Goal: Information Seeking & Learning: Find contact information

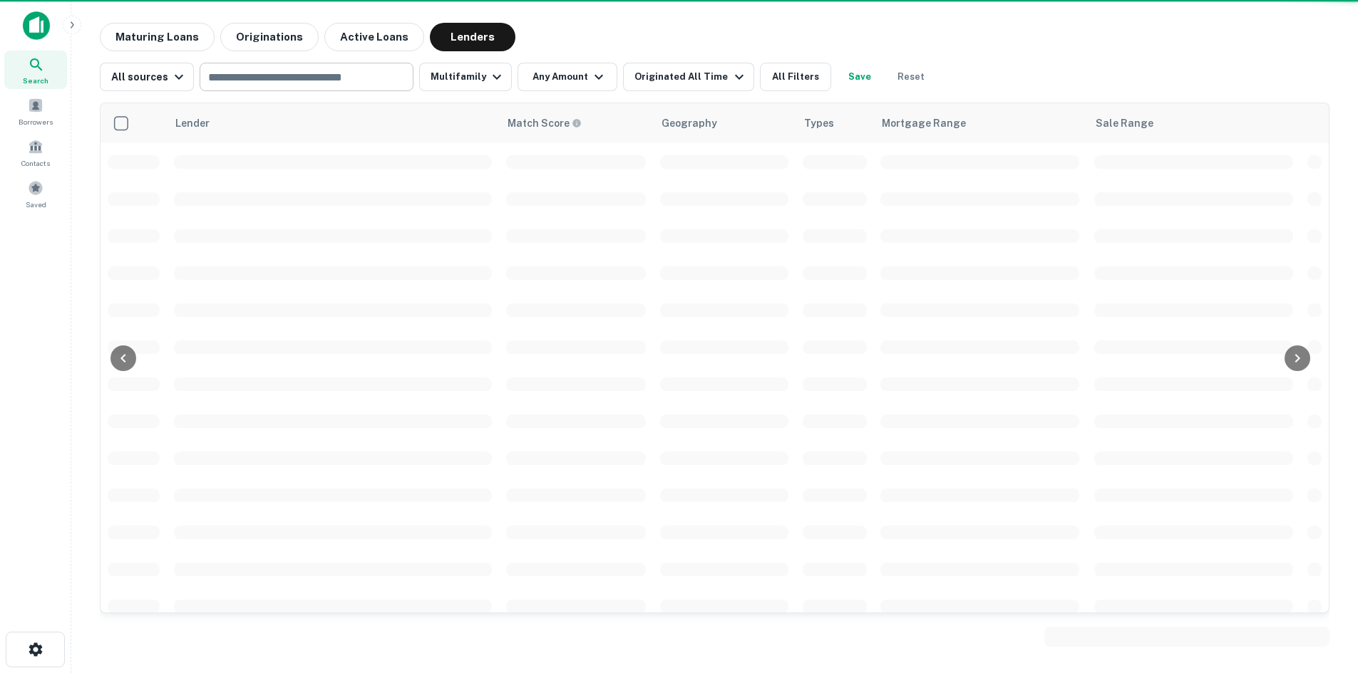
click at [238, 76] on input "text" at bounding box center [305, 77] width 203 height 20
paste input "**********"
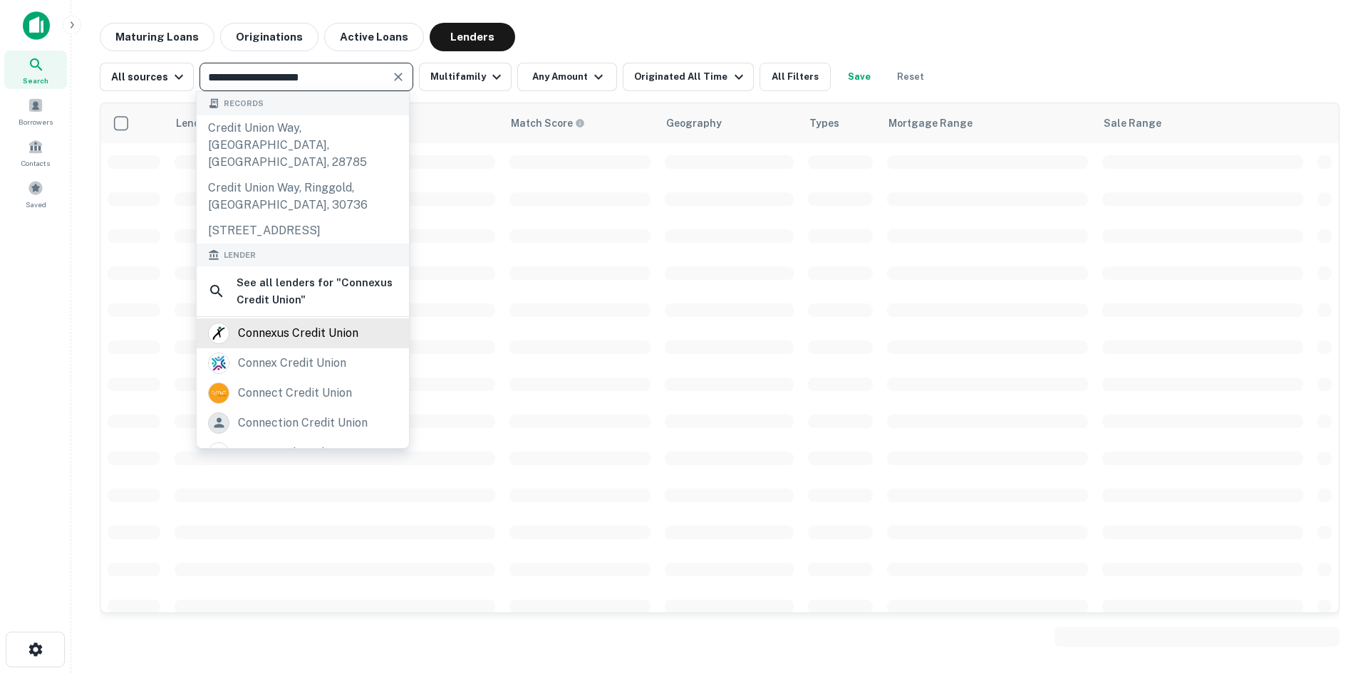
type input "**********"
click at [269, 328] on div "connexus credit union" at bounding box center [298, 333] width 120 height 21
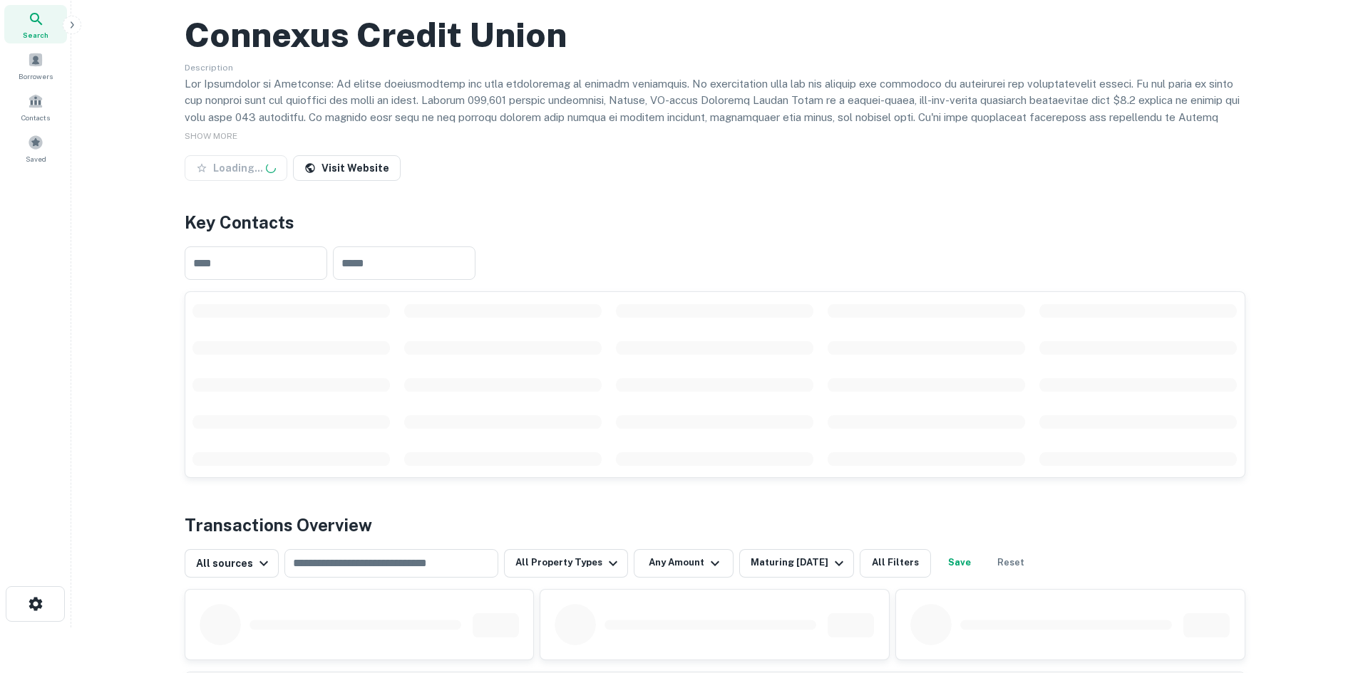
scroll to position [71, 0]
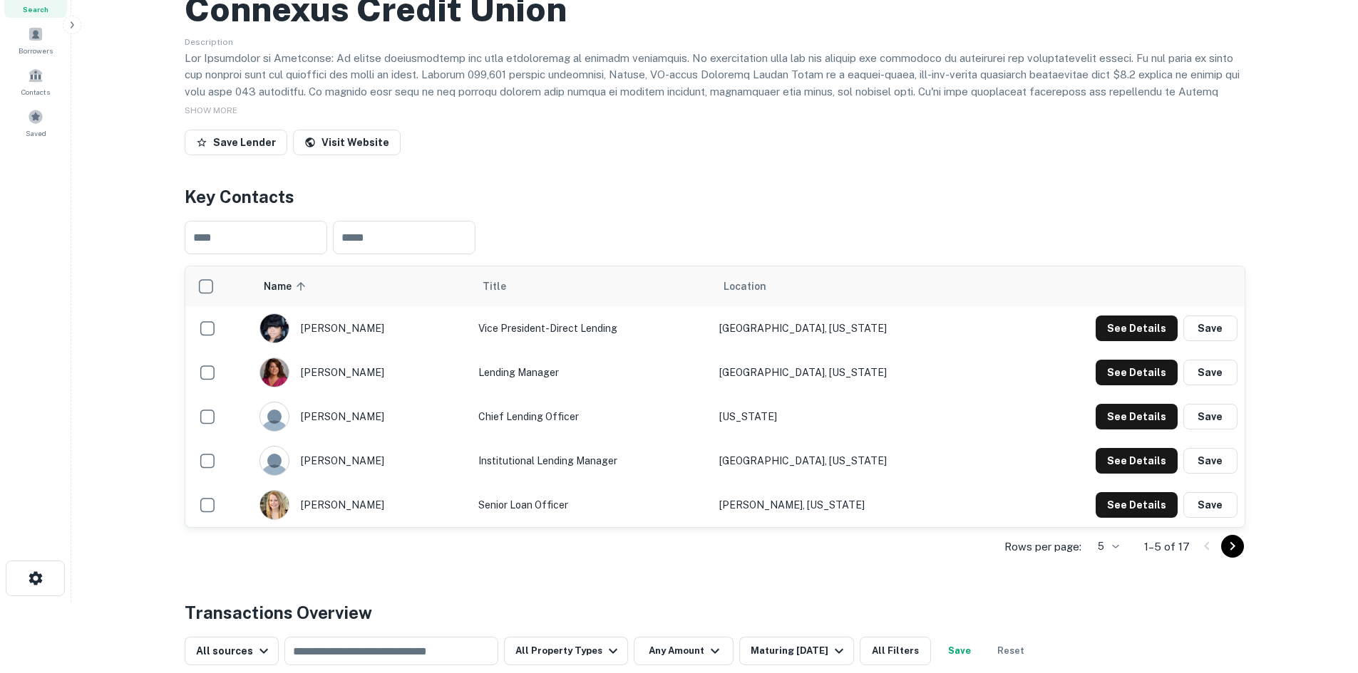
click at [1242, 558] on button "Go to next page" at bounding box center [1232, 546] width 23 height 23
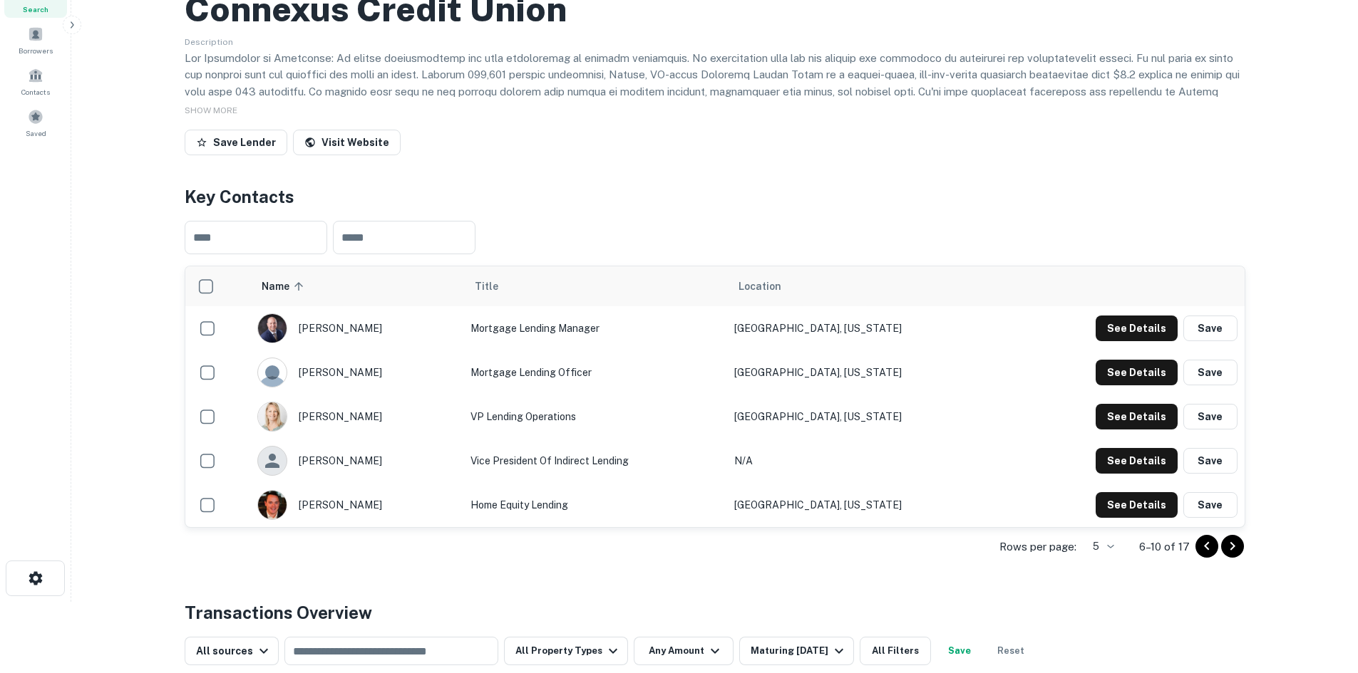
click at [1242, 558] on button "Go to next page" at bounding box center [1232, 546] width 23 height 23
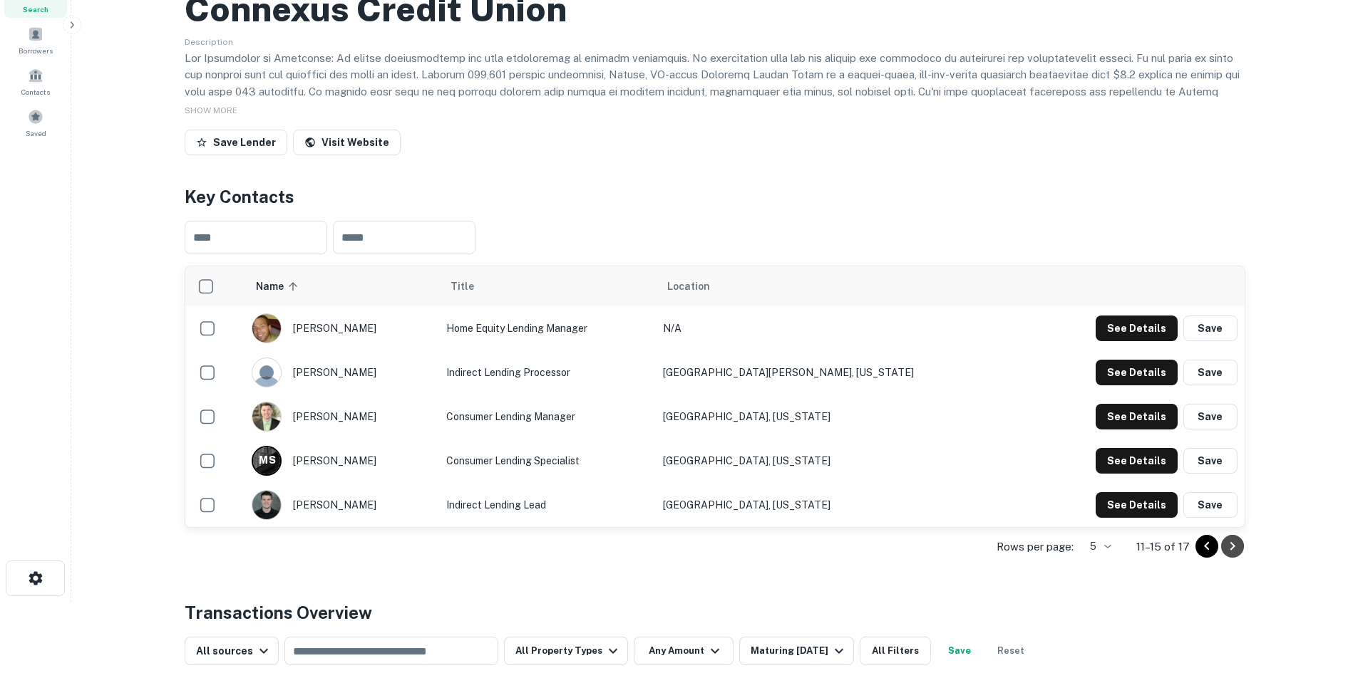
click at [1232, 555] on icon "Go to next page" at bounding box center [1232, 546] width 17 height 17
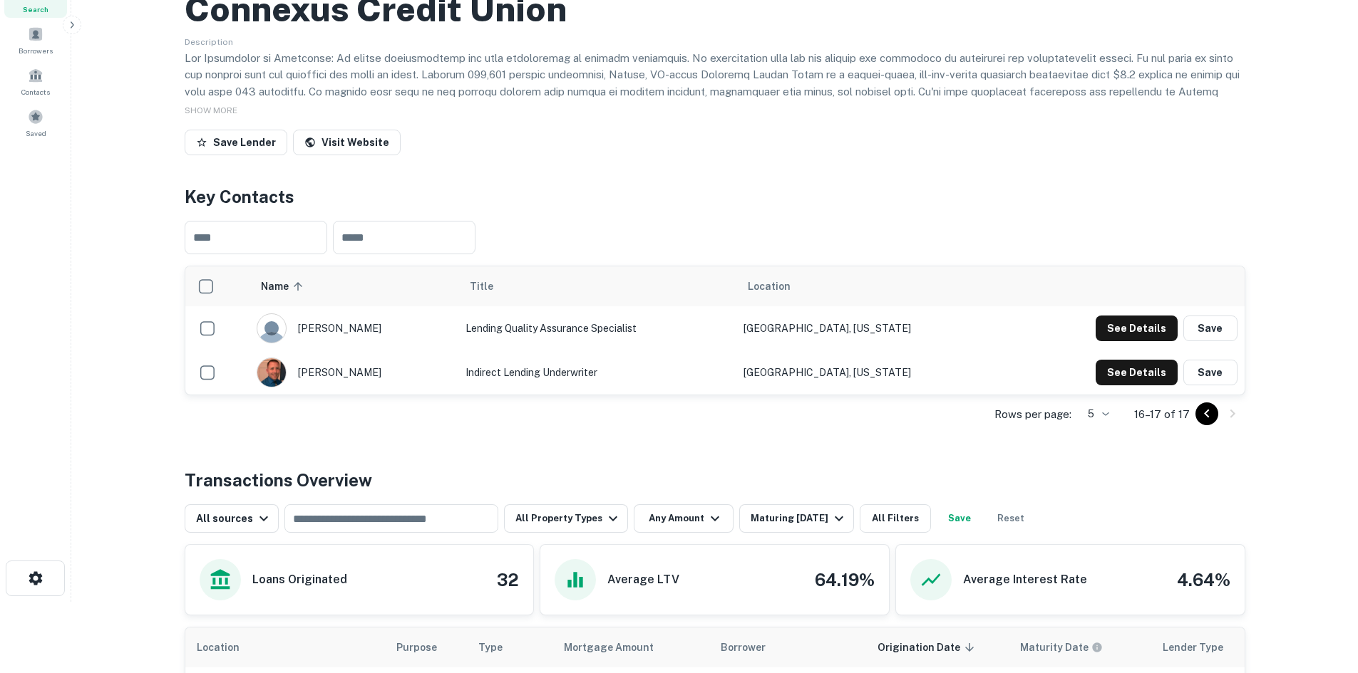
click at [1195, 425] on div at bounding box center [1219, 414] width 48 height 23
click at [1207, 423] on icon "Go to previous page" at bounding box center [1206, 414] width 17 height 17
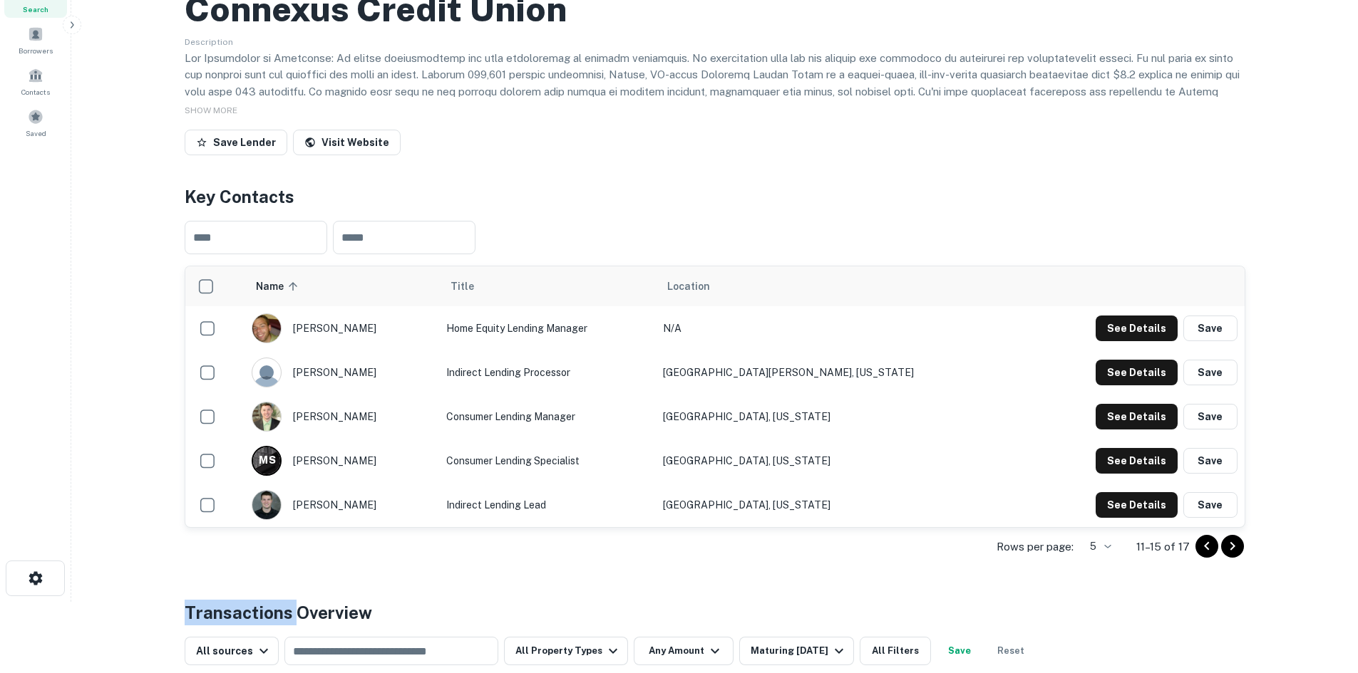
click at [1207, 430] on button "Save" at bounding box center [1210, 417] width 54 height 26
click at [1334, 25] on icon "close" at bounding box center [1333, 25] width 10 height 11
click at [1211, 555] on icon "Go to previous page" at bounding box center [1206, 546] width 17 height 17
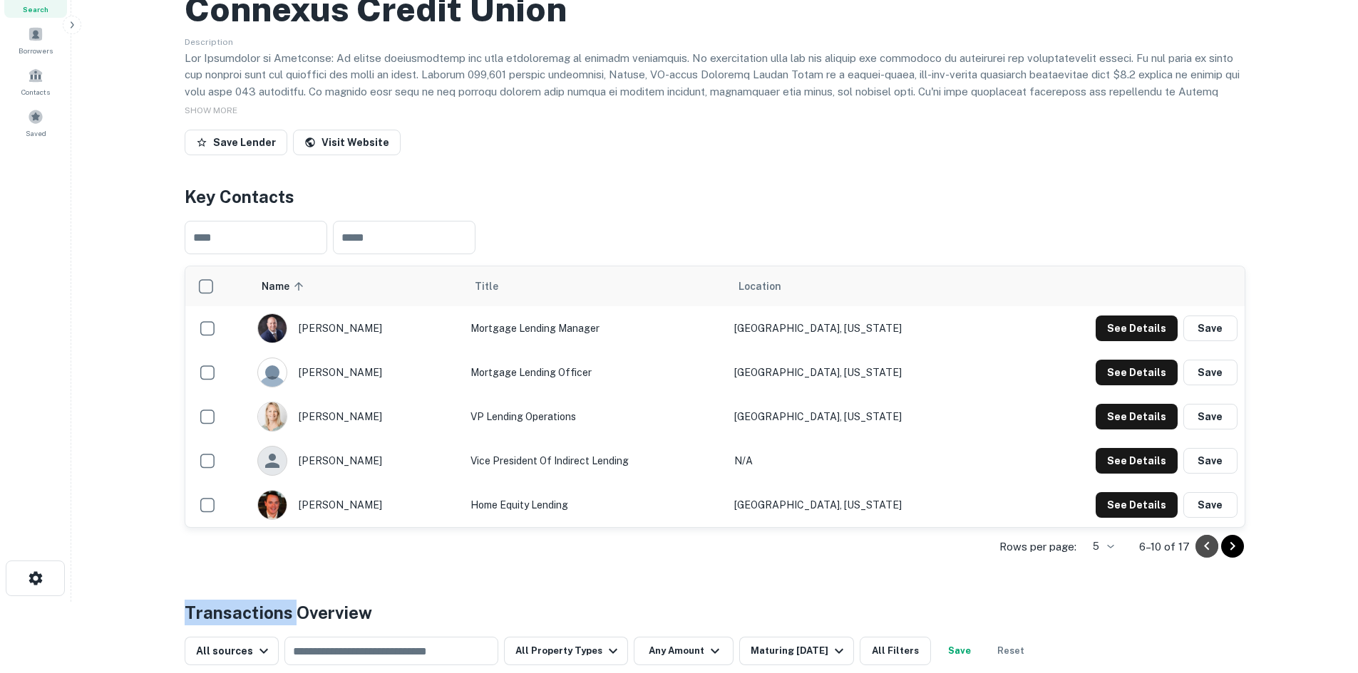
click at [1211, 555] on icon "Go to previous page" at bounding box center [1206, 546] width 17 height 17
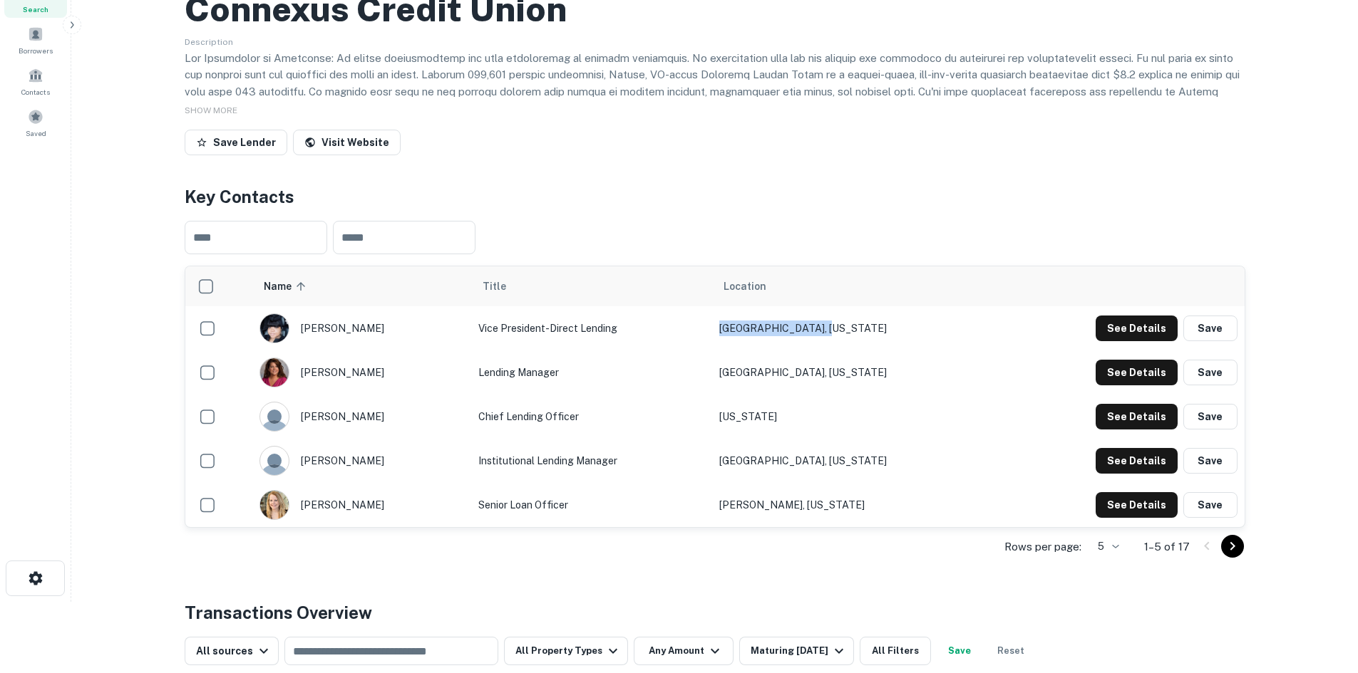
drag, startPoint x: 793, startPoint y: 395, endPoint x: 889, endPoint y: 397, distance: 96.2
click at [889, 351] on td "[GEOGRAPHIC_DATA], [US_STATE]" at bounding box center [855, 328] width 286 height 44
copy td "[GEOGRAPHIC_DATA], [US_STATE]"
click at [1139, 341] on button "See Details" at bounding box center [1136, 329] width 82 height 26
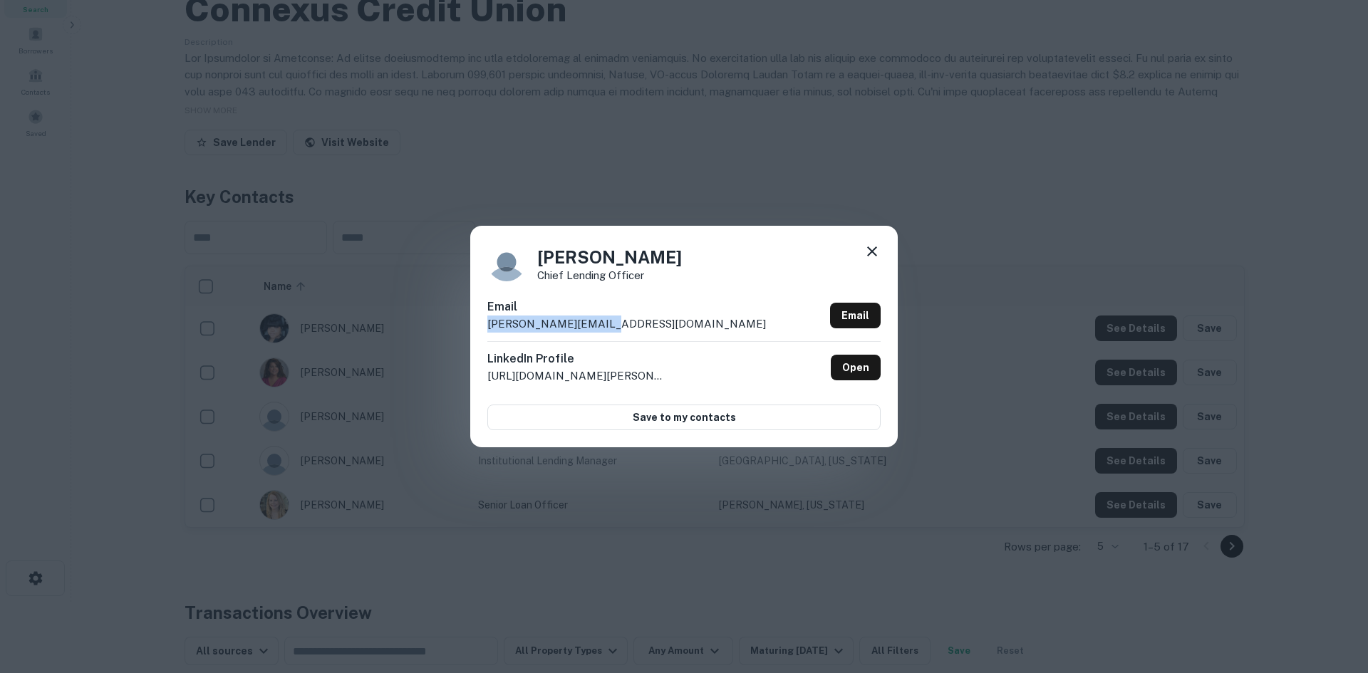
drag, startPoint x: 612, startPoint y: 319, endPoint x: 465, endPoint y: 324, distance: 147.6
click at [465, 324] on div "[PERSON_NAME] Chief Lending Officer Email [PERSON_NAME][EMAIL_ADDRESS][DOMAIN_N…" at bounding box center [684, 336] width 1368 height 673
copy p "[PERSON_NAME][EMAIL_ADDRESS][DOMAIN_NAME]"
drag, startPoint x: 649, startPoint y: 255, endPoint x: 530, endPoint y: 252, distance: 119.1
click at [530, 252] on div "[PERSON_NAME] Chief Lending Officer" at bounding box center [683, 262] width 393 height 38
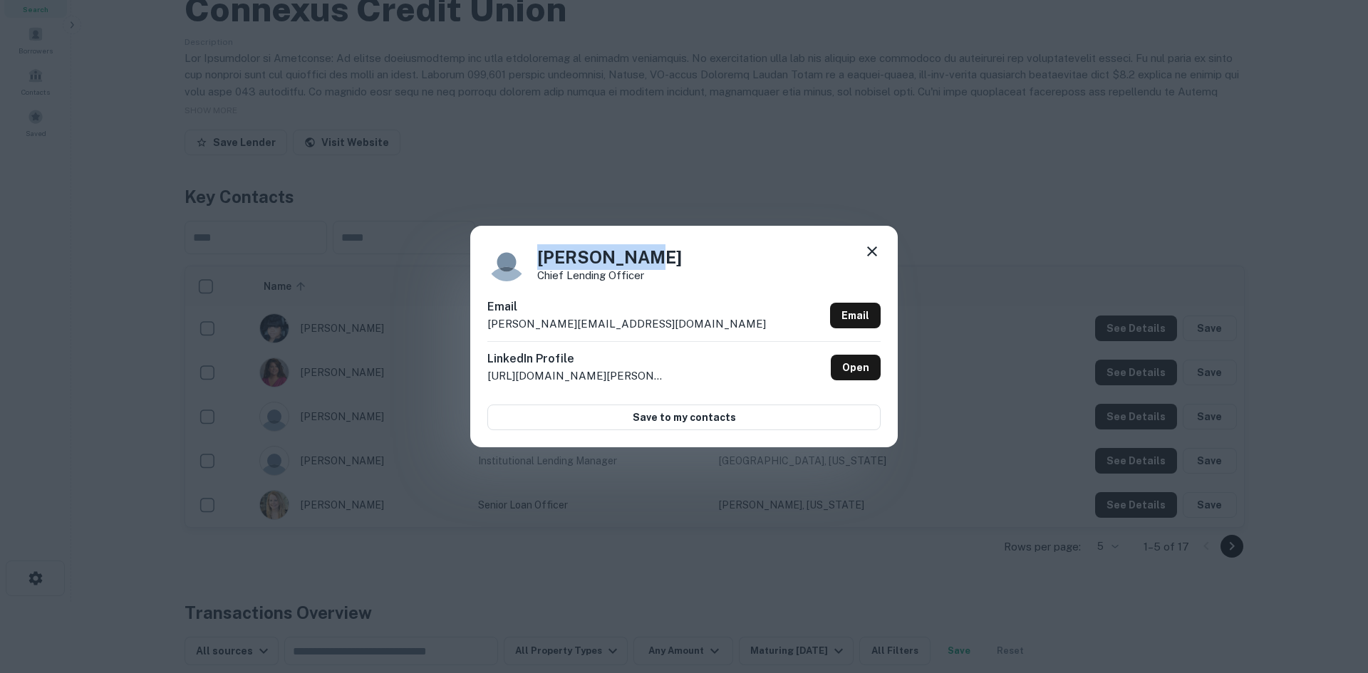
copy h4 "[PERSON_NAME]"
drag, startPoint x: 669, startPoint y: 282, endPoint x: 530, endPoint y: 277, distance: 138.3
click at [530, 277] on div "[PERSON_NAME] Chief Lending Officer" at bounding box center [683, 262] width 393 height 38
click at [544, 281] on p "Chief Lending Officer" at bounding box center [609, 275] width 145 height 11
click at [551, 277] on p "Chief Lending Officer" at bounding box center [609, 275] width 145 height 11
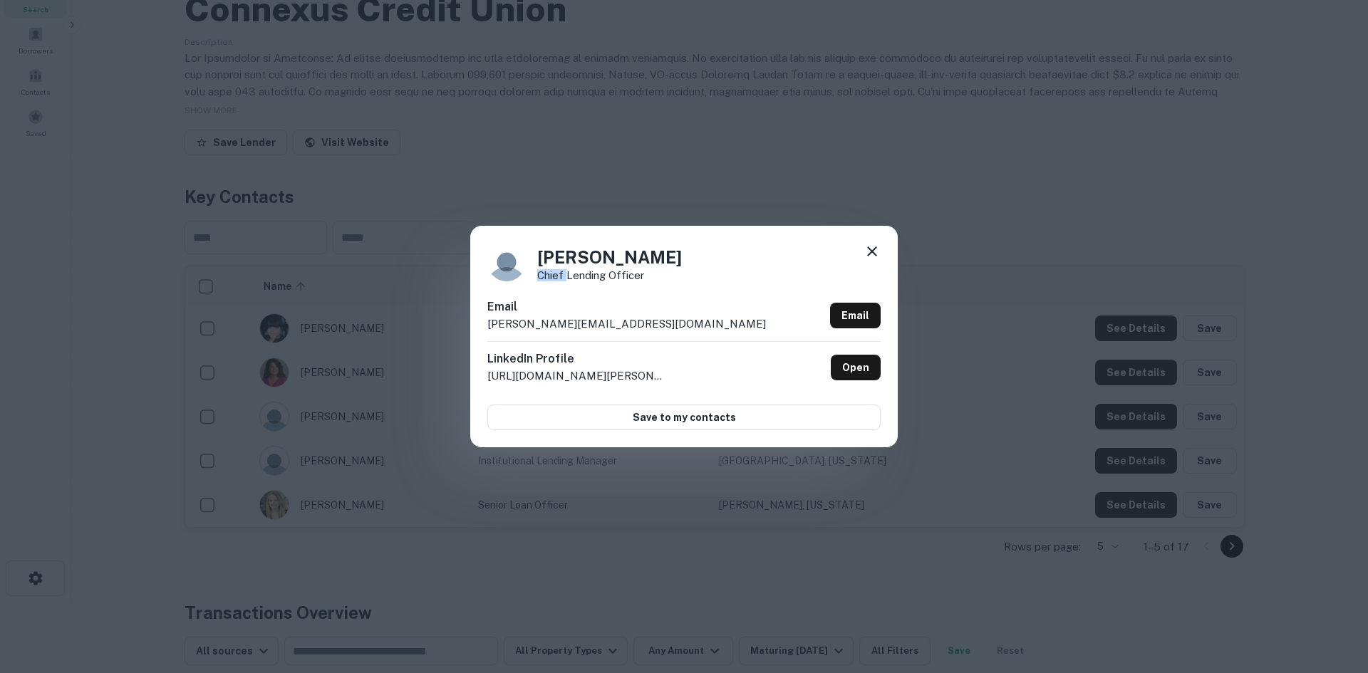
click at [551, 277] on p "Chief Lending Officer" at bounding box center [609, 275] width 145 height 11
copy div "Chief Lending Officer"
click at [605, 275] on p "Chief Lending Officer" at bounding box center [609, 275] width 145 height 11
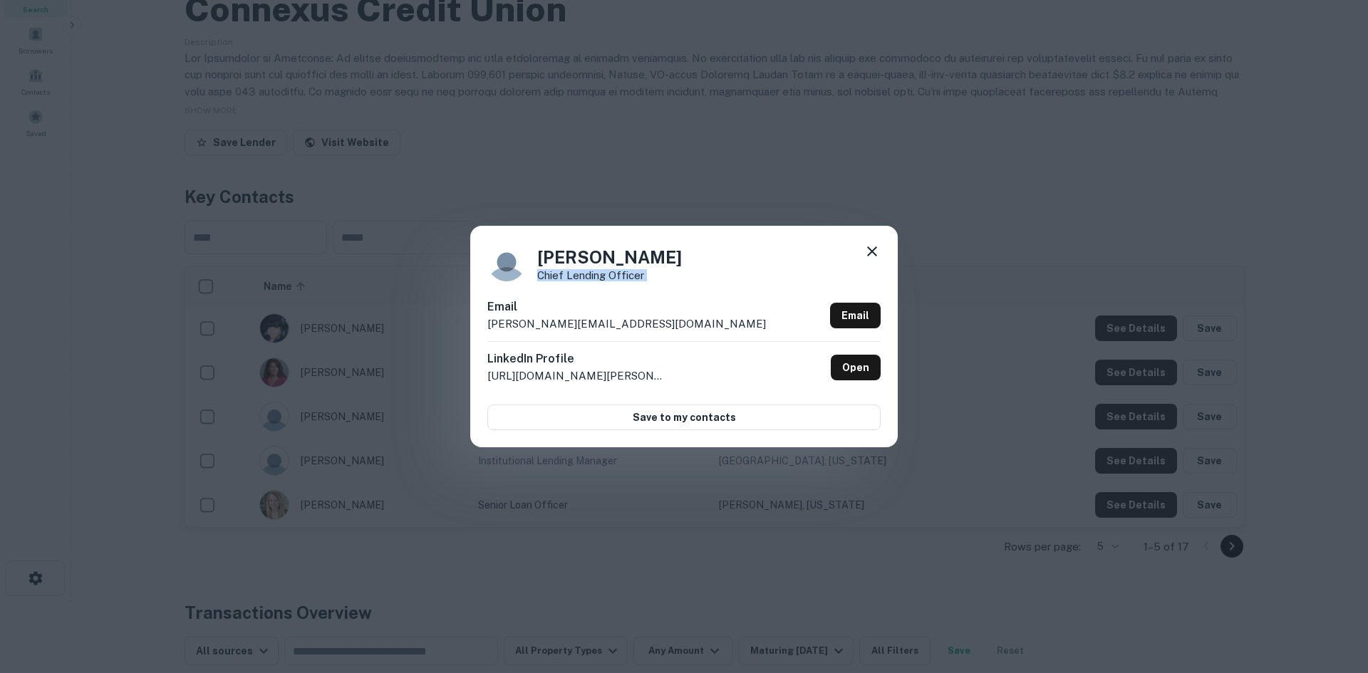
click at [605, 275] on p "Chief Lending Officer" at bounding box center [609, 275] width 145 height 11
click at [623, 275] on p "Chief Lending Officer" at bounding box center [609, 275] width 145 height 11
click at [706, 192] on div "[PERSON_NAME] Chief Lending Officer Email [PERSON_NAME][EMAIL_ADDRESS][DOMAIN_N…" at bounding box center [684, 336] width 1368 height 673
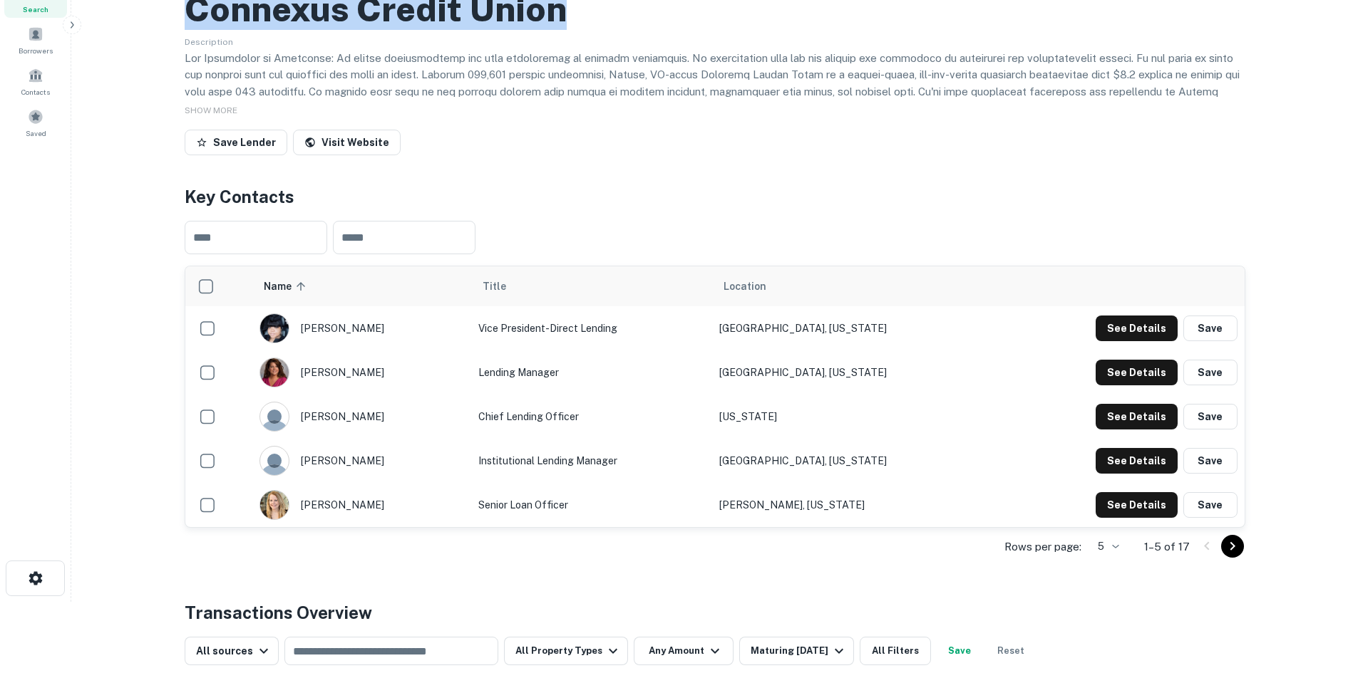
drag, startPoint x: 547, startPoint y: 69, endPoint x: 187, endPoint y: 73, distance: 359.2
click at [187, 30] on div "Connexus Credit Union" at bounding box center [715, 9] width 1060 height 41
copy h2 "Connexus Credit Union"
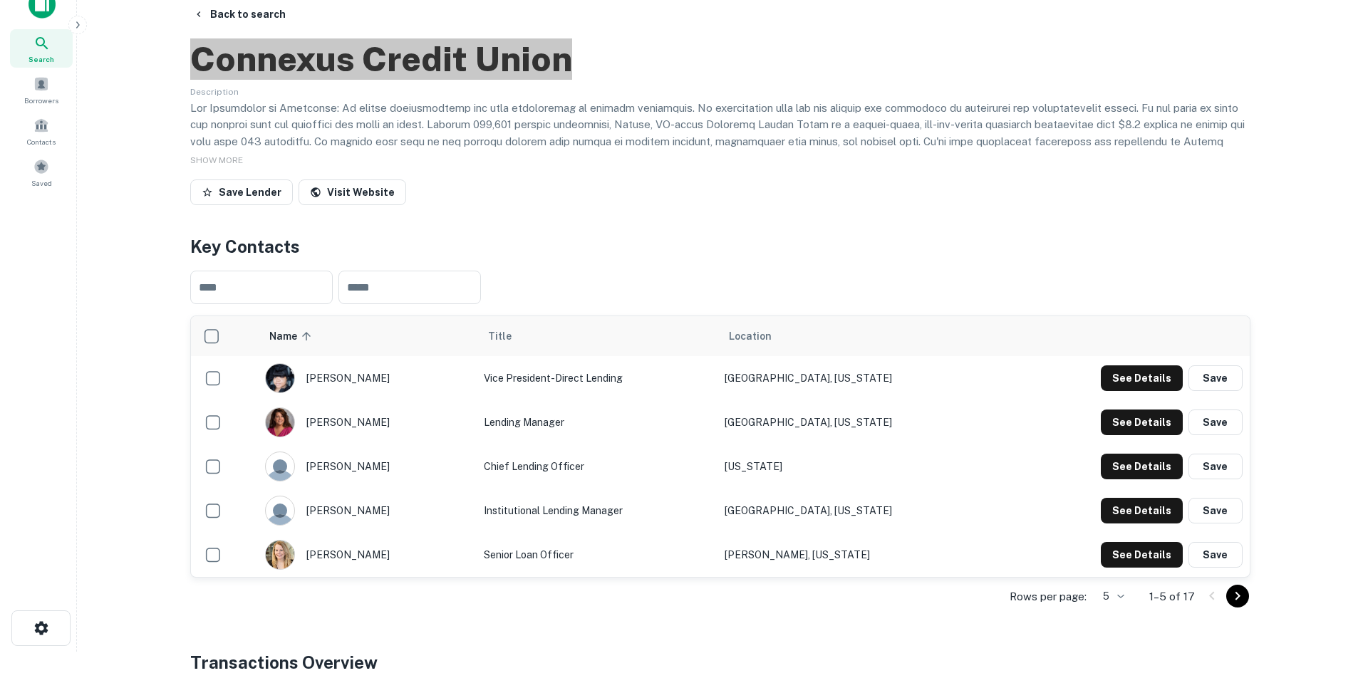
scroll to position [0, 0]
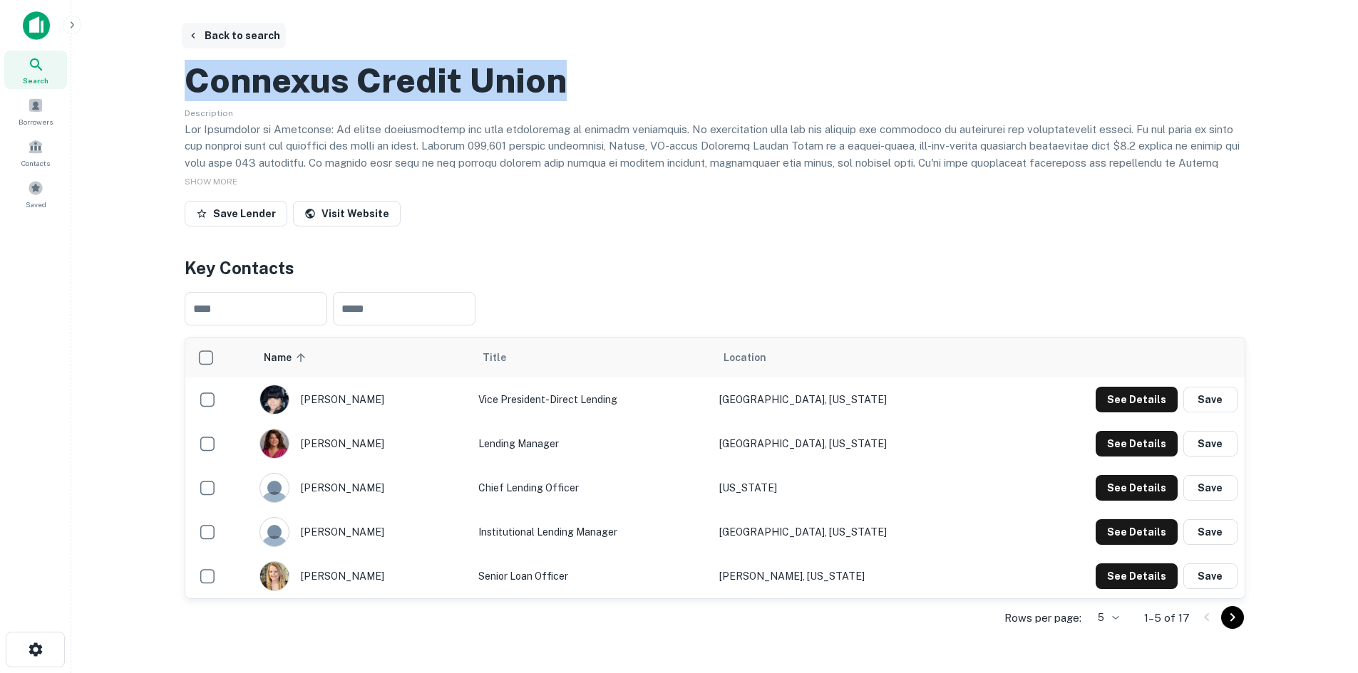
click at [211, 33] on button "Back to search" at bounding box center [234, 36] width 104 height 26
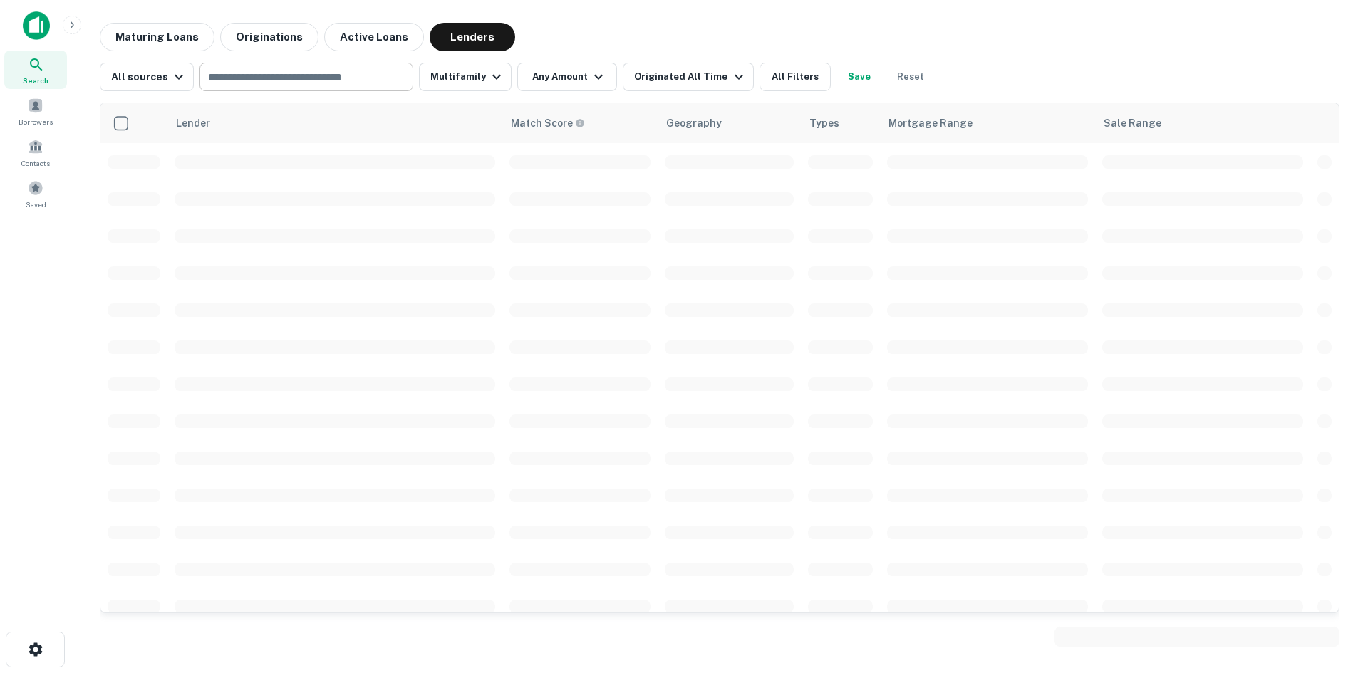
click at [242, 77] on input "text" at bounding box center [305, 77] width 203 height 20
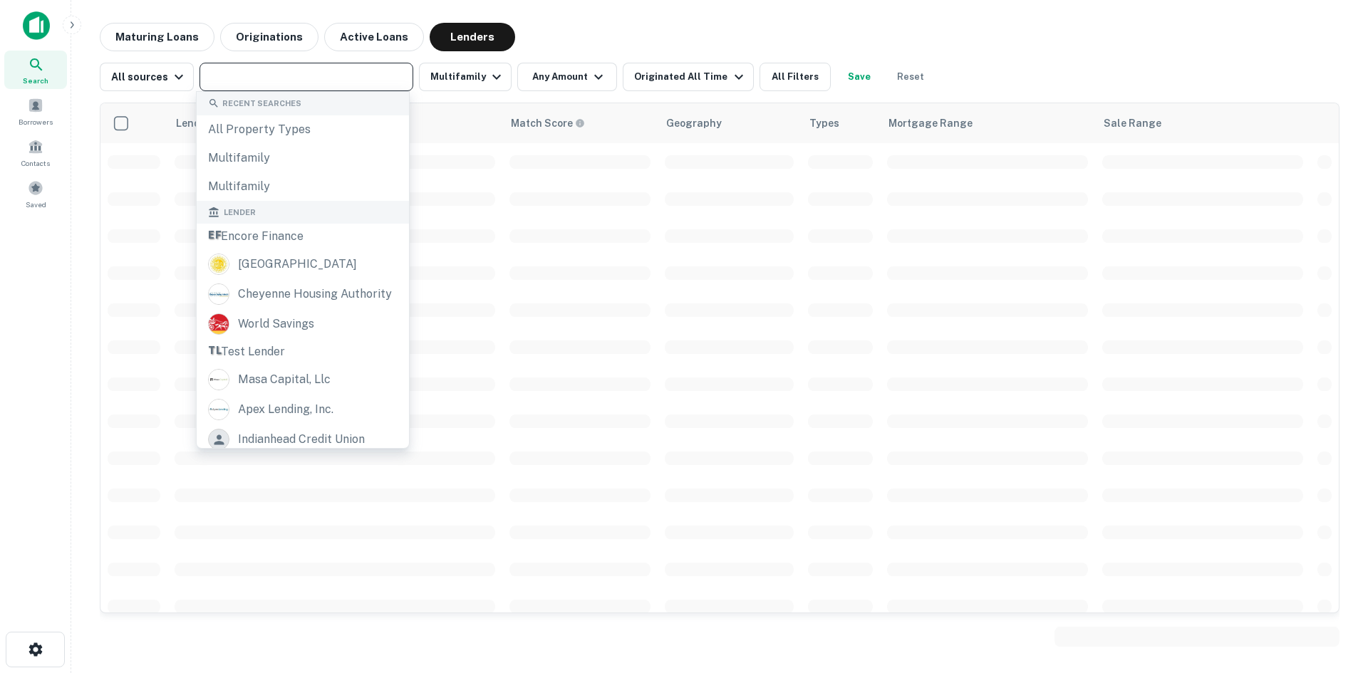
paste input "**********"
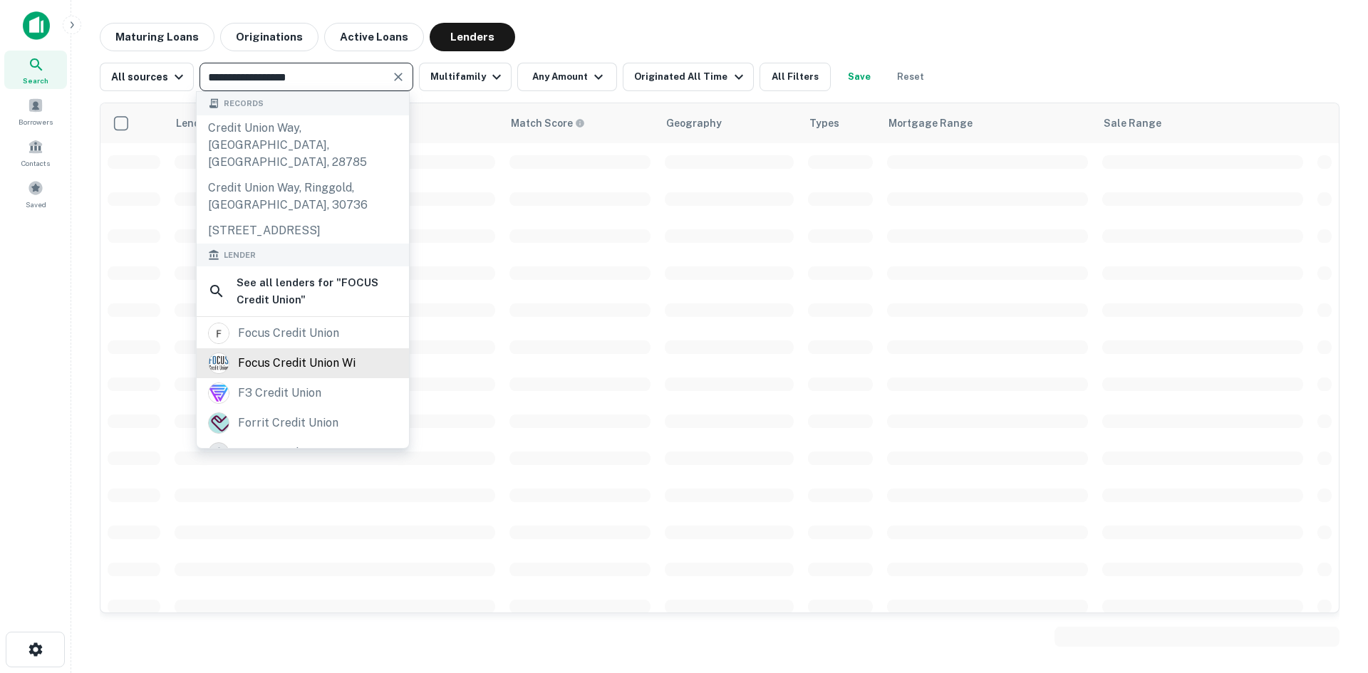
type input "**********"
click at [301, 367] on div "focus credit union wi" at bounding box center [297, 363] width 118 height 21
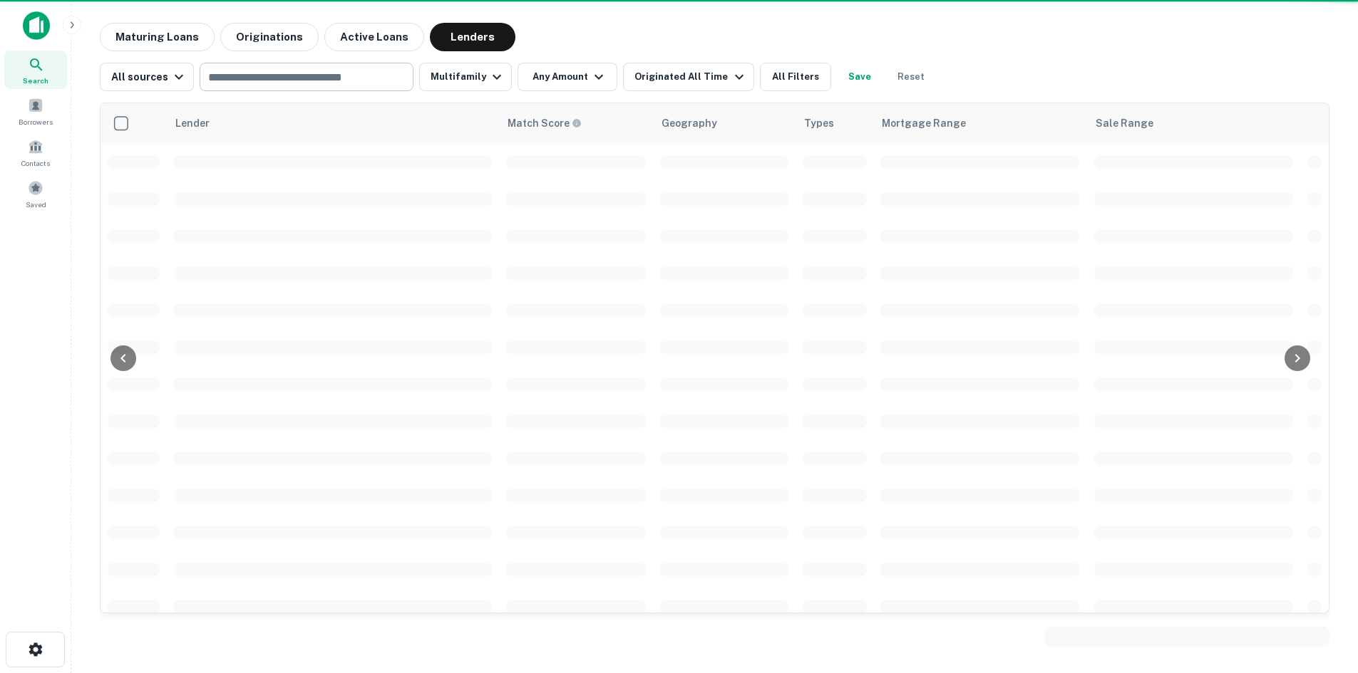
click at [340, 76] on input "text" at bounding box center [305, 77] width 203 height 20
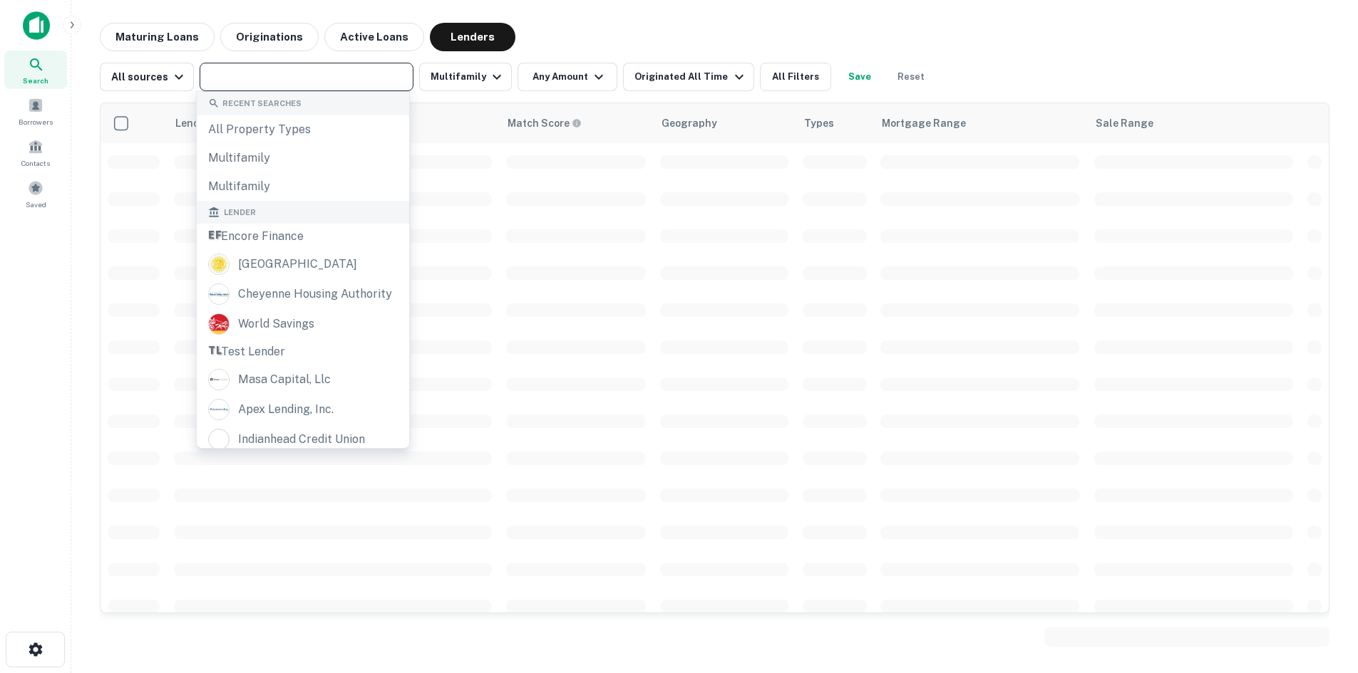
paste input "**********"
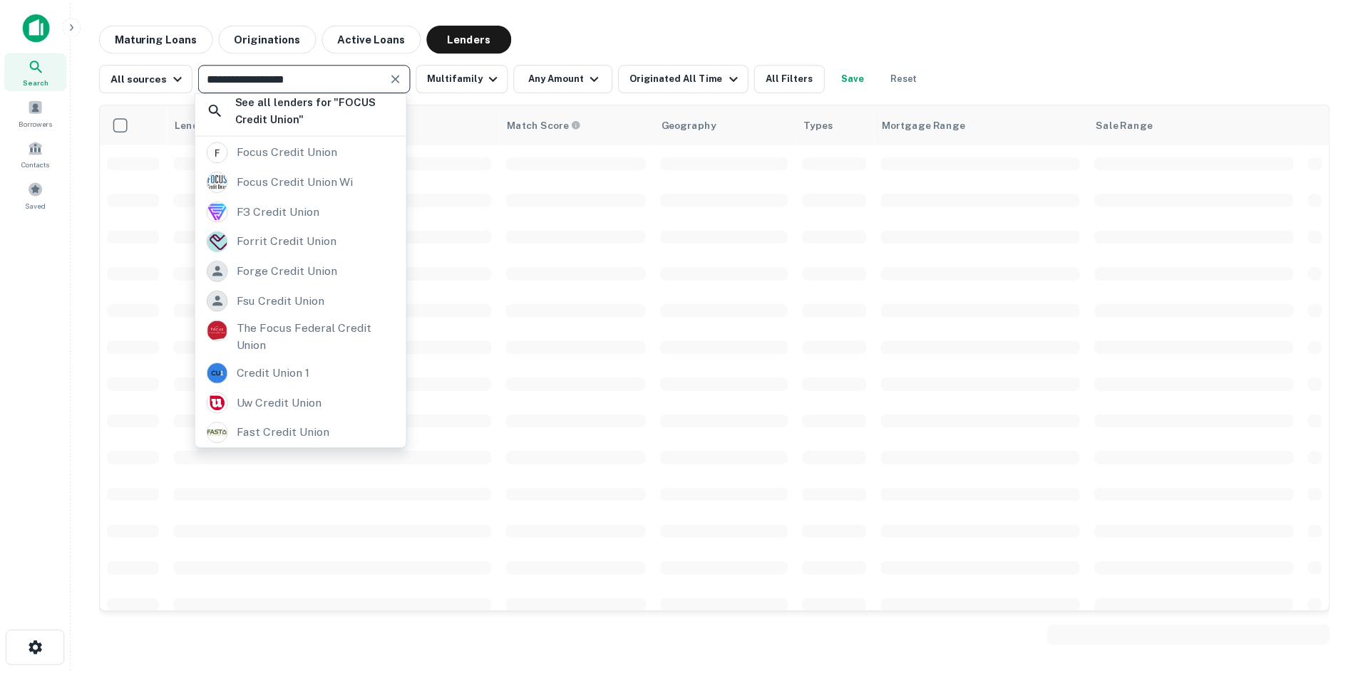
scroll to position [40, 0]
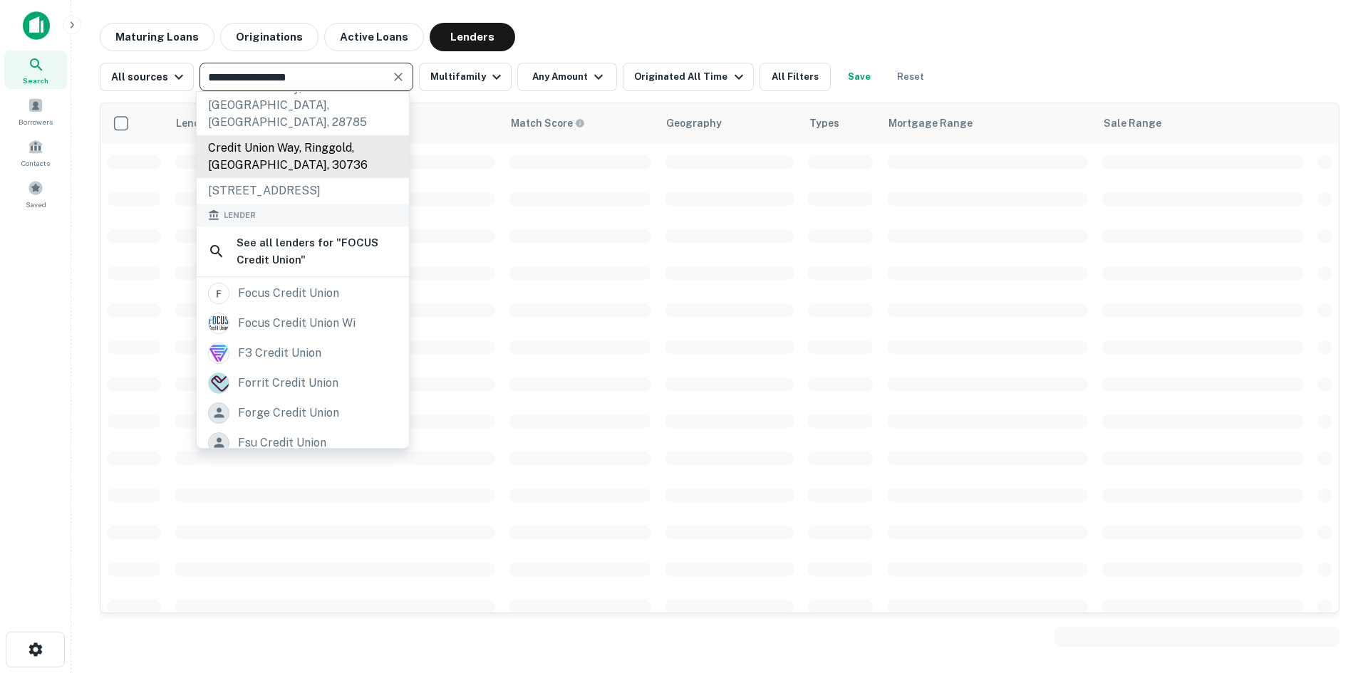
type input "**********"
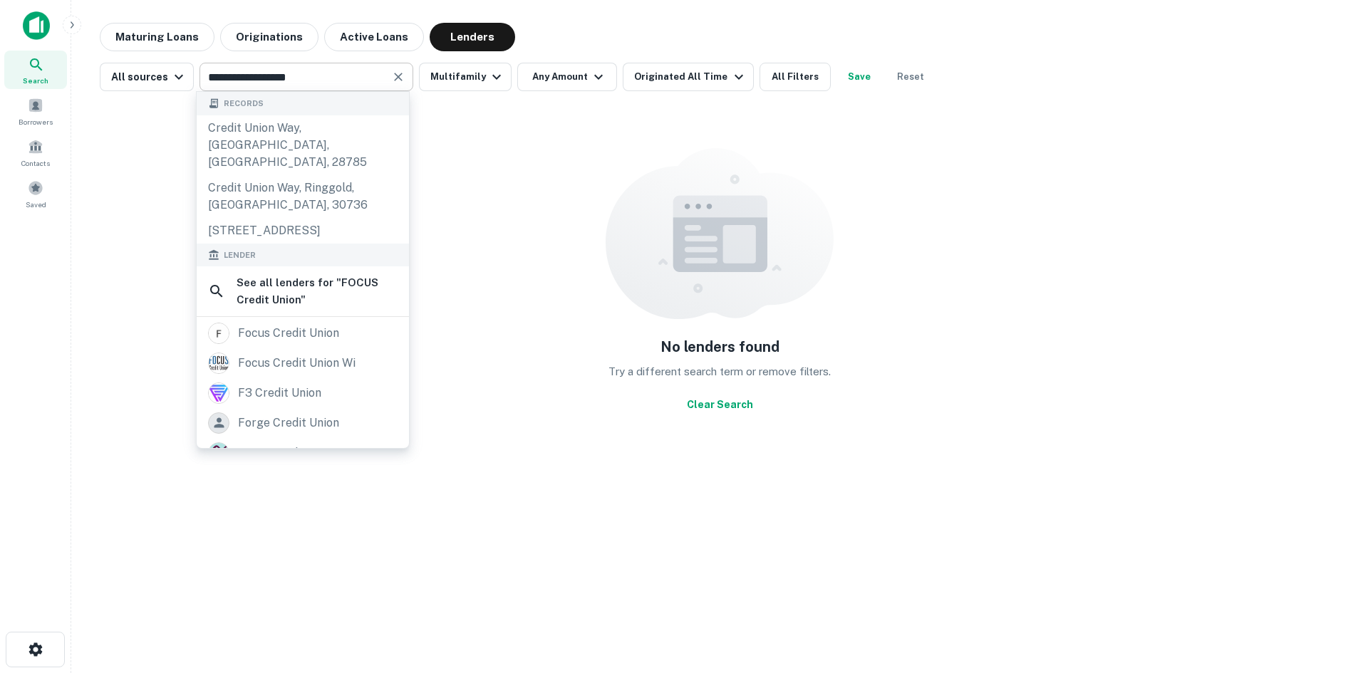
click at [242, 74] on input "**********" at bounding box center [295, 77] width 182 height 20
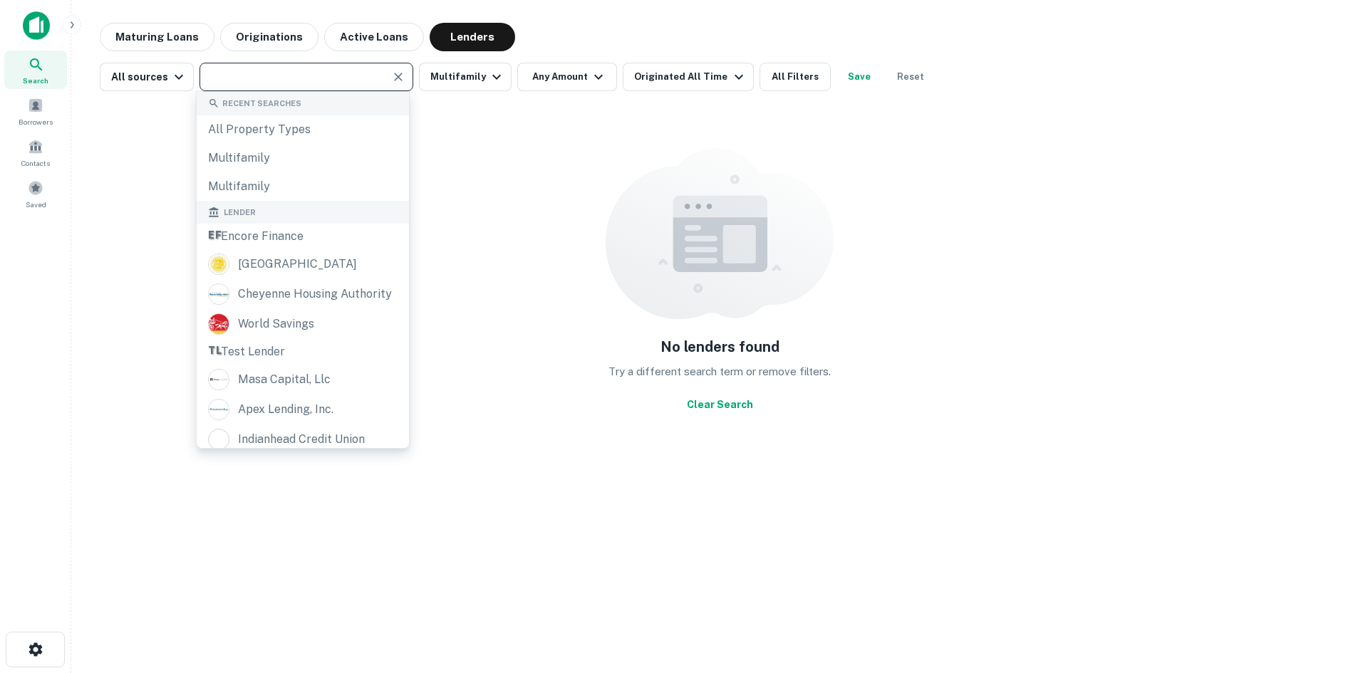
click at [242, 74] on input "text" at bounding box center [295, 77] width 182 height 20
paste input "**********"
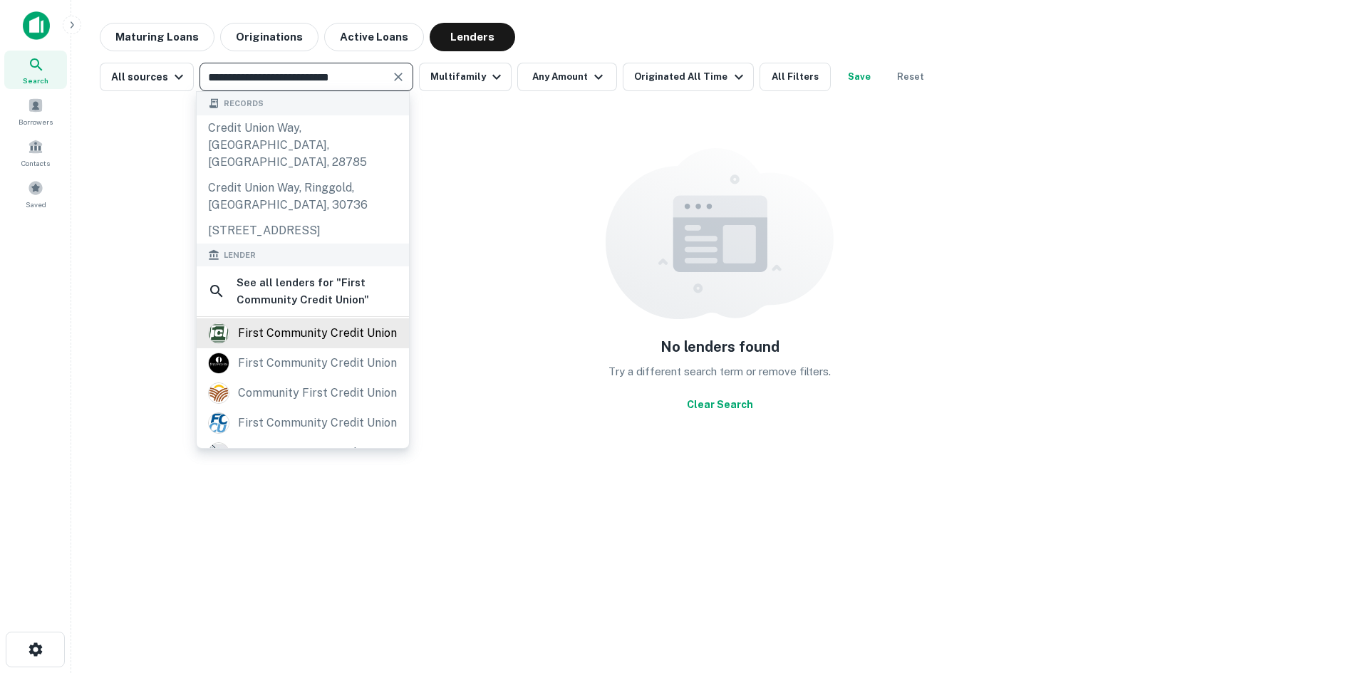
type input "**********"
click at [237, 327] on div "first community credit union" at bounding box center [303, 333] width 190 height 21
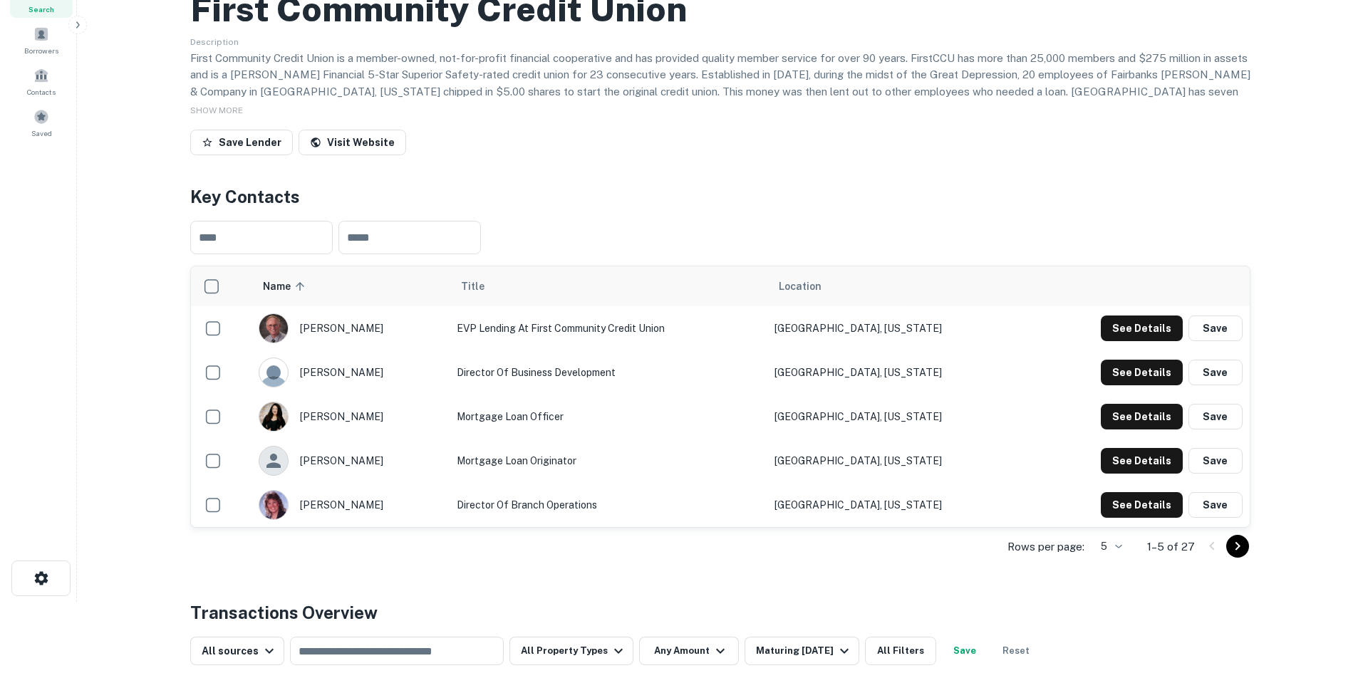
scroll to position [143, 0]
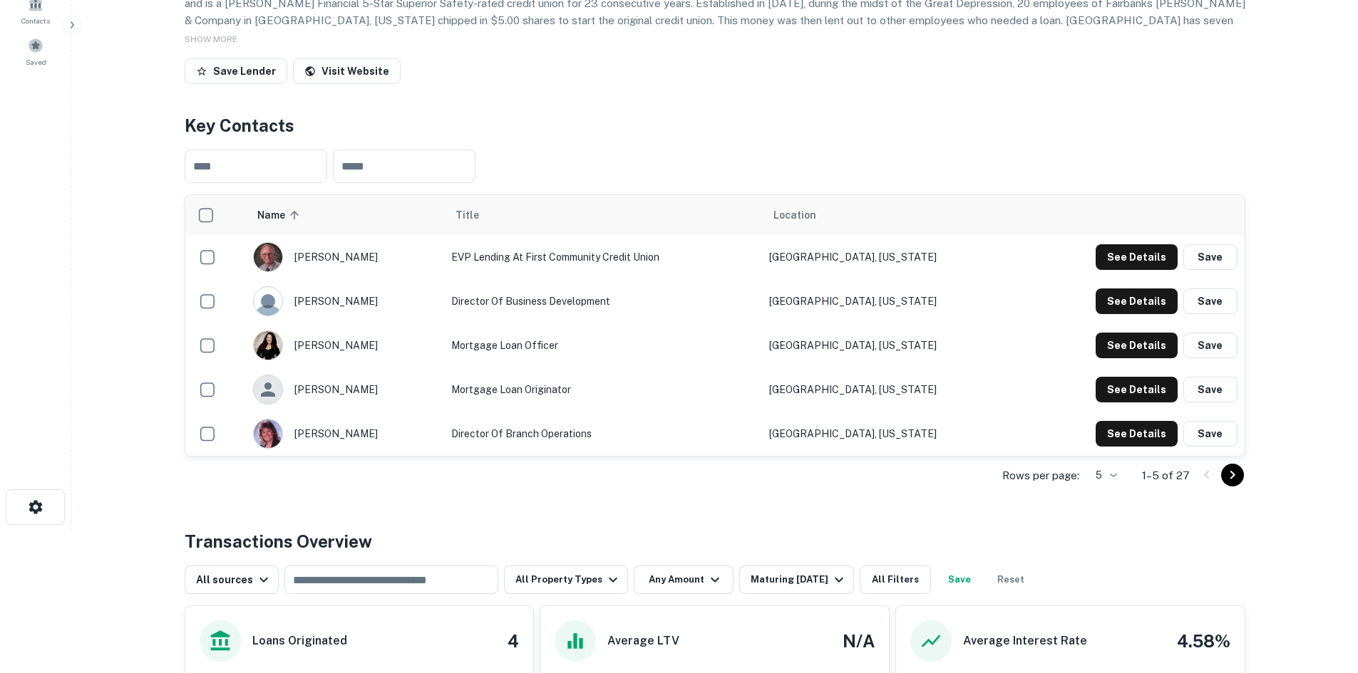
click at [1224, 484] on icon "Go to next page" at bounding box center [1232, 475] width 17 height 17
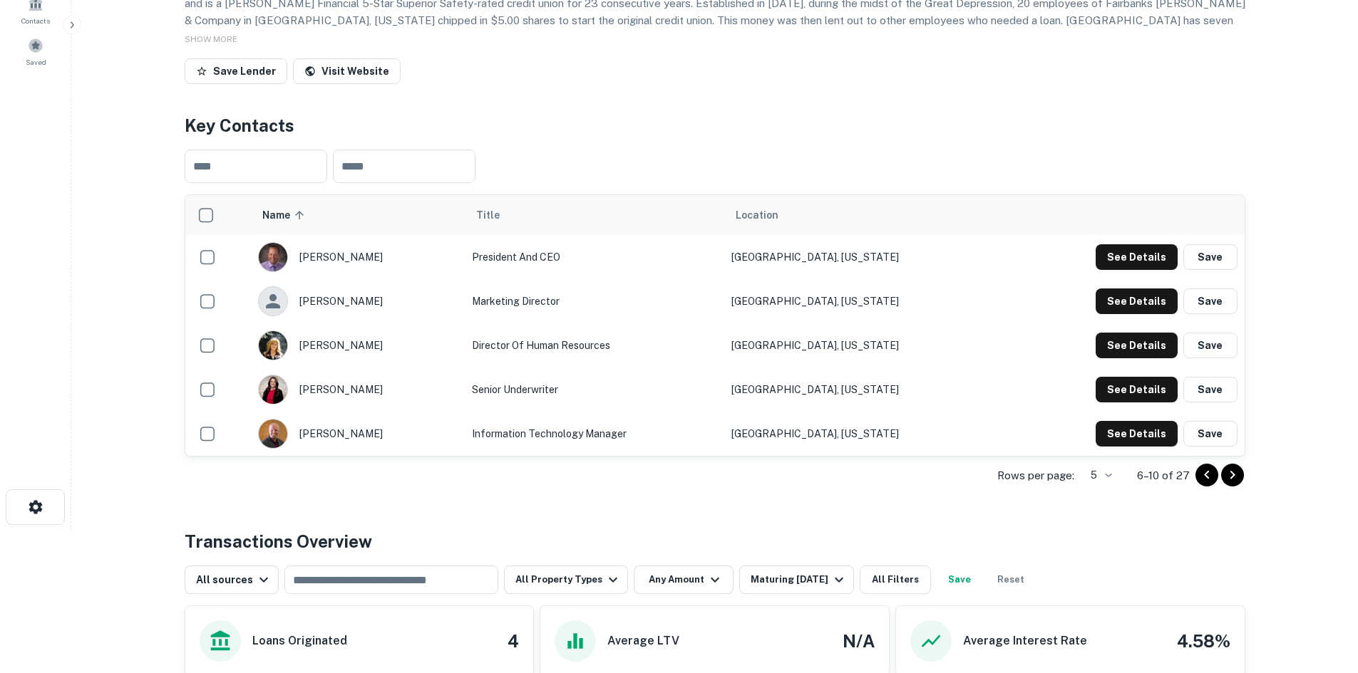
click at [1243, 487] on button "Go to next page" at bounding box center [1232, 475] width 23 height 23
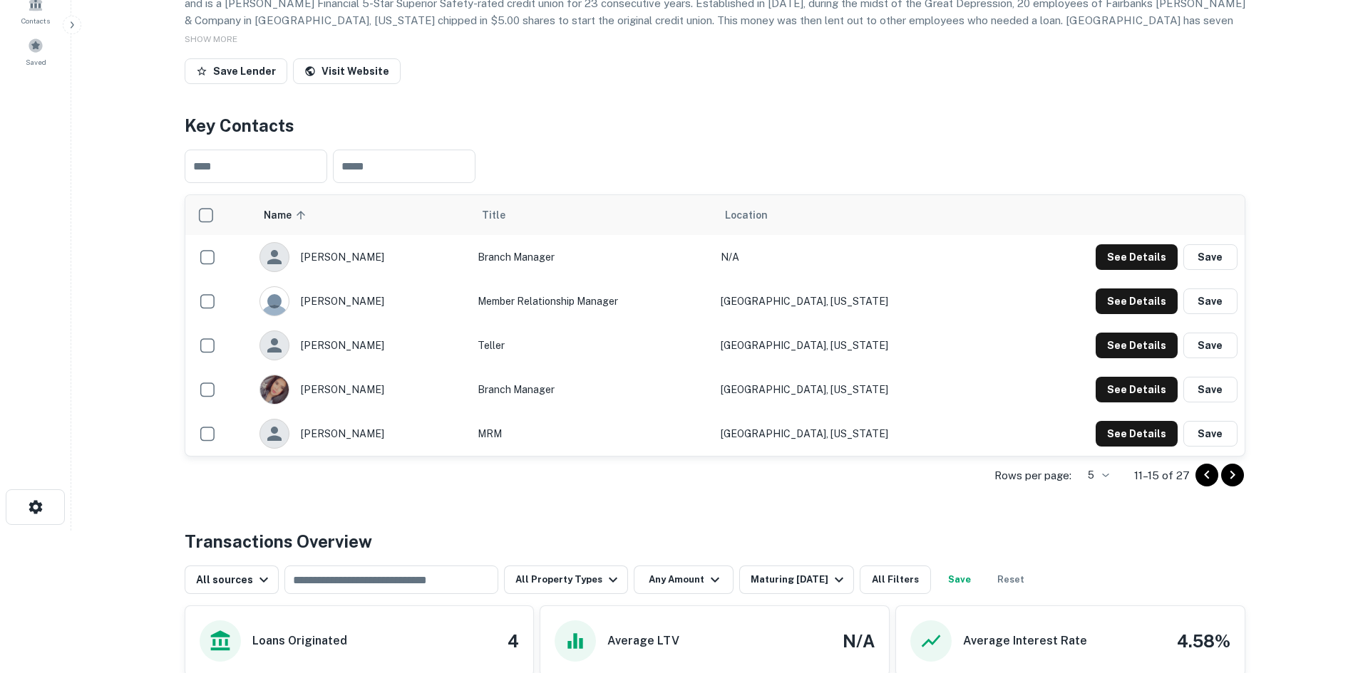
click at [1243, 487] on button "Go to next page" at bounding box center [1232, 475] width 23 height 23
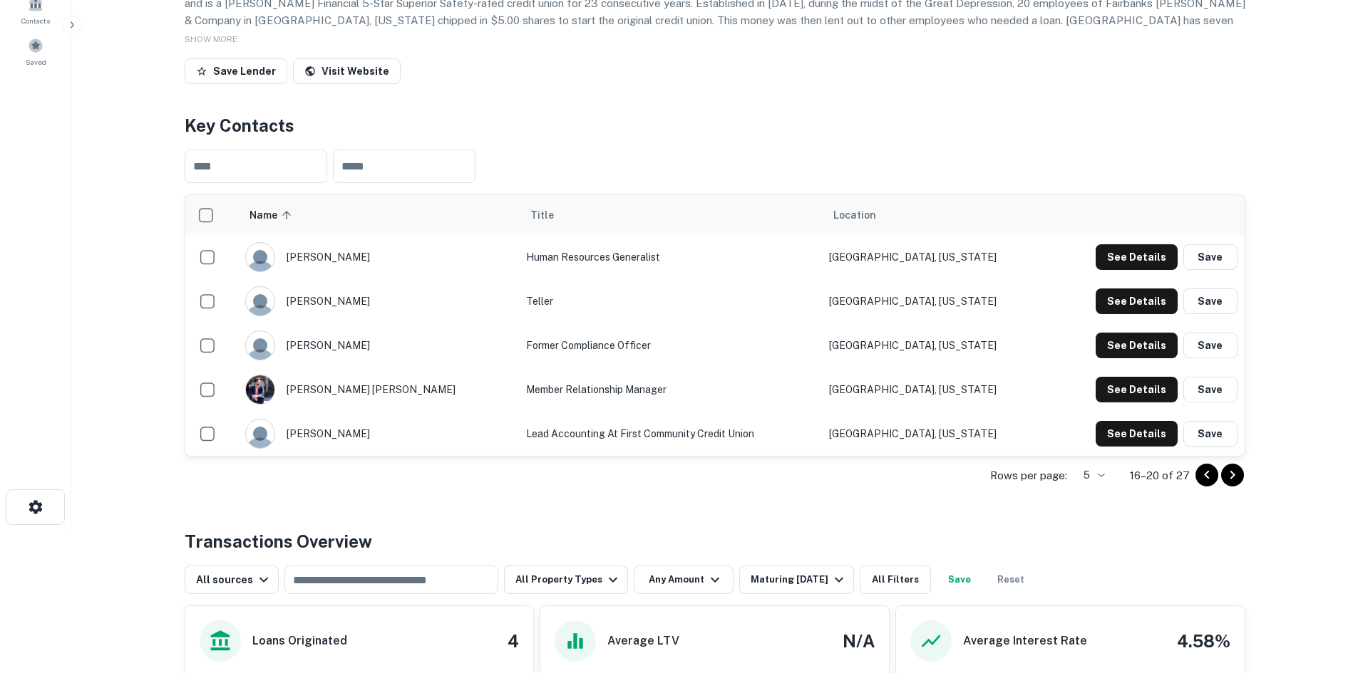
click at [1204, 480] on icon "Go to previous page" at bounding box center [1206, 475] width 5 height 9
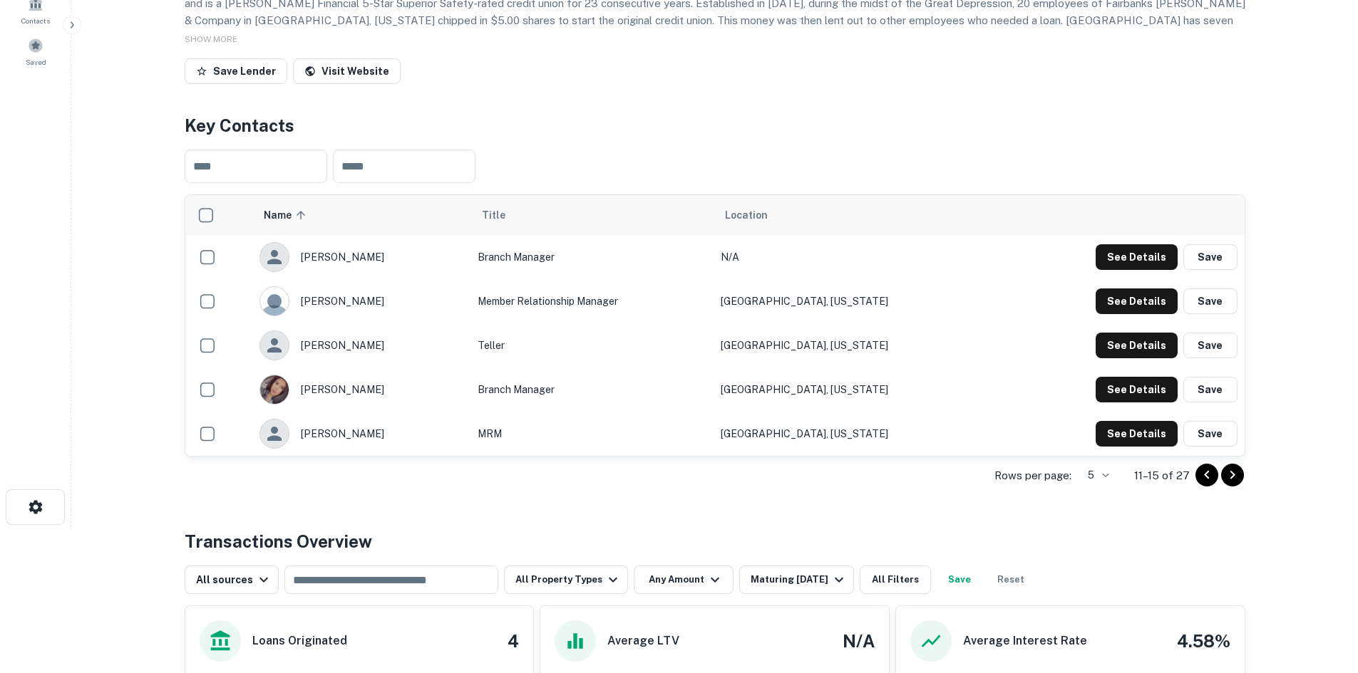
click at [1204, 480] on icon "Go to previous page" at bounding box center [1206, 475] width 5 height 9
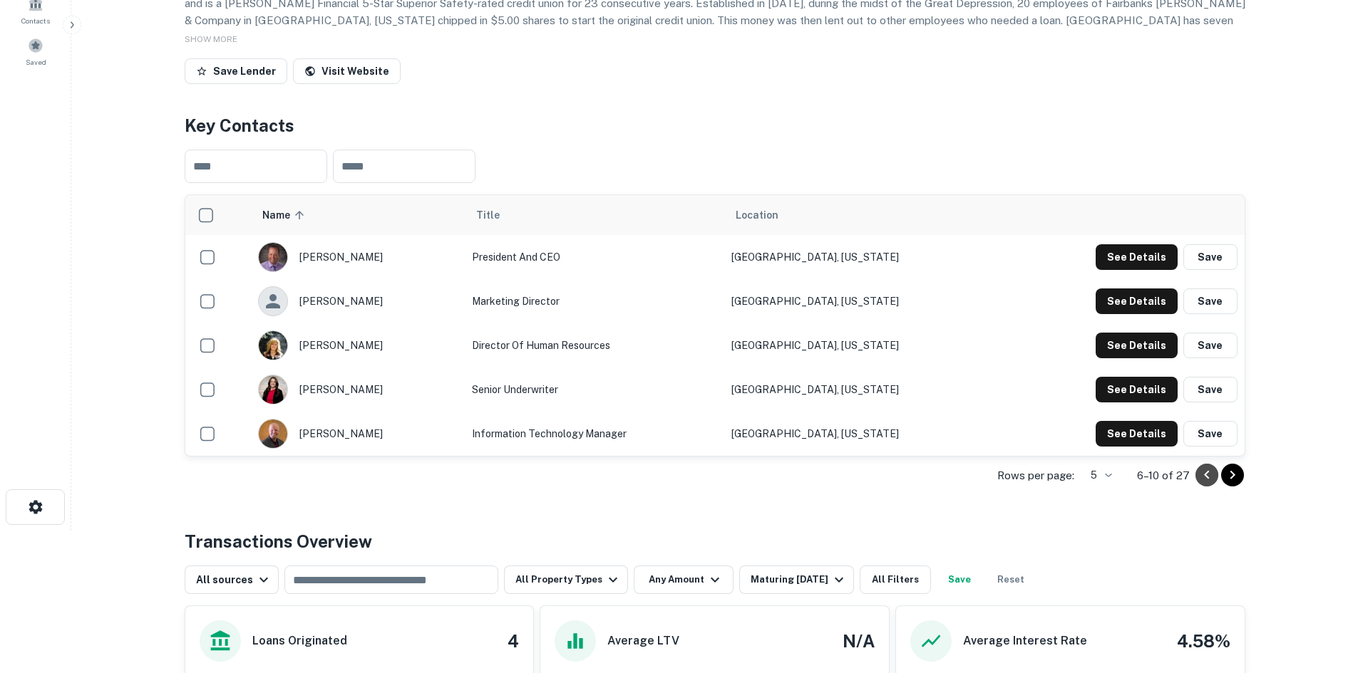
click at [1204, 480] on icon "Go to previous page" at bounding box center [1206, 475] width 5 height 9
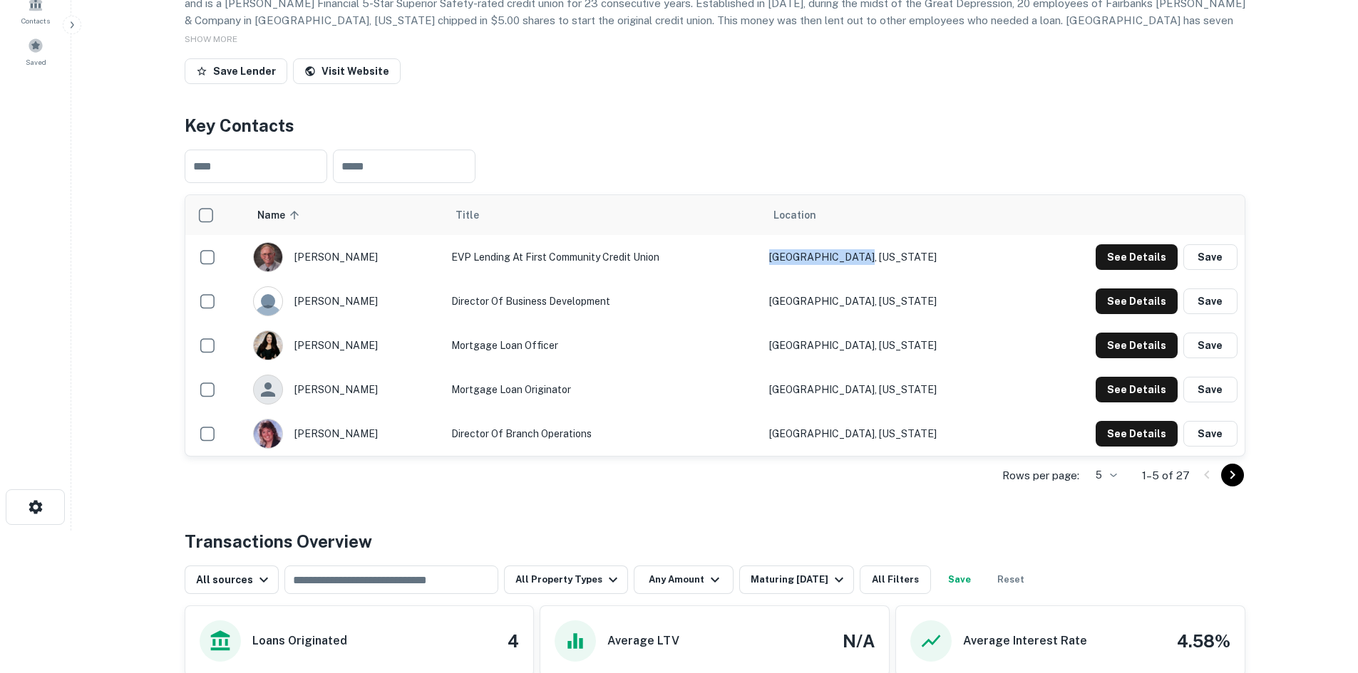
drag, startPoint x: 827, startPoint y: 321, endPoint x: 929, endPoint y: 321, distance: 101.9
click at [929, 279] on td "[GEOGRAPHIC_DATA], [US_STATE]" at bounding box center [891, 257] width 259 height 44
copy td "[GEOGRAPHIC_DATA], [US_STATE]"
drag, startPoint x: 828, startPoint y: 450, endPoint x: 914, endPoint y: 458, distance: 85.9
click at [914, 412] on td "[GEOGRAPHIC_DATA], [US_STATE]" at bounding box center [891, 390] width 259 height 44
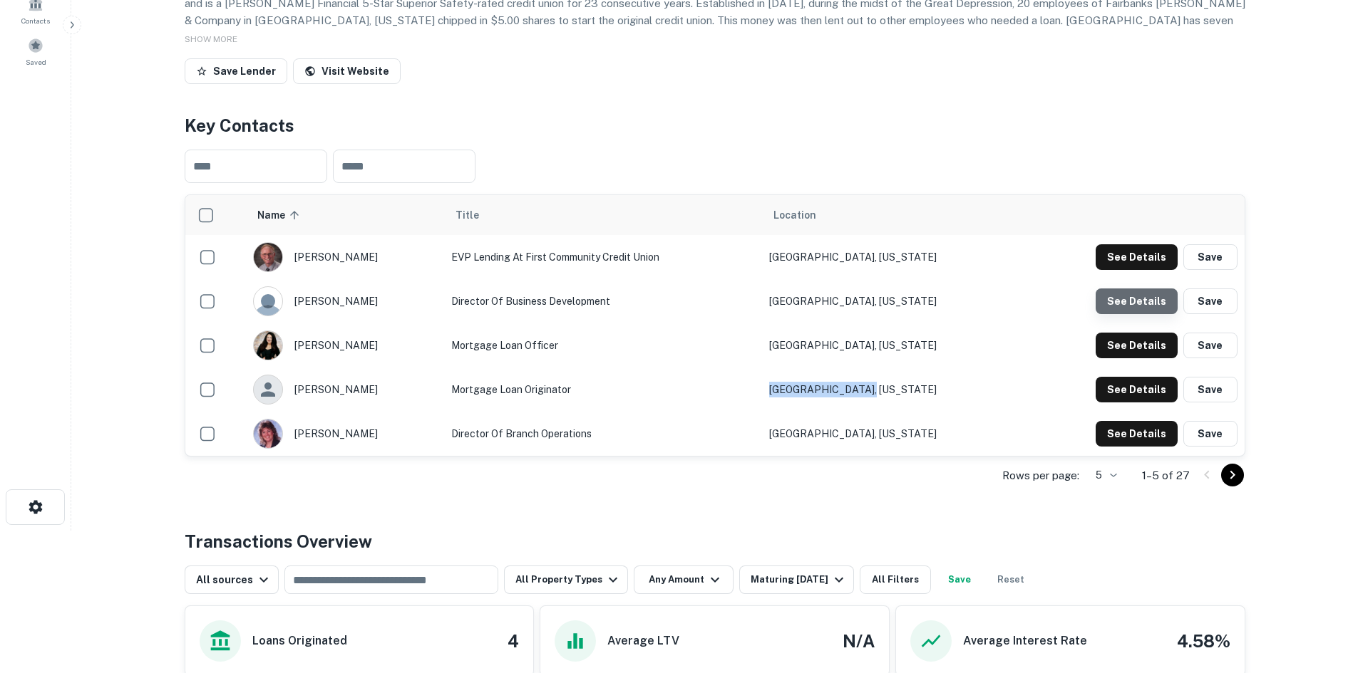
click at [1144, 270] on button "See Details" at bounding box center [1136, 257] width 82 height 26
click at [1137, 270] on button "See Details" at bounding box center [1136, 257] width 82 height 26
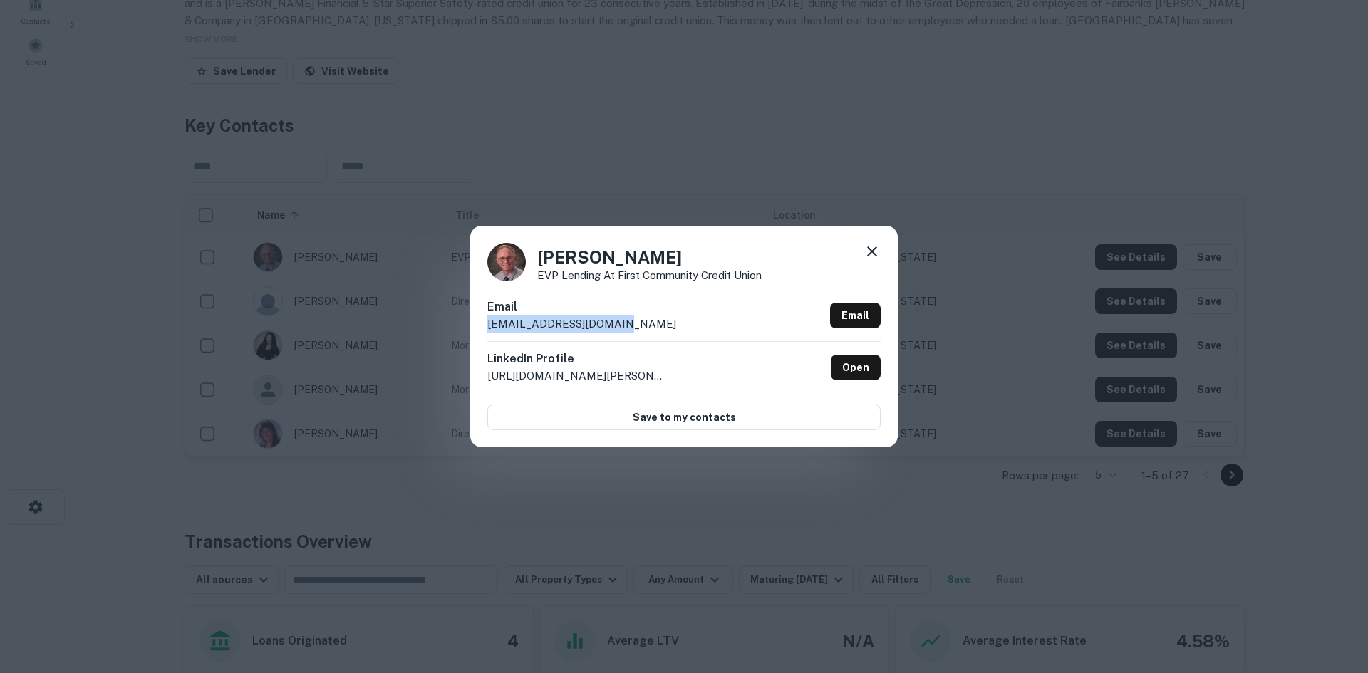
drag, startPoint x: 606, startPoint y: 323, endPoint x: 468, endPoint y: 320, distance: 137.6
click at [468, 320] on div "[PERSON_NAME] EVP Lending at First Community Credit Union Email [EMAIL_ADDRESS]…" at bounding box center [684, 336] width 1368 height 673
copy p "[EMAIL_ADDRESS][DOMAIN_NAME]"
drag, startPoint x: 569, startPoint y: 257, endPoint x: 535, endPoint y: 252, distance: 35.3
click at [535, 252] on div "[PERSON_NAME] EVP Lending at First Community Credit Union" at bounding box center [683, 262] width 393 height 38
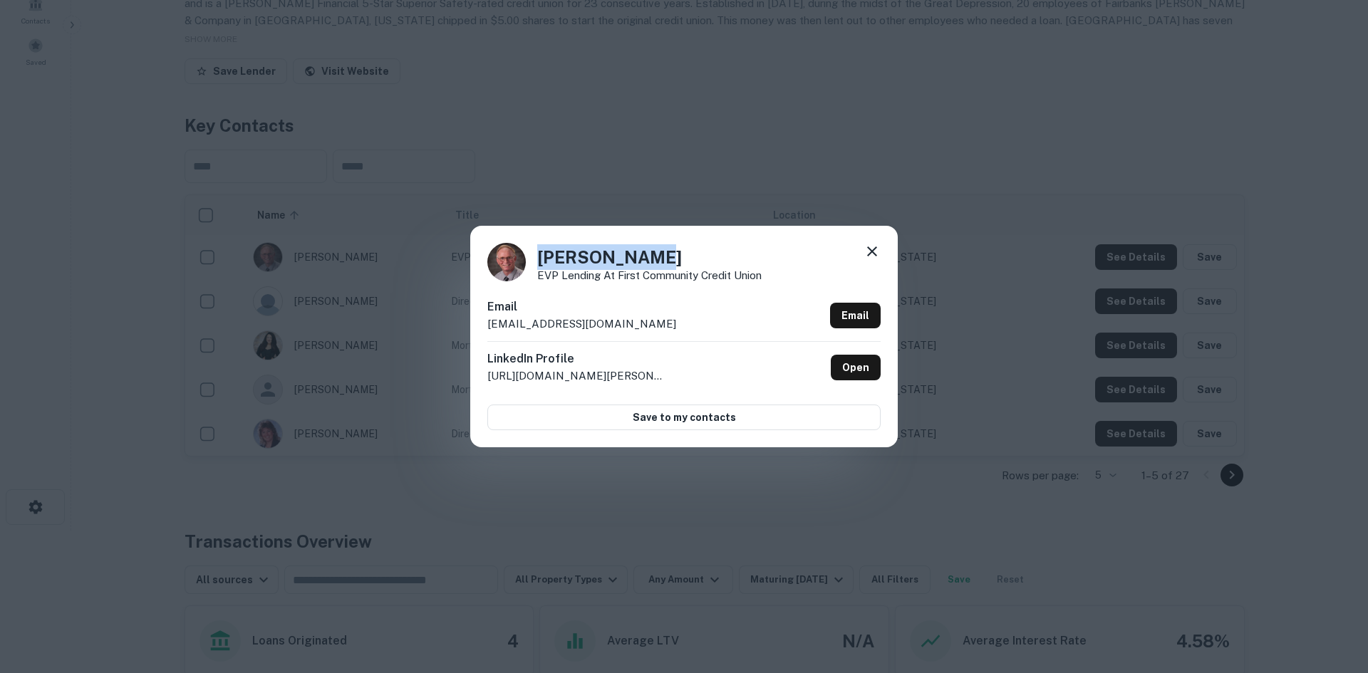
copy h4 "[PERSON_NAME]"
click at [552, 276] on p "EVP Lending at First Community Credit Union" at bounding box center [649, 275] width 224 height 11
drag, startPoint x: 670, startPoint y: 181, endPoint x: 389, endPoint y: 257, distance: 290.8
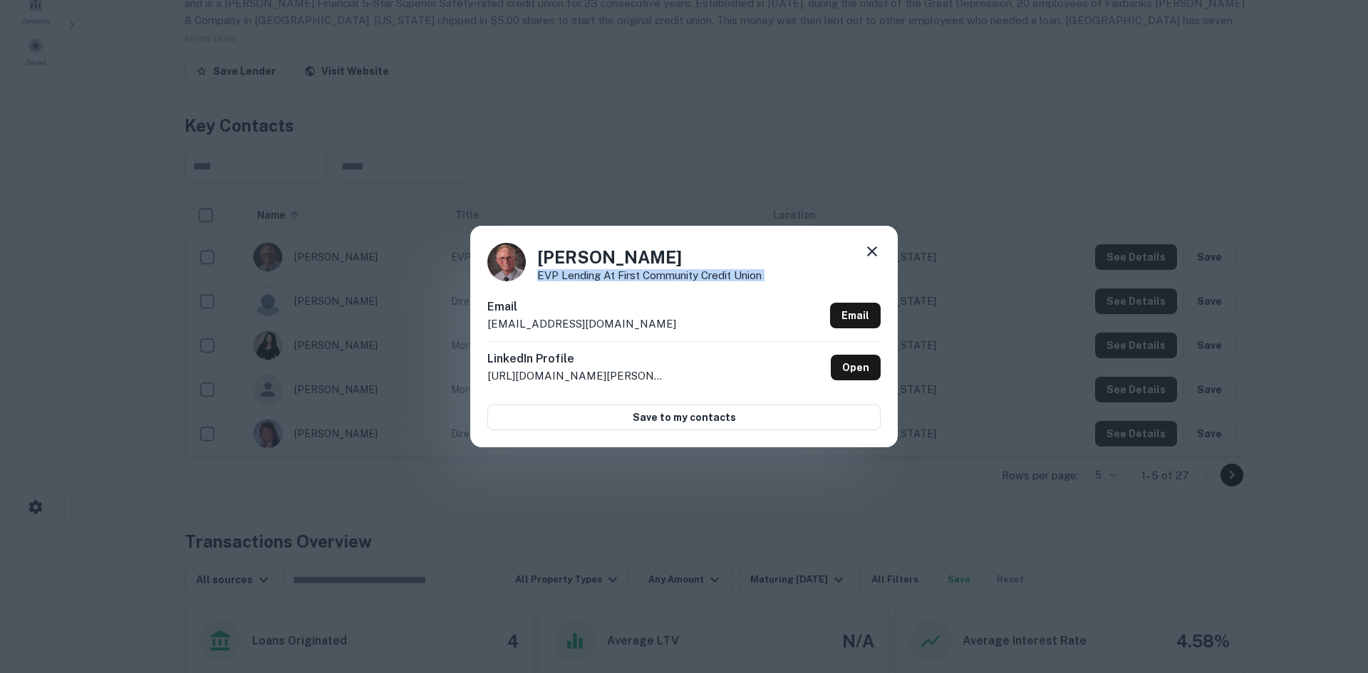
click at [670, 181] on div "[PERSON_NAME] EVP Lending at First Community Credit Union Email [EMAIL_ADDRESS]…" at bounding box center [684, 336] width 1368 height 673
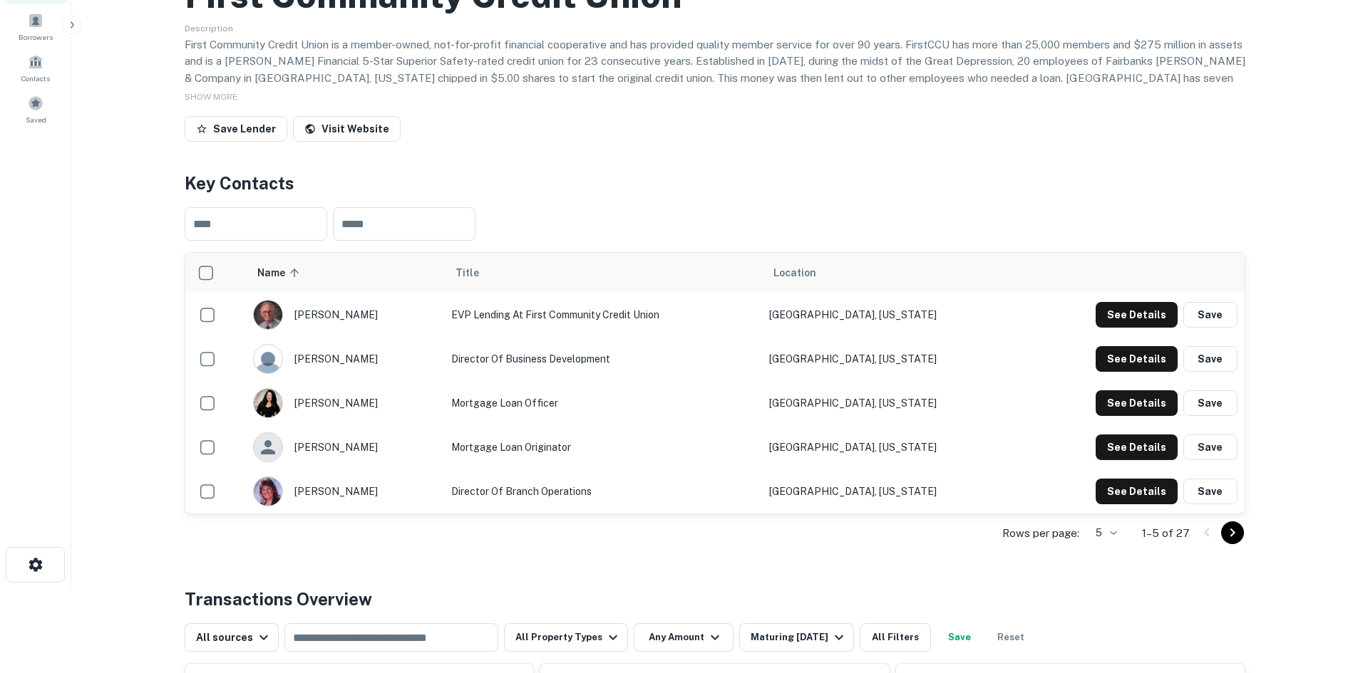
scroll to position [0, 0]
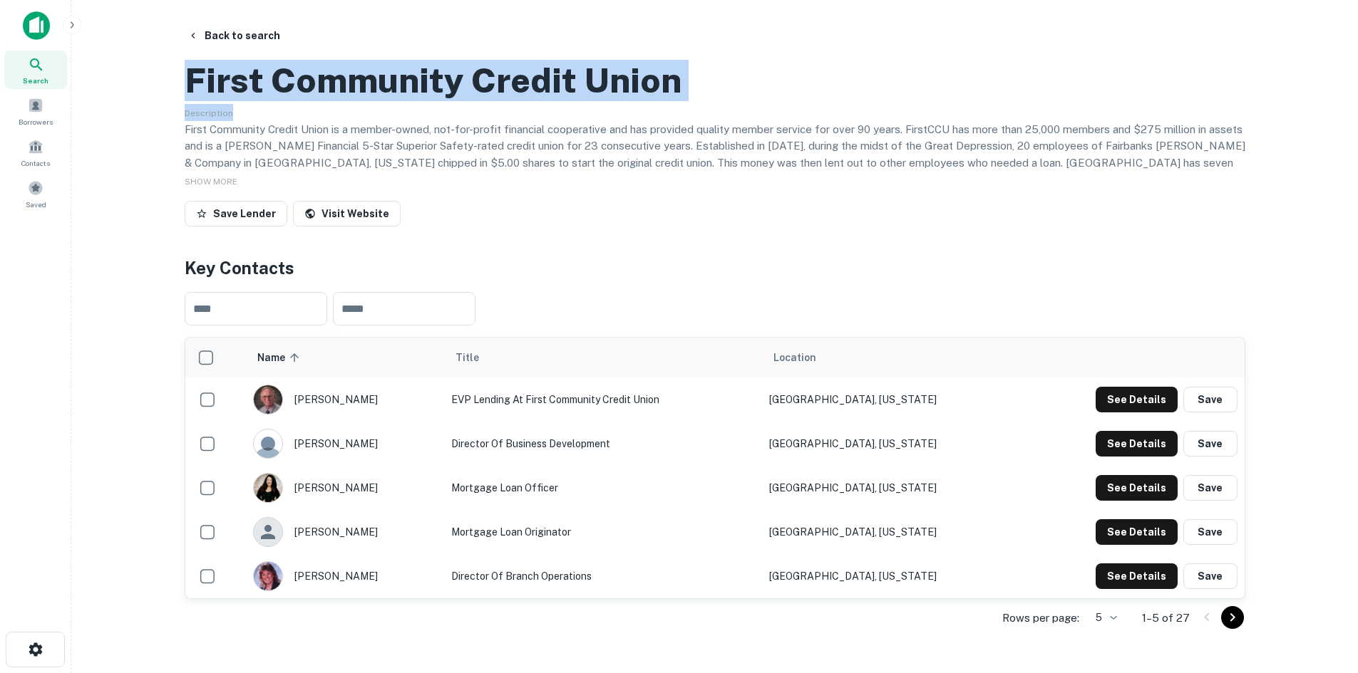
drag, startPoint x: 190, startPoint y: 144, endPoint x: 756, endPoint y: 175, distance: 567.5
click at [754, 175] on div "First Community Credit Union Description First Community Credit Union is a memb…" at bounding box center [715, 143] width 1060 height 178
click at [659, 101] on h2 "First Community Credit Union" at bounding box center [433, 80] width 497 height 41
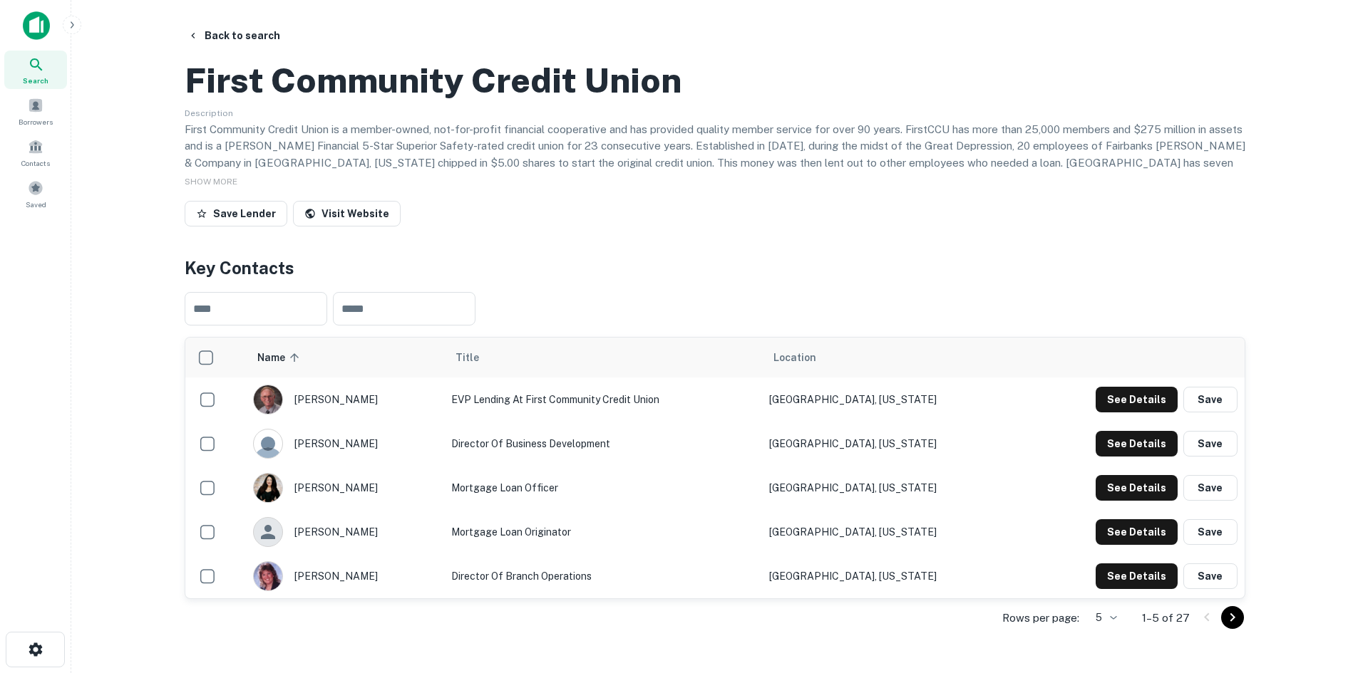
click at [656, 101] on h2 "First Community Credit Union" at bounding box center [433, 80] width 497 height 41
drag, startPoint x: 828, startPoint y: 467, endPoint x: 930, endPoint y: 469, distance: 101.9
click at [930, 422] on td "[GEOGRAPHIC_DATA], [US_STATE]" at bounding box center [891, 400] width 259 height 44
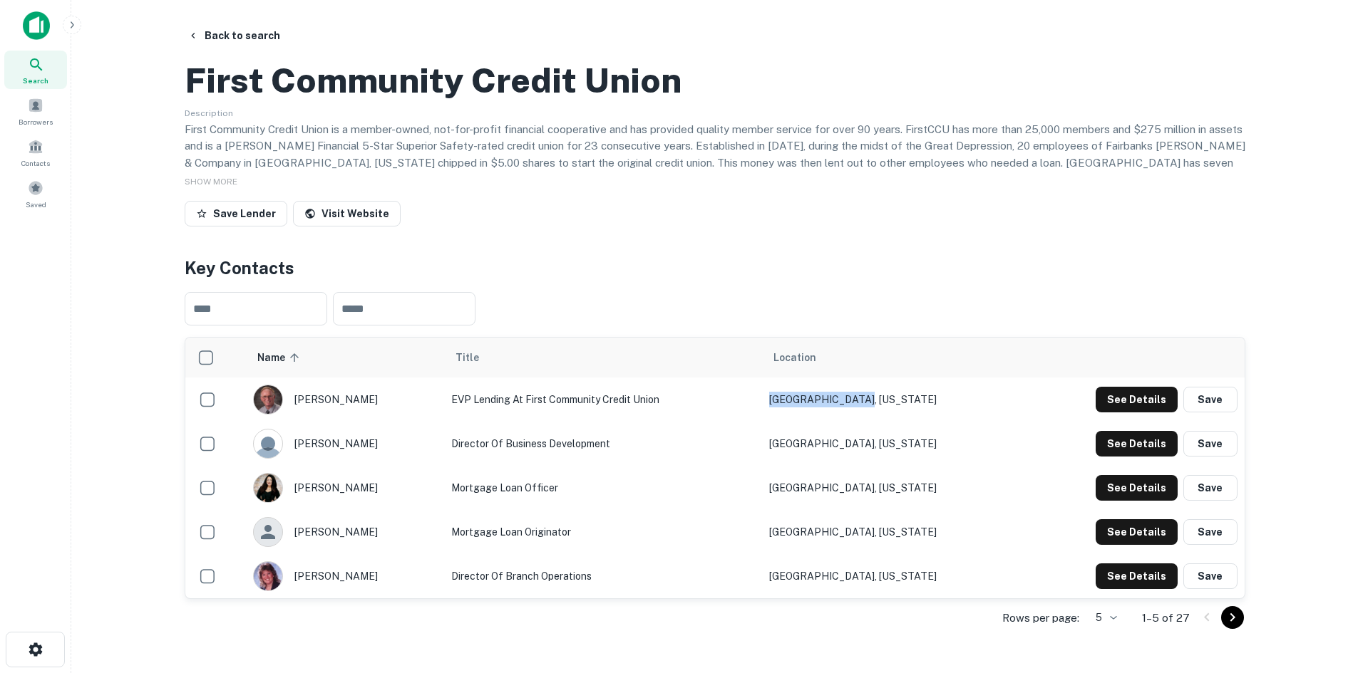
click at [292, 101] on h2 "First Community Credit Union" at bounding box center [433, 80] width 497 height 41
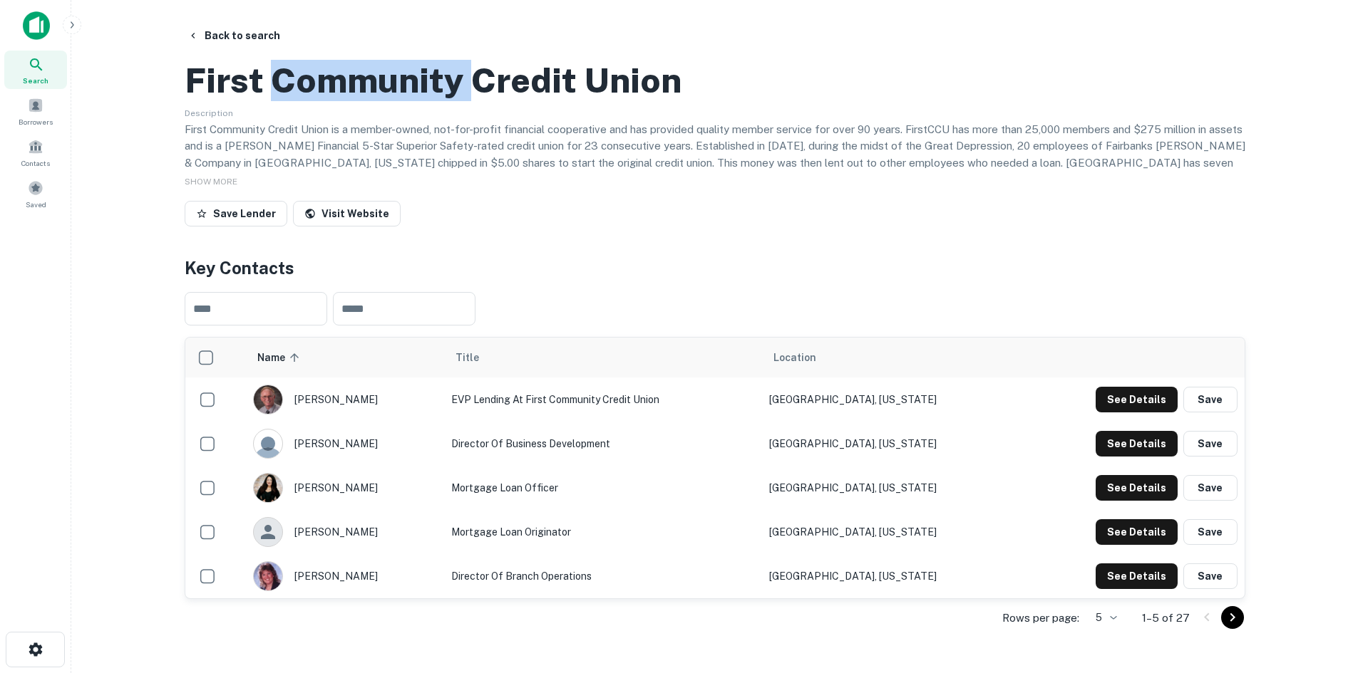
click at [292, 101] on h2 "First Community Credit Union" at bounding box center [433, 80] width 497 height 41
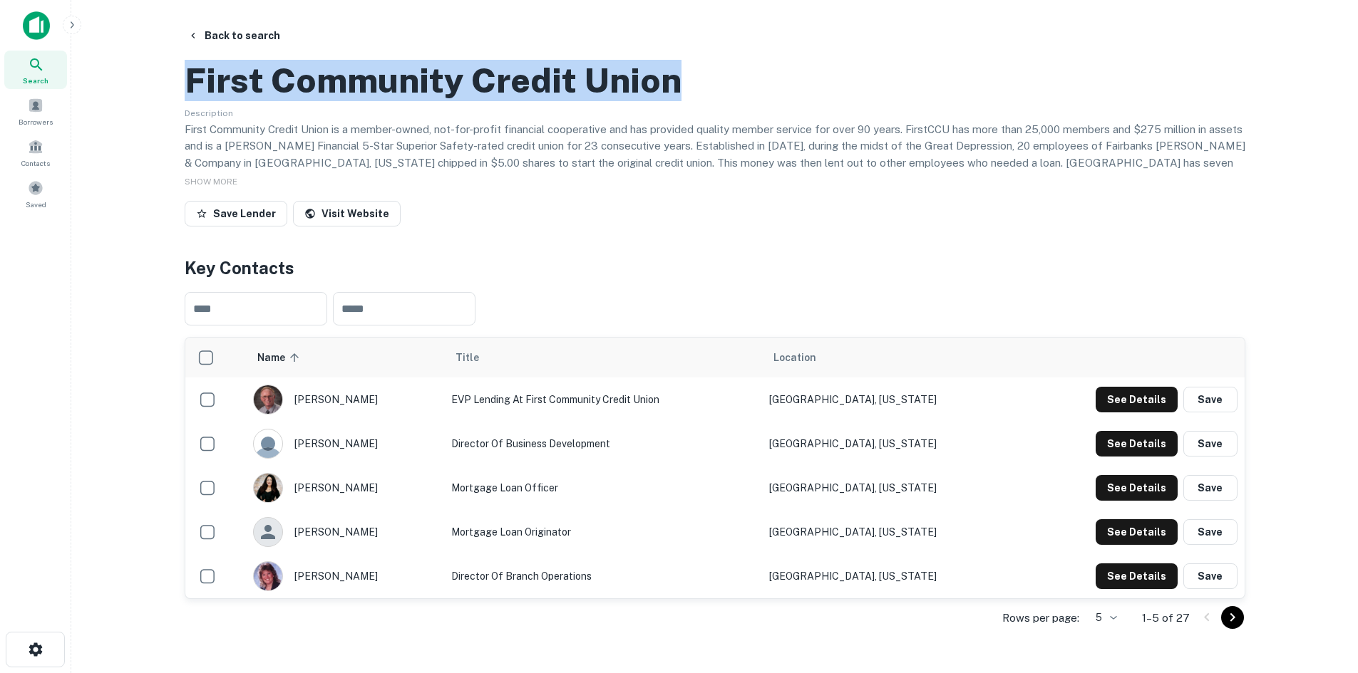
drag, startPoint x: 248, startPoint y: 31, endPoint x: 331, endPoint y: 22, distance: 83.8
click at [248, 31] on button "Back to search" at bounding box center [234, 36] width 104 height 26
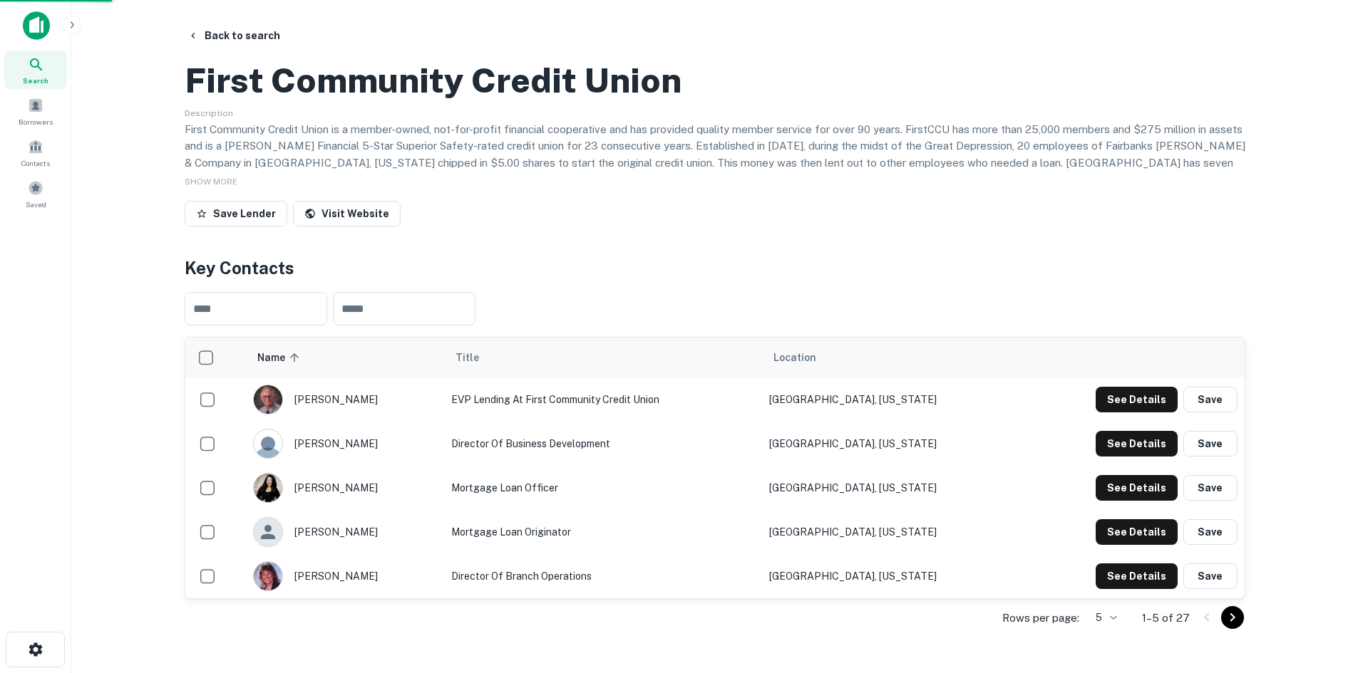
click at [300, 50] on div "Back to search First Community Credit Union Description SHOW MORE Save Lender V…" at bounding box center [714, 626] width 1095 height 1206
click at [252, 33] on button "Back to search" at bounding box center [234, 36] width 104 height 26
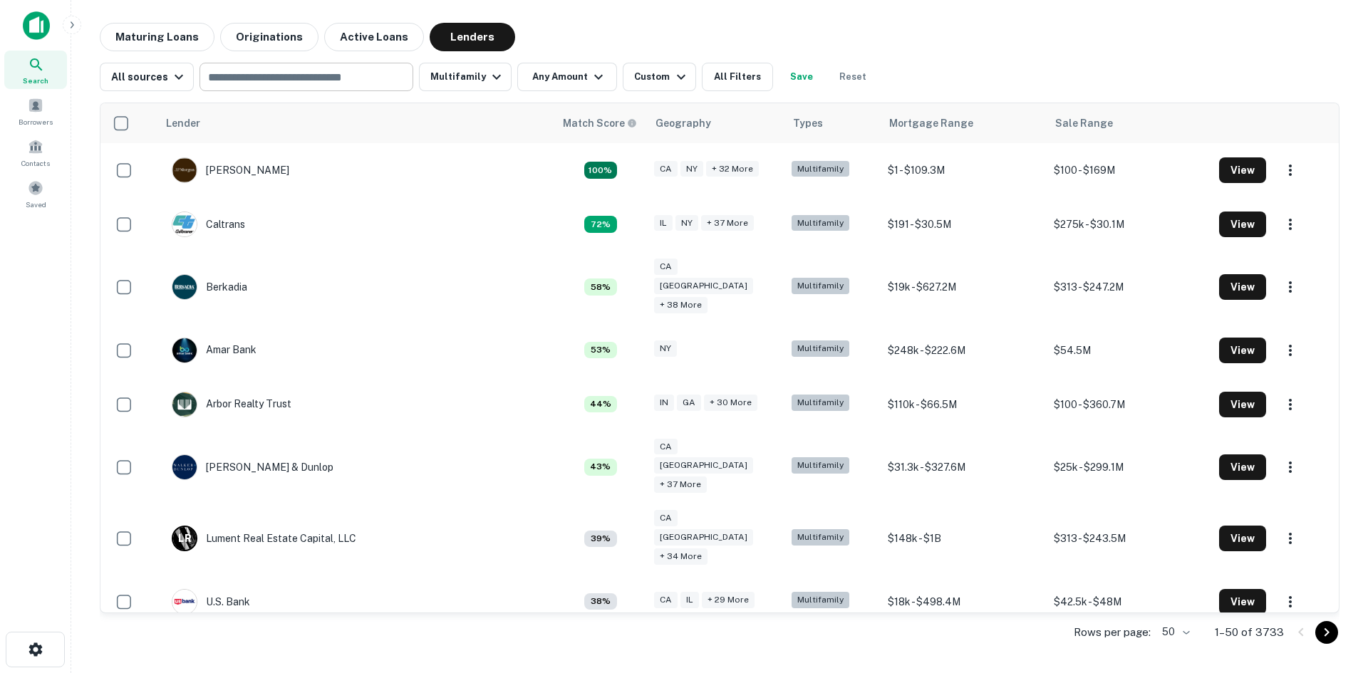
click at [277, 77] on input "text" at bounding box center [305, 77] width 203 height 20
paste input "**********"
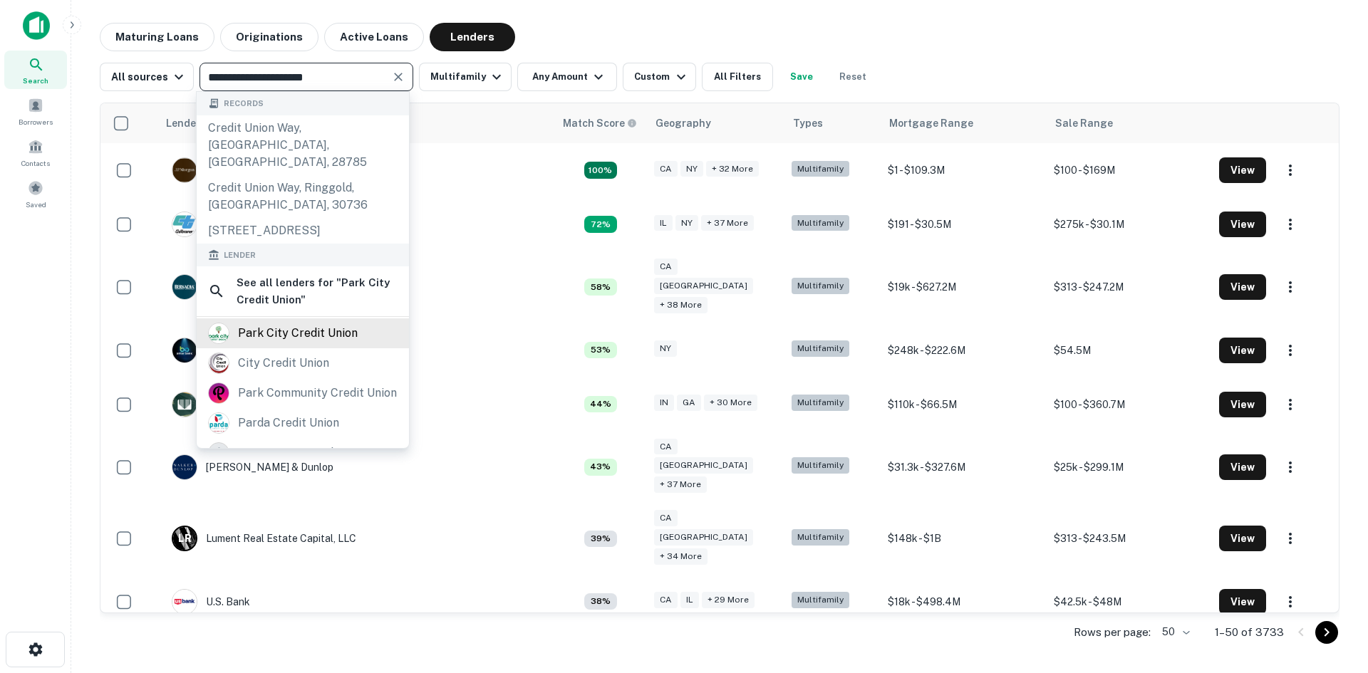
type input "**********"
click at [274, 336] on div "park city credit union" at bounding box center [298, 333] width 120 height 21
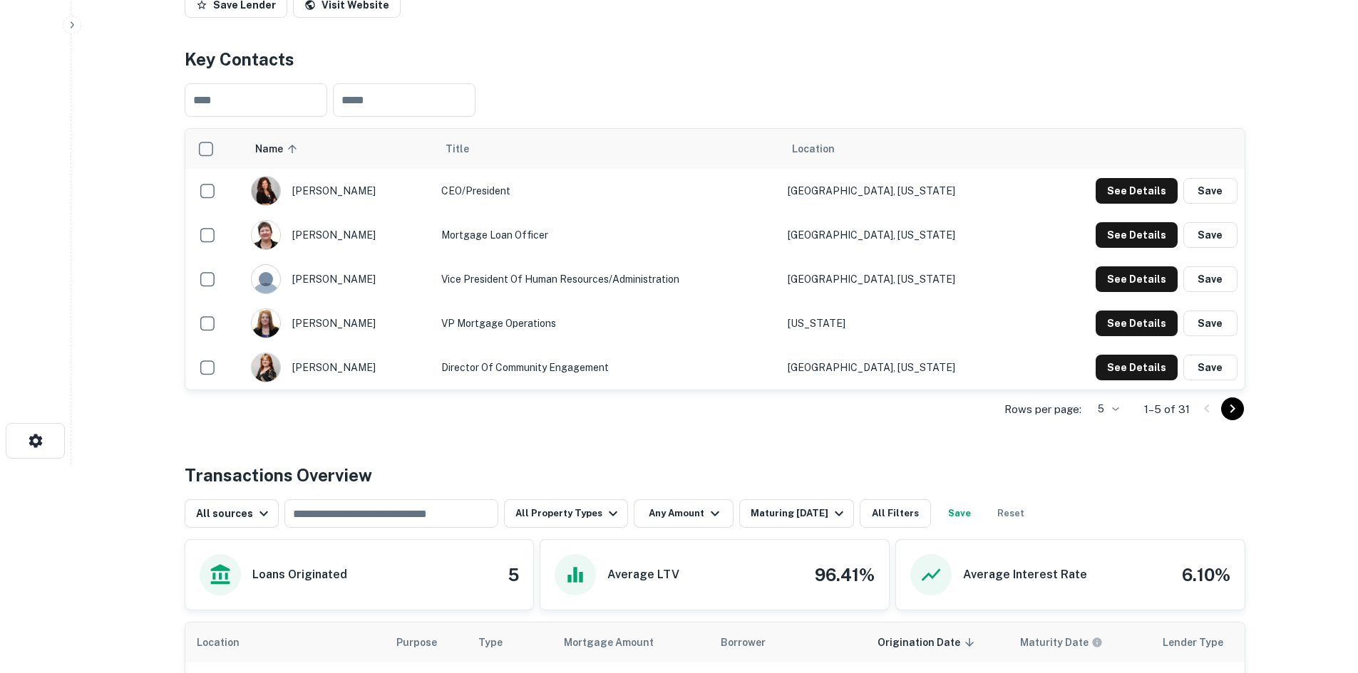
scroll to position [214, 0]
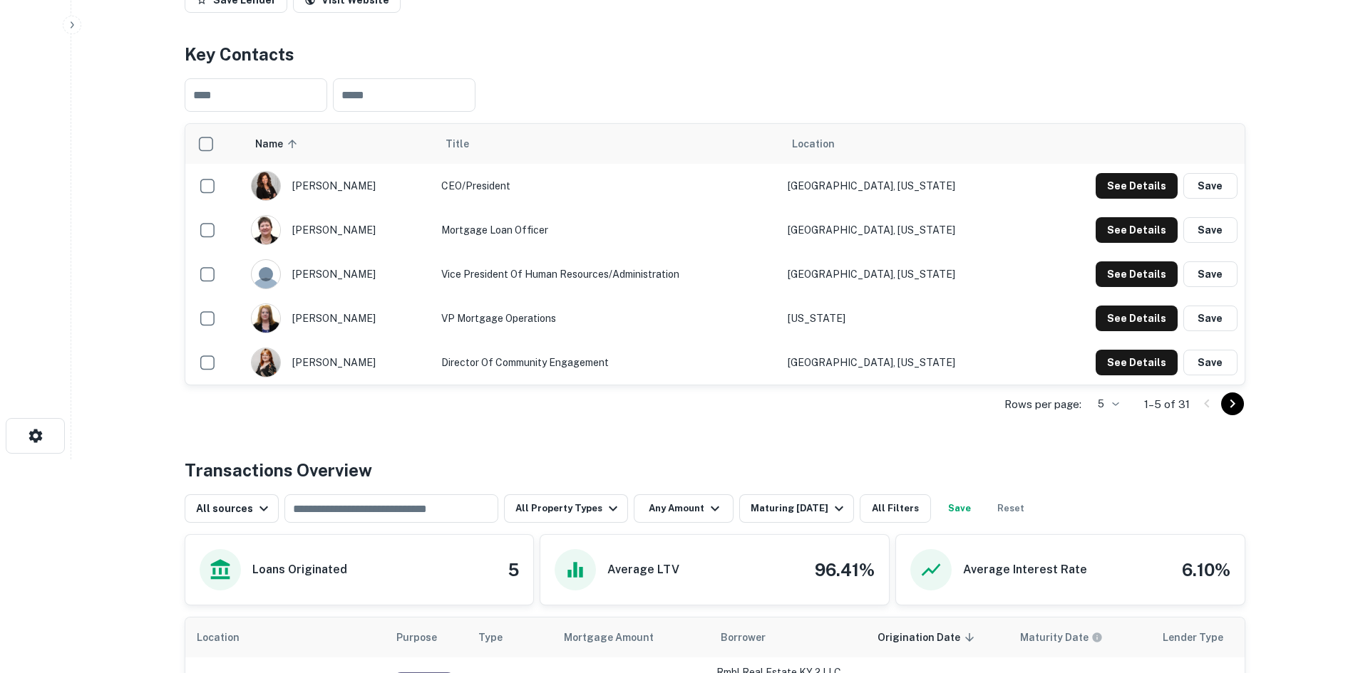
drag, startPoint x: 852, startPoint y: 250, endPoint x: 935, endPoint y: 255, distance: 83.5
click at [936, 208] on td "[GEOGRAPHIC_DATA], [US_STATE]" at bounding box center [904, 186] width 249 height 44
click at [933, 208] on td "[GEOGRAPHIC_DATA], [US_STATE]" at bounding box center [904, 186] width 249 height 44
click at [918, 208] on td "[GEOGRAPHIC_DATA], [US_STATE]" at bounding box center [904, 186] width 249 height 44
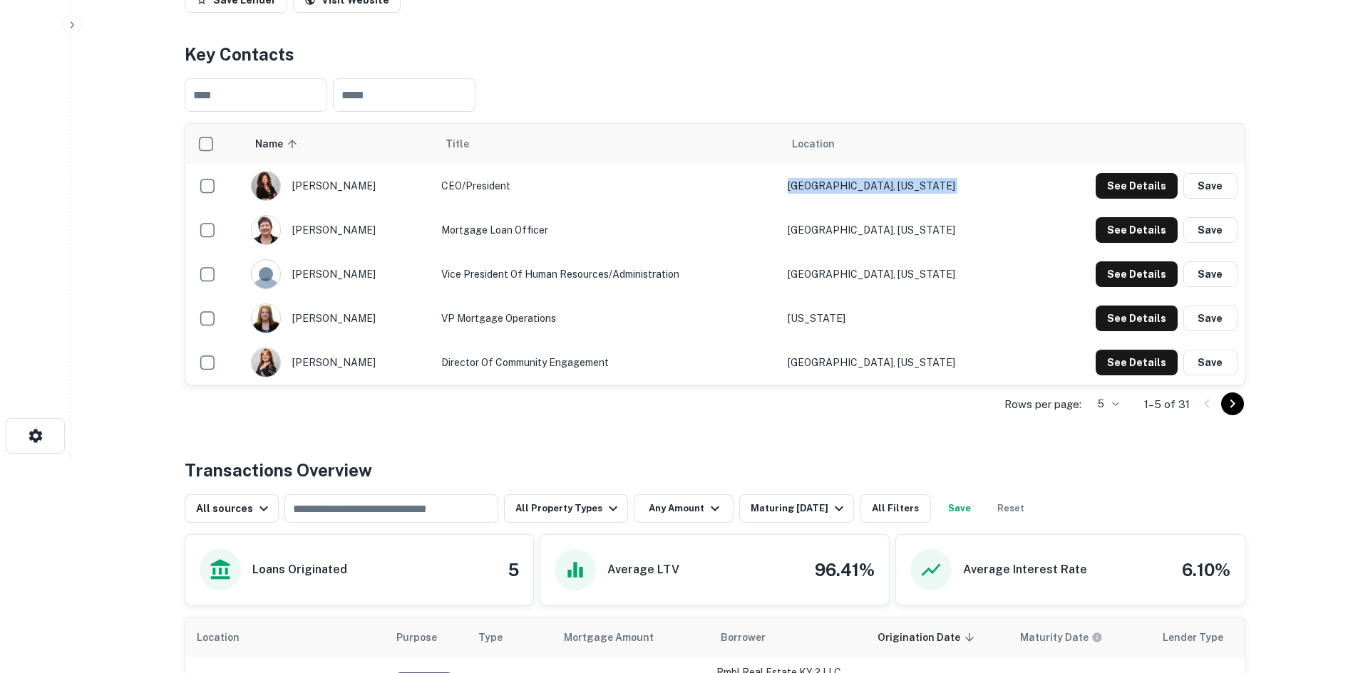
click at [918, 208] on td "[GEOGRAPHIC_DATA], [US_STATE]" at bounding box center [904, 186] width 249 height 44
click at [862, 252] on td "[GEOGRAPHIC_DATA], [US_STATE]" at bounding box center [904, 230] width 249 height 44
drag, startPoint x: 846, startPoint y: 424, endPoint x: 964, endPoint y: 438, distance: 119.2
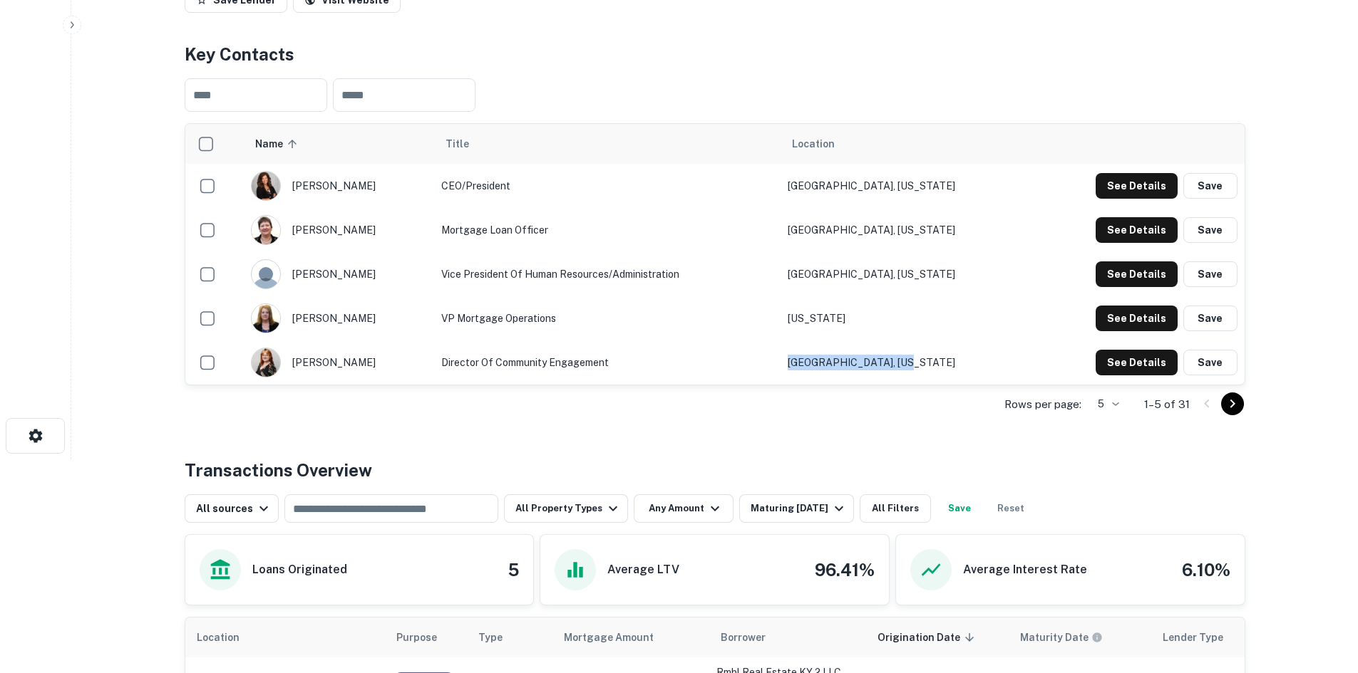
click at [964, 385] on td "[GEOGRAPHIC_DATA], [US_STATE]" at bounding box center [904, 363] width 249 height 44
click at [1231, 413] on icon "Go to next page" at bounding box center [1232, 404] width 17 height 17
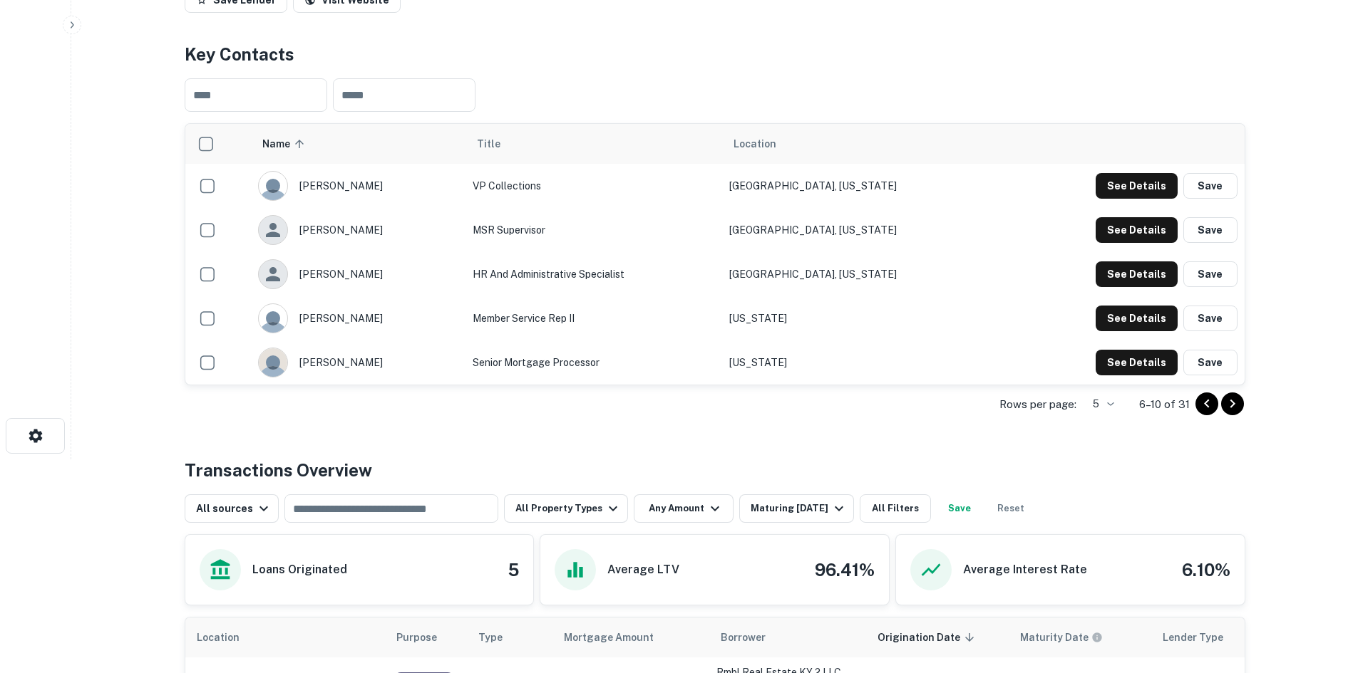
click at [1229, 413] on icon "Go to next page" at bounding box center [1232, 404] width 17 height 17
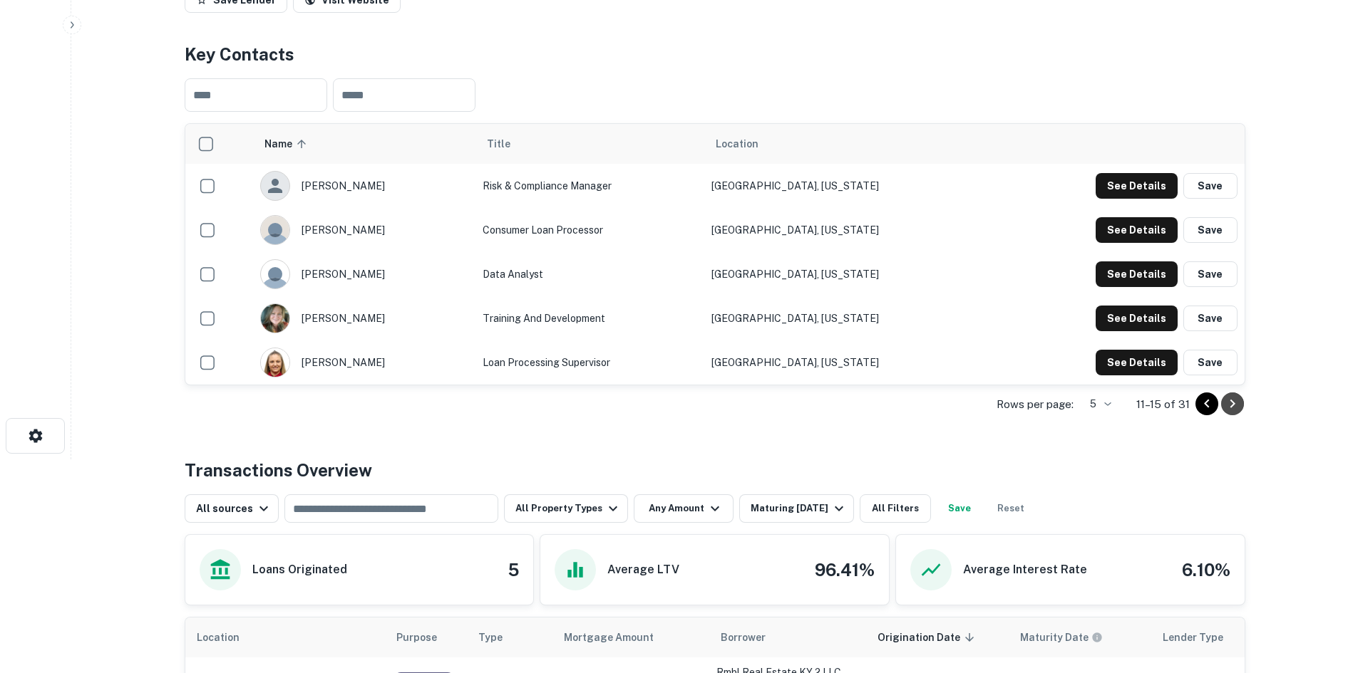
click at [1229, 413] on icon "Go to next page" at bounding box center [1232, 404] width 17 height 17
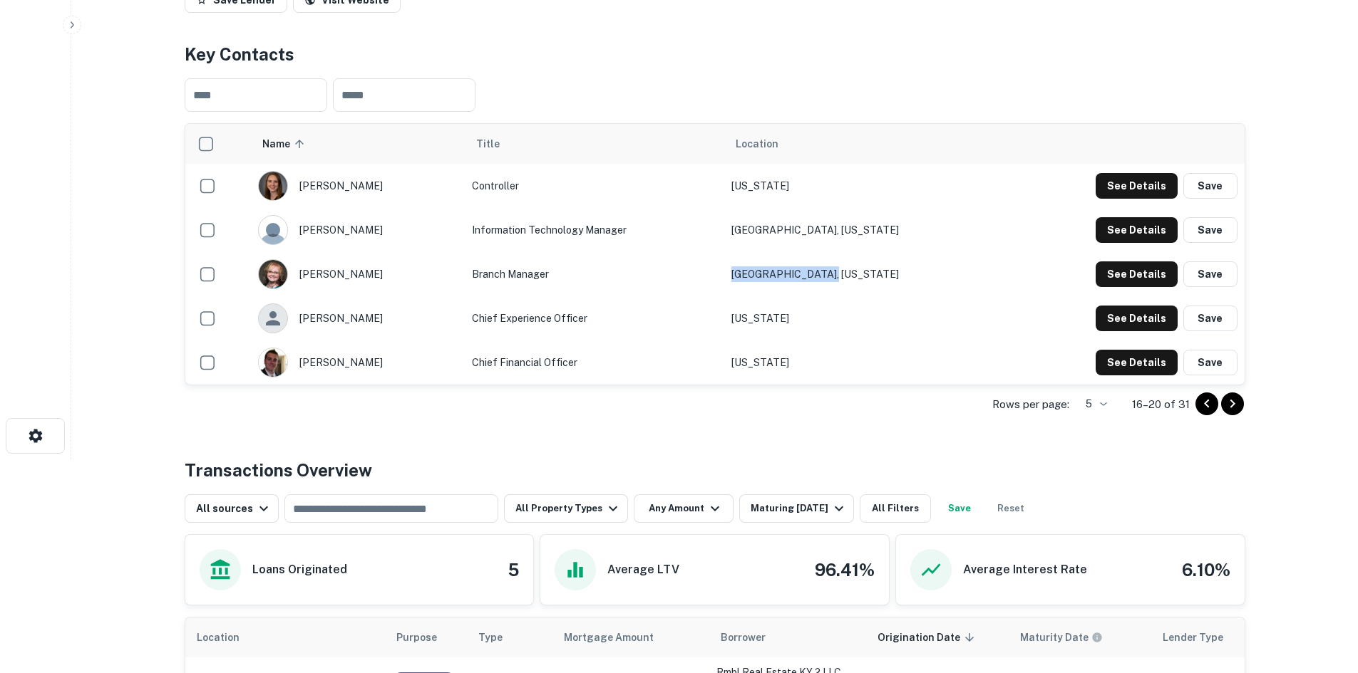
drag, startPoint x: 809, startPoint y: 338, endPoint x: 913, endPoint y: 344, distance: 104.2
click at [913, 296] on td "[GEOGRAPHIC_DATA], [US_STATE]" at bounding box center [863, 274] width 279 height 44
click at [1199, 413] on icon "Go to previous page" at bounding box center [1206, 404] width 17 height 17
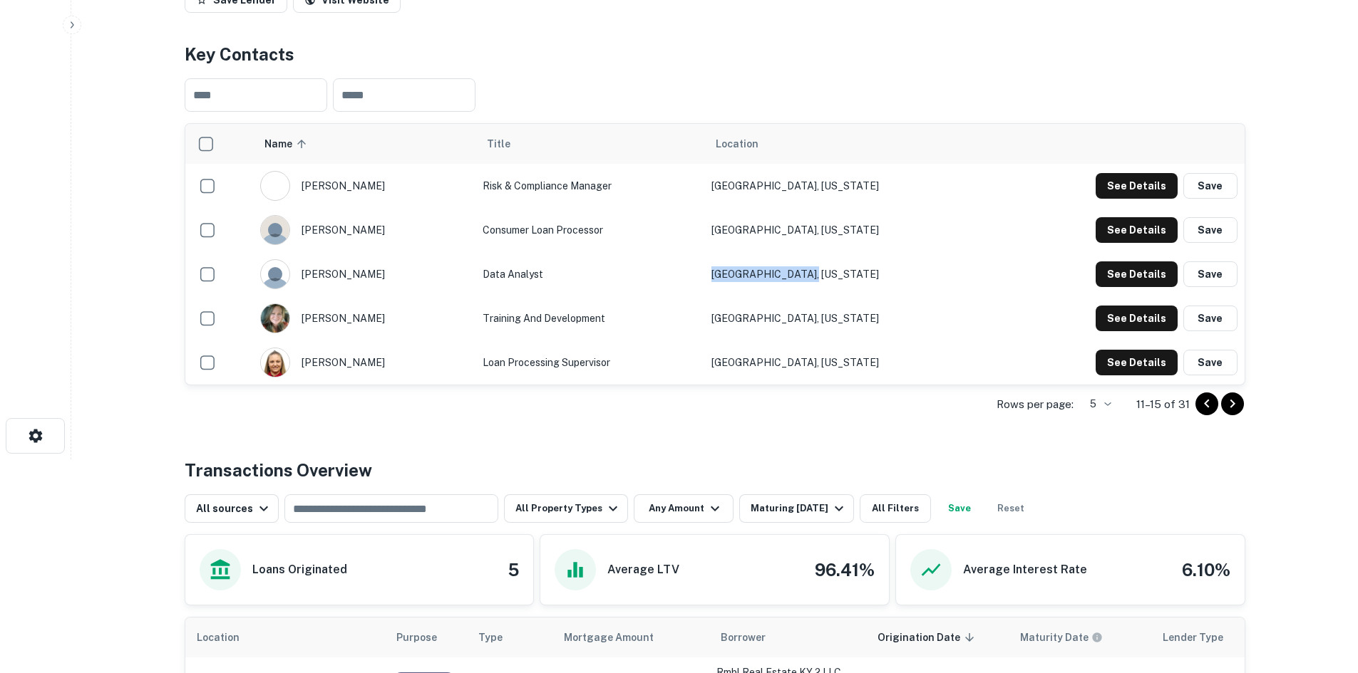
click at [1199, 413] on icon "Go to previous page" at bounding box center [1206, 404] width 17 height 17
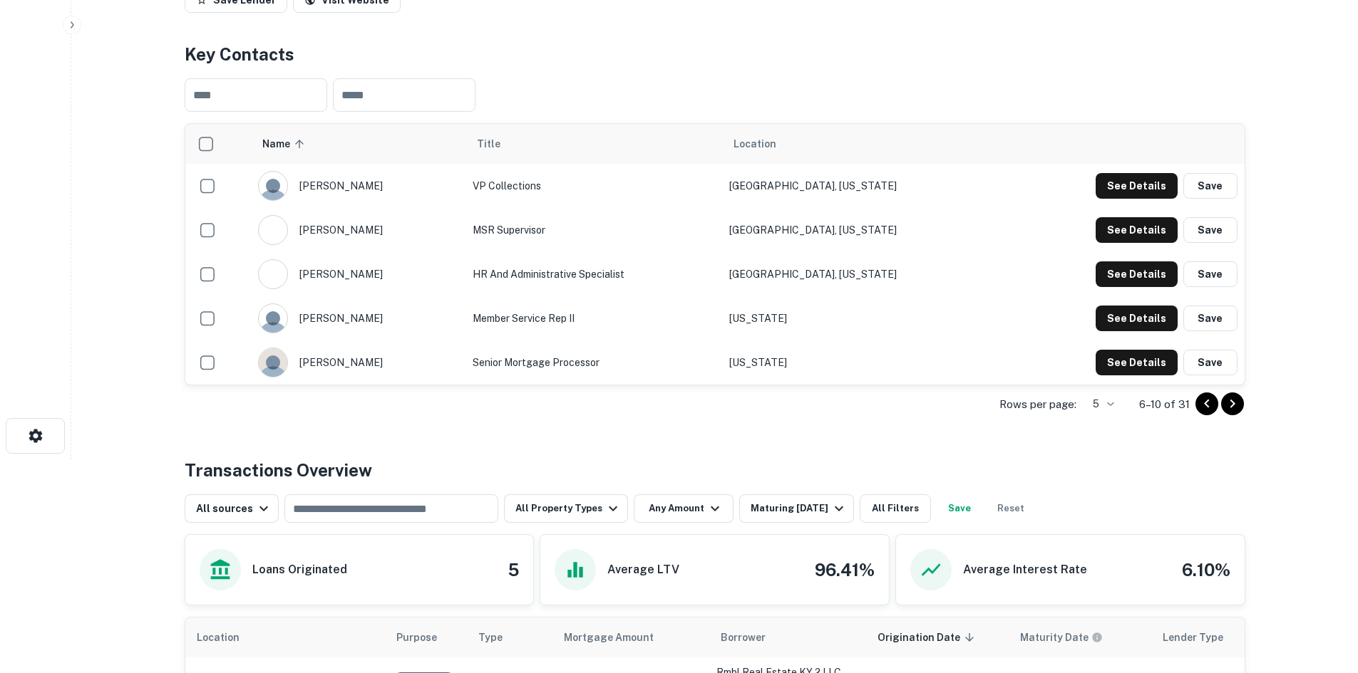
click at [1199, 413] on icon "Go to previous page" at bounding box center [1206, 404] width 17 height 17
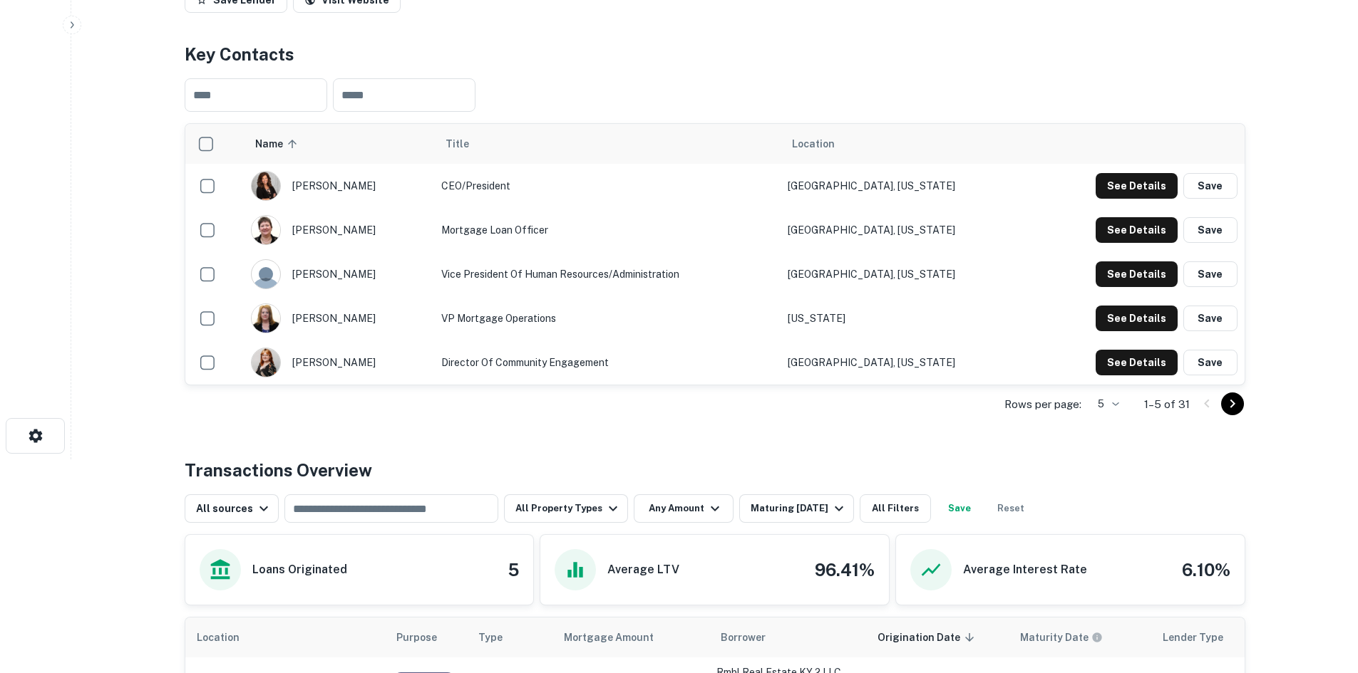
click at [1229, 413] on icon "Go to next page" at bounding box center [1232, 404] width 17 height 17
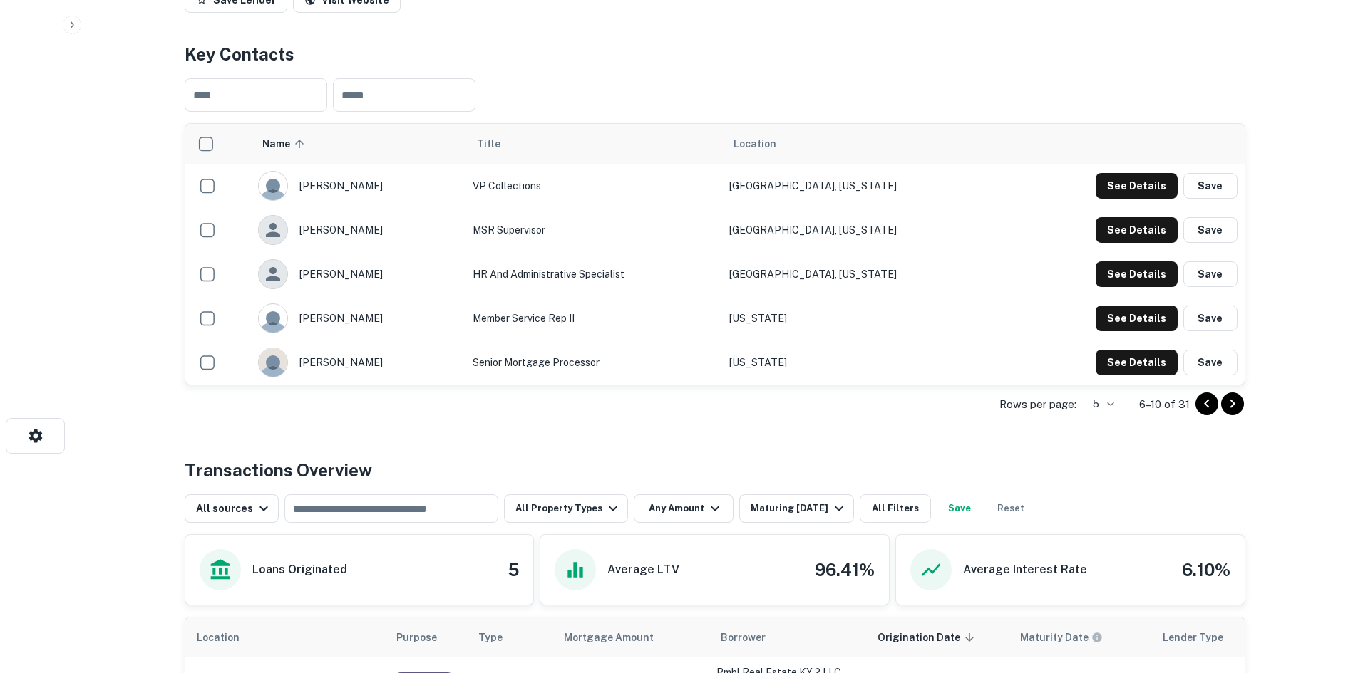
click at [1229, 413] on icon "Go to next page" at bounding box center [1232, 404] width 17 height 17
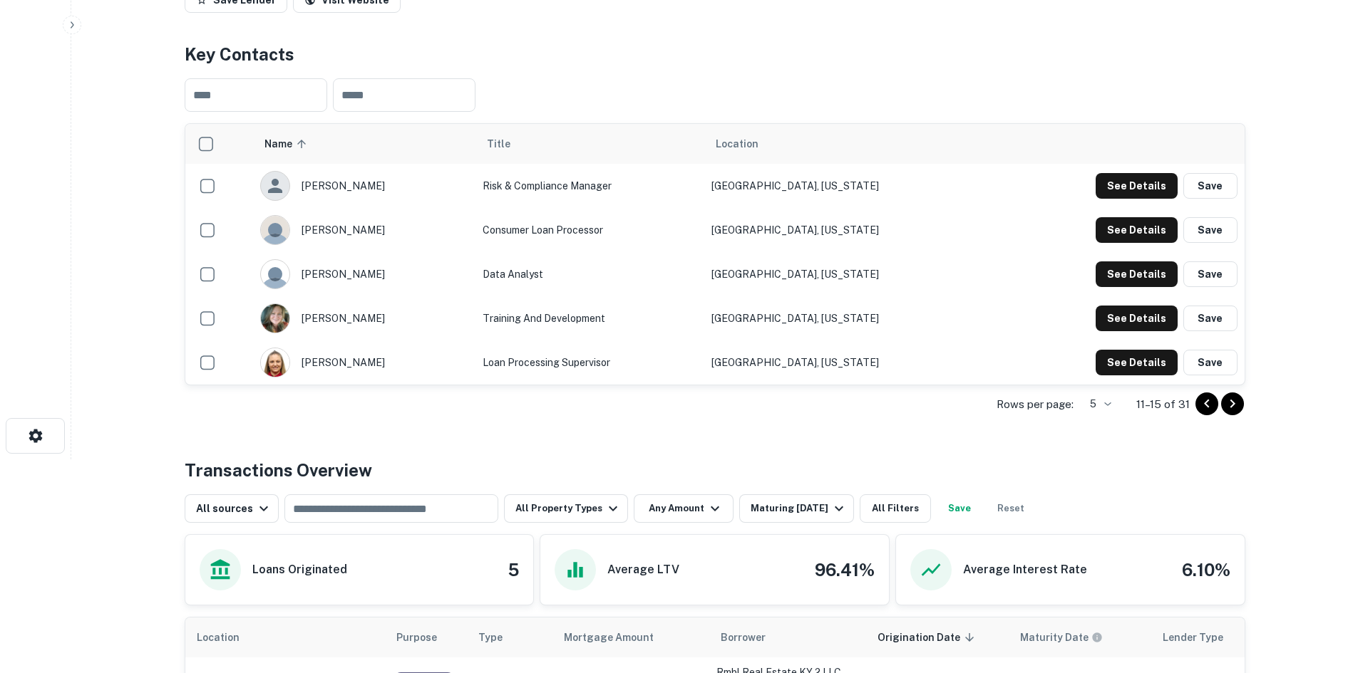
click at [1229, 413] on icon "Go to next page" at bounding box center [1232, 404] width 17 height 17
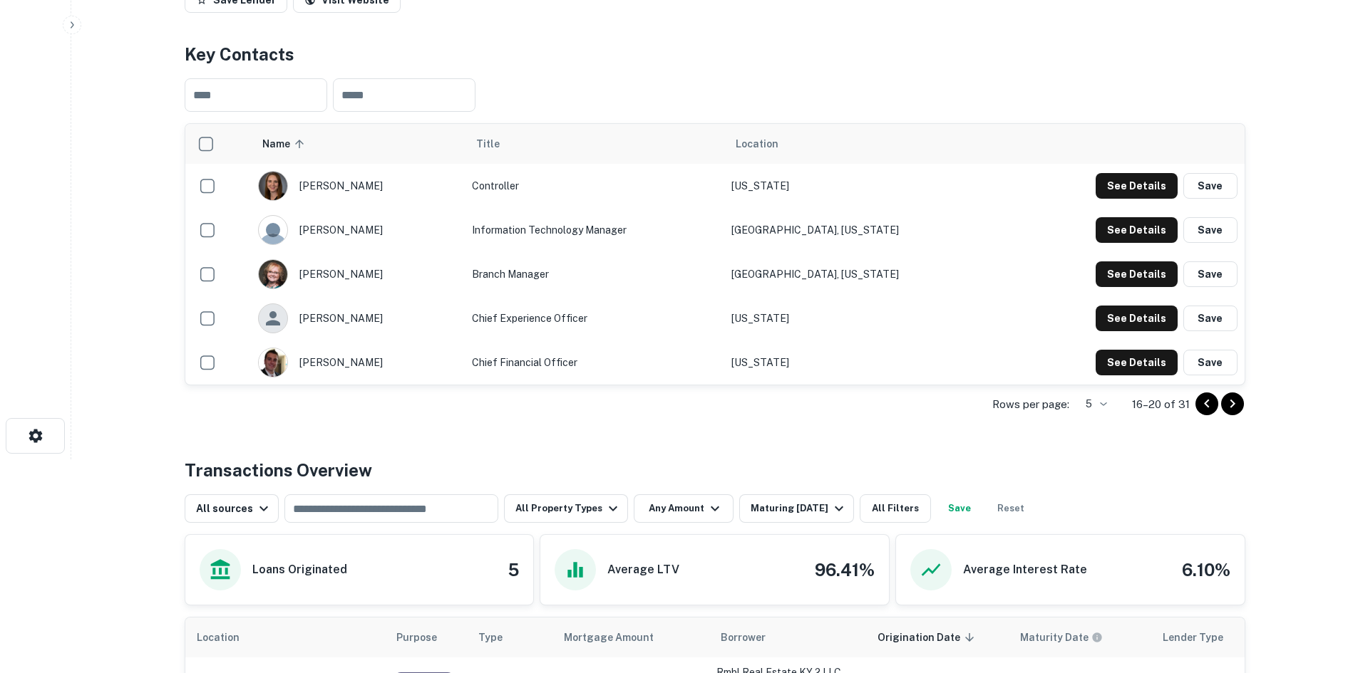
click at [1229, 413] on icon "Go to next page" at bounding box center [1232, 404] width 17 height 17
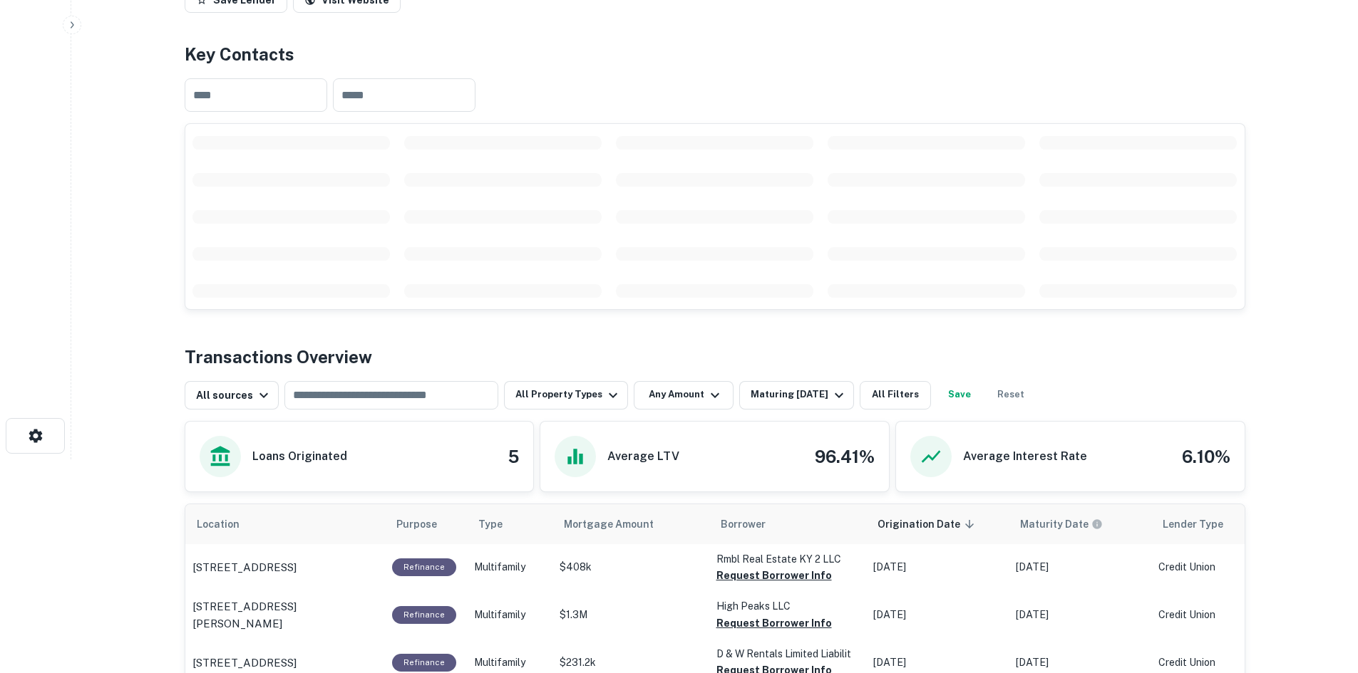
click at [1229, 465] on div "Back to search Park City Credit Union Description Park City Credit Union has be…" at bounding box center [714, 379] width 1095 height 1141
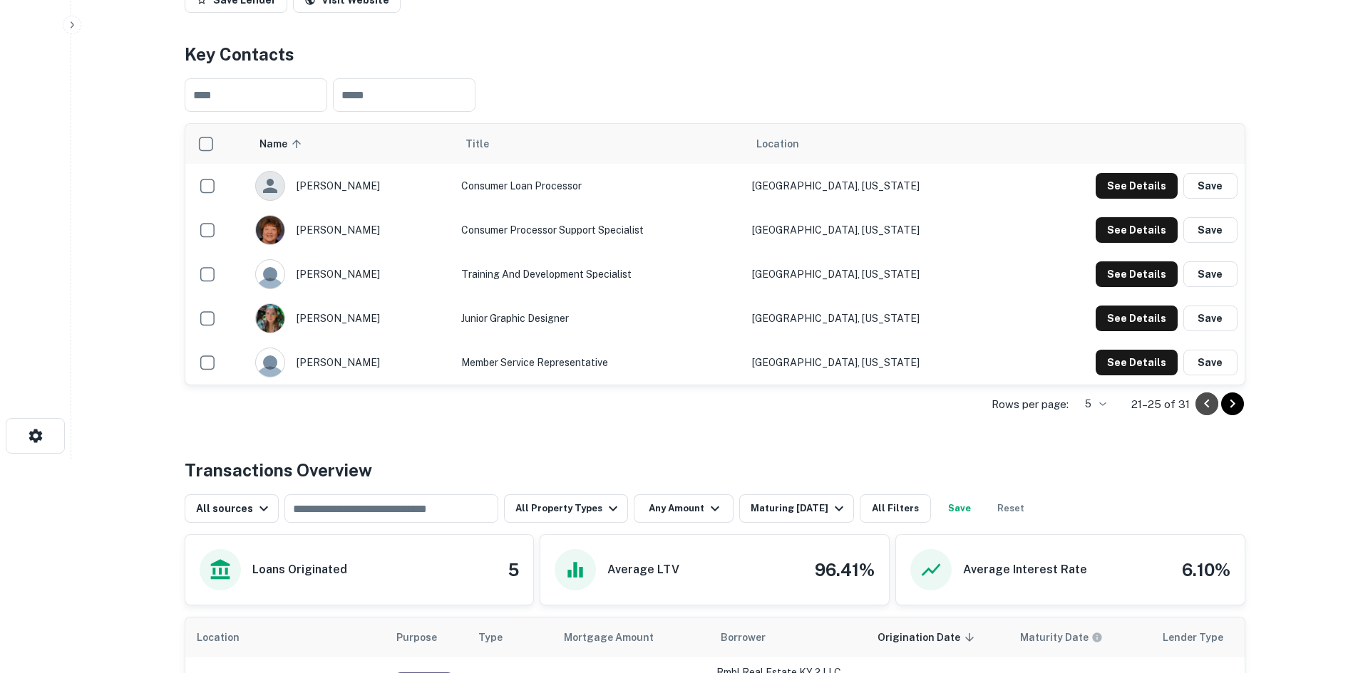
click at [1206, 408] on icon "Go to previous page" at bounding box center [1206, 404] width 5 height 9
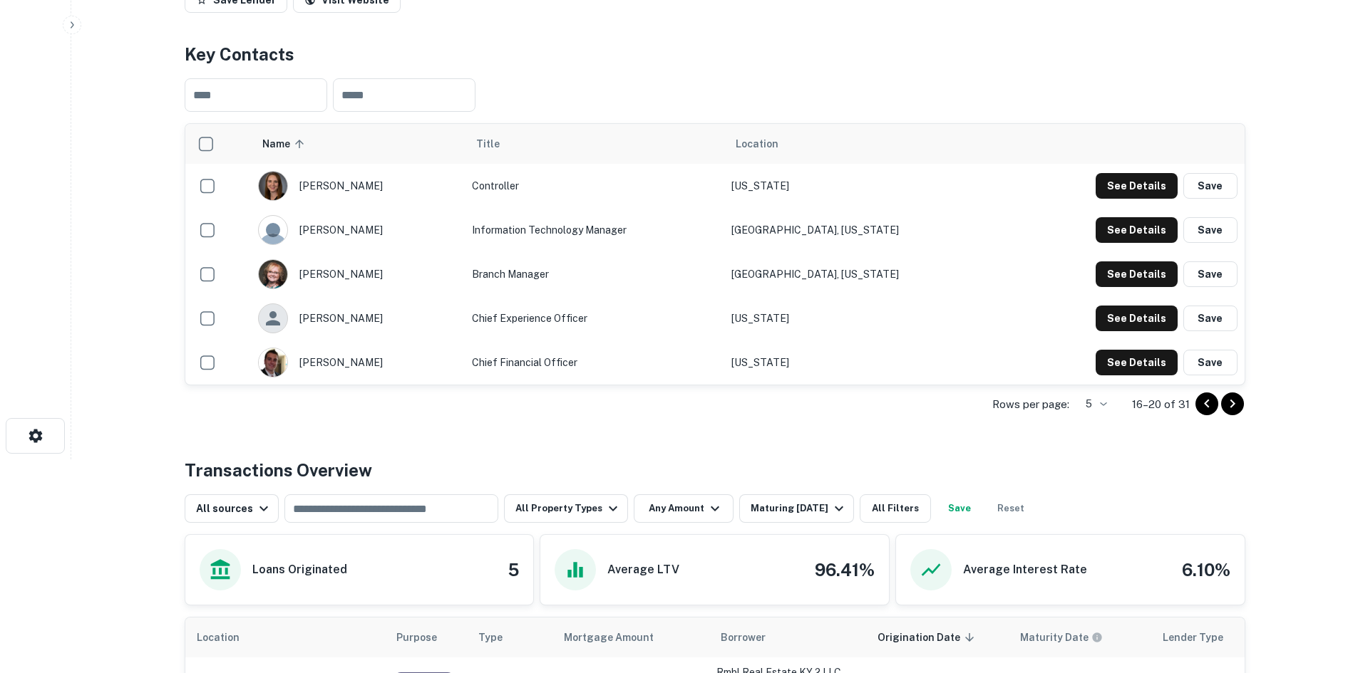
click at [1206, 408] on icon "Go to previous page" at bounding box center [1206, 404] width 5 height 9
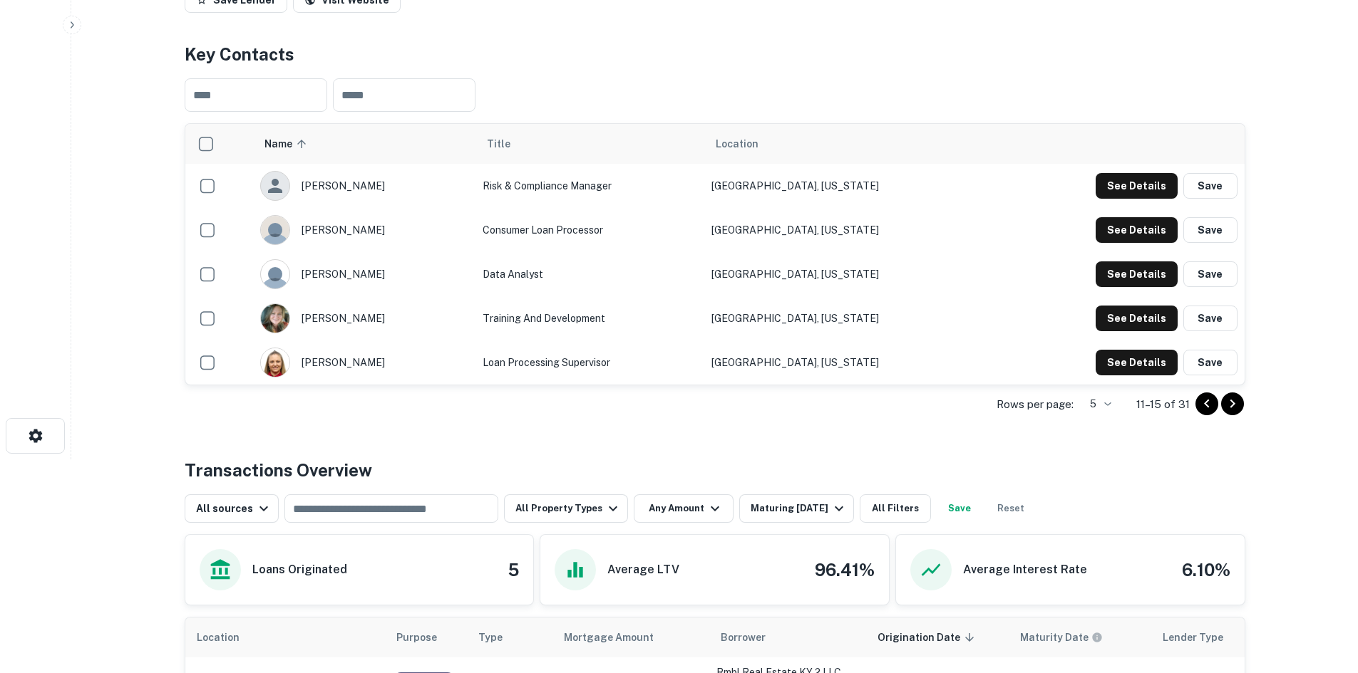
click at [1206, 408] on icon "Go to previous page" at bounding box center [1206, 404] width 5 height 9
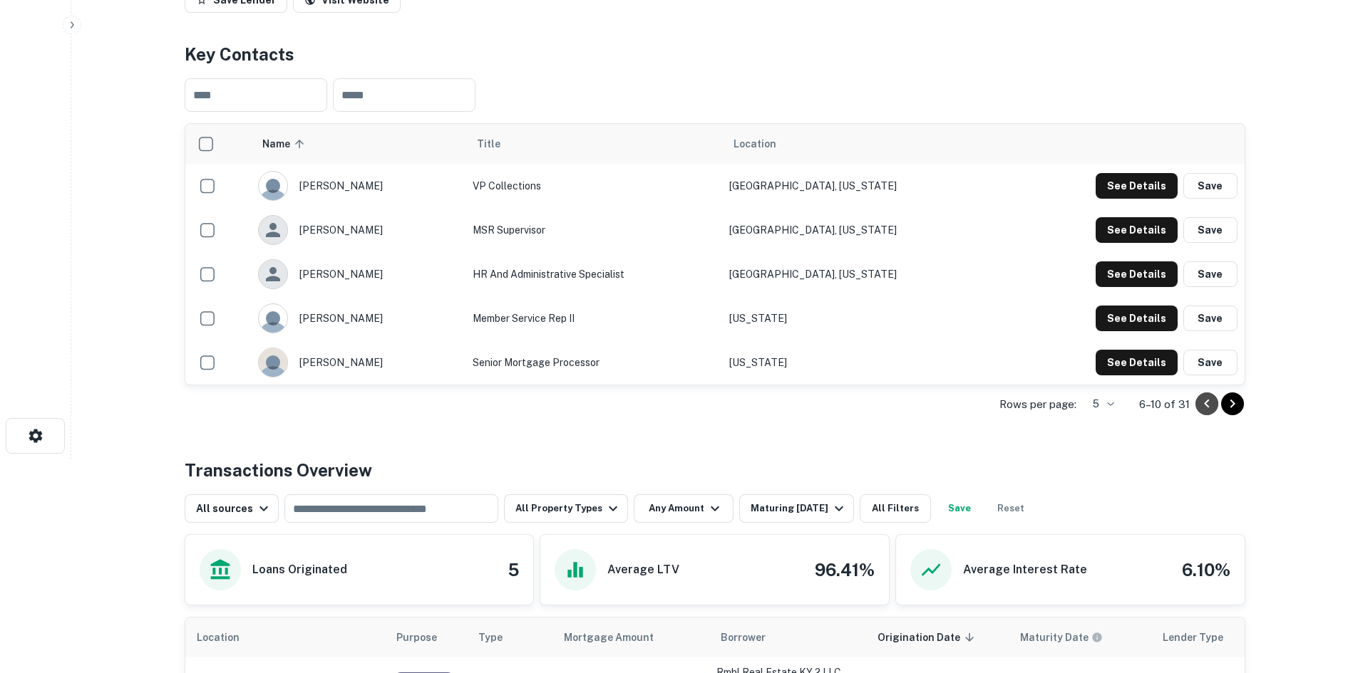
click at [1206, 408] on icon "Go to previous page" at bounding box center [1206, 404] width 5 height 9
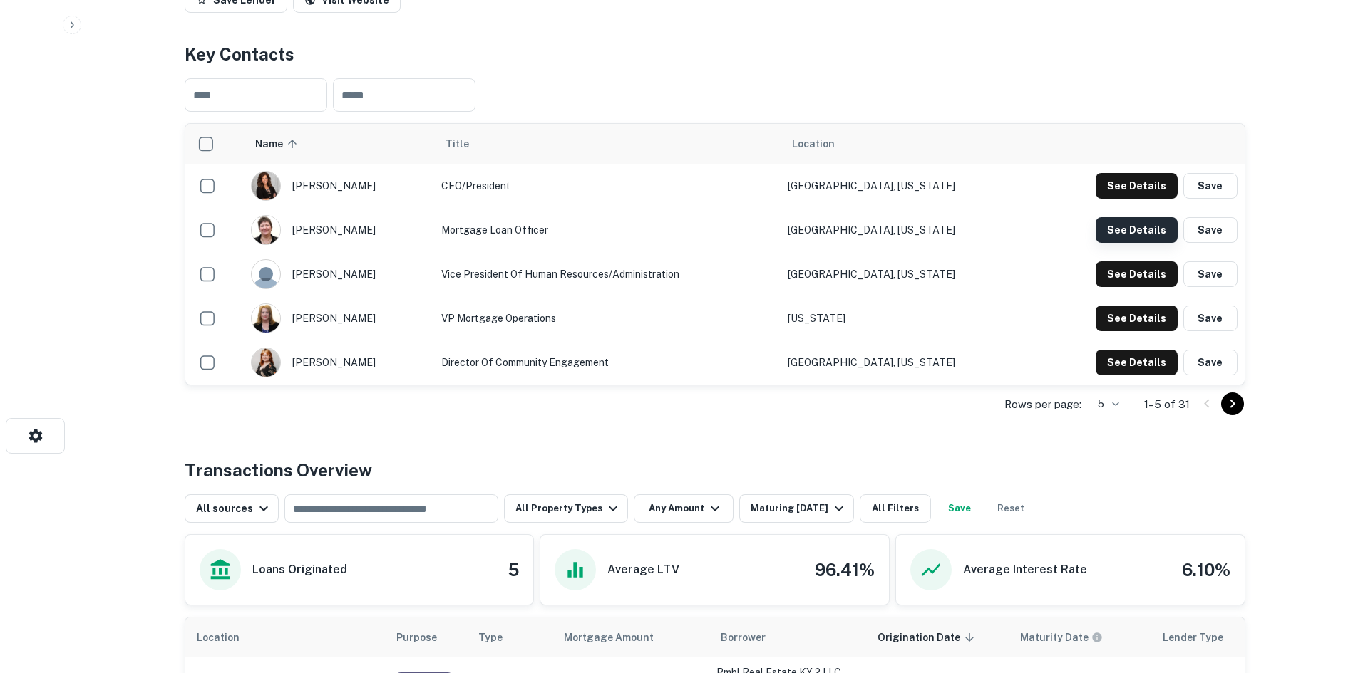
click at [1129, 199] on button "See Details" at bounding box center [1136, 186] width 82 height 26
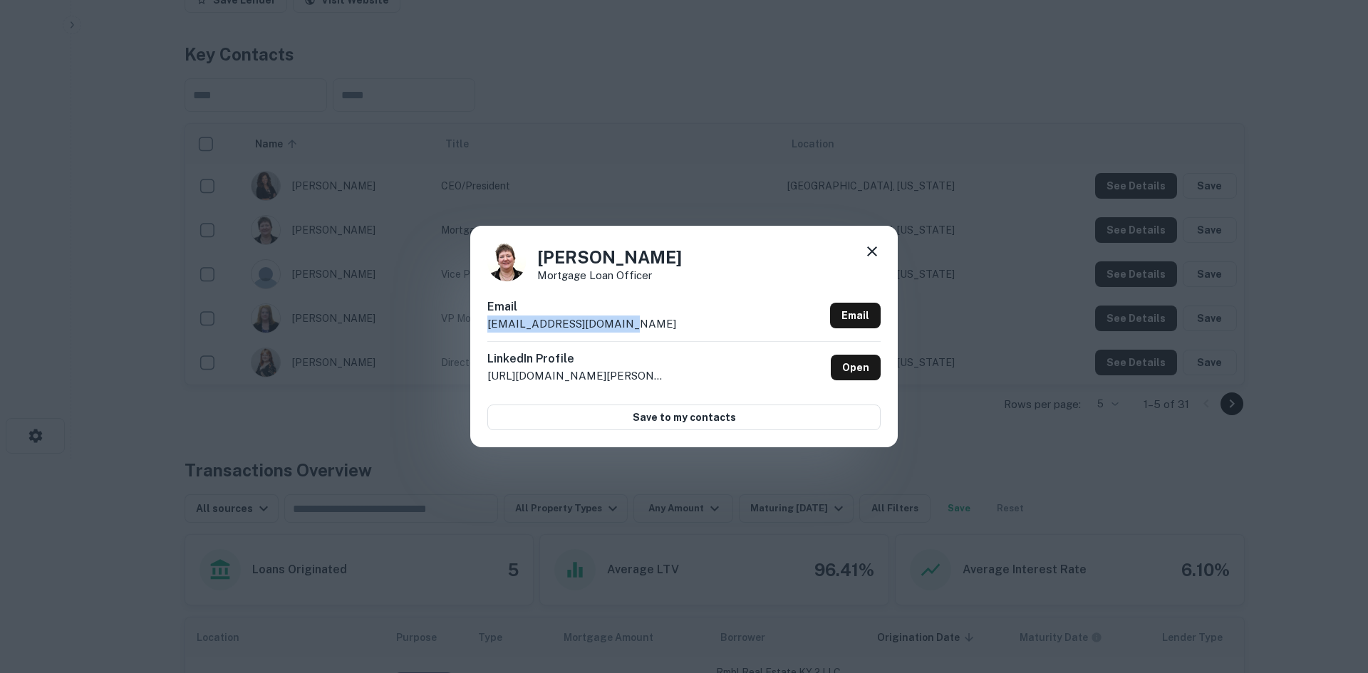
drag, startPoint x: 594, startPoint y: 325, endPoint x: 476, endPoint y: 327, distance: 118.3
click at [476, 327] on div "[PERSON_NAME] Mortgage Loan Officer Email [EMAIL_ADDRESS][DOMAIN_NAME] Email Li…" at bounding box center [684, 336] width 428 height 221
drag, startPoint x: 686, startPoint y: 273, endPoint x: 532, endPoint y: 278, distance: 153.3
click at [532, 278] on div "[PERSON_NAME] Mortgage Loan Officer" at bounding box center [683, 262] width 393 height 38
drag, startPoint x: 640, startPoint y: 259, endPoint x: 529, endPoint y: 256, distance: 111.2
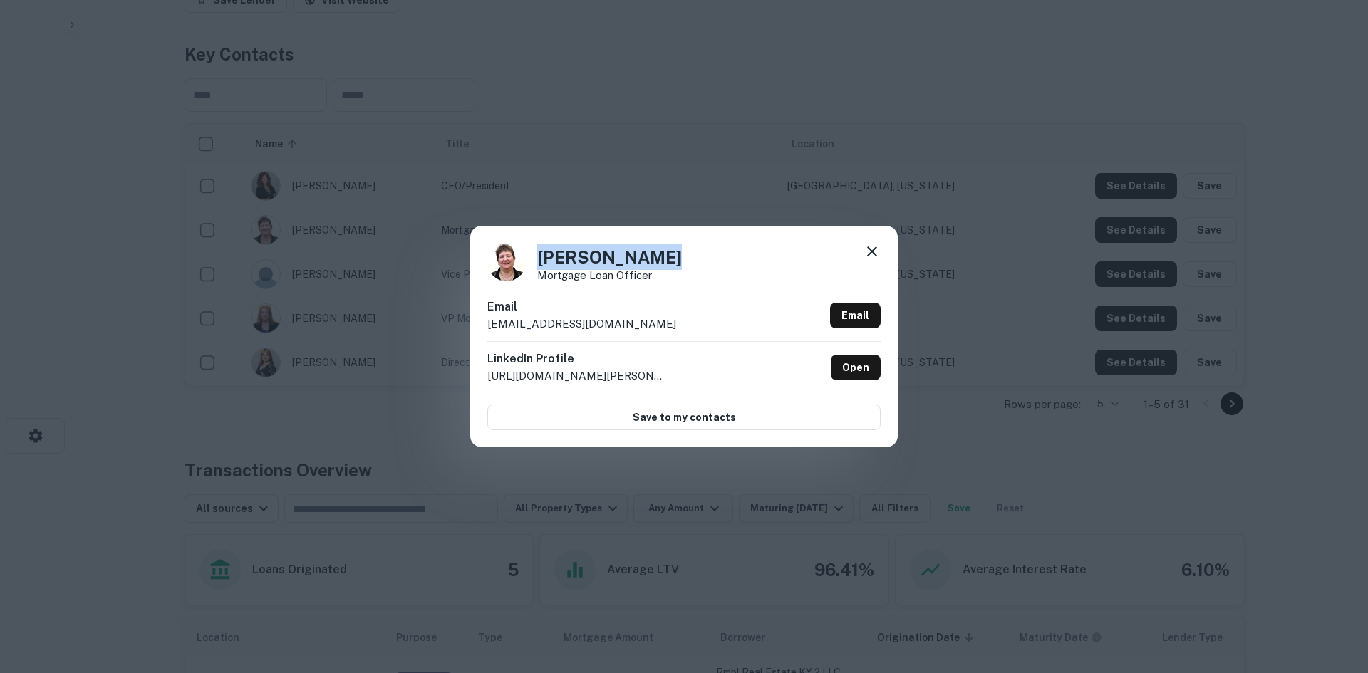
click at [529, 256] on div "[PERSON_NAME] Mortgage Loan Officer" at bounding box center [683, 262] width 393 height 38
click at [715, 190] on div "[PERSON_NAME] Mortgage Loan Officer Email [EMAIL_ADDRESS][DOMAIN_NAME] Email Li…" at bounding box center [684, 336] width 1368 height 673
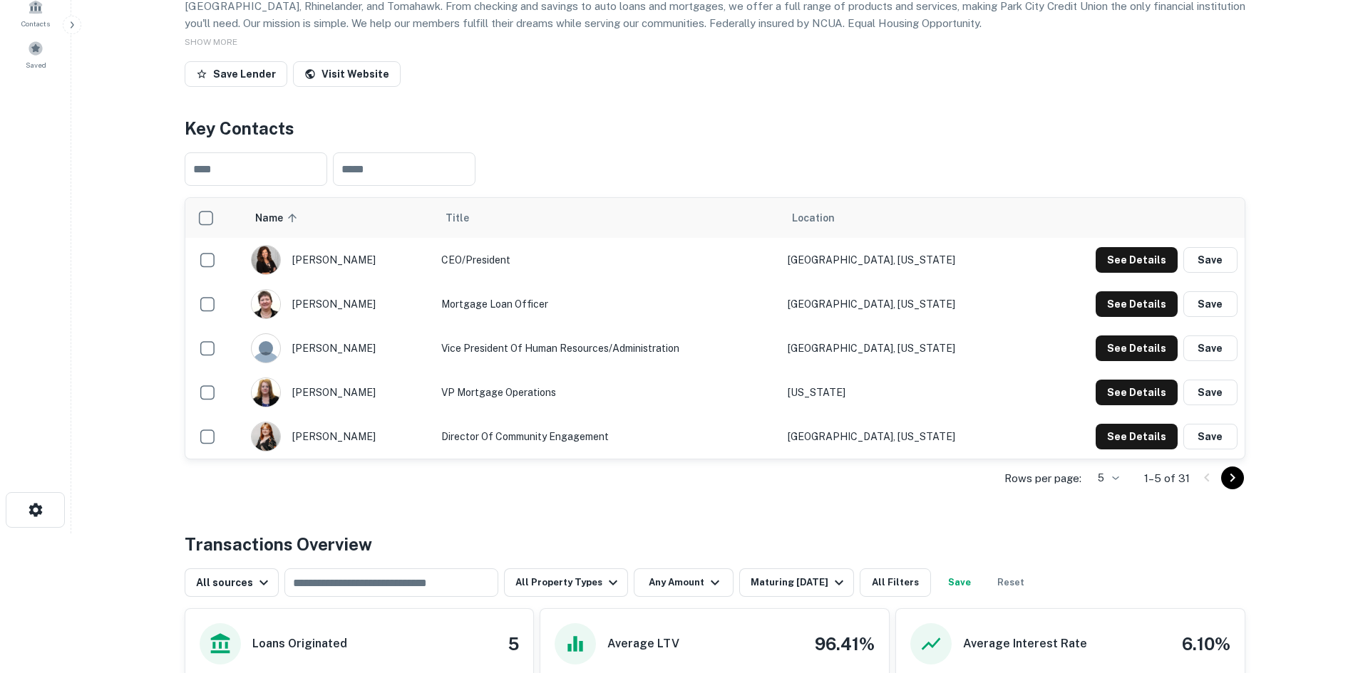
scroll to position [0, 0]
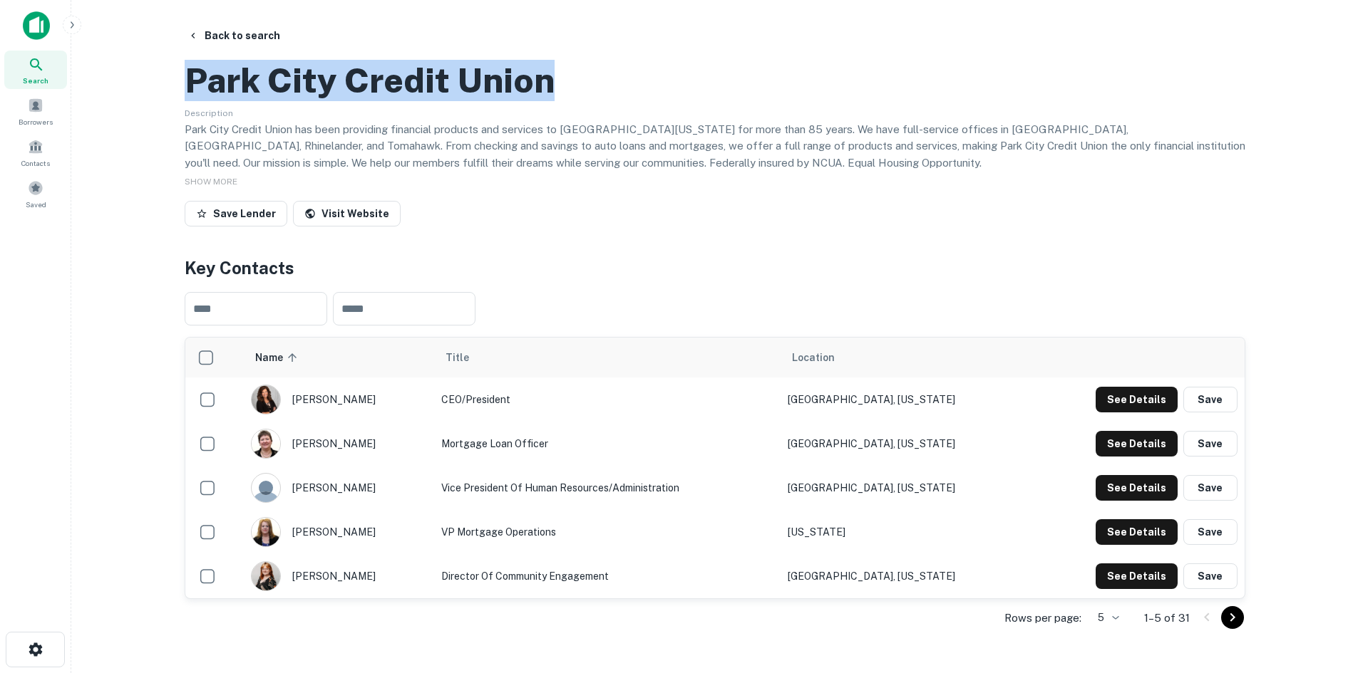
drag, startPoint x: 569, startPoint y: 148, endPoint x: 187, endPoint y: 153, distance: 382.8
click at [187, 101] on div "Park City Credit Union" at bounding box center [715, 80] width 1060 height 41
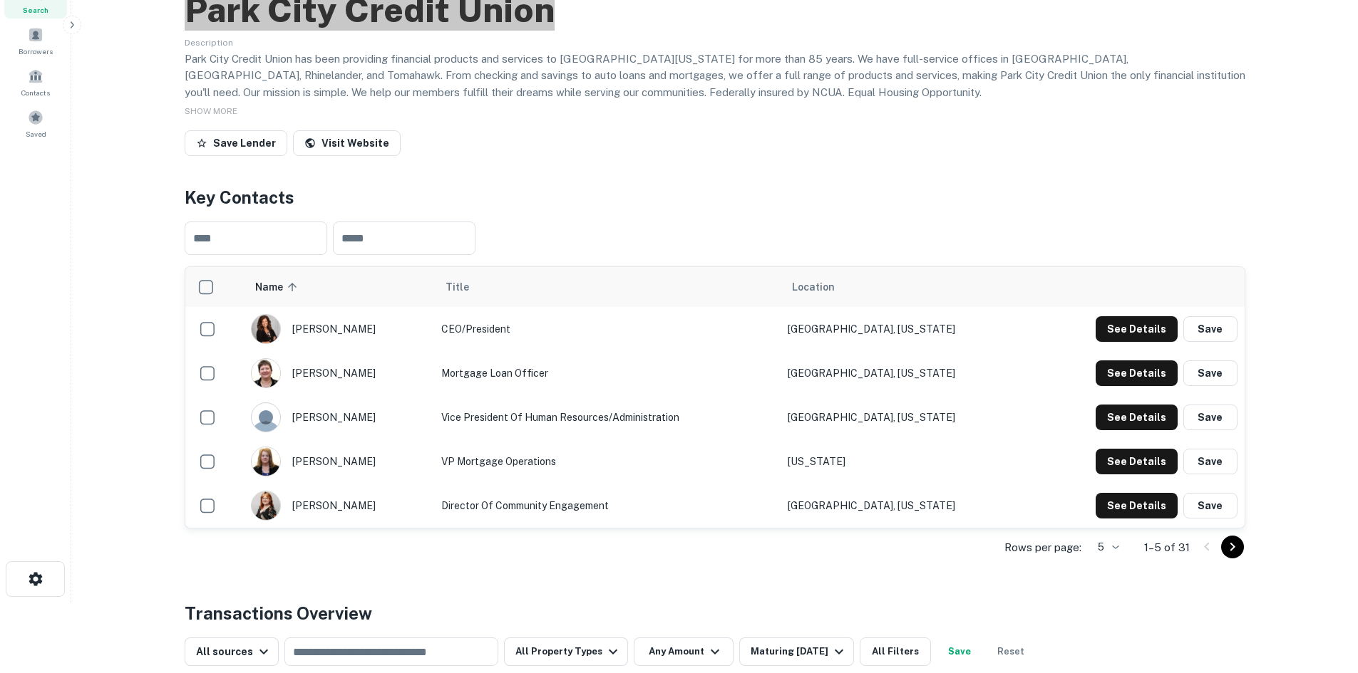
scroll to position [71, 0]
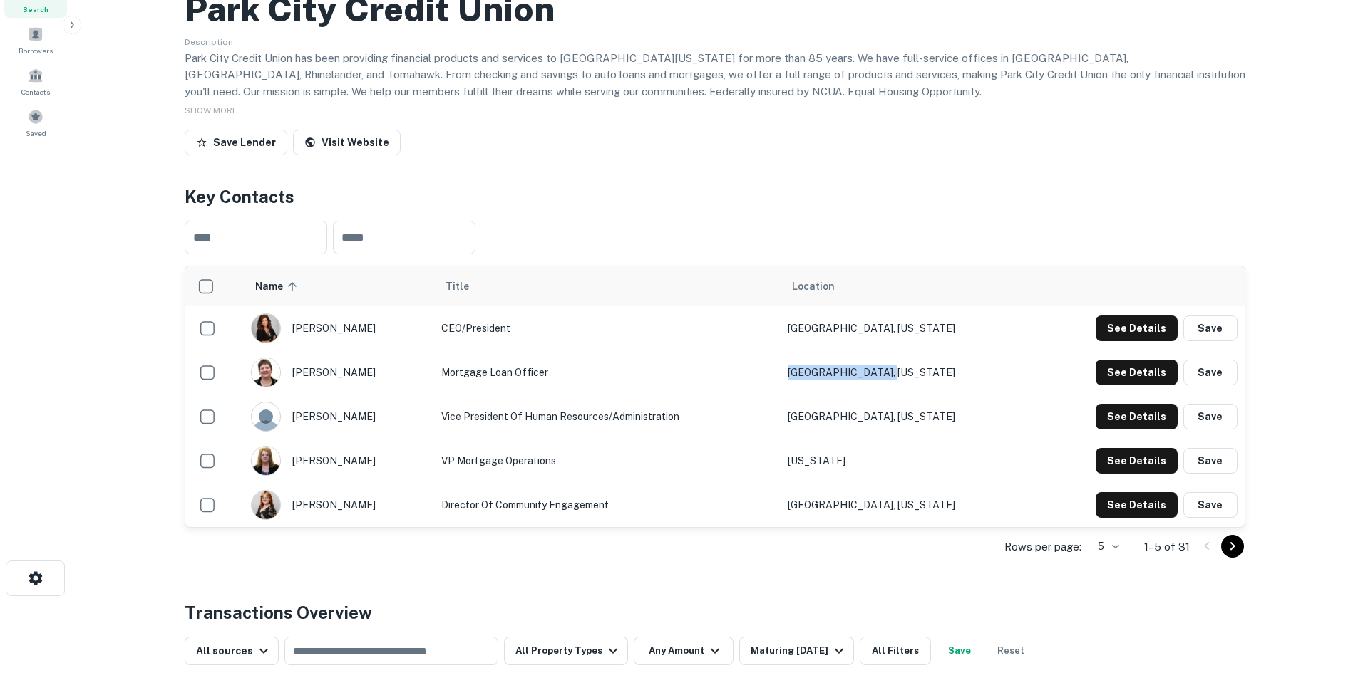
drag, startPoint x: 847, startPoint y: 435, endPoint x: 945, endPoint y: 437, distance: 97.6
click at [945, 395] on td "[GEOGRAPHIC_DATA], [US_STATE]" at bounding box center [904, 373] width 249 height 44
click at [280, 30] on h2 "Park City Credit Union" at bounding box center [370, 9] width 370 height 41
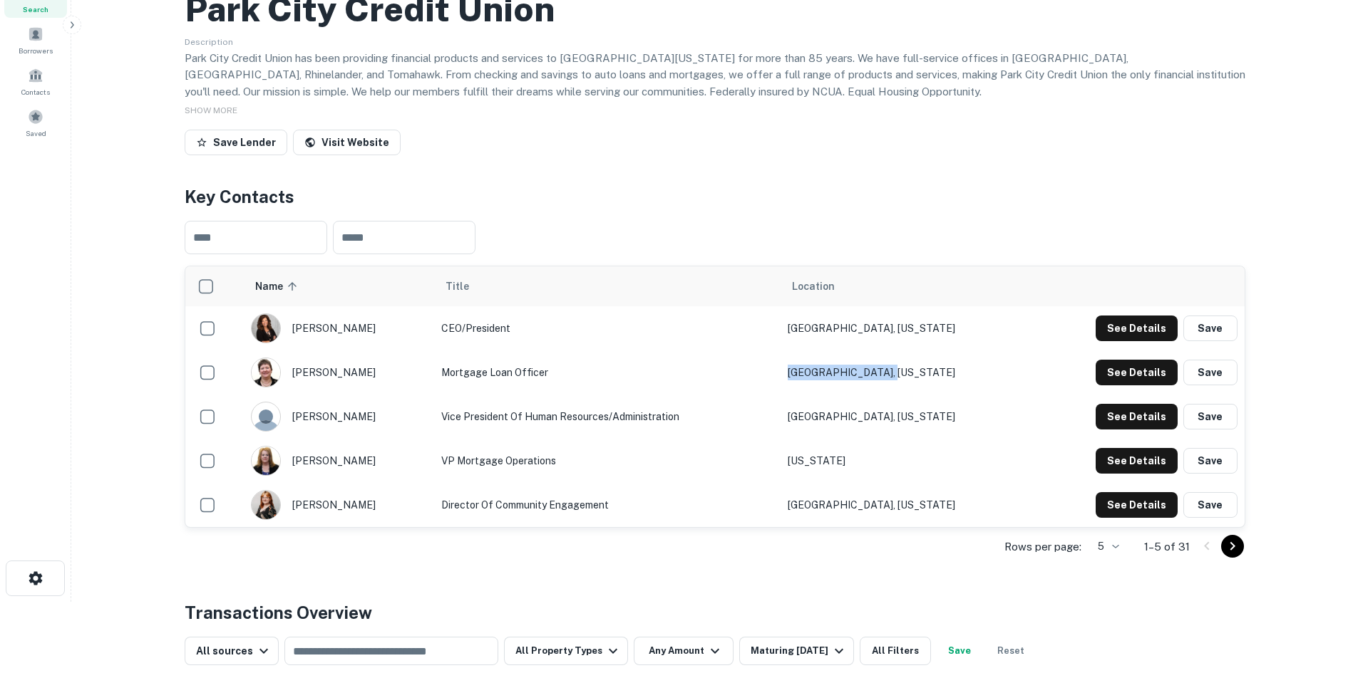
click at [280, 30] on h2 "Park City Credit Union" at bounding box center [370, 9] width 370 height 41
drag, startPoint x: 377, startPoint y: 438, endPoint x: 356, endPoint y: 437, distance: 20.7
click at [356, 388] on div "[PERSON_NAME]" at bounding box center [339, 373] width 177 height 30
click at [361, 388] on div "[PERSON_NAME]" at bounding box center [339, 373] width 177 height 30
click at [344, 388] on div "[PERSON_NAME]" at bounding box center [339, 373] width 177 height 30
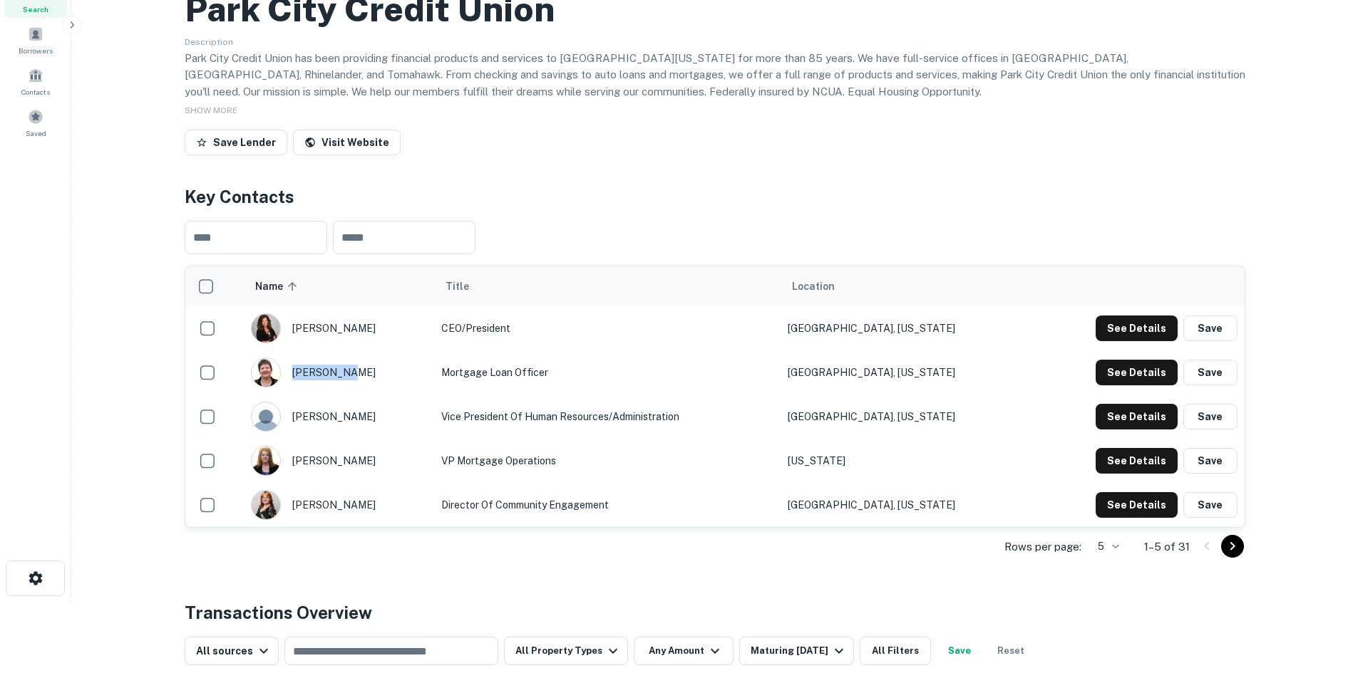
click at [345, 388] on div "[PERSON_NAME]" at bounding box center [339, 373] width 177 height 30
click at [347, 388] on div "[PERSON_NAME]" at bounding box center [339, 373] width 177 height 30
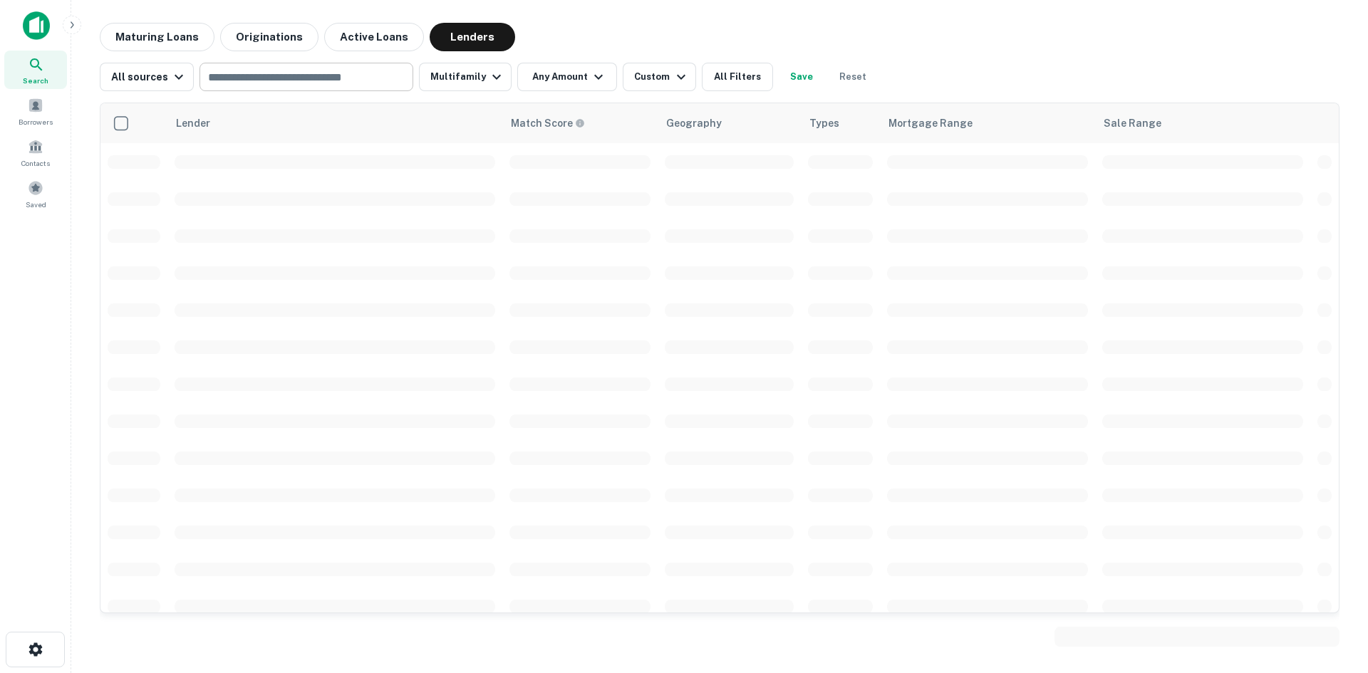
click at [254, 77] on input "text" at bounding box center [305, 77] width 203 height 20
paste input "**********"
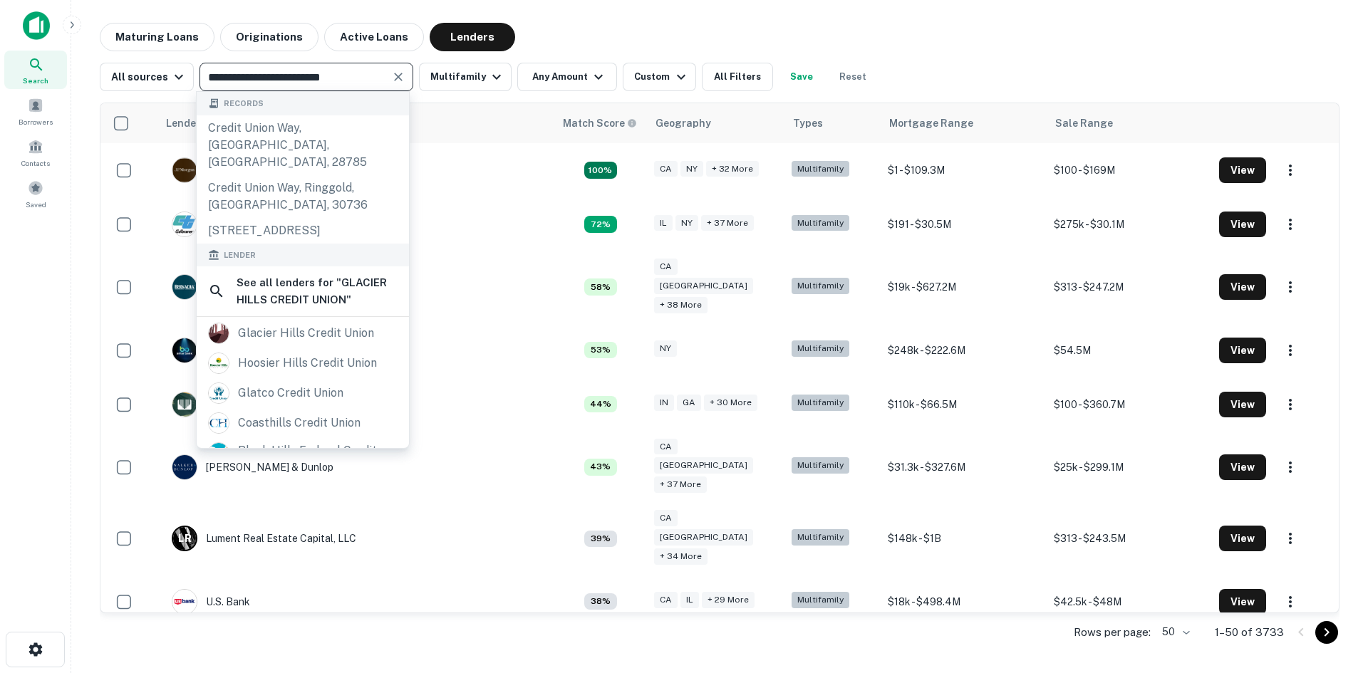
type input "**********"
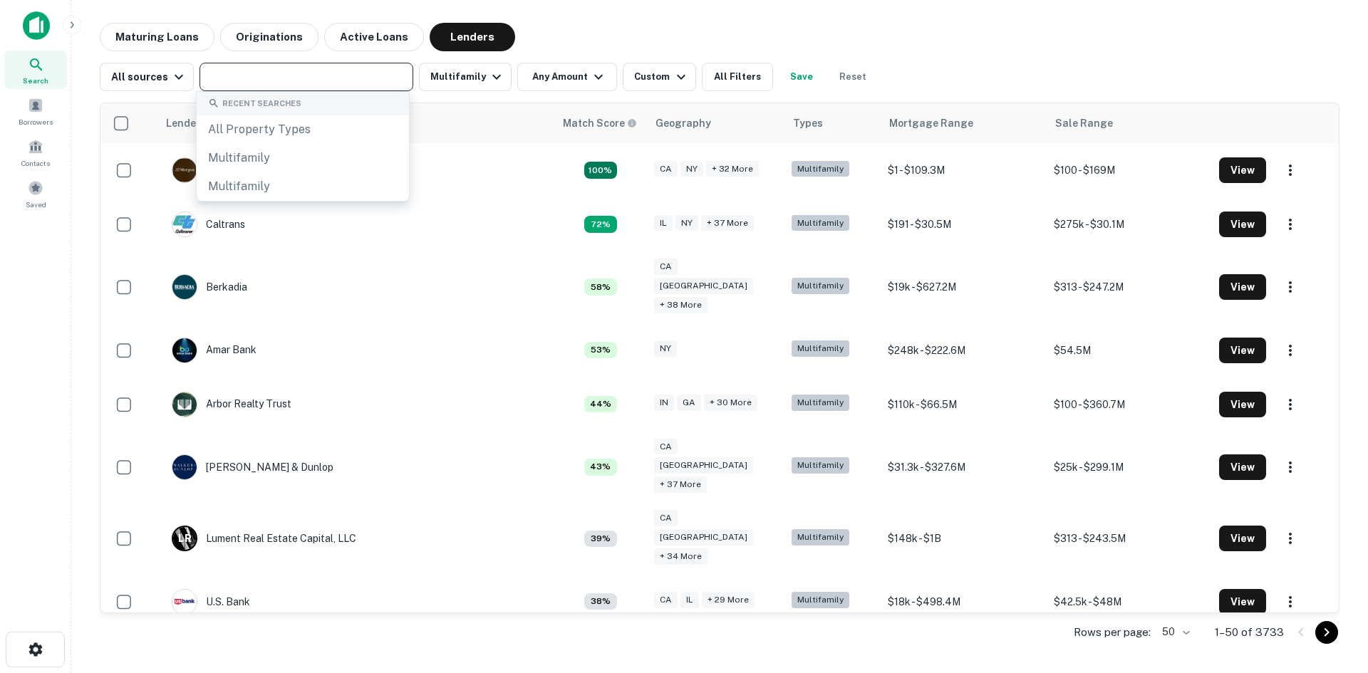
click at [264, 78] on input "text" at bounding box center [305, 77] width 203 height 20
paste input "**********"
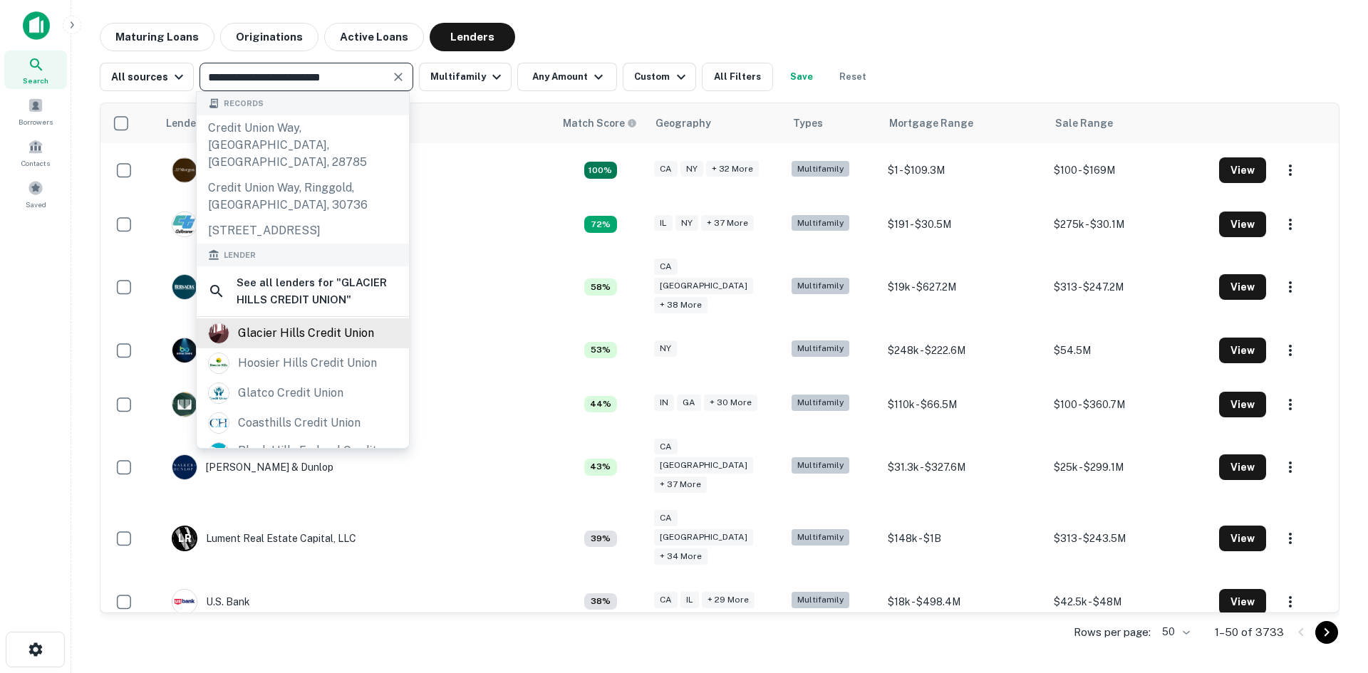
type input "**********"
drag, startPoint x: 296, startPoint y: 338, endPoint x: 706, endPoint y: 4, distance: 529.4
click at [296, 338] on div "glacier hills credit union" at bounding box center [306, 333] width 136 height 21
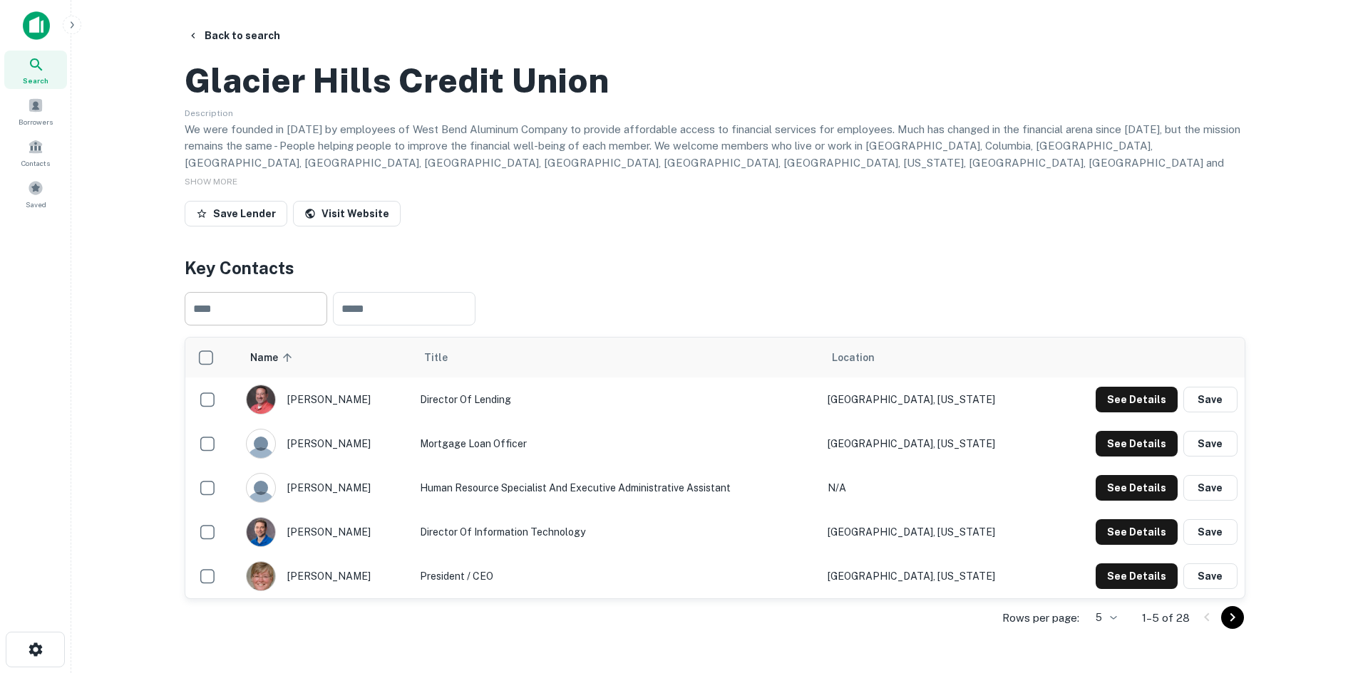
click at [242, 326] on input "text" at bounding box center [256, 308] width 143 height 33
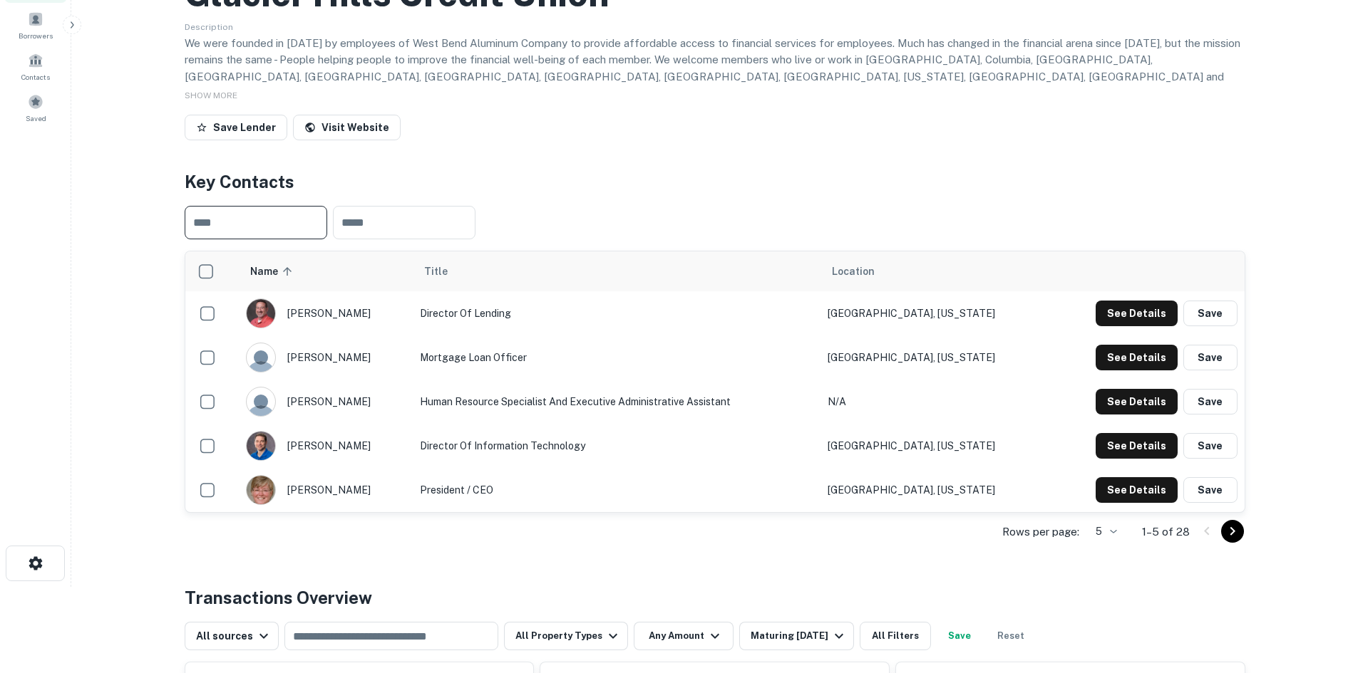
scroll to position [143, 0]
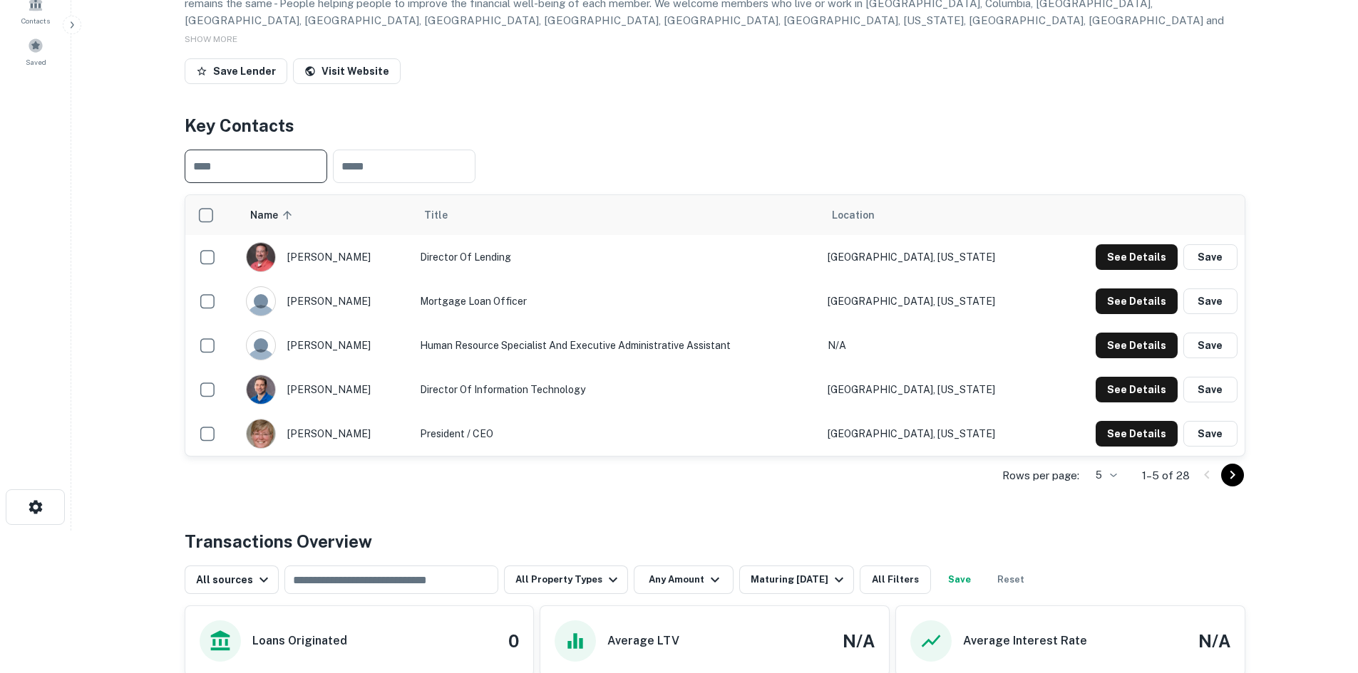
click at [1238, 484] on icon "Go to next page" at bounding box center [1232, 475] width 17 height 17
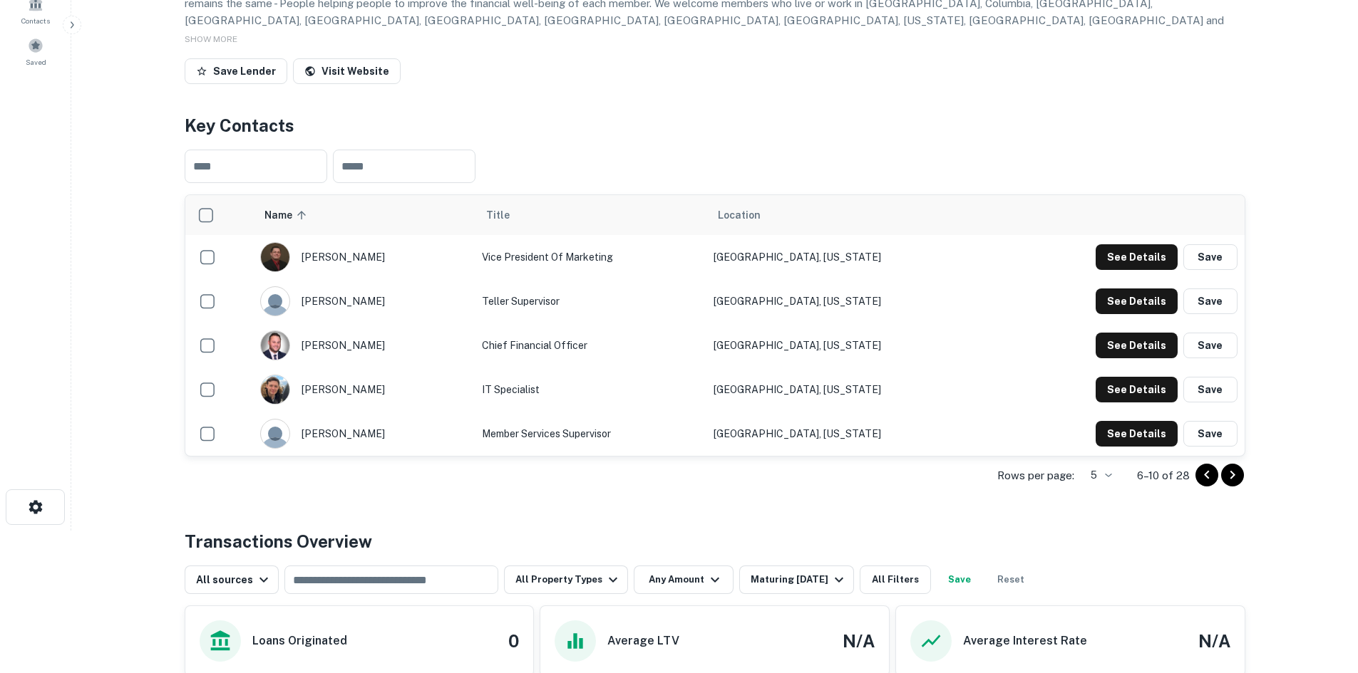
click at [1236, 484] on icon "Go to next page" at bounding box center [1232, 475] width 17 height 17
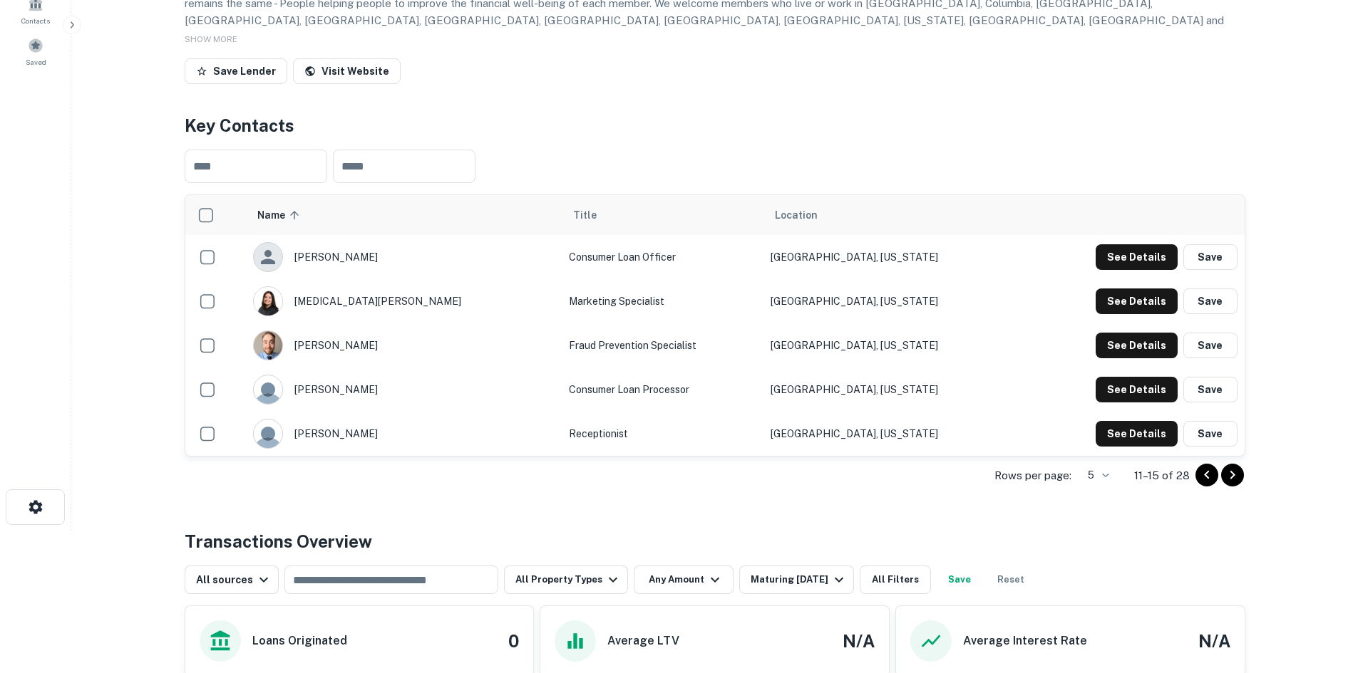
click at [1203, 484] on icon "Go to previous page" at bounding box center [1206, 475] width 17 height 17
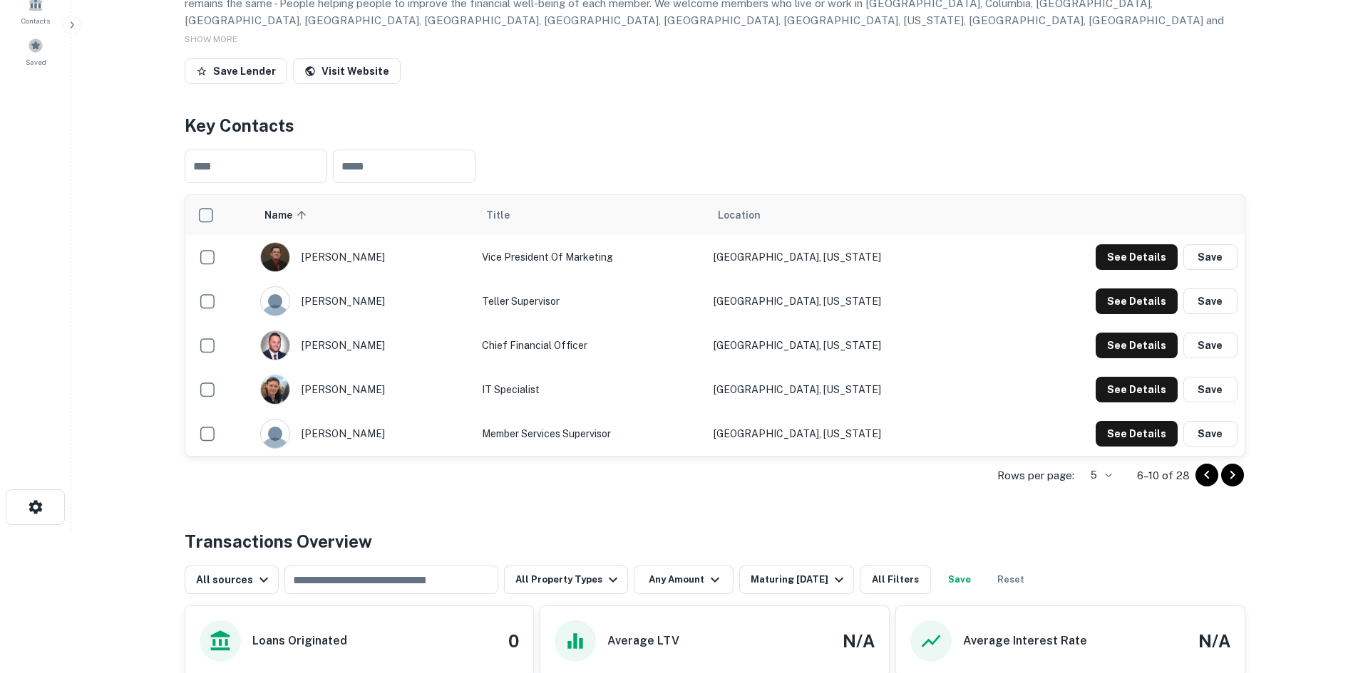
click at [1203, 484] on icon "Go to previous page" at bounding box center [1206, 475] width 17 height 17
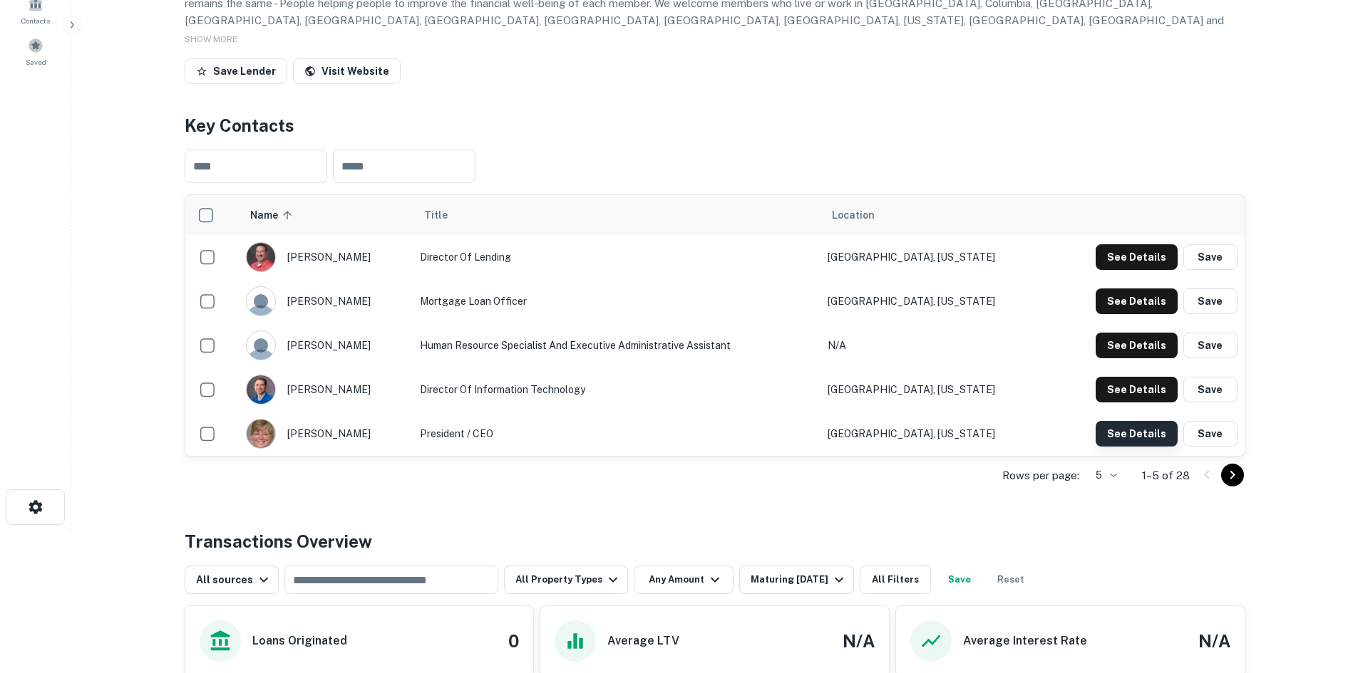
click at [1135, 270] on button "See Details" at bounding box center [1136, 257] width 82 height 26
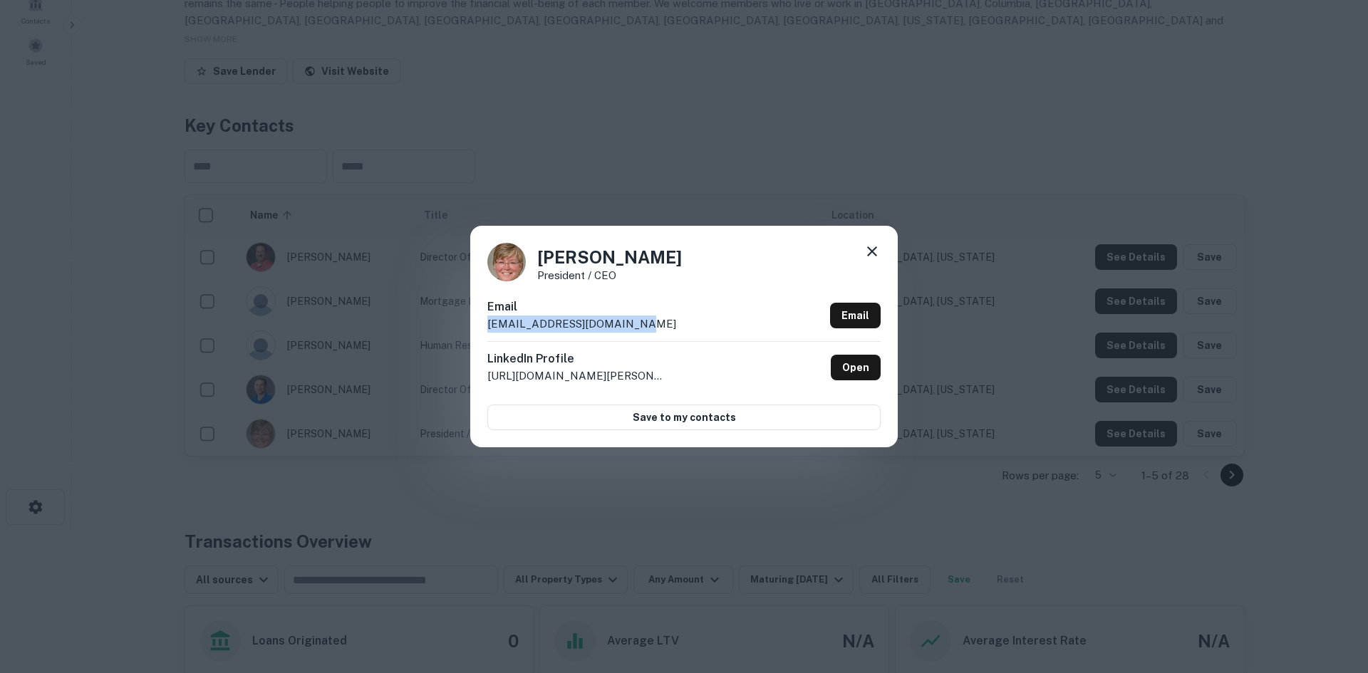
drag, startPoint x: 621, startPoint y: 326, endPoint x: 464, endPoint y: 321, distance: 157.6
click at [464, 321] on div "[PERSON_NAME] President / CEO Email [EMAIL_ADDRESS][DOMAIN_NAME] Email LinkedIn…" at bounding box center [684, 336] width 1368 height 673
drag, startPoint x: 659, startPoint y: 254, endPoint x: 506, endPoint y: 259, distance: 153.3
click at [506, 259] on div "[PERSON_NAME] President / CEO" at bounding box center [683, 262] width 393 height 38
drag, startPoint x: 681, startPoint y: 288, endPoint x: 537, endPoint y: 279, distance: 144.3
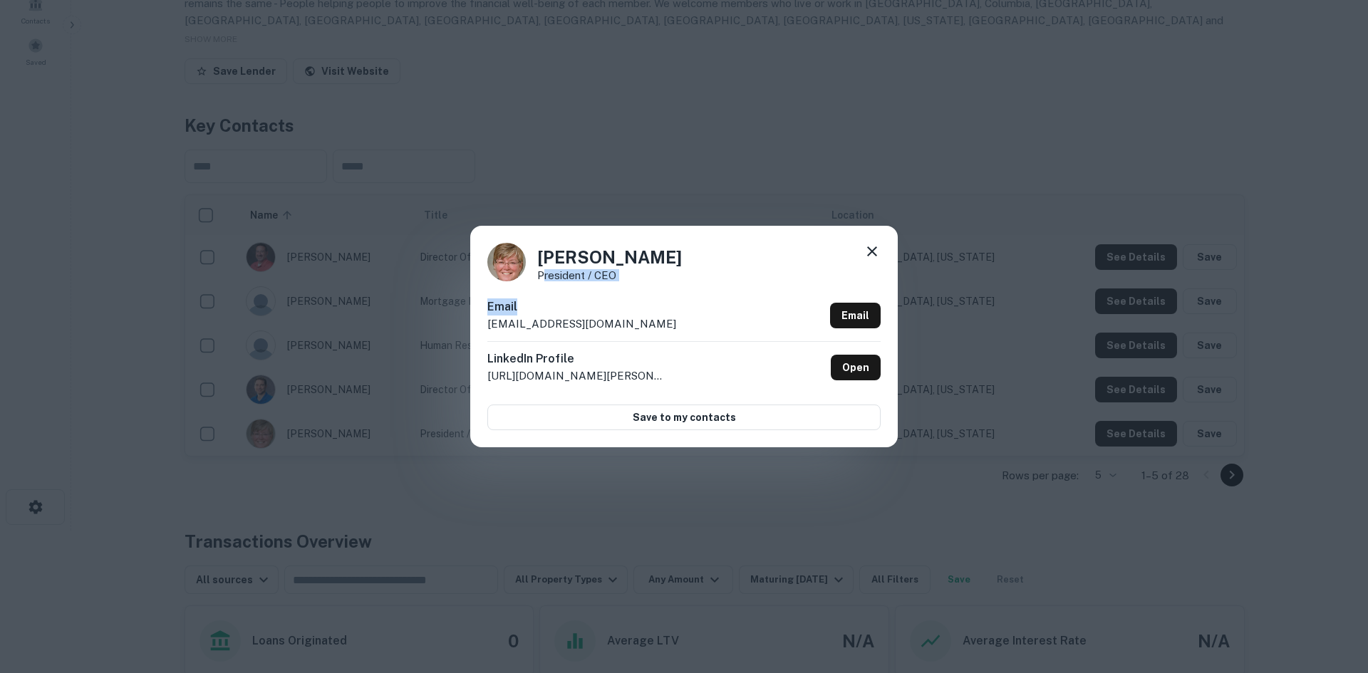
click at [537, 279] on div "[PERSON_NAME] President / CEO Email [EMAIL_ADDRESS][DOMAIN_NAME] Email LinkedIn…" at bounding box center [684, 336] width 428 height 221
click at [542, 275] on p "President / CEO" at bounding box center [609, 275] width 145 height 11
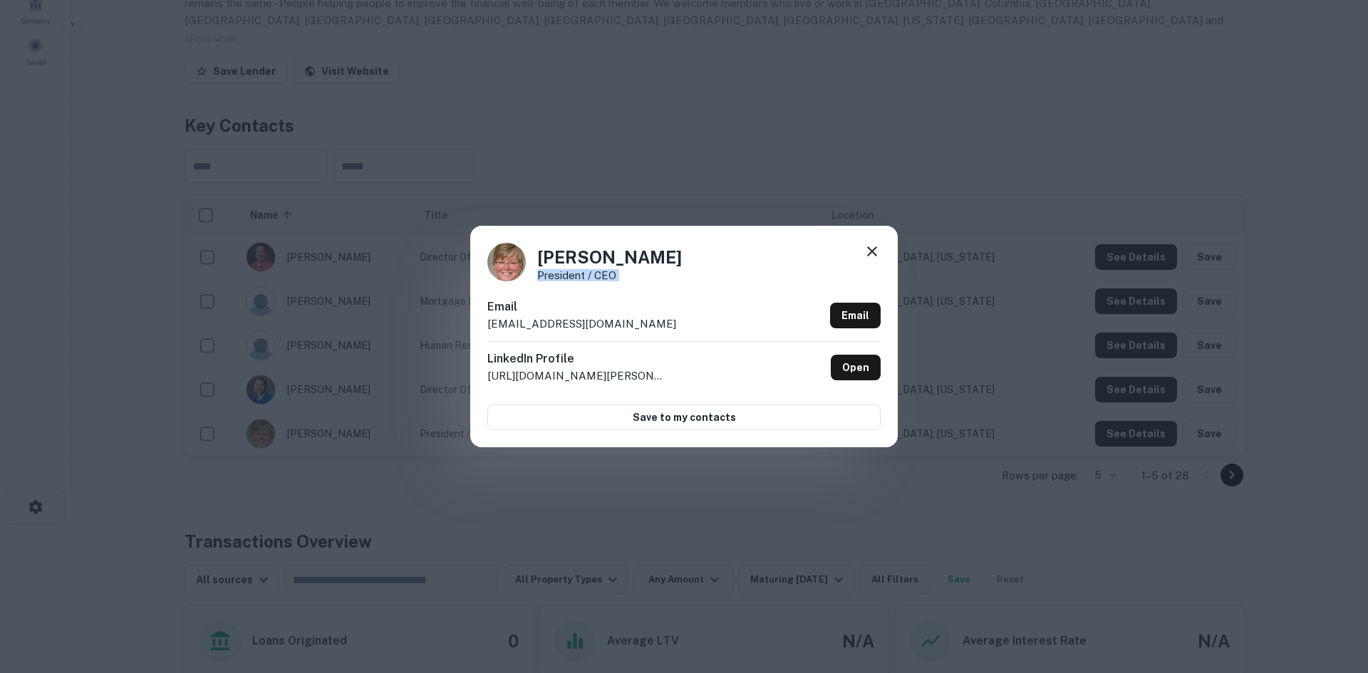
click at [648, 137] on div "[PERSON_NAME] President / CEO Email [EMAIL_ADDRESS][DOMAIN_NAME] Email LinkedIn…" at bounding box center [684, 336] width 1368 height 673
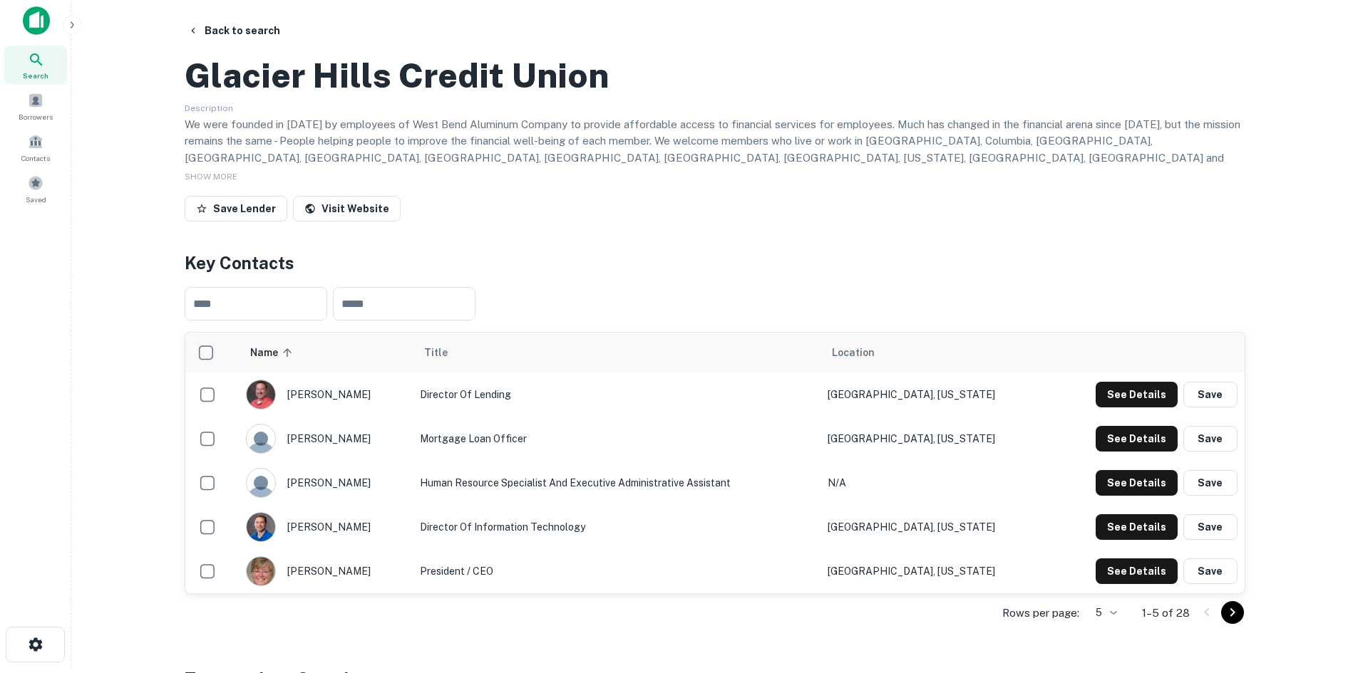
scroll to position [0, 0]
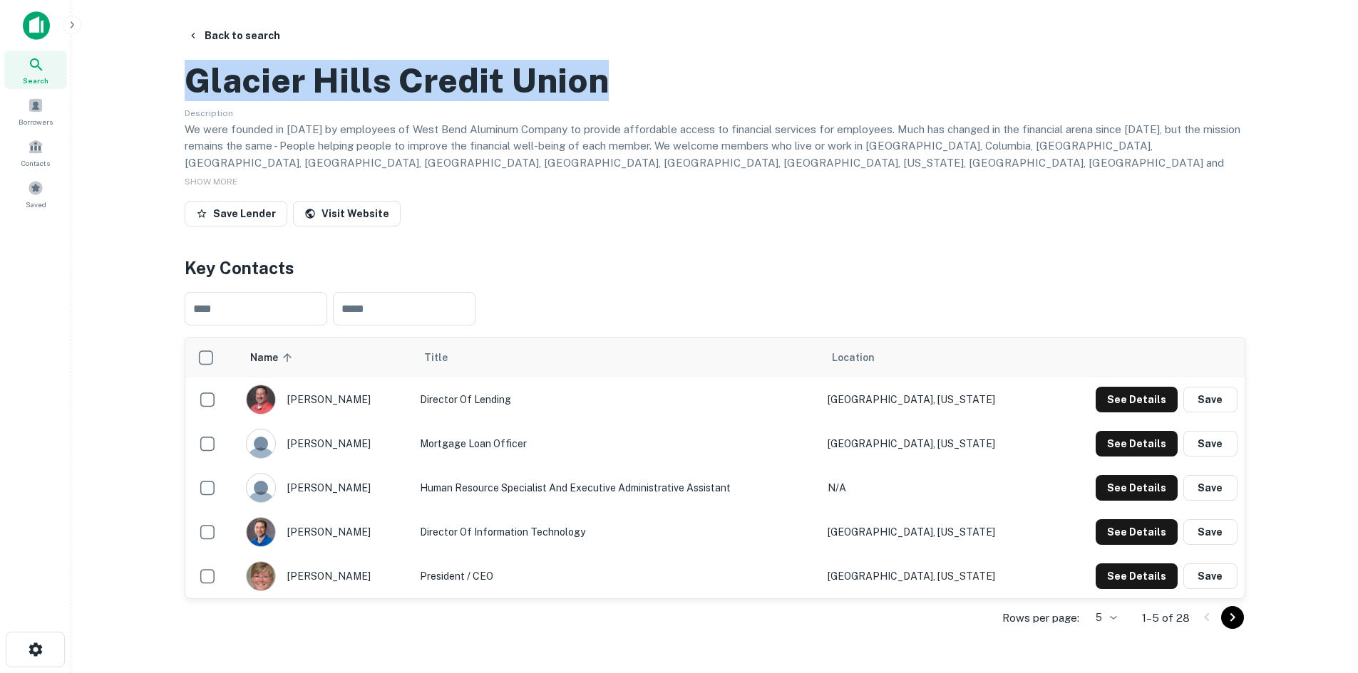
drag, startPoint x: 195, startPoint y: 149, endPoint x: 607, endPoint y: 155, distance: 412.7
click at [607, 101] on div "Glacier Hills Credit Union" at bounding box center [715, 80] width 1060 height 41
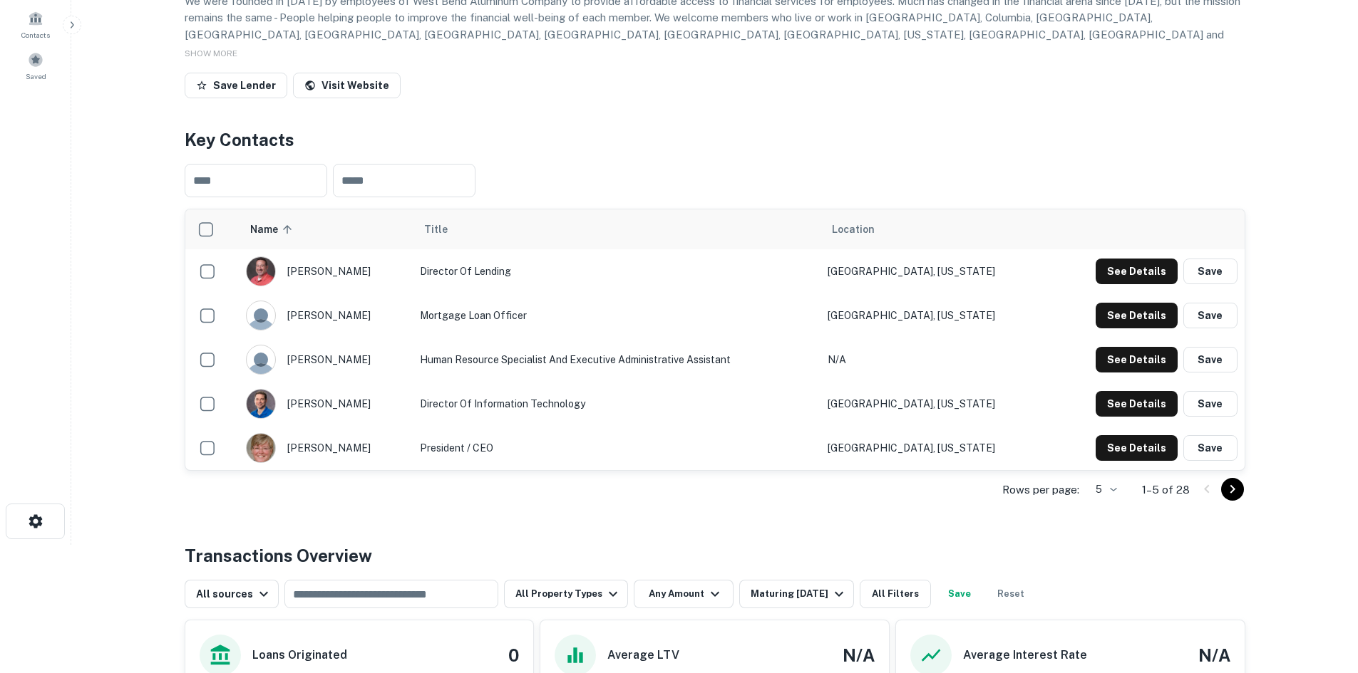
scroll to position [143, 0]
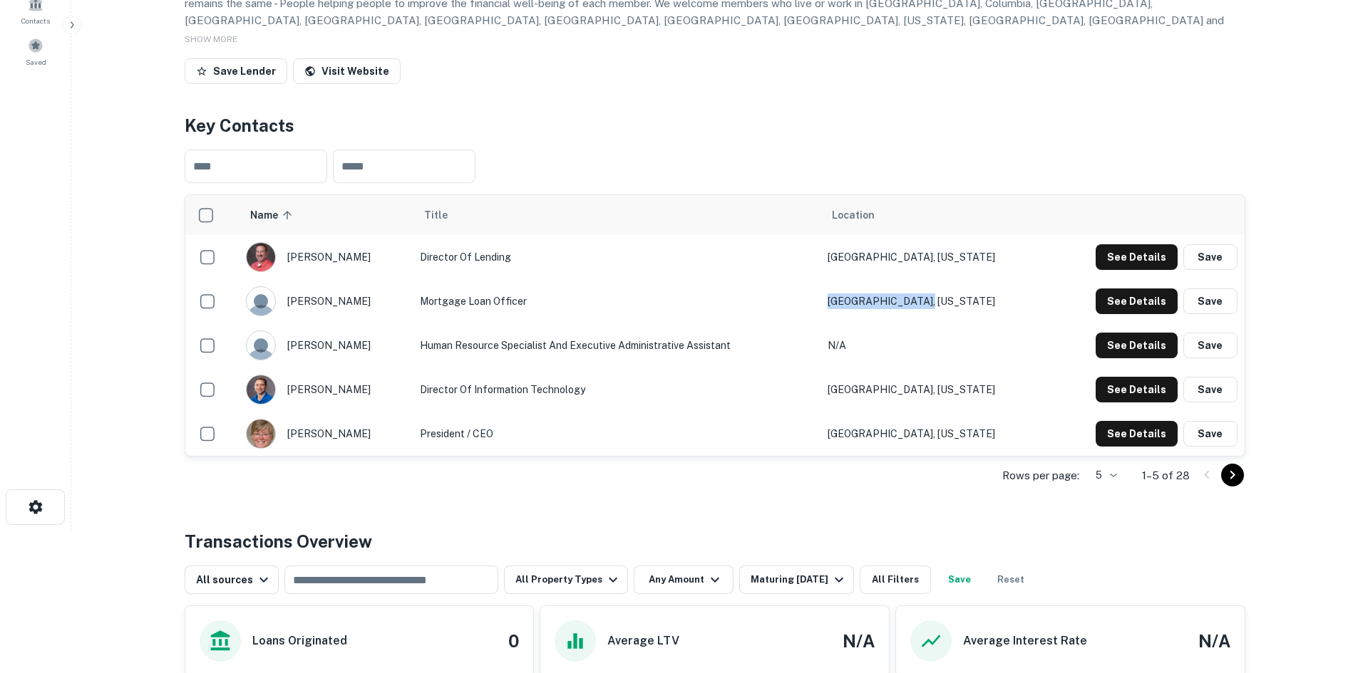
drag, startPoint x: 974, startPoint y: 363, endPoint x: 876, endPoint y: 366, distance: 98.4
click at [876, 324] on td "[GEOGRAPHIC_DATA], [US_STATE]" at bounding box center [934, 301] width 228 height 44
click at [1130, 270] on button "See Details" at bounding box center [1136, 257] width 82 height 26
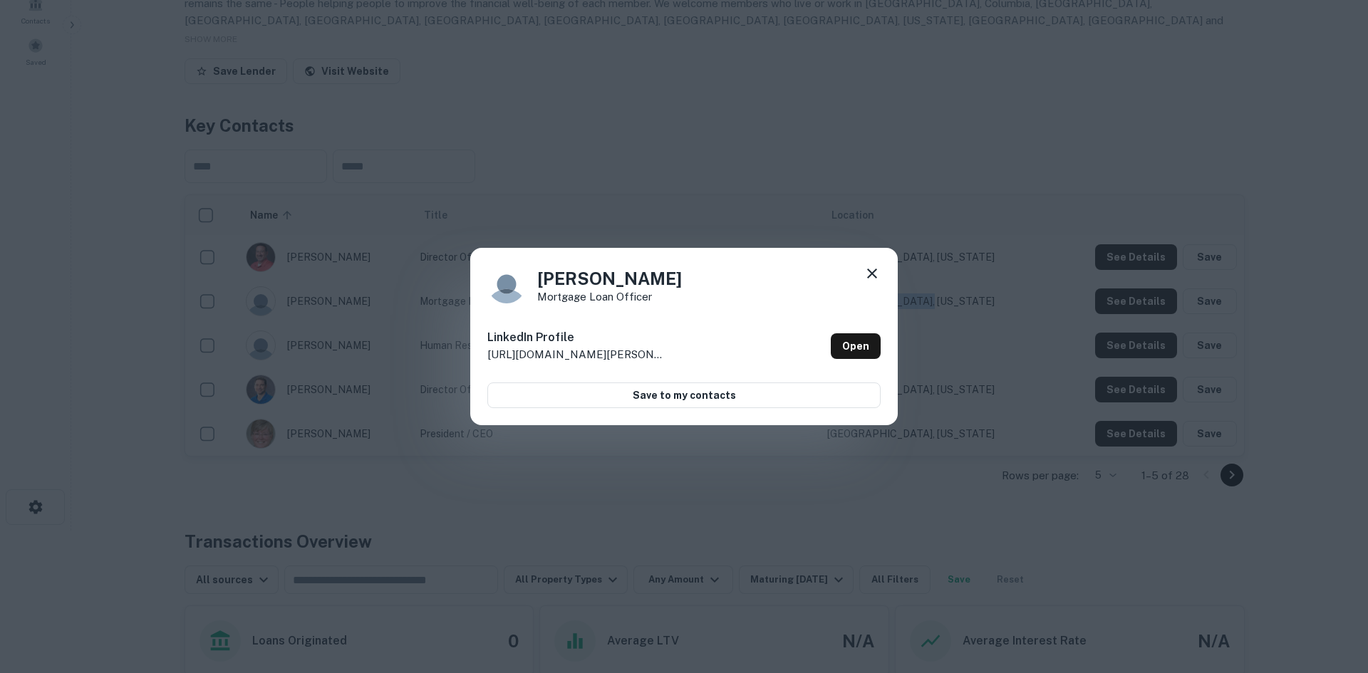
click at [864, 270] on icon at bounding box center [872, 273] width 17 height 17
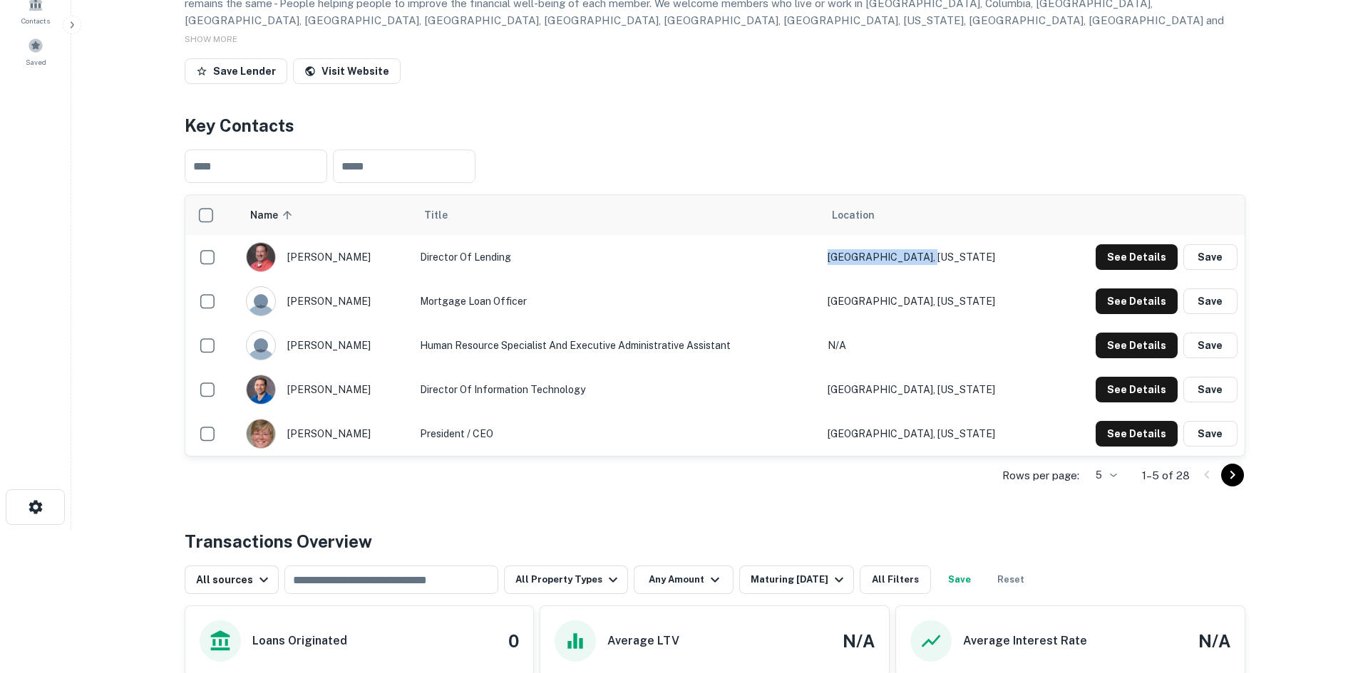
drag, startPoint x: 1014, startPoint y: 322, endPoint x: 874, endPoint y: 324, distance: 140.4
click at [874, 279] on td "[GEOGRAPHIC_DATA], [US_STATE]" at bounding box center [934, 257] width 228 height 44
click at [1227, 484] on icon "Go to next page" at bounding box center [1232, 475] width 17 height 17
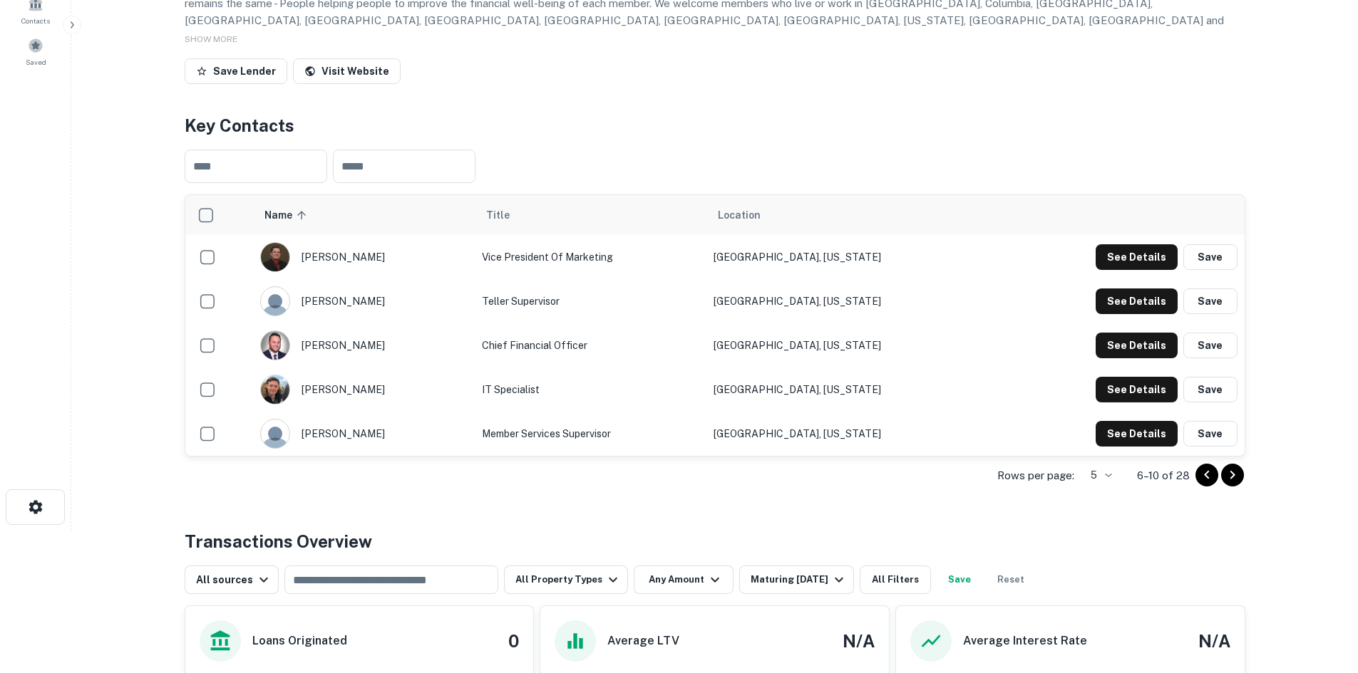
click at [1227, 484] on icon "Go to next page" at bounding box center [1232, 475] width 17 height 17
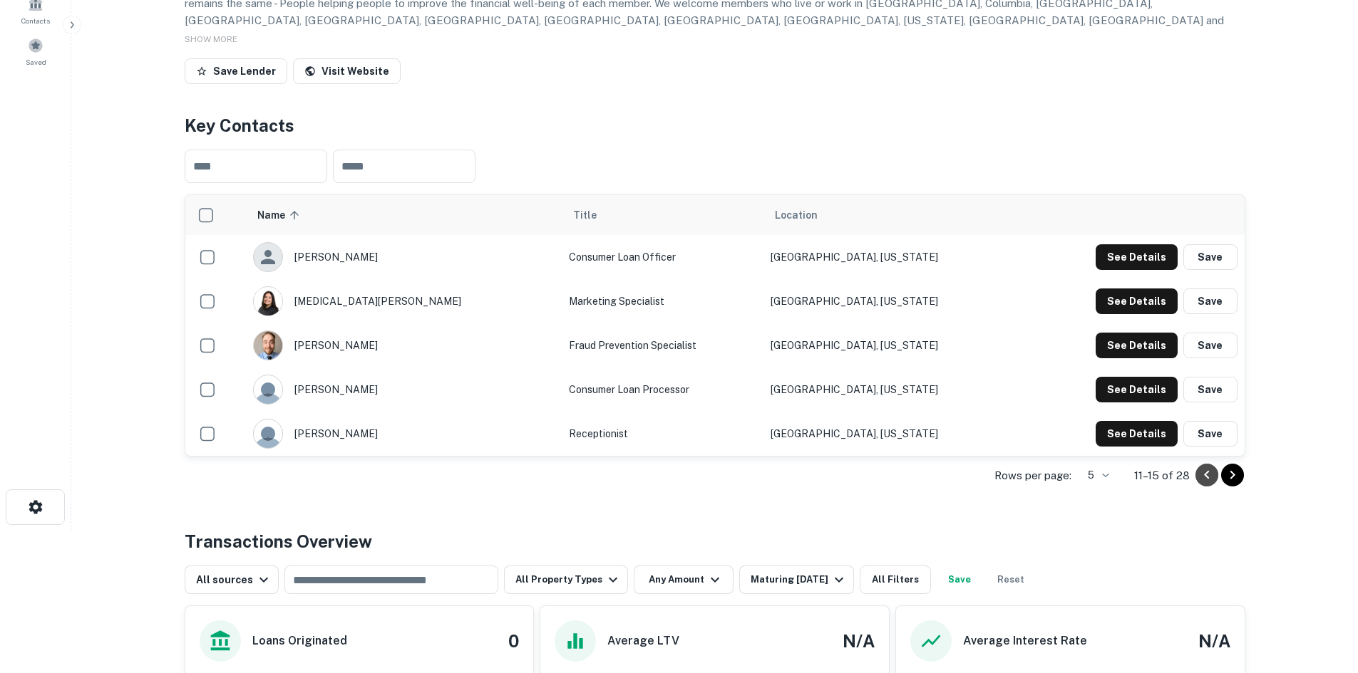
click at [1211, 484] on icon "Go to previous page" at bounding box center [1206, 475] width 17 height 17
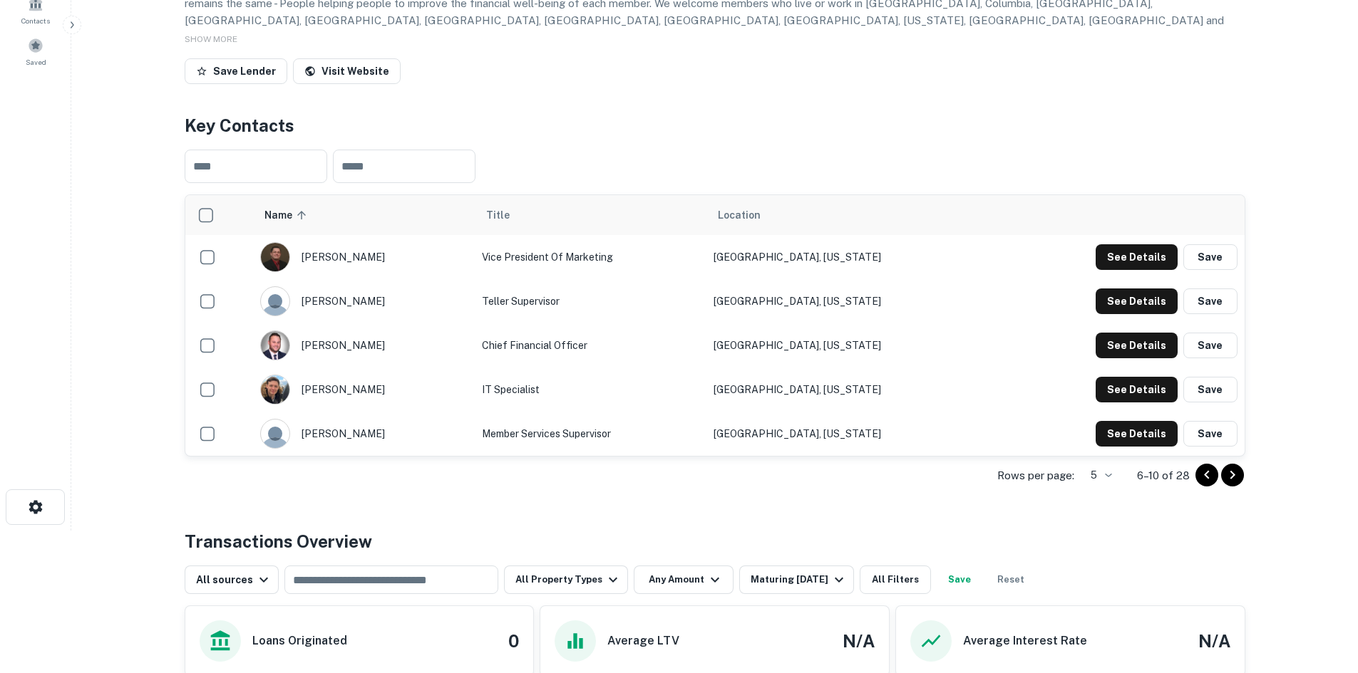
click at [1211, 484] on icon "Go to previous page" at bounding box center [1206, 475] width 17 height 17
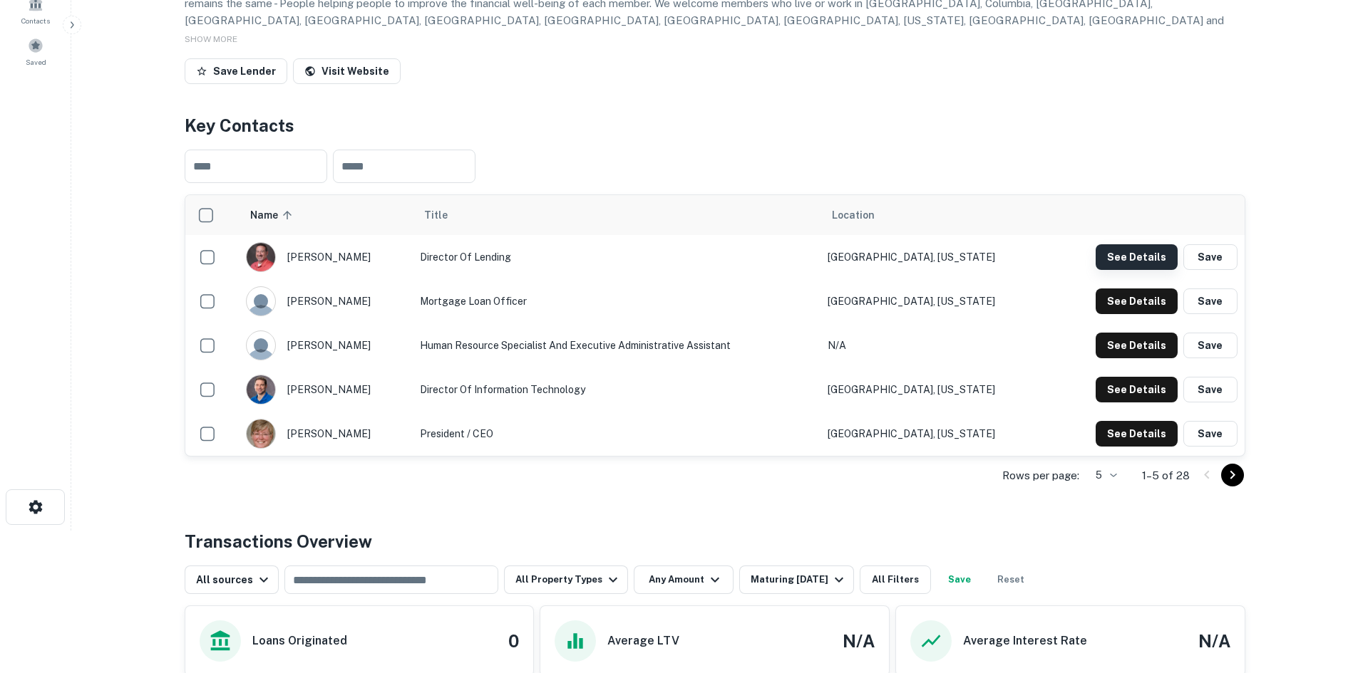
click at [1106, 270] on button "See Details" at bounding box center [1136, 257] width 82 height 26
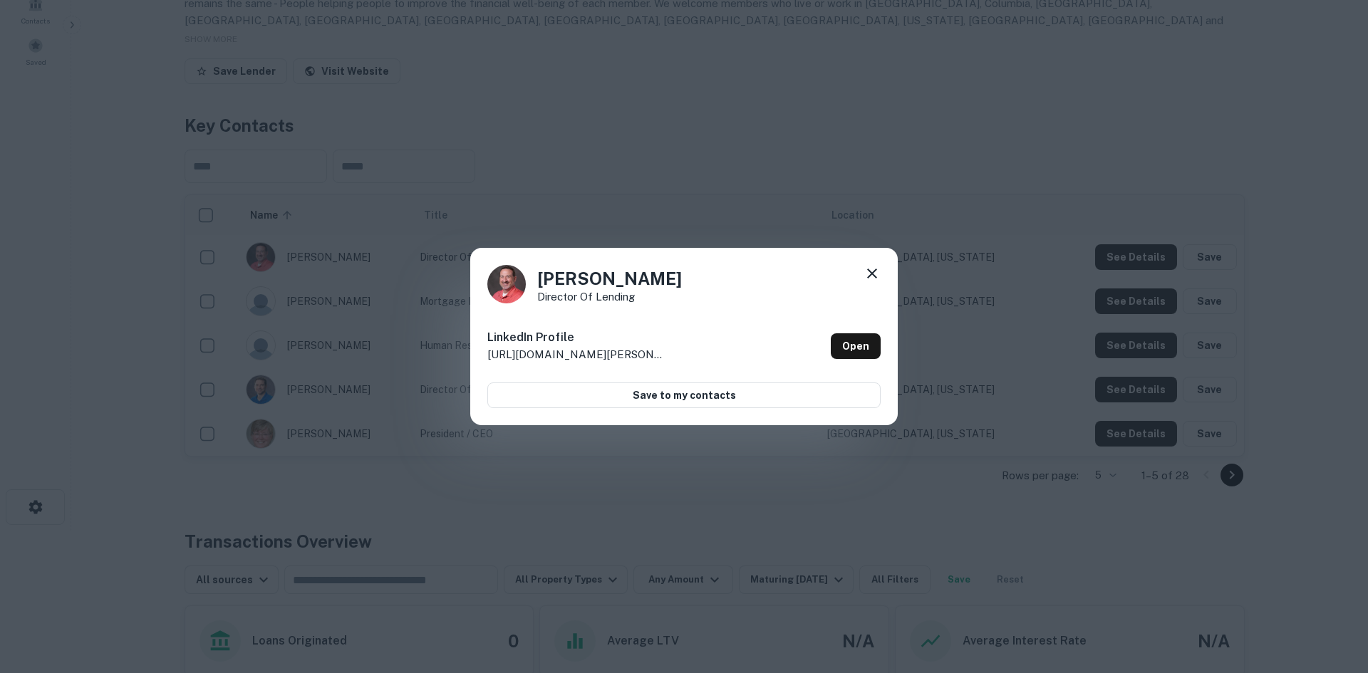
click at [929, 189] on div "[PERSON_NAME] Director of Lending LinkedIn Profile [URL][DOMAIN_NAME][PERSON_NA…" at bounding box center [684, 336] width 1368 height 673
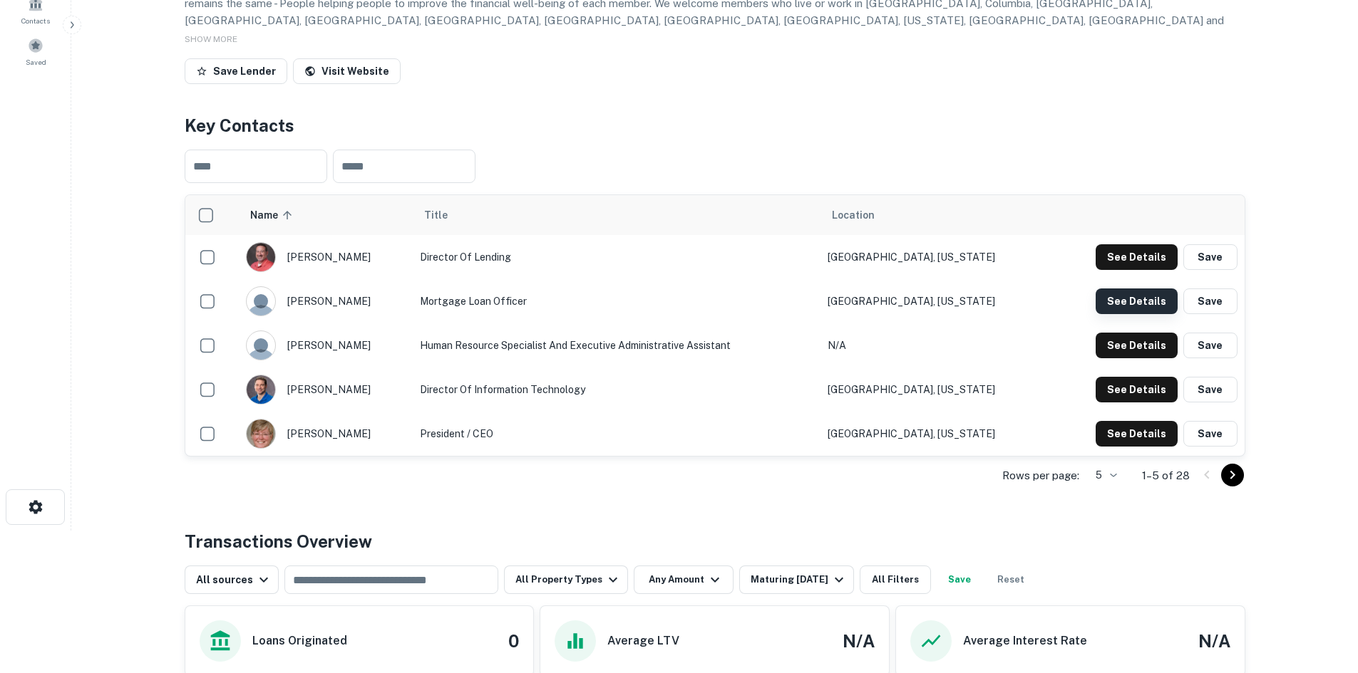
click at [1130, 270] on button "See Details" at bounding box center [1136, 257] width 82 height 26
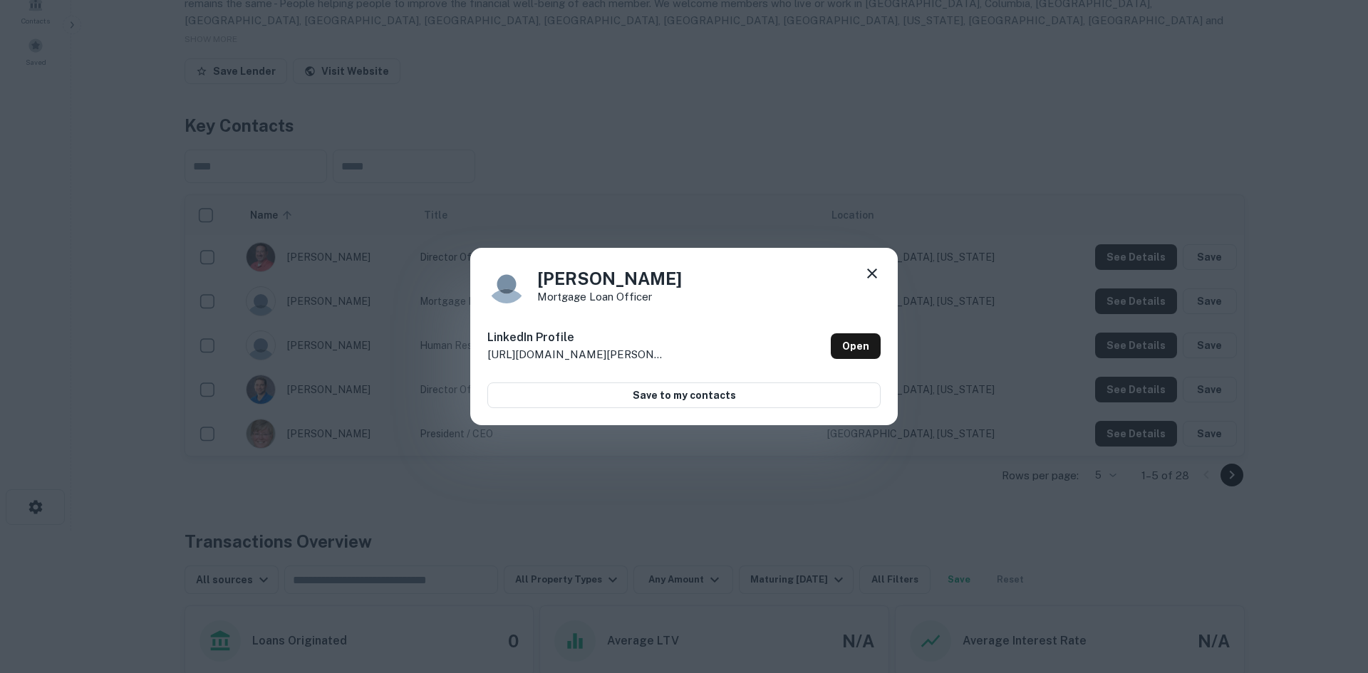
click at [1008, 305] on div "[PERSON_NAME] Mortgage Loan Officer LinkedIn Profile [URL][DOMAIN_NAME][PERSON_…" at bounding box center [684, 336] width 1368 height 673
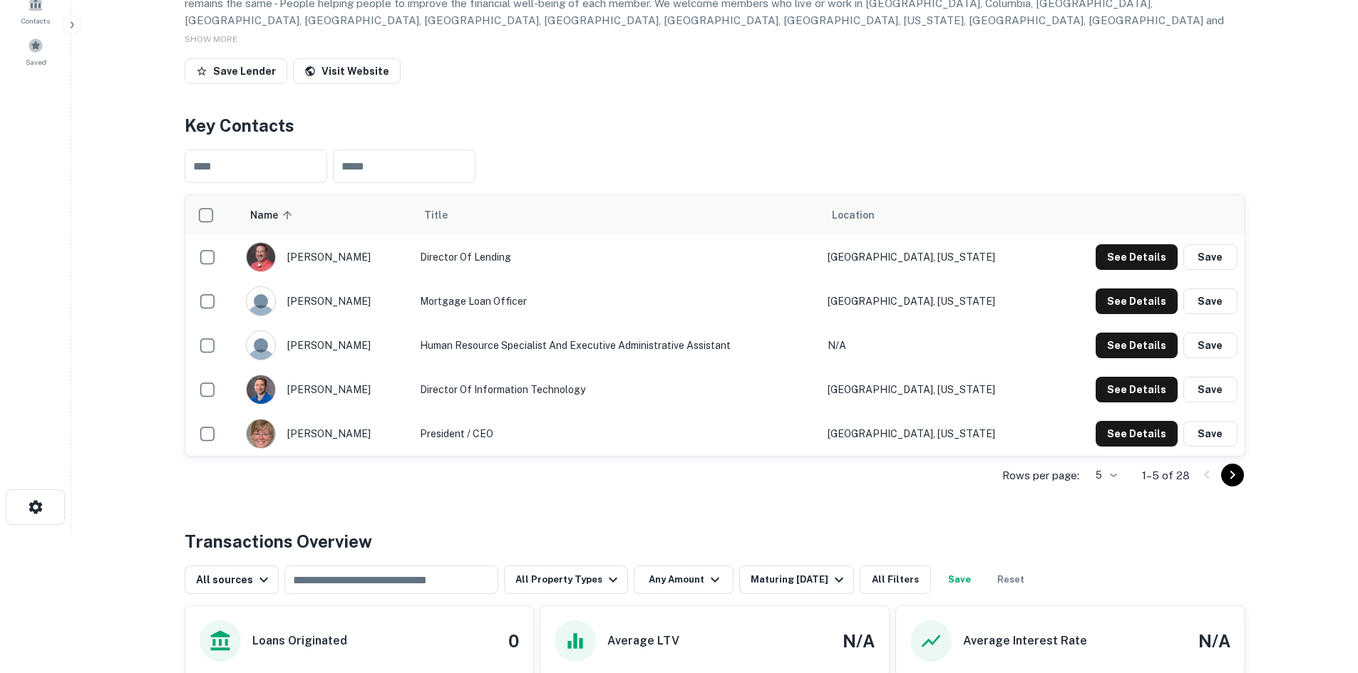
click at [1239, 484] on icon "Go to next page" at bounding box center [1232, 475] width 17 height 17
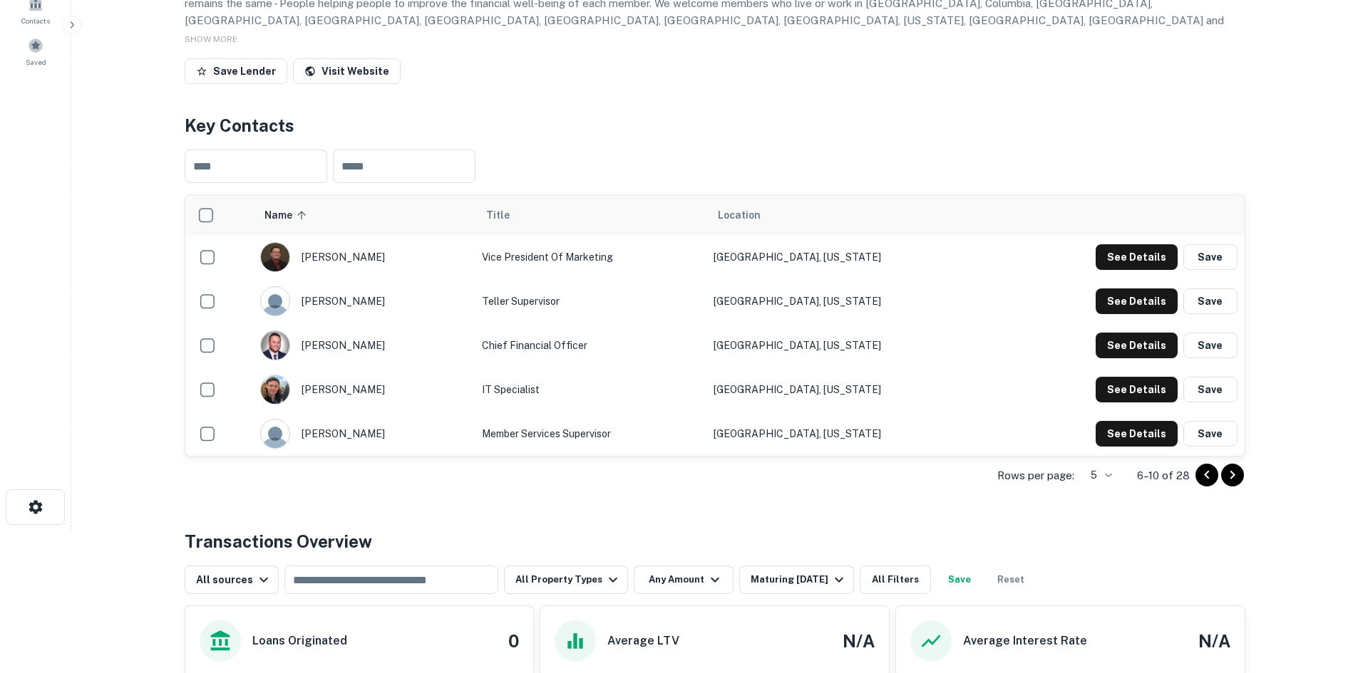
click at [1239, 484] on icon "Go to next page" at bounding box center [1232, 475] width 17 height 17
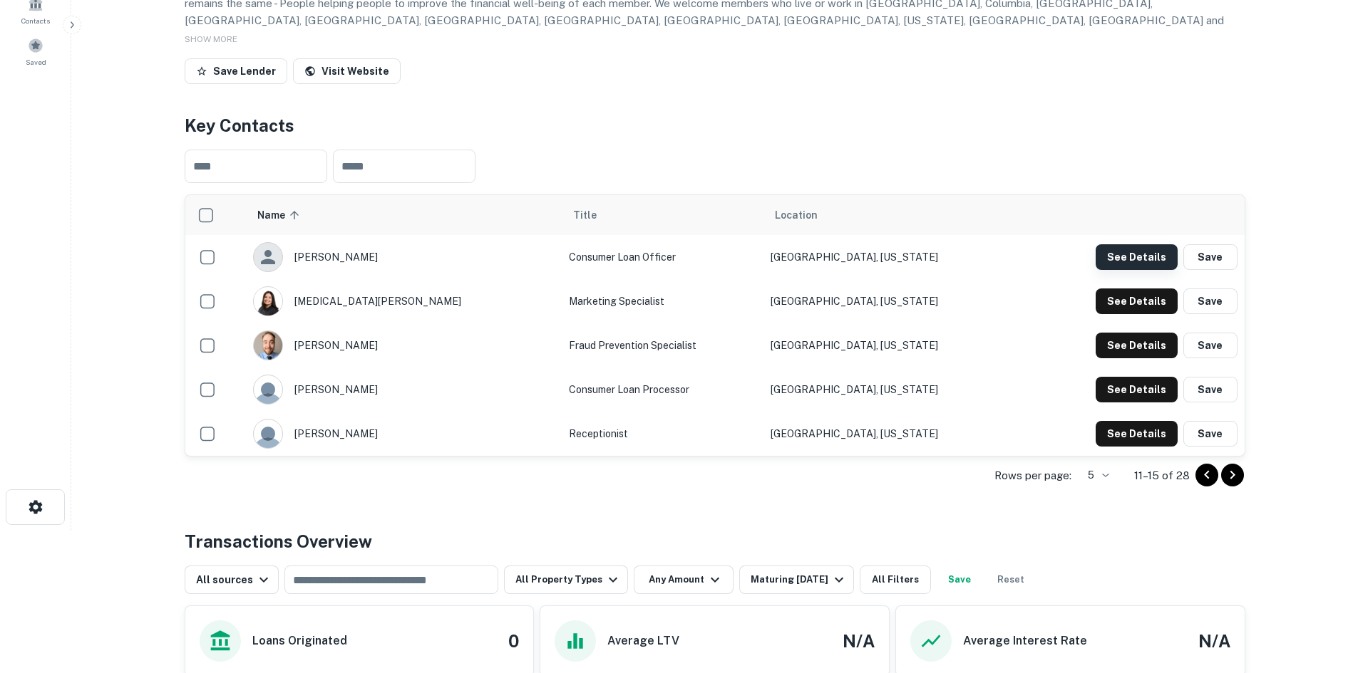
click at [1125, 270] on button "See Details" at bounding box center [1136, 257] width 82 height 26
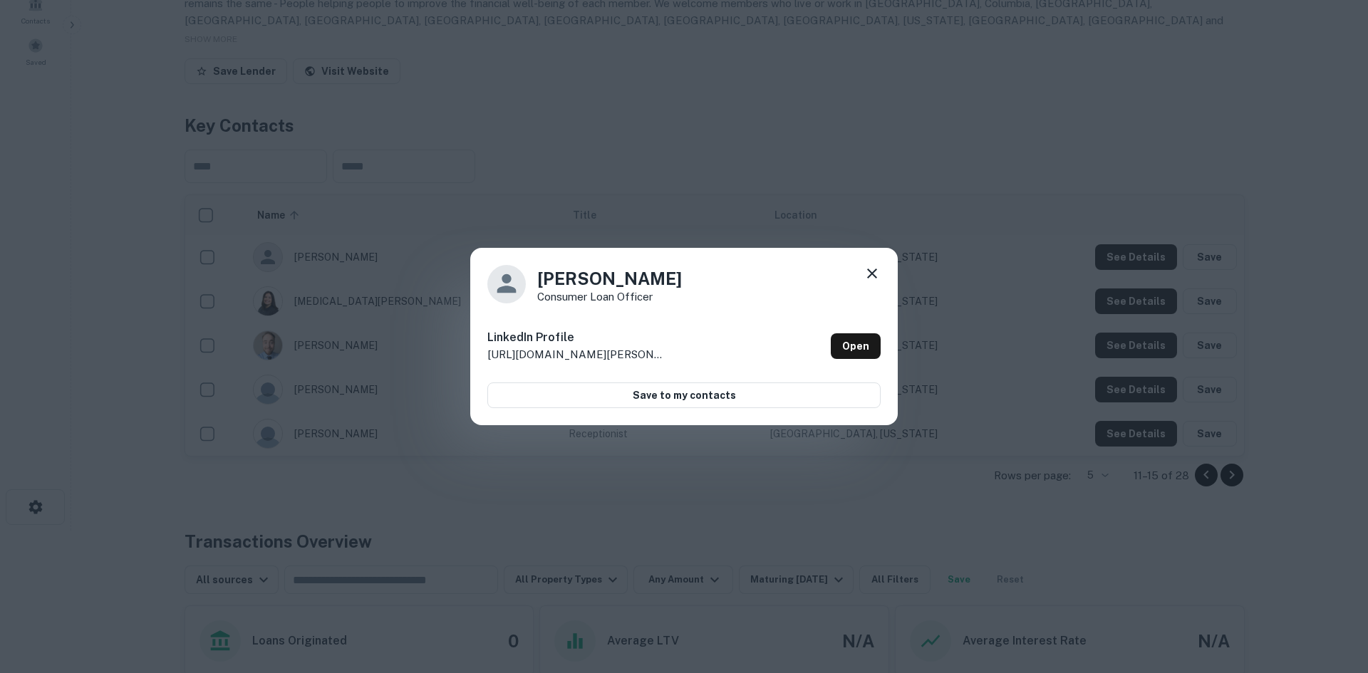
click at [870, 258] on div "[PERSON_NAME] Consumer Loan Officer LinkedIn Profile [URL][DOMAIN_NAME][PERSON_…" at bounding box center [684, 337] width 428 height 178
click at [951, 244] on div "[PERSON_NAME] Consumer Loan Officer LinkedIn Profile [URL][DOMAIN_NAME][PERSON_…" at bounding box center [684, 336] width 1368 height 673
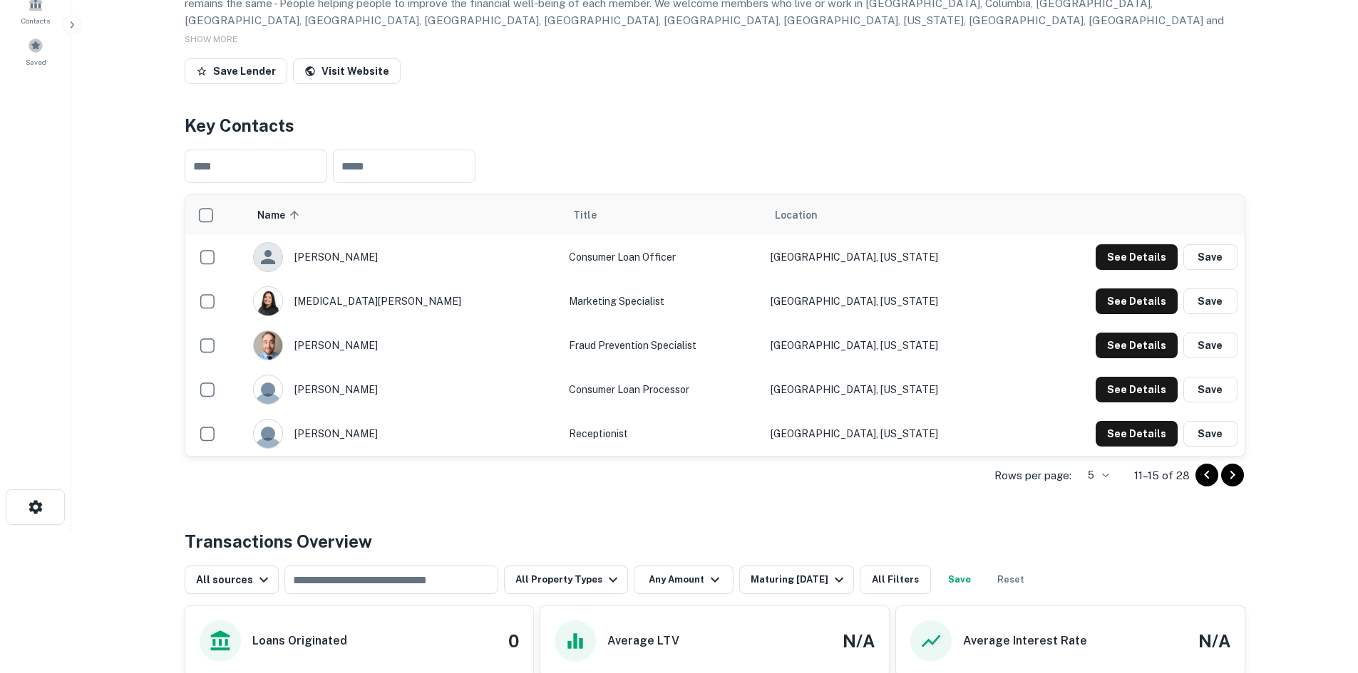
click at [1210, 484] on icon "Go to previous page" at bounding box center [1206, 475] width 17 height 17
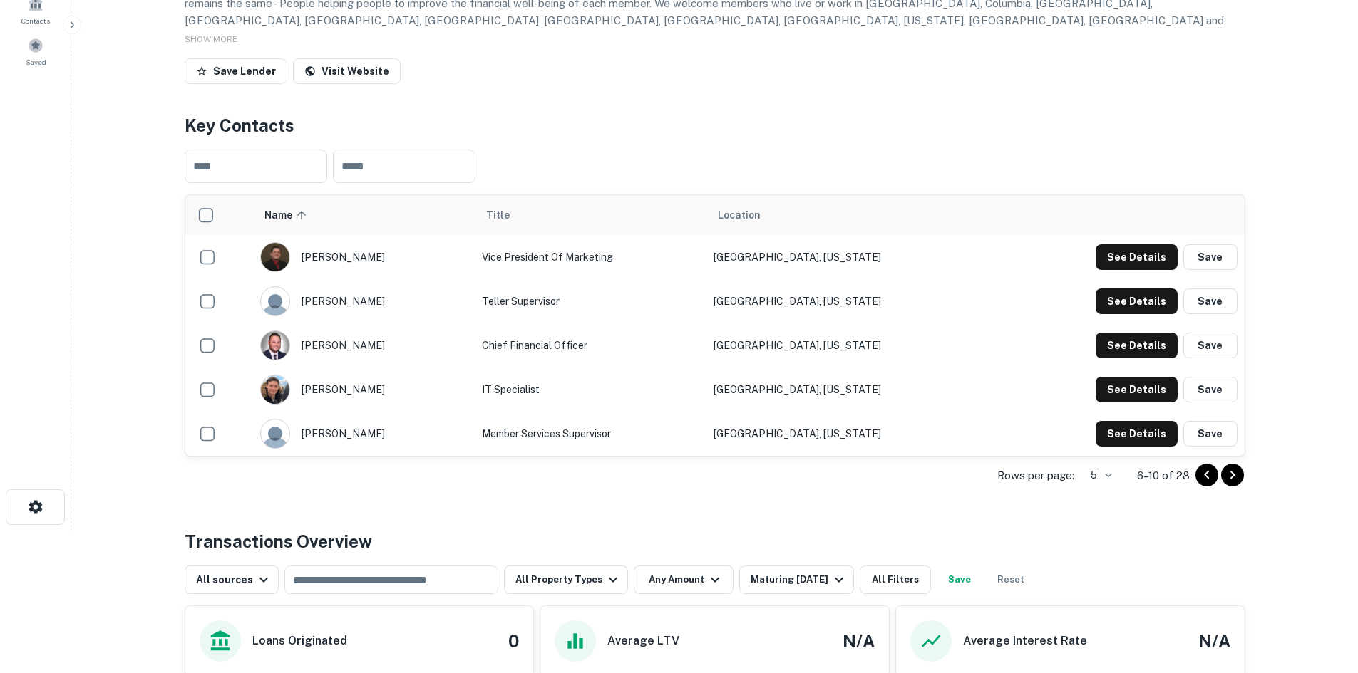
click at [1210, 484] on icon "Go to previous page" at bounding box center [1206, 475] width 17 height 17
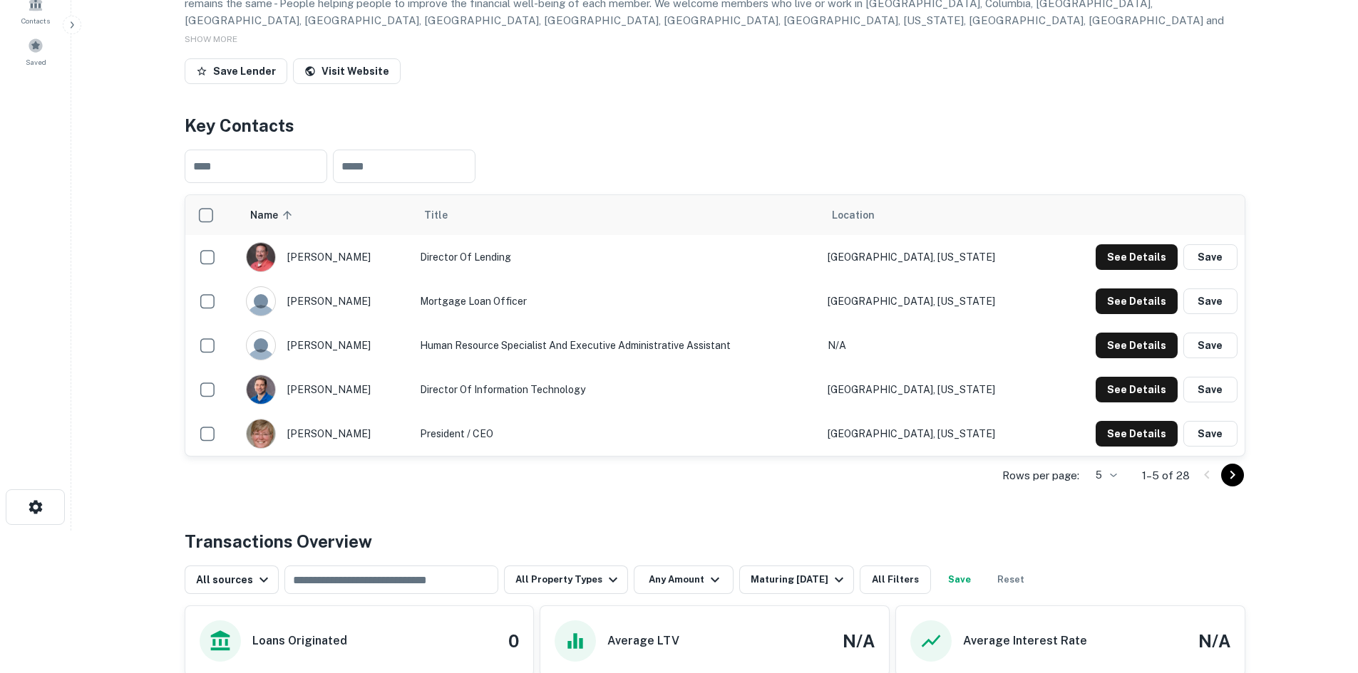
drag, startPoint x: 314, startPoint y: 500, endPoint x: 285, endPoint y: 500, distance: 28.5
click at [285, 449] on div "[PERSON_NAME]" at bounding box center [326, 434] width 160 height 30
click at [305, 449] on div "[PERSON_NAME]" at bounding box center [326, 434] width 160 height 30
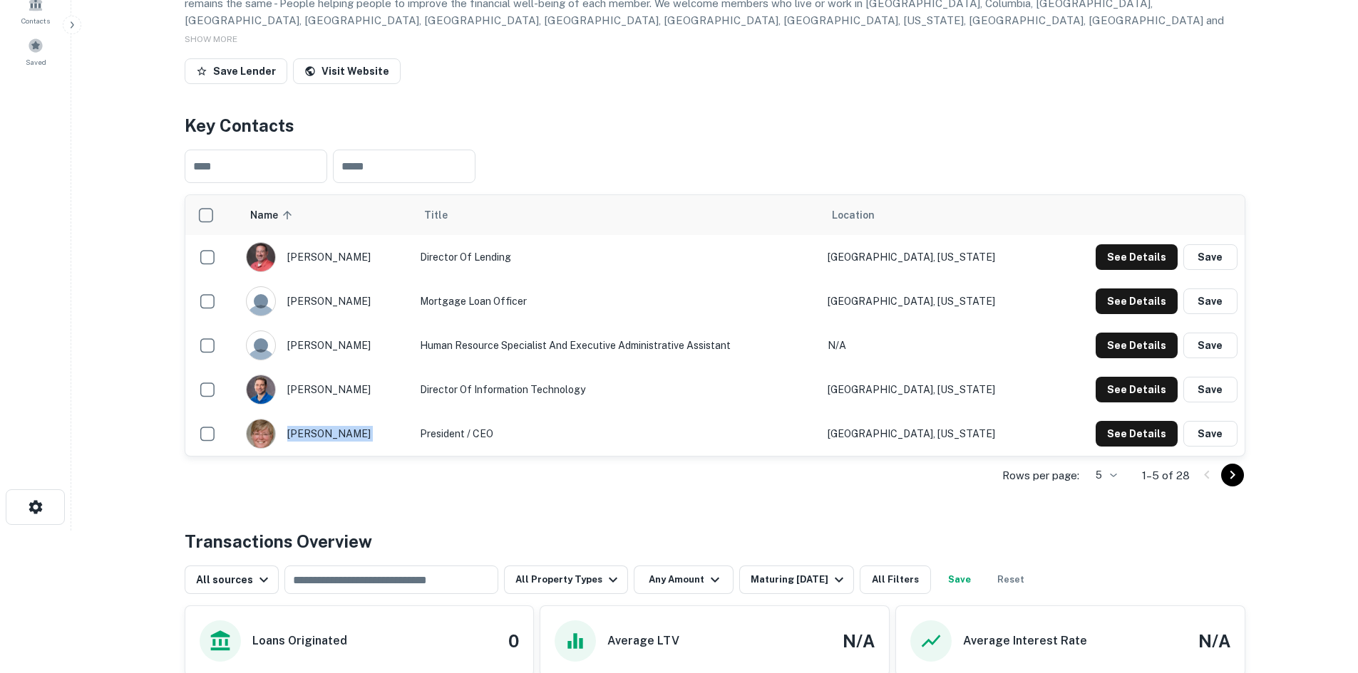
click at [305, 449] on div "[PERSON_NAME]" at bounding box center [326, 434] width 160 height 30
click at [304, 449] on div "[PERSON_NAME]" at bounding box center [326, 434] width 160 height 30
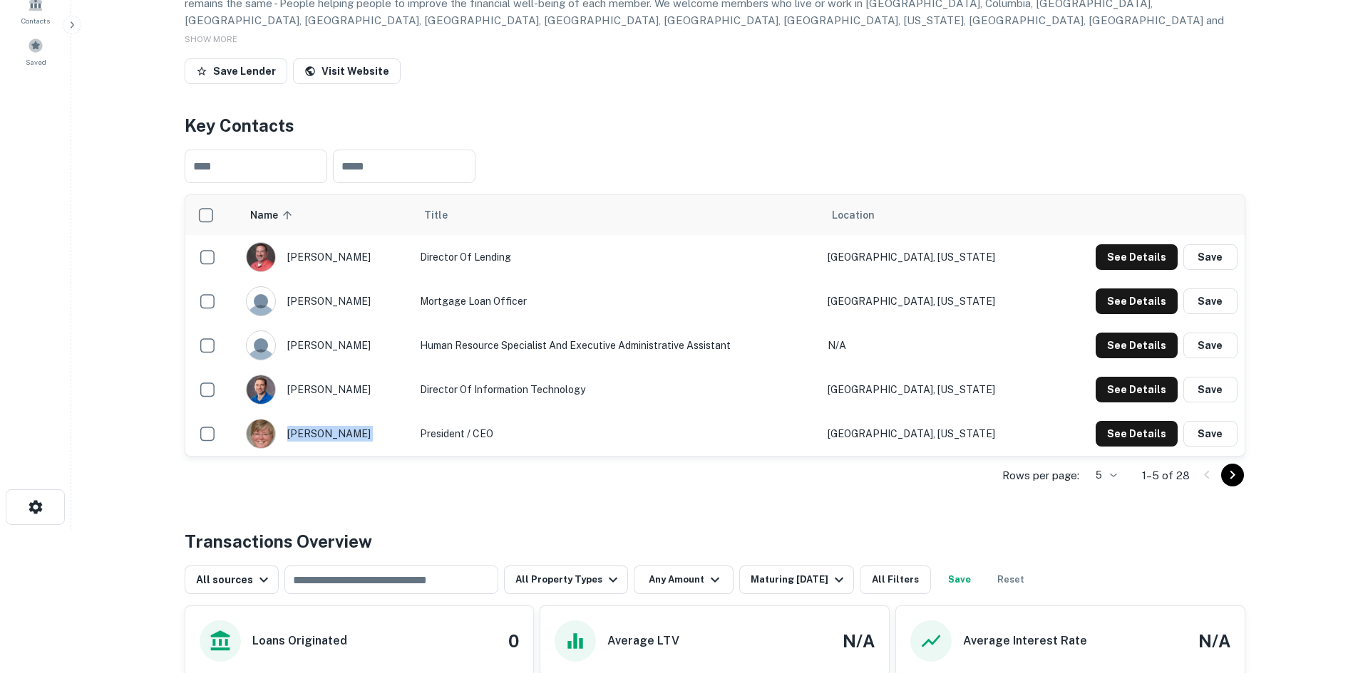
click at [304, 449] on div "[PERSON_NAME]" at bounding box center [326, 434] width 160 height 30
click at [303, 449] on div "[PERSON_NAME]" at bounding box center [326, 434] width 160 height 30
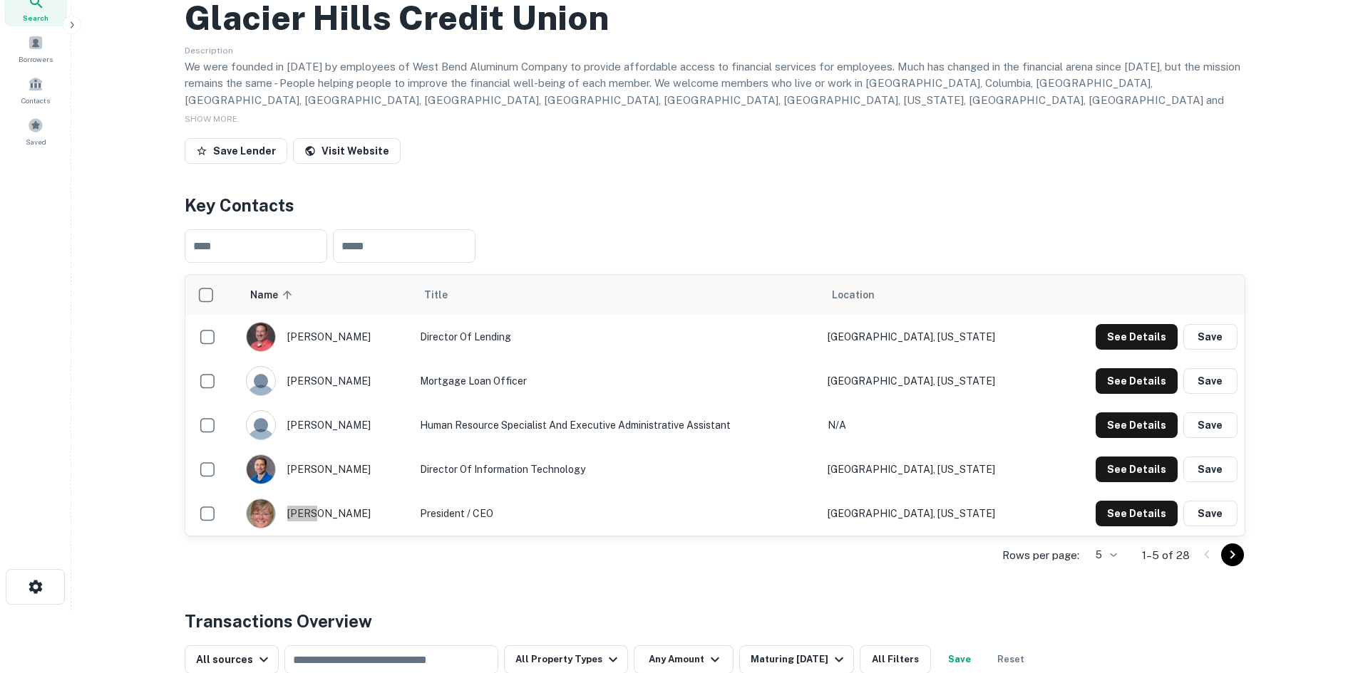
scroll to position [0, 0]
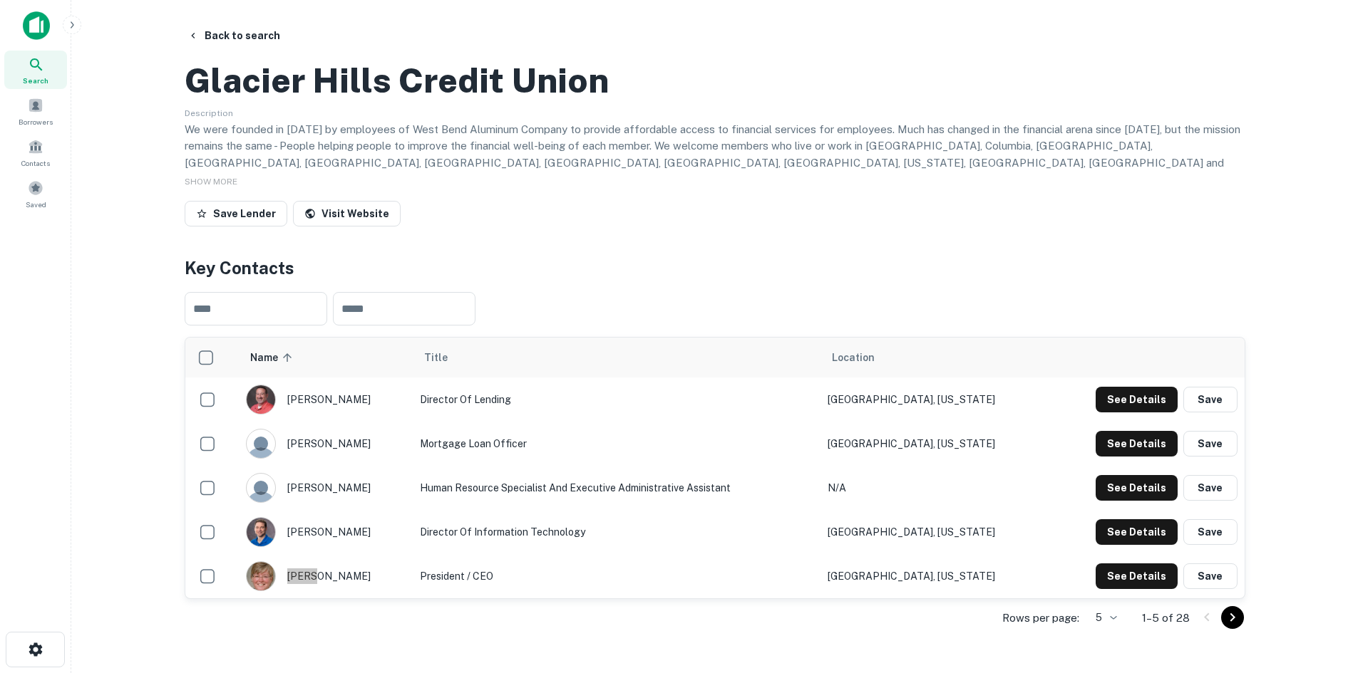
click at [343, 116] on div "Glacier Hills Credit Union Description We were founded in [DATE] by employees o…" at bounding box center [715, 143] width 1060 height 178
click at [353, 101] on h2 "Glacier Hills Credit Union" at bounding box center [397, 80] width 424 height 41
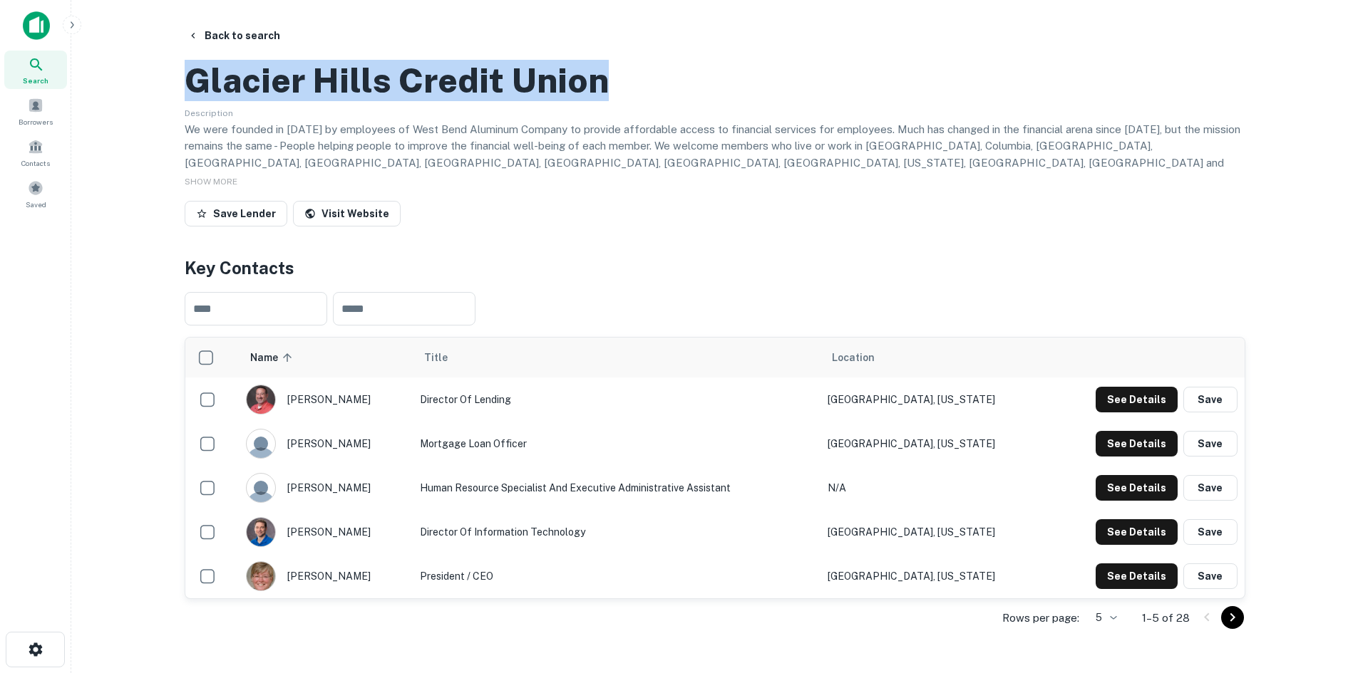
click at [353, 101] on h2 "Glacier Hills Credit Union" at bounding box center [397, 80] width 424 height 41
click at [247, 37] on button "Back to search" at bounding box center [234, 36] width 104 height 26
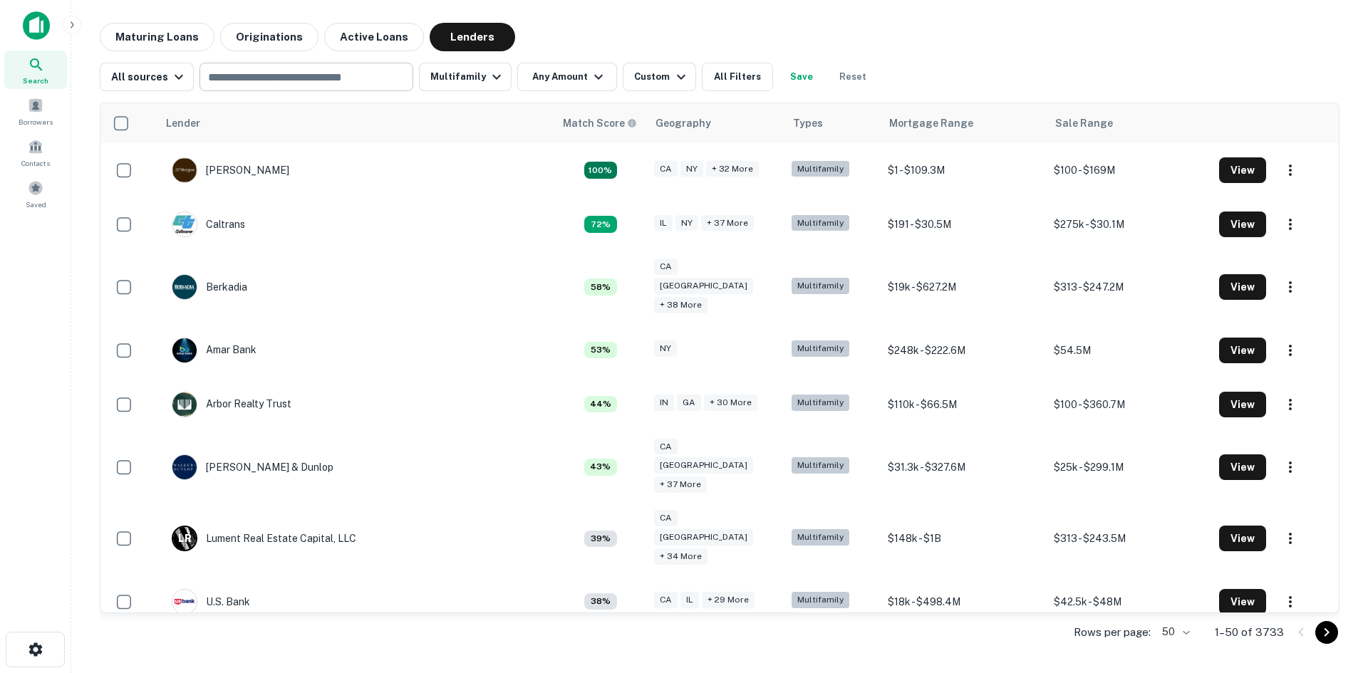
click at [242, 78] on input "text" at bounding box center [305, 77] width 203 height 20
paste input "**********"
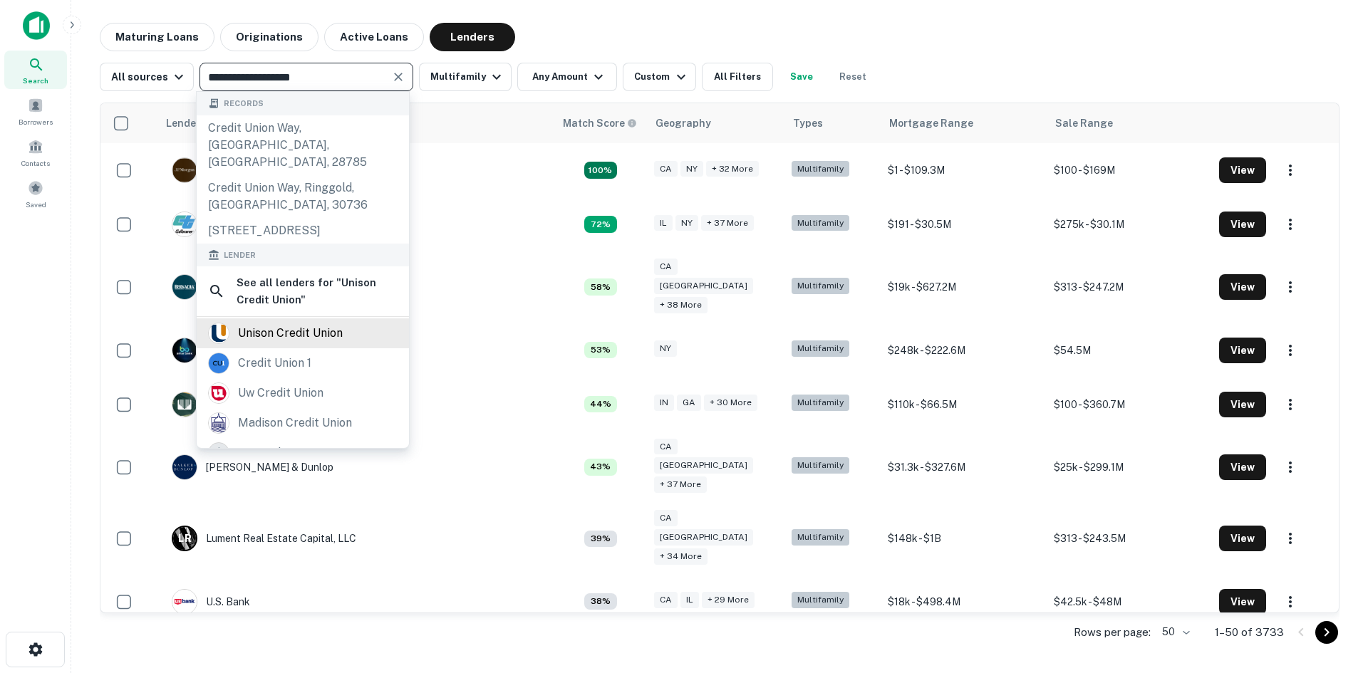
type input "**********"
click at [274, 336] on div "unison credit union" at bounding box center [290, 333] width 105 height 21
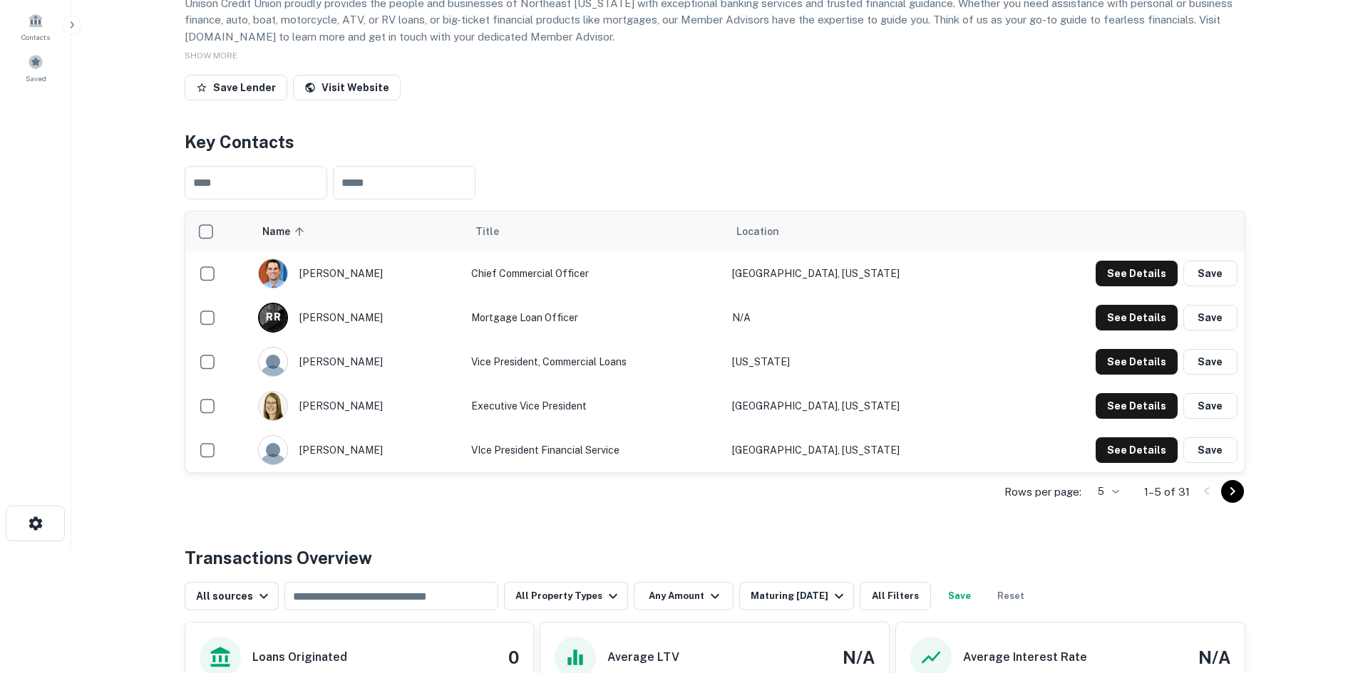
scroll to position [143, 0]
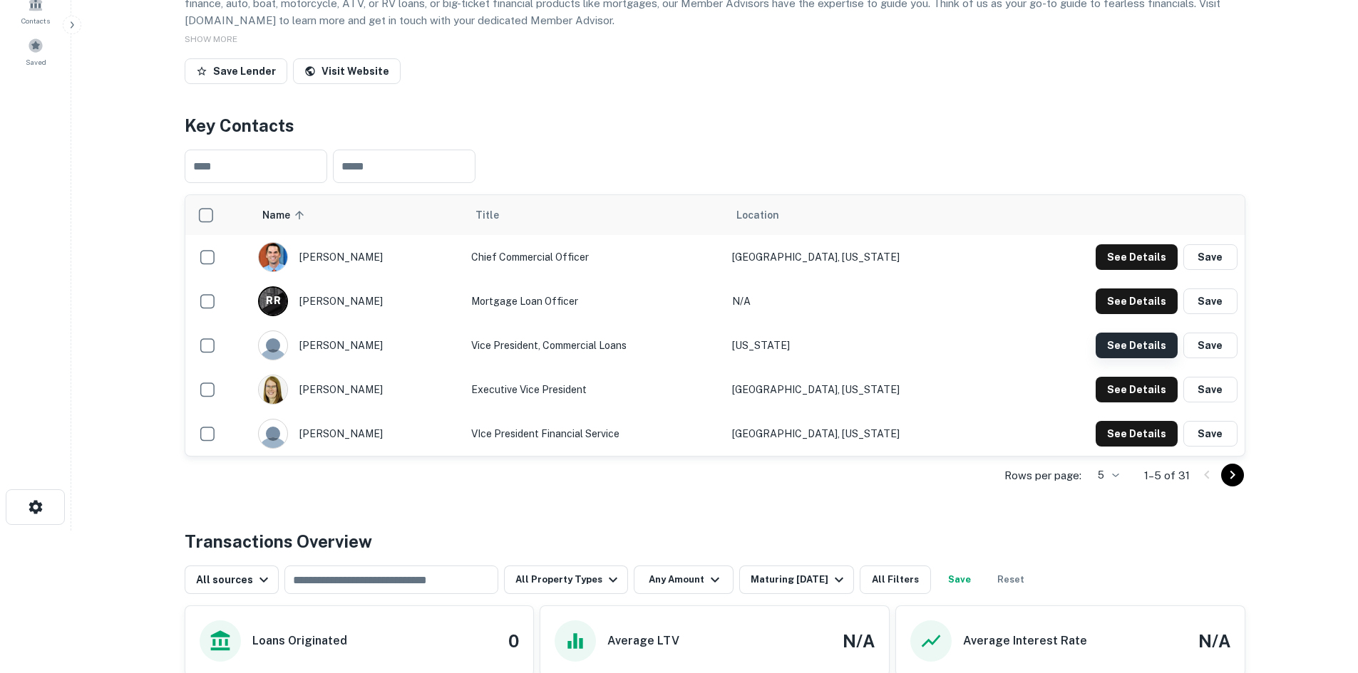
click at [1127, 270] on button "See Details" at bounding box center [1136, 257] width 82 height 26
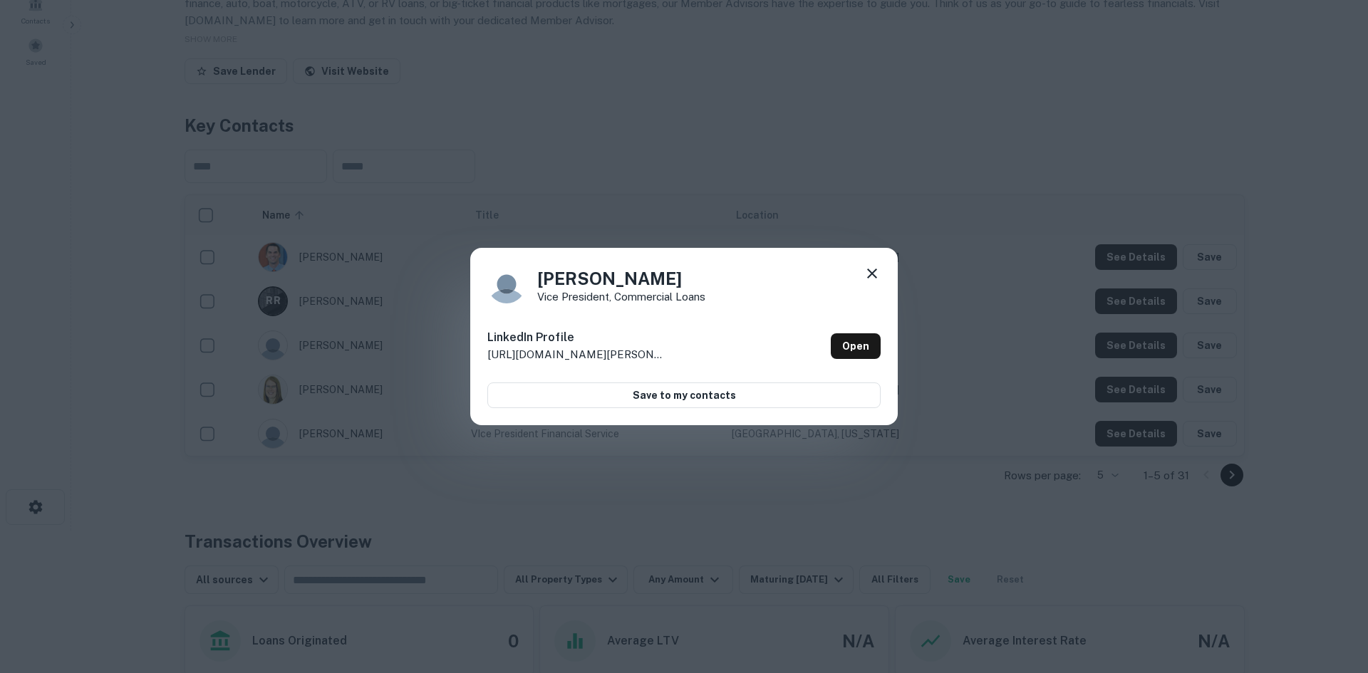
click at [869, 272] on icon at bounding box center [872, 273] width 17 height 17
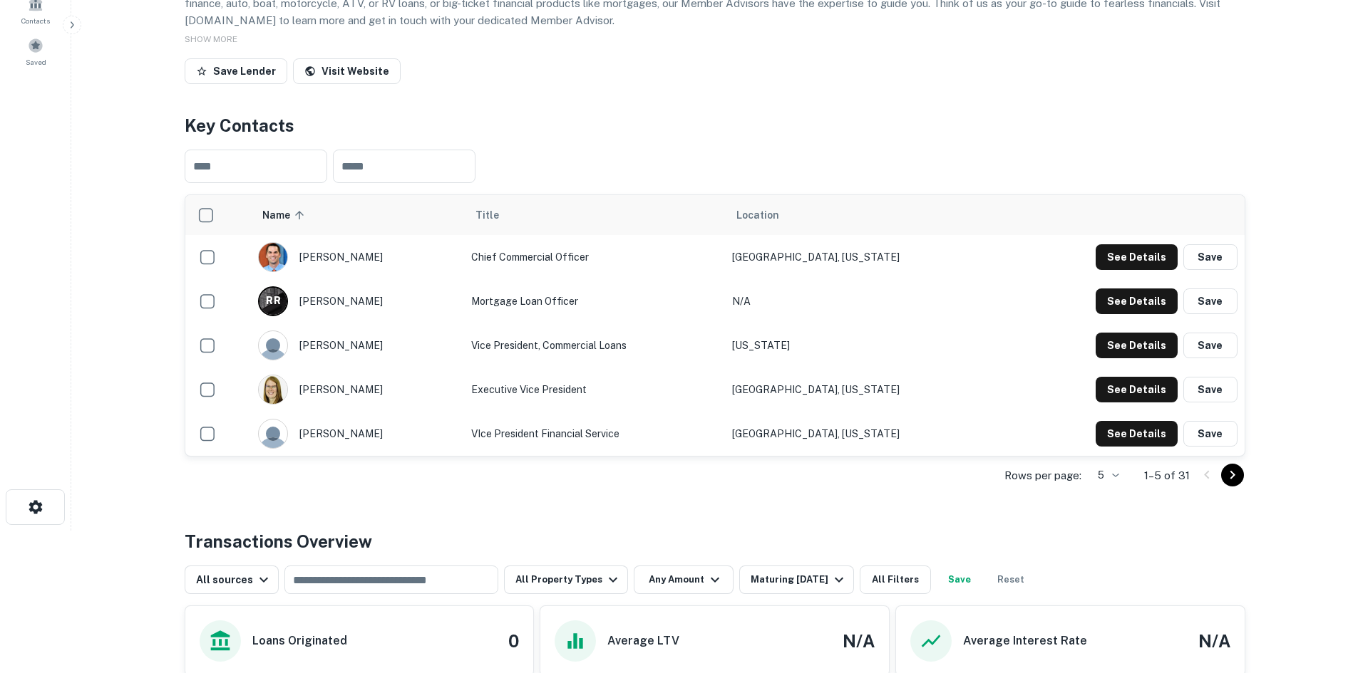
click at [1239, 484] on icon "Go to next page" at bounding box center [1232, 475] width 17 height 17
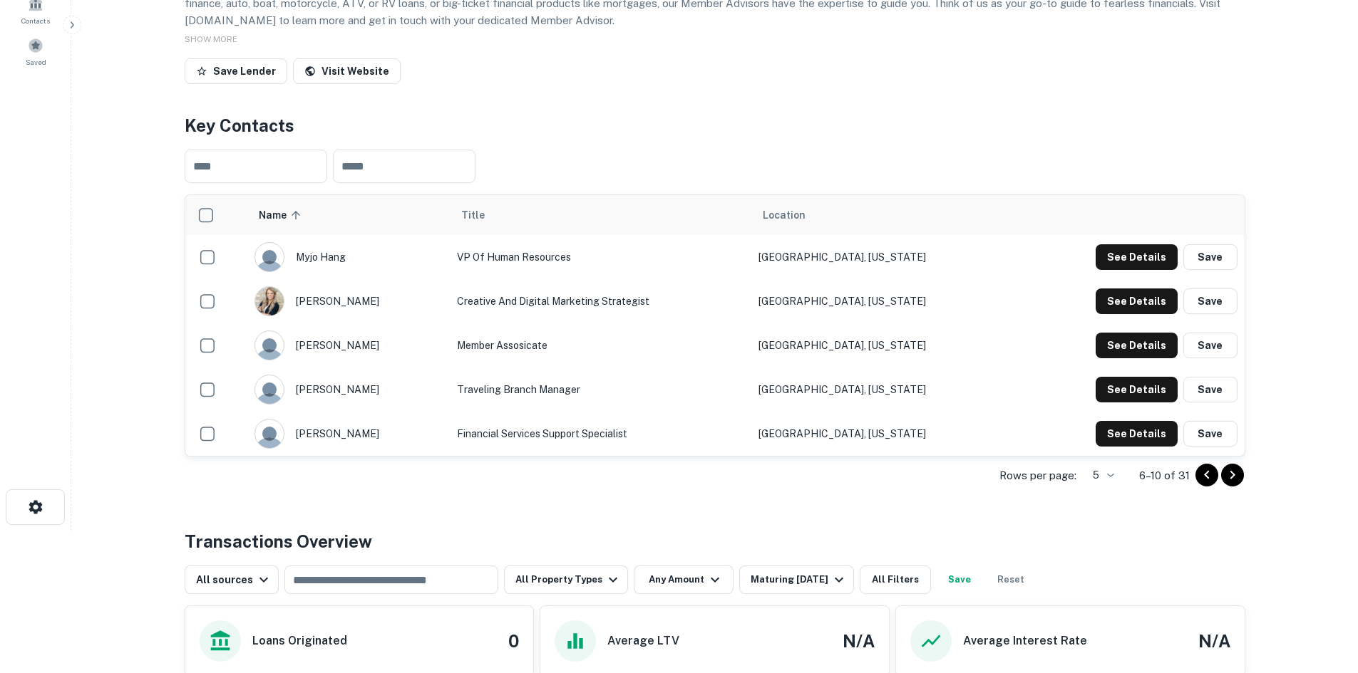
click at [1239, 484] on icon "Go to next page" at bounding box center [1232, 475] width 17 height 17
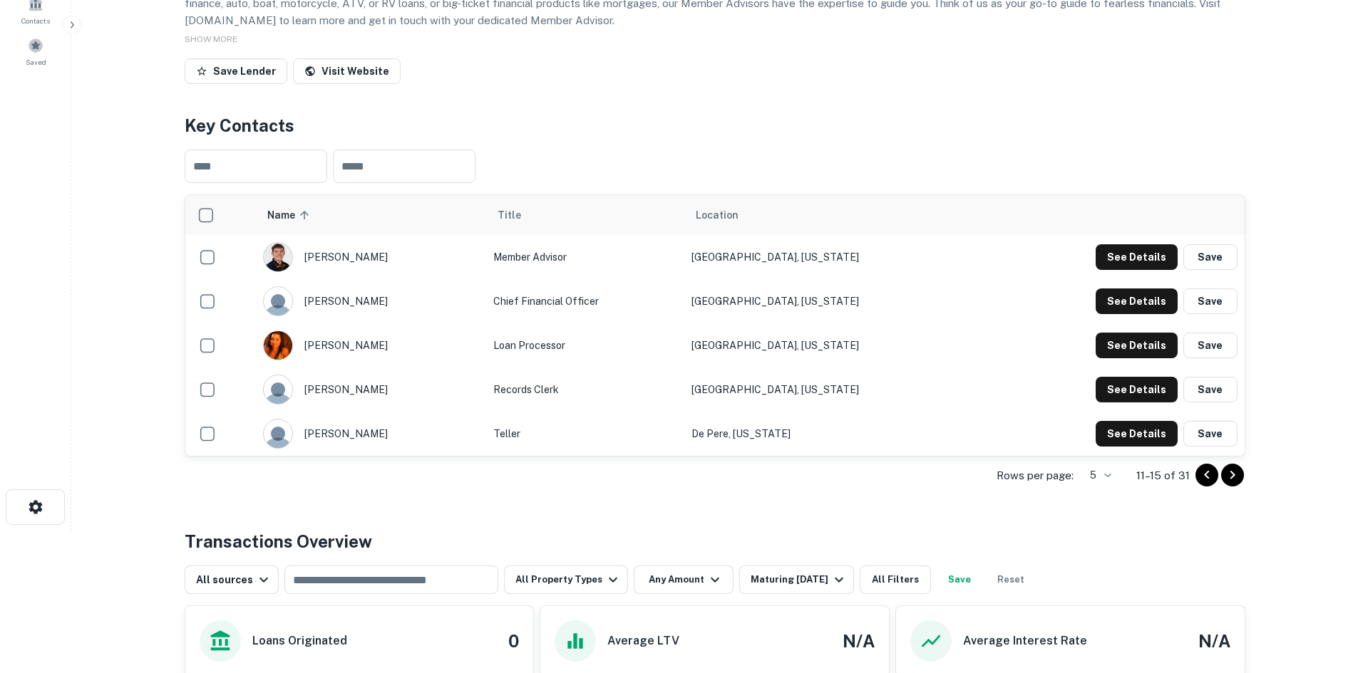
click at [1239, 484] on icon "Go to next page" at bounding box center [1232, 475] width 17 height 17
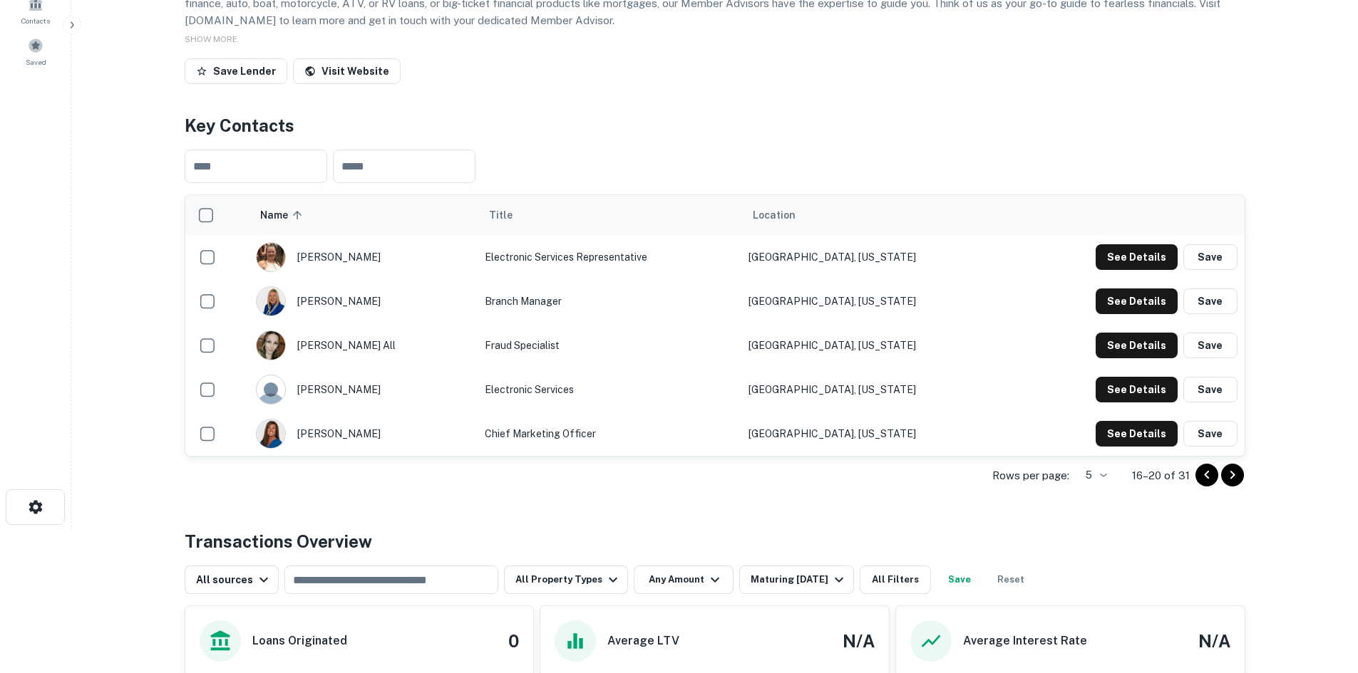
click at [1239, 484] on icon "Go to next page" at bounding box center [1232, 475] width 17 height 17
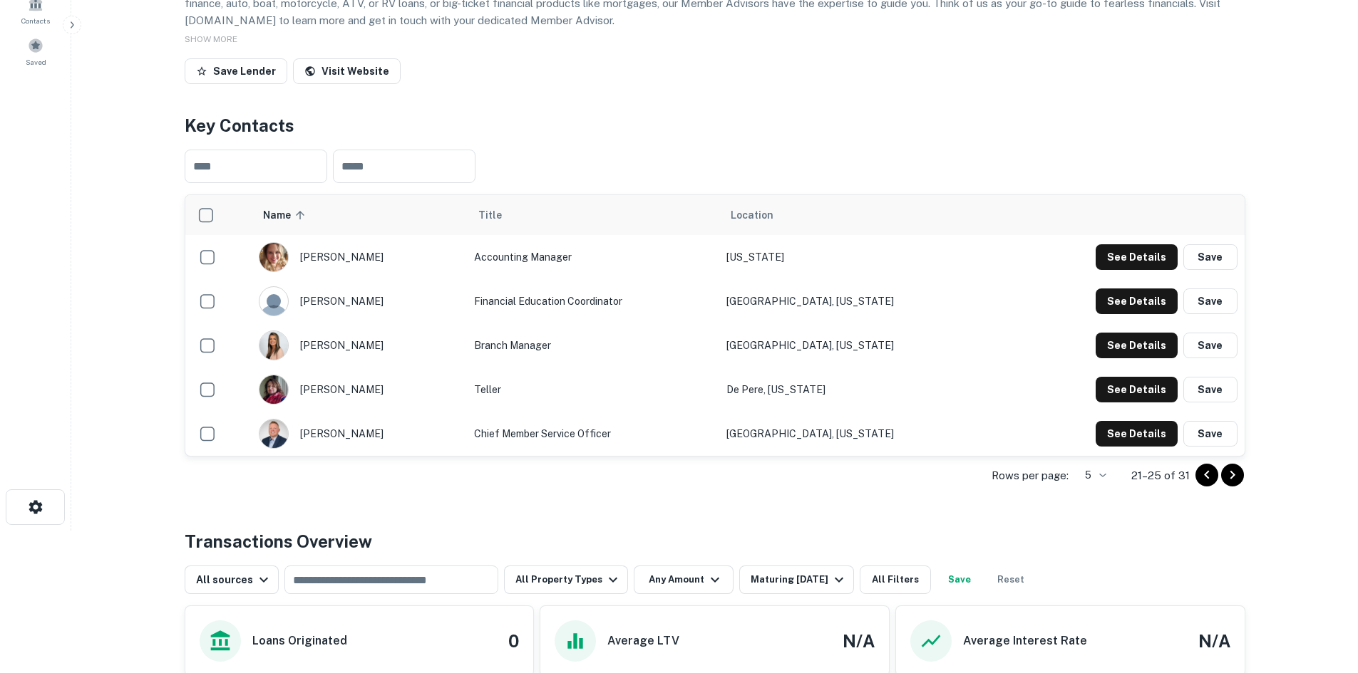
click at [1239, 484] on icon "Go to next page" at bounding box center [1232, 475] width 17 height 17
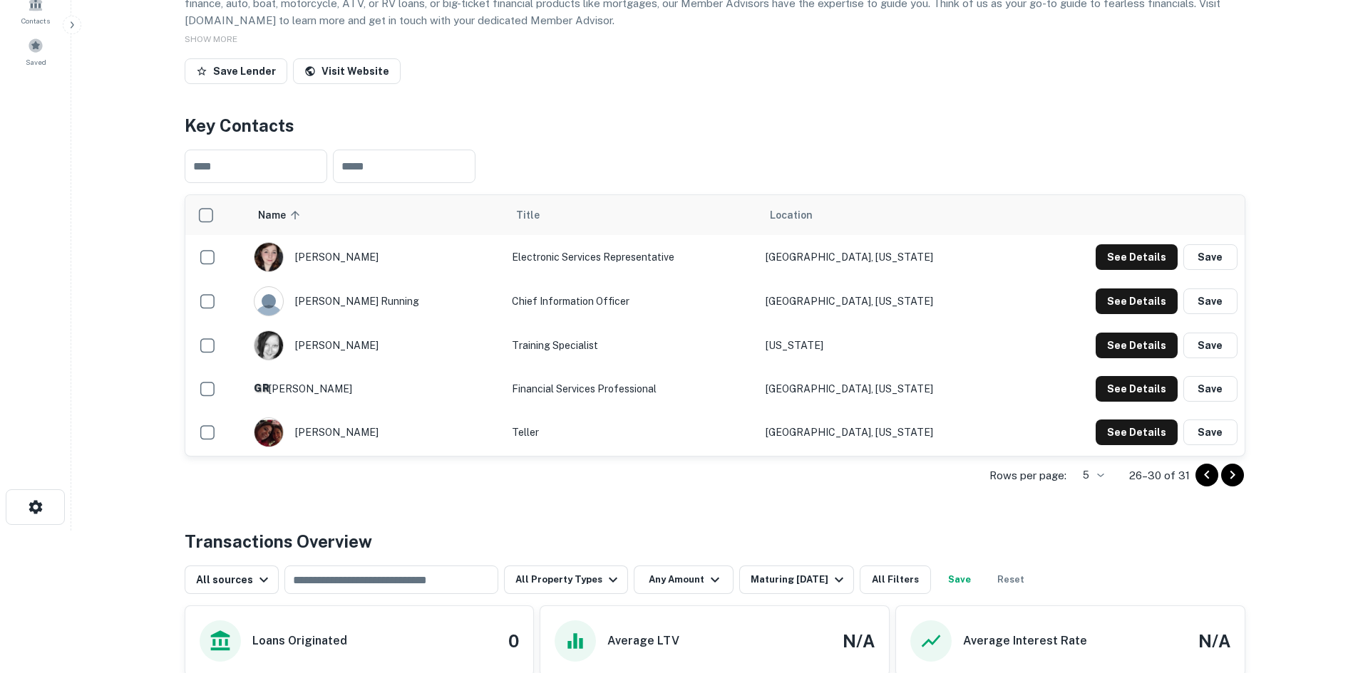
click at [1232, 484] on icon "Go to next page" at bounding box center [1232, 475] width 17 height 17
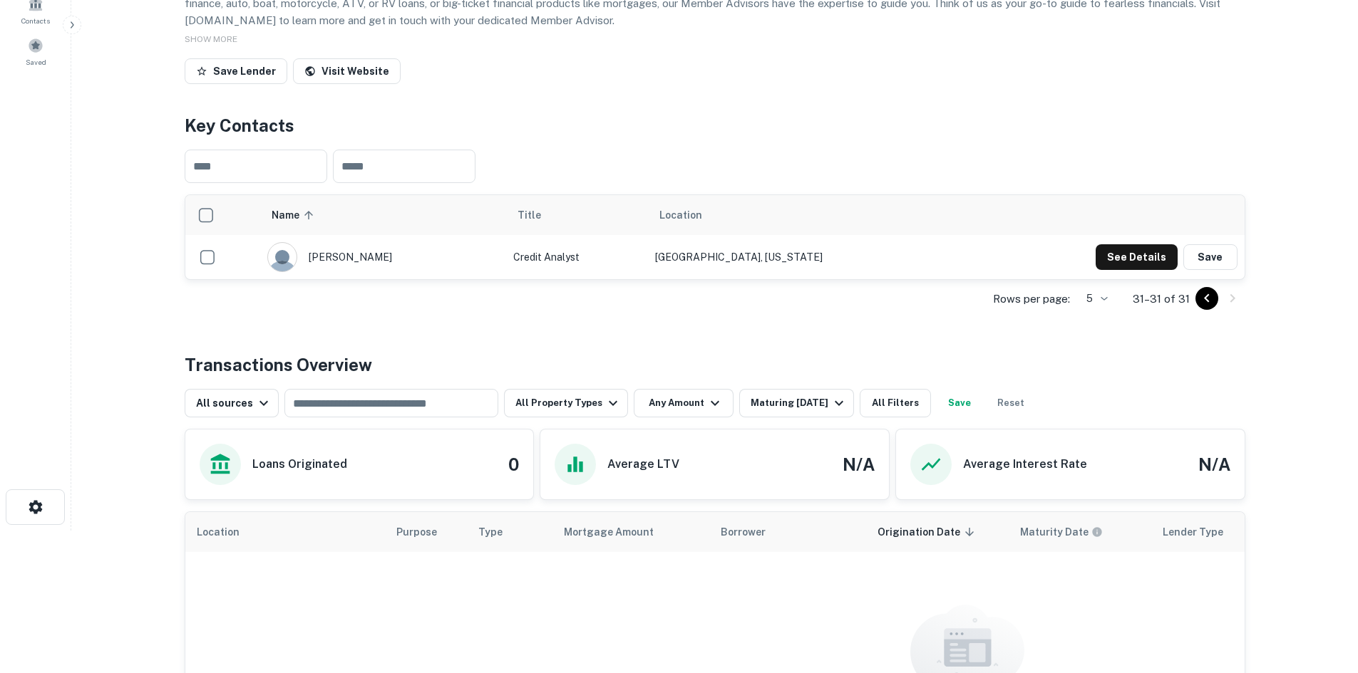
click at [1206, 307] on icon "Go to previous page" at bounding box center [1206, 298] width 17 height 17
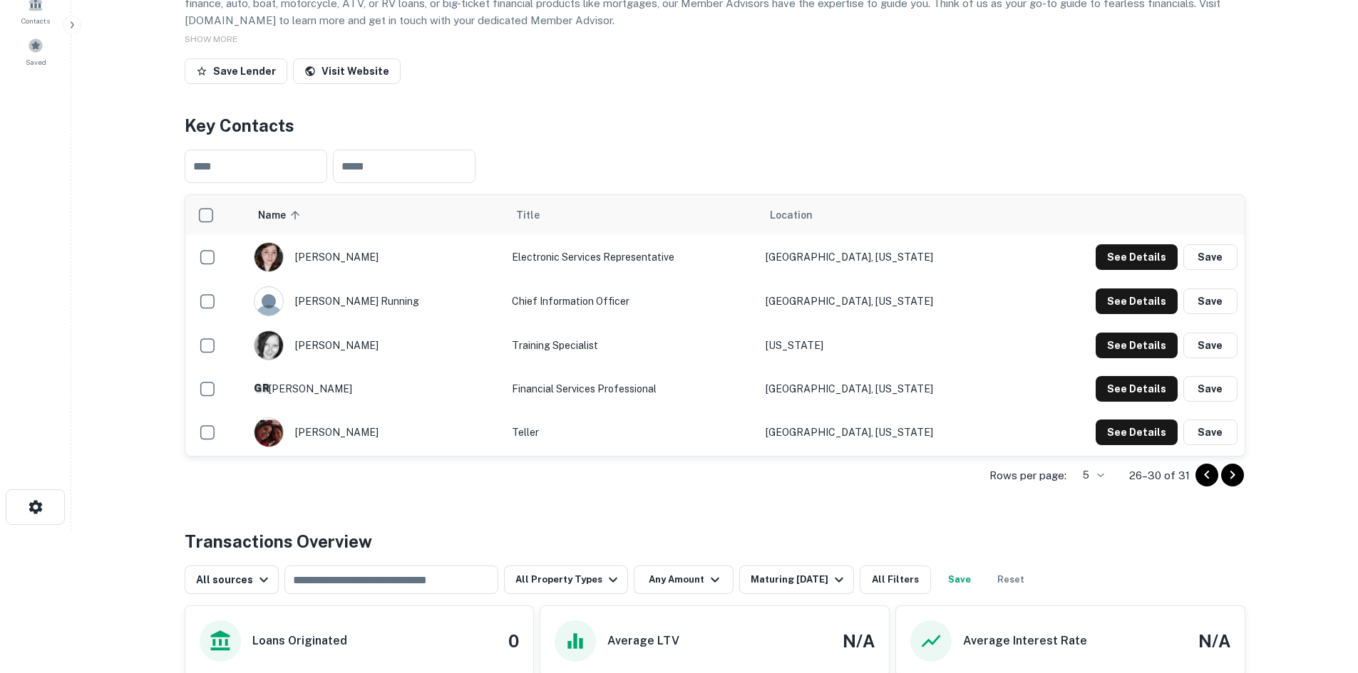
click at [1206, 314] on button "Save" at bounding box center [1210, 302] width 54 height 26
click at [1206, 314] on div "See Details Save" at bounding box center [1166, 302] width 142 height 26
click at [1212, 484] on icon "Go to previous page" at bounding box center [1206, 475] width 17 height 17
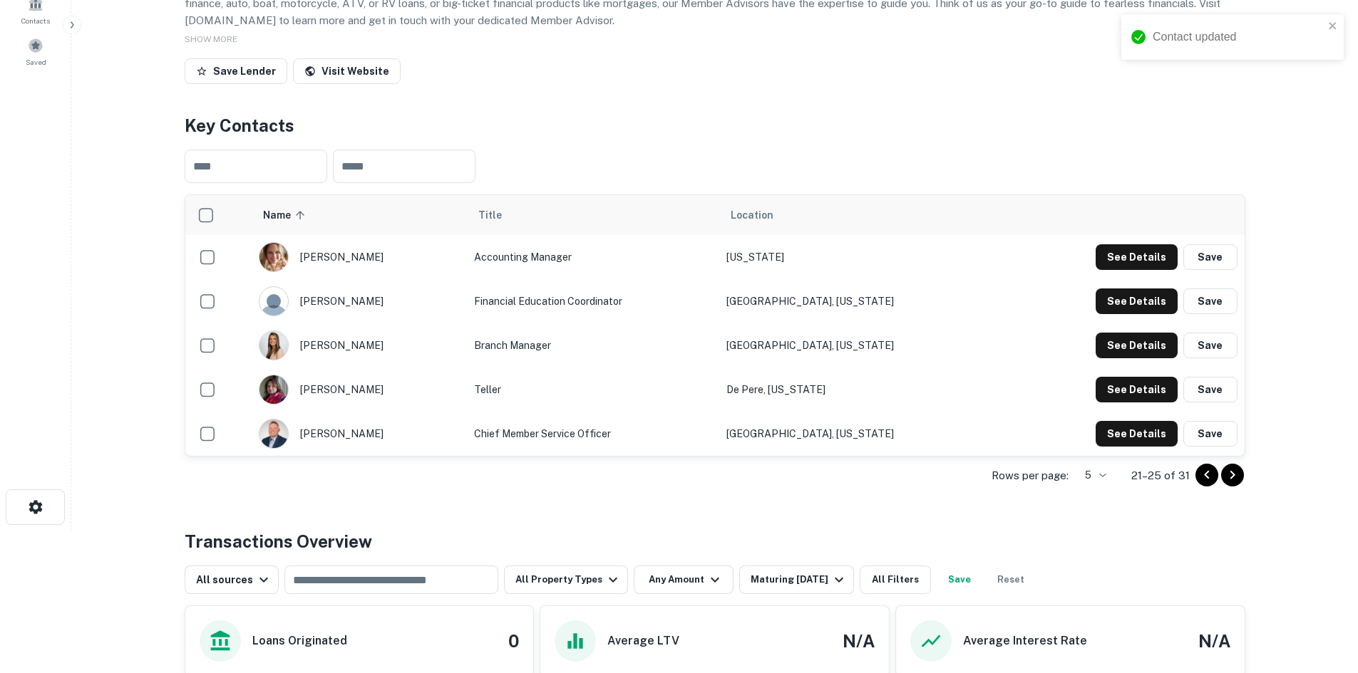
click at [1212, 484] on icon "Go to previous page" at bounding box center [1206, 475] width 17 height 17
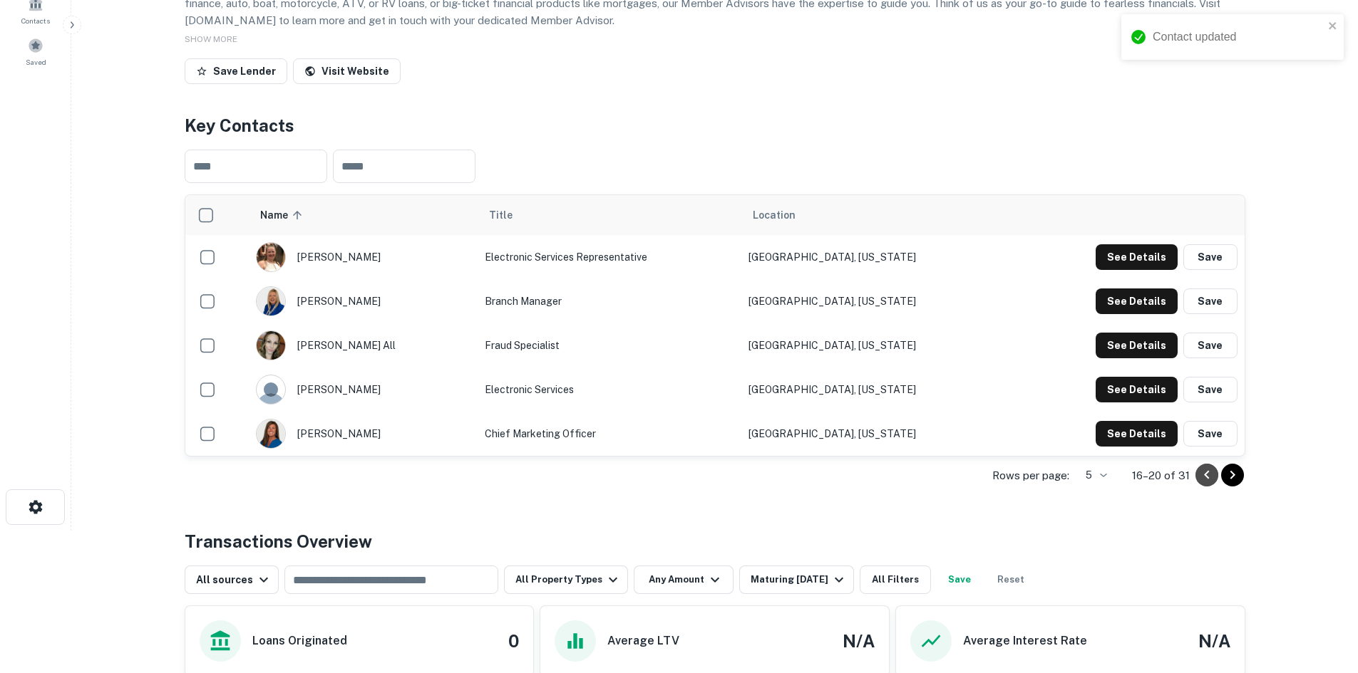
click at [1212, 484] on icon "Go to previous page" at bounding box center [1206, 475] width 17 height 17
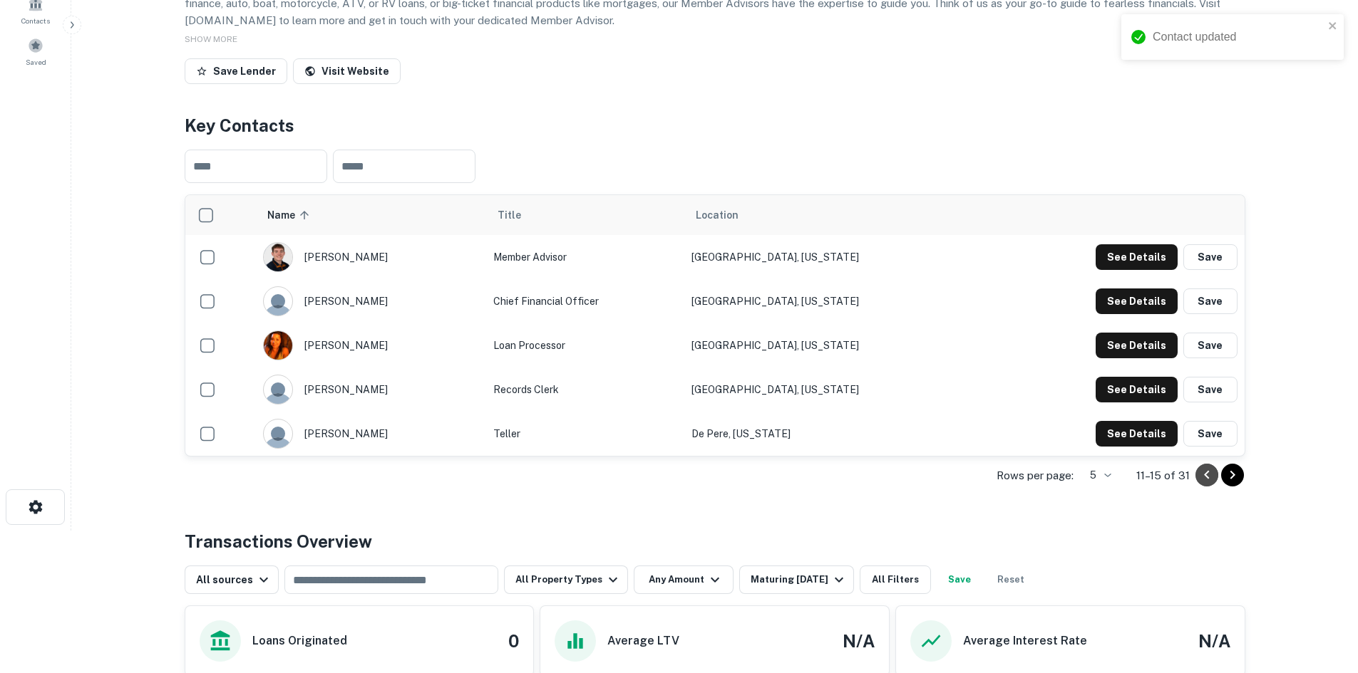
click at [1212, 484] on icon "Go to previous page" at bounding box center [1206, 475] width 17 height 17
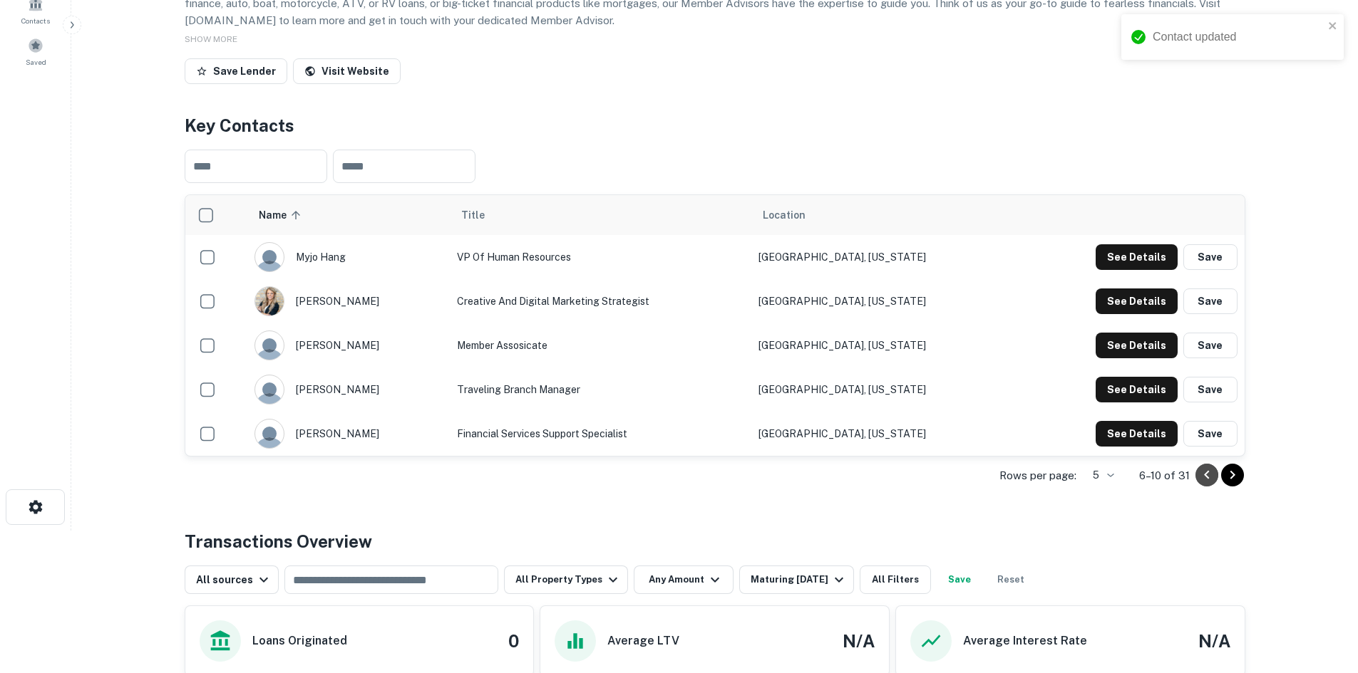
click at [1212, 484] on icon "Go to previous page" at bounding box center [1206, 475] width 17 height 17
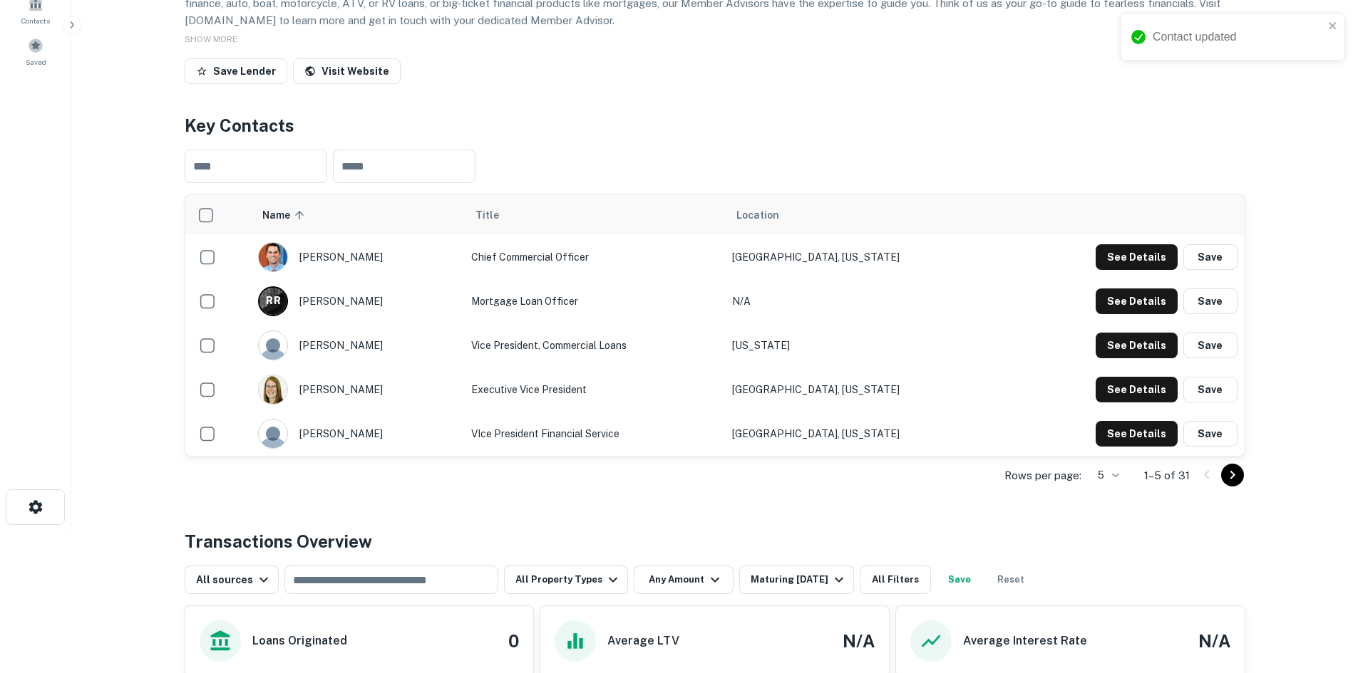
click at [1212, 487] on div at bounding box center [1219, 475] width 48 height 23
click at [1132, 270] on button "See Details" at bounding box center [1136, 257] width 82 height 26
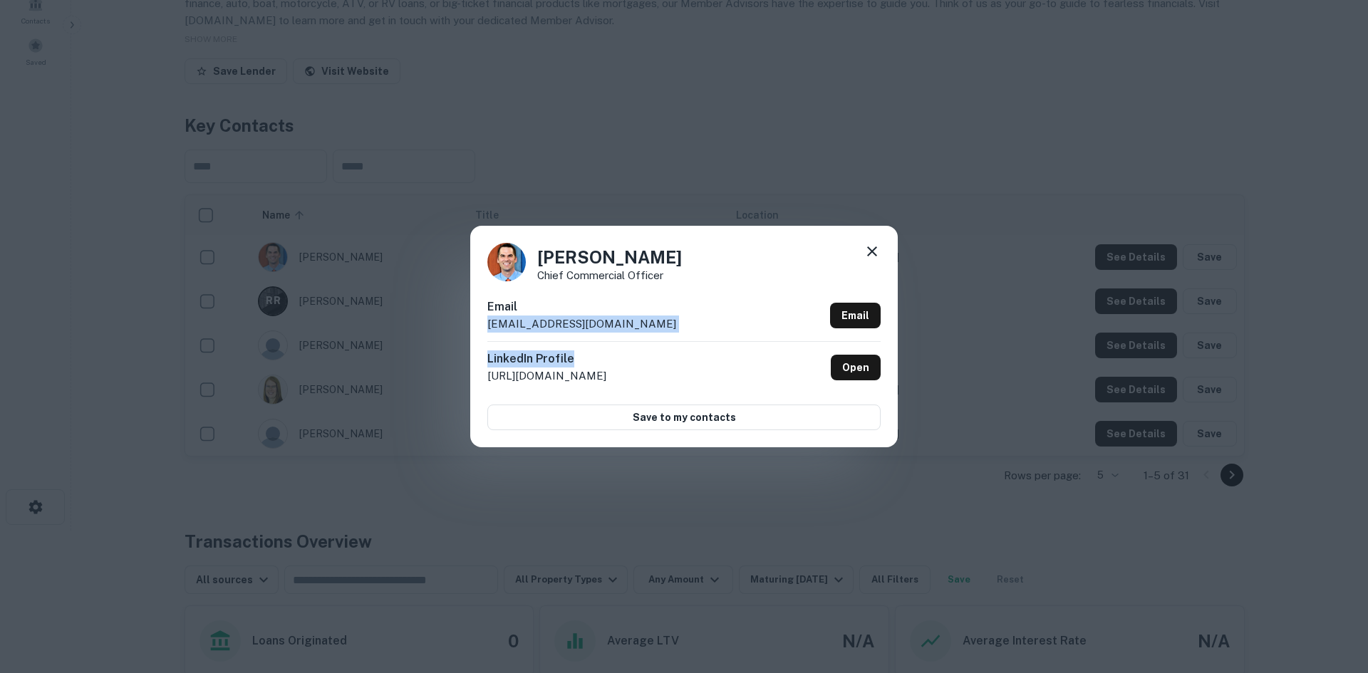
drag, startPoint x: 636, startPoint y: 341, endPoint x: 460, endPoint y: 339, distance: 176.0
click at [460, 339] on div "[PERSON_NAME] Chief Commercial Officer Email [EMAIL_ADDRESS][DOMAIN_NAME] Email…" at bounding box center [684, 336] width 1368 height 673
click at [688, 311] on div "Email [EMAIL_ADDRESS][DOMAIN_NAME] Email" at bounding box center [683, 320] width 393 height 43
click at [563, 323] on p "[EMAIL_ADDRESS][DOMAIN_NAME]" at bounding box center [581, 324] width 189 height 17
click at [562, 323] on p "[EMAIL_ADDRESS][DOMAIN_NAME]" at bounding box center [581, 324] width 189 height 17
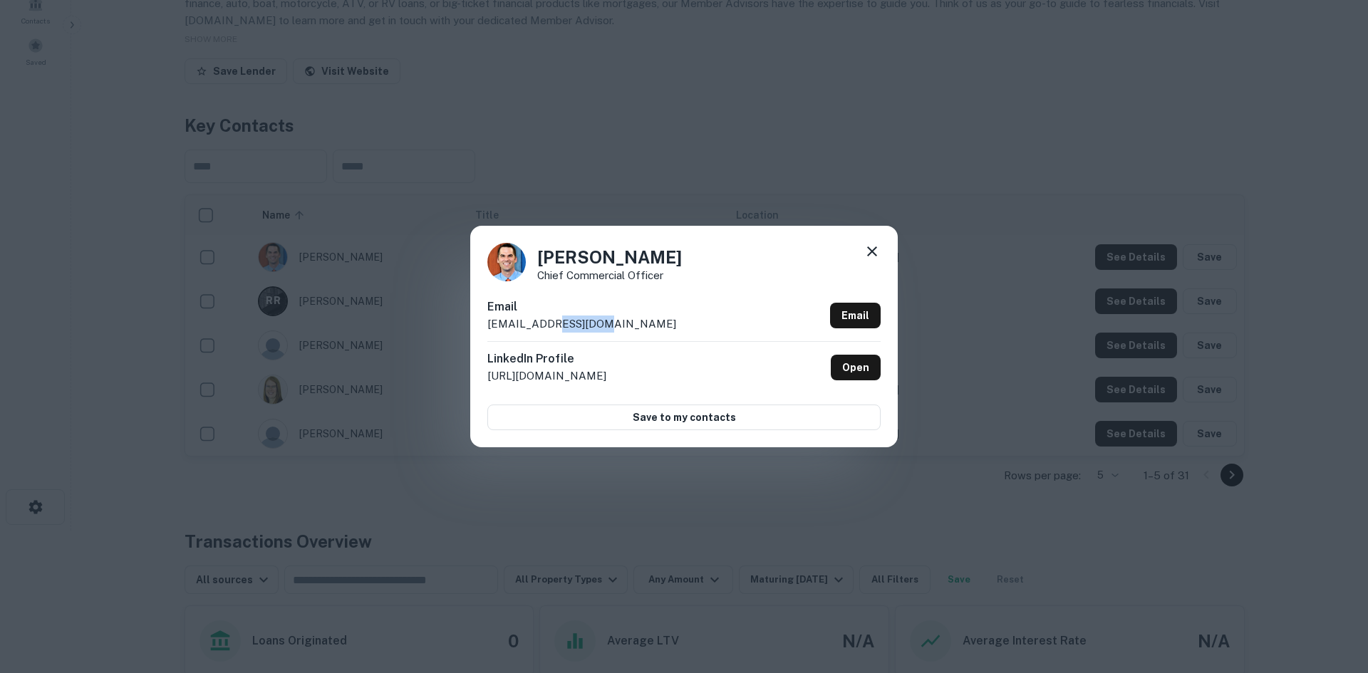
click at [562, 323] on p "[EMAIL_ADDRESS][DOMAIN_NAME]" at bounding box center [581, 324] width 189 height 17
drag, startPoint x: 619, startPoint y: 262, endPoint x: 540, endPoint y: 260, distance: 79.1
click at [540, 260] on div "[PERSON_NAME] Chief Commercial Officer" at bounding box center [683, 262] width 393 height 38
drag, startPoint x: 698, startPoint y: 286, endPoint x: 545, endPoint y: 271, distance: 153.2
click at [545, 271] on div "[PERSON_NAME] Chief Commercial Officer Email [EMAIL_ADDRESS][DOMAIN_NAME] Email…" at bounding box center [684, 336] width 428 height 221
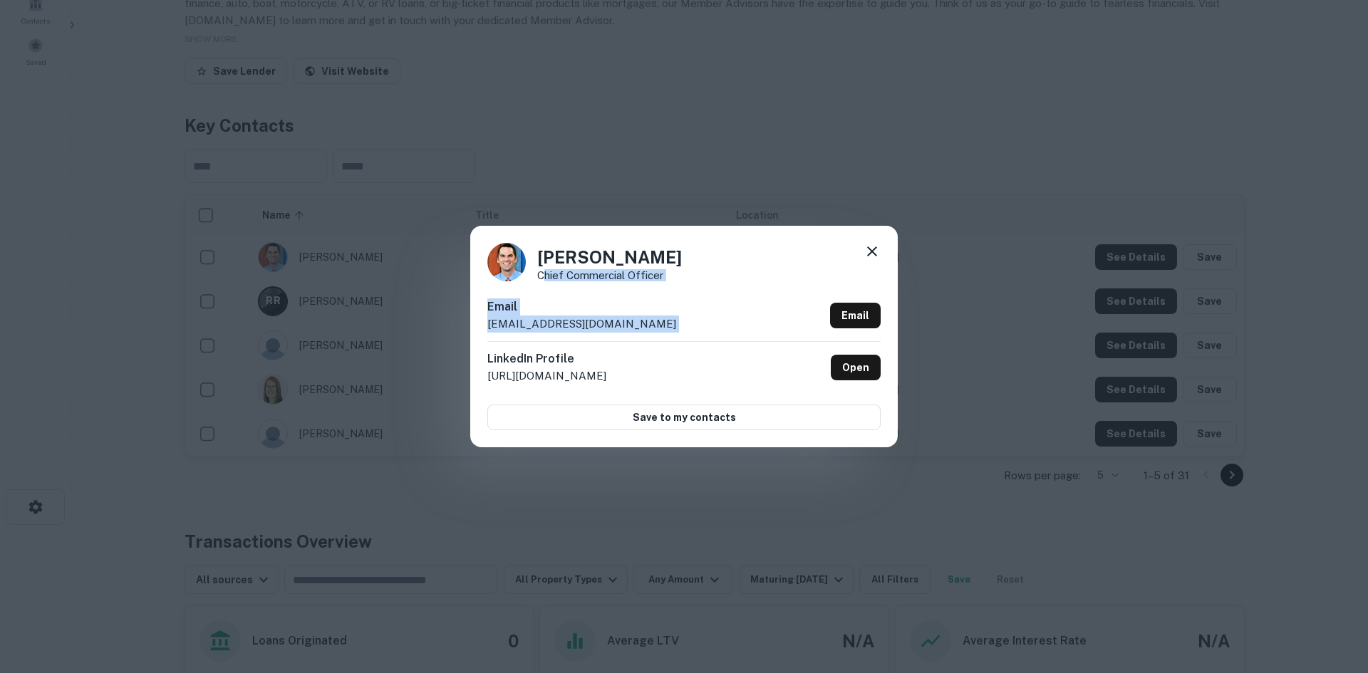
click at [546, 270] on p "Chief Commercial Officer" at bounding box center [609, 275] width 145 height 11
click at [989, 262] on div "[PERSON_NAME] Chief Commercial Officer Email [EMAIL_ADDRESS][DOMAIN_NAME] Email…" at bounding box center [684, 336] width 1368 height 673
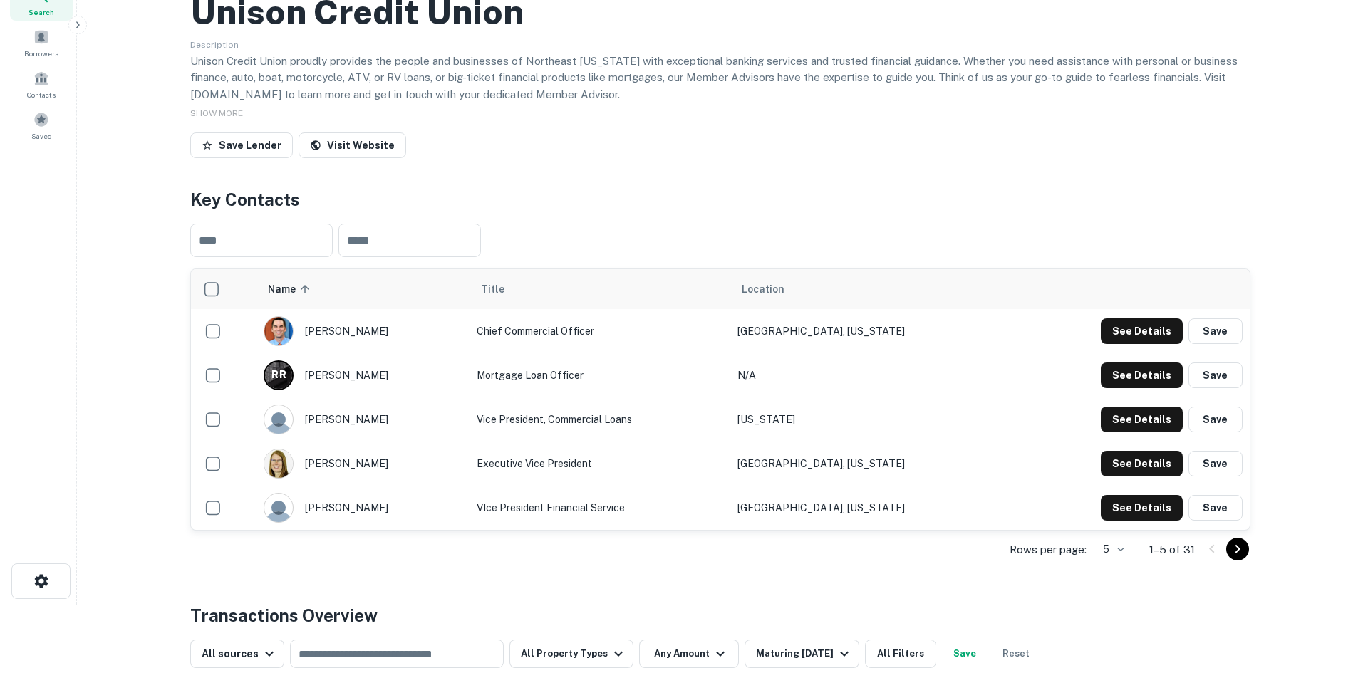
scroll to position [0, 0]
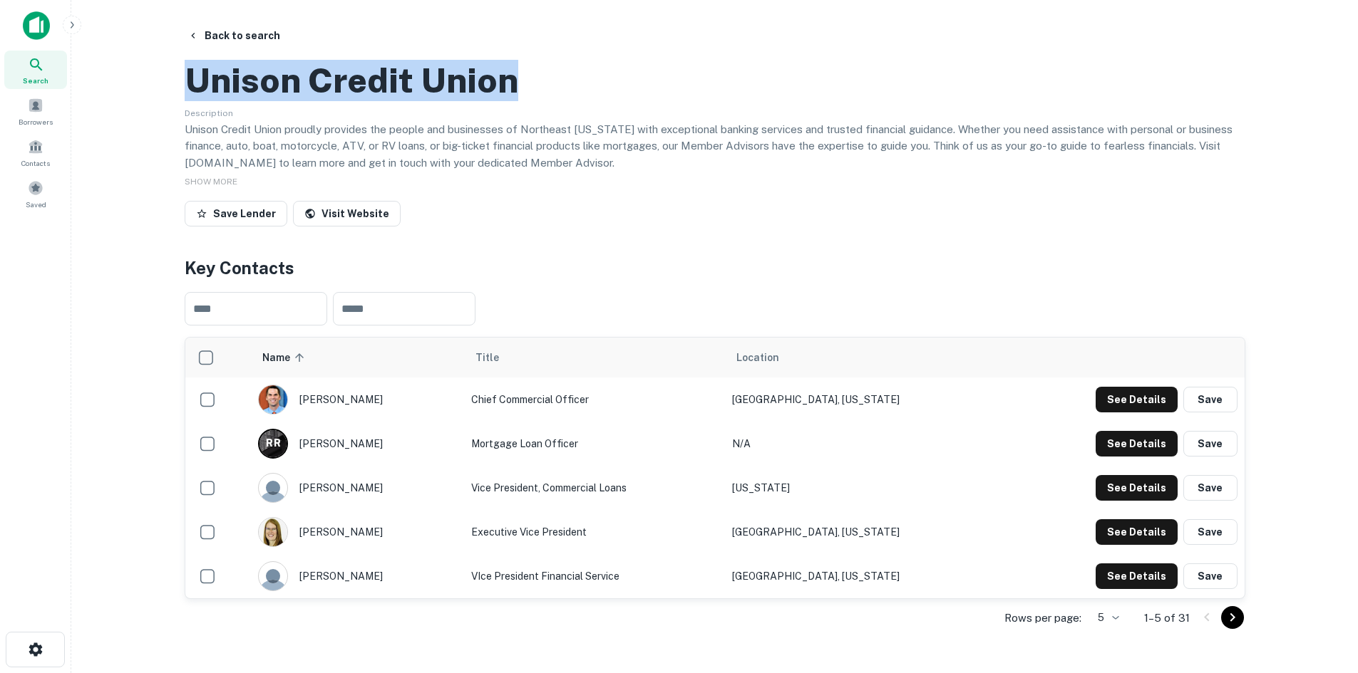
drag, startPoint x: 194, startPoint y: 143, endPoint x: 538, endPoint y: 151, distance: 344.3
click at [538, 101] on div "Unison Credit Union" at bounding box center [715, 80] width 1060 height 41
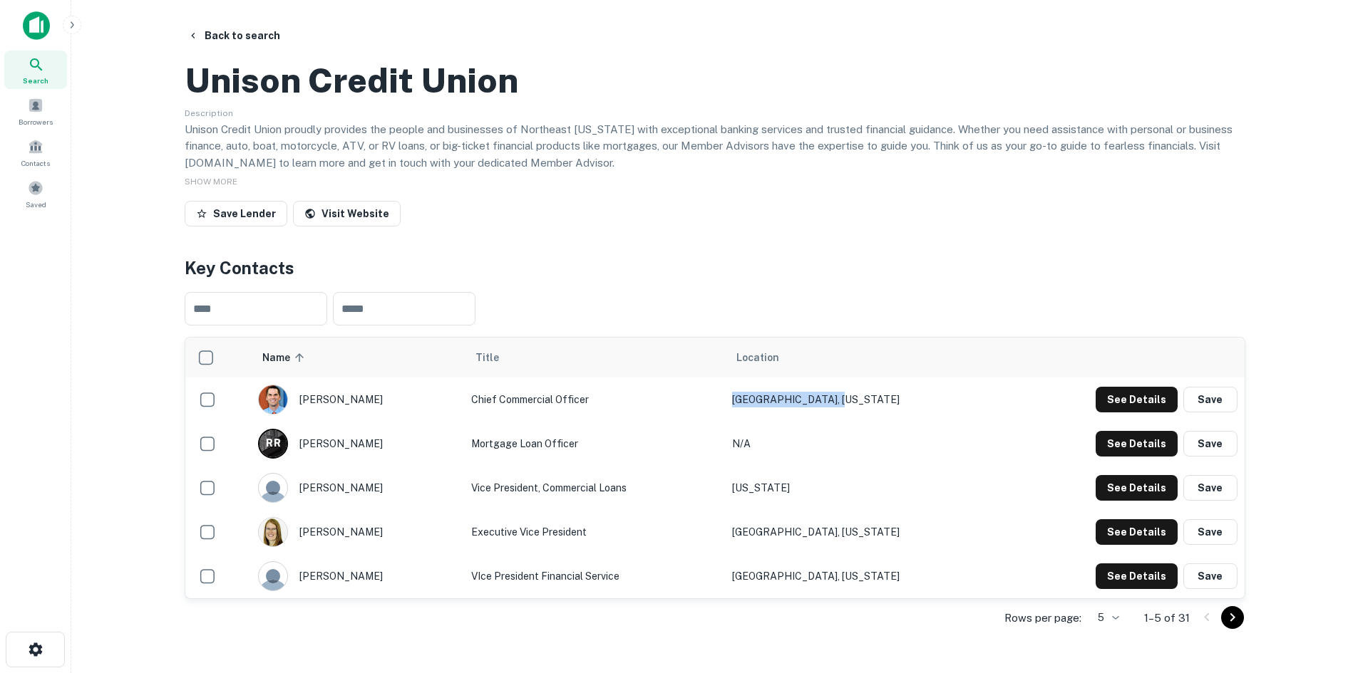
drag, startPoint x: 875, startPoint y: 466, endPoint x: 758, endPoint y: 468, distance: 117.6
click at [758, 422] on tr "[PERSON_NAME] Chief Commercial Officer [GEOGRAPHIC_DATA], [US_STATE] See Detail…" at bounding box center [714, 400] width 1059 height 44
click at [1136, 413] on button "See Details" at bounding box center [1136, 400] width 82 height 26
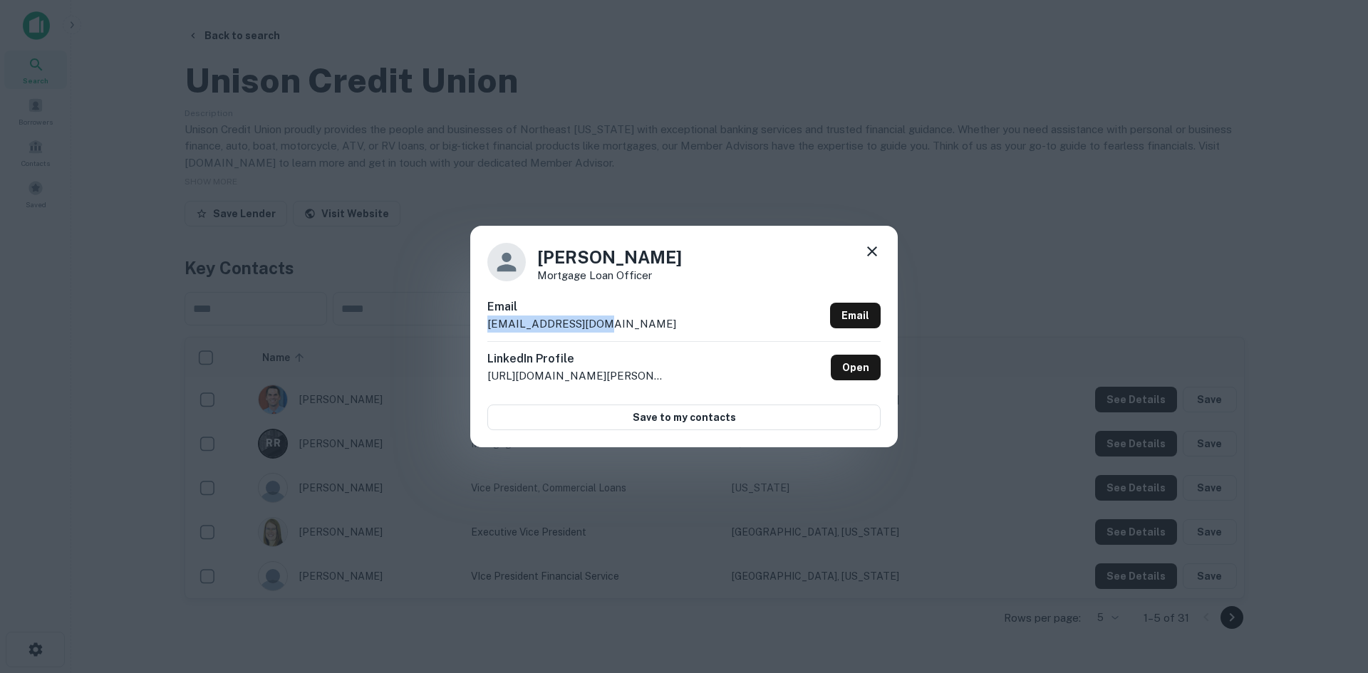
drag, startPoint x: 562, startPoint y: 328, endPoint x: 482, endPoint y: 326, distance: 80.5
click at [482, 326] on div "[PERSON_NAME] Mortgage Loan Officer Email [EMAIL_ADDRESS][DOMAIN_NAME] Email Li…" at bounding box center [684, 336] width 428 height 221
drag, startPoint x: 637, startPoint y: 257, endPoint x: 537, endPoint y: 256, distance: 100.5
click at [537, 256] on div "[PERSON_NAME] Mortgage Loan Officer" at bounding box center [683, 262] width 393 height 38
drag, startPoint x: 570, startPoint y: 274, endPoint x: 536, endPoint y: 274, distance: 34.2
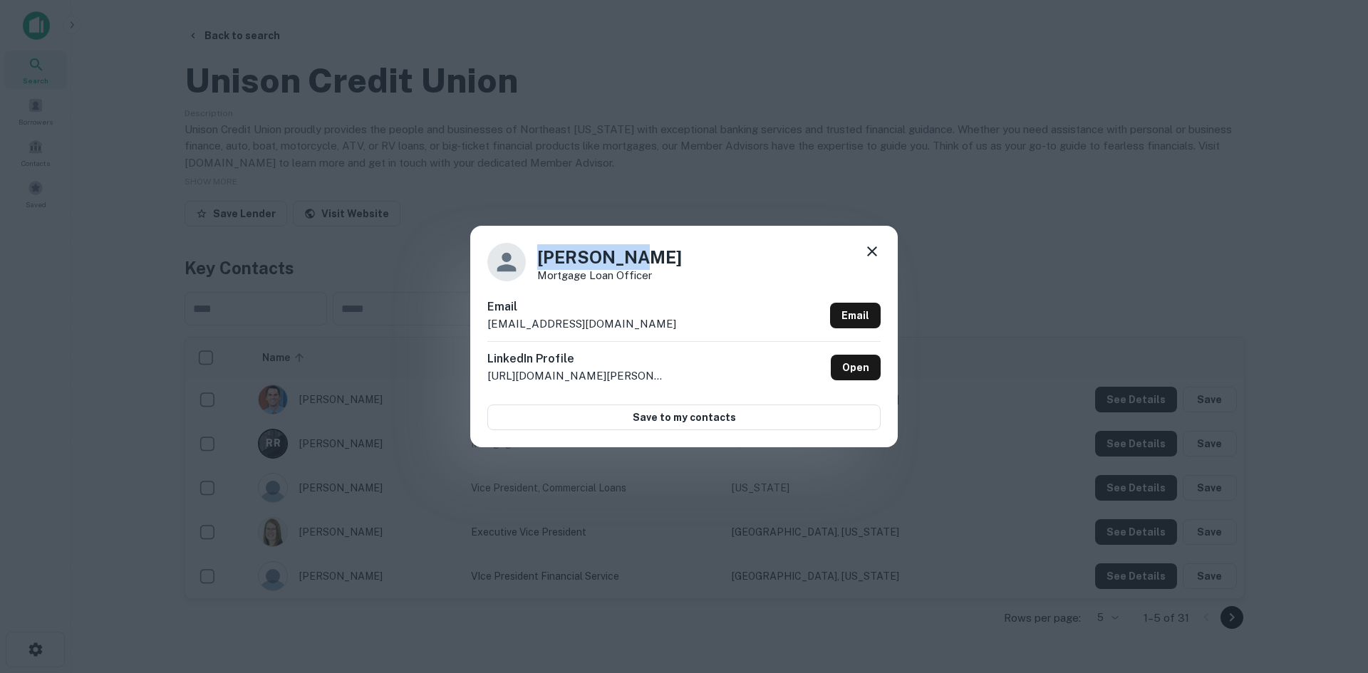
click at [536, 274] on div "[PERSON_NAME] Mortgage Loan Officer" at bounding box center [683, 262] width 393 height 38
drag, startPoint x: 582, startPoint y: 259, endPoint x: 539, endPoint y: 258, distance: 43.5
click at [539, 258] on h4 "[PERSON_NAME]" at bounding box center [609, 257] width 145 height 26
click at [429, 167] on div "[PERSON_NAME] Mortgage Loan Officer Email [EMAIL_ADDRESS][DOMAIN_NAME] Email Li…" at bounding box center [684, 336] width 1368 height 673
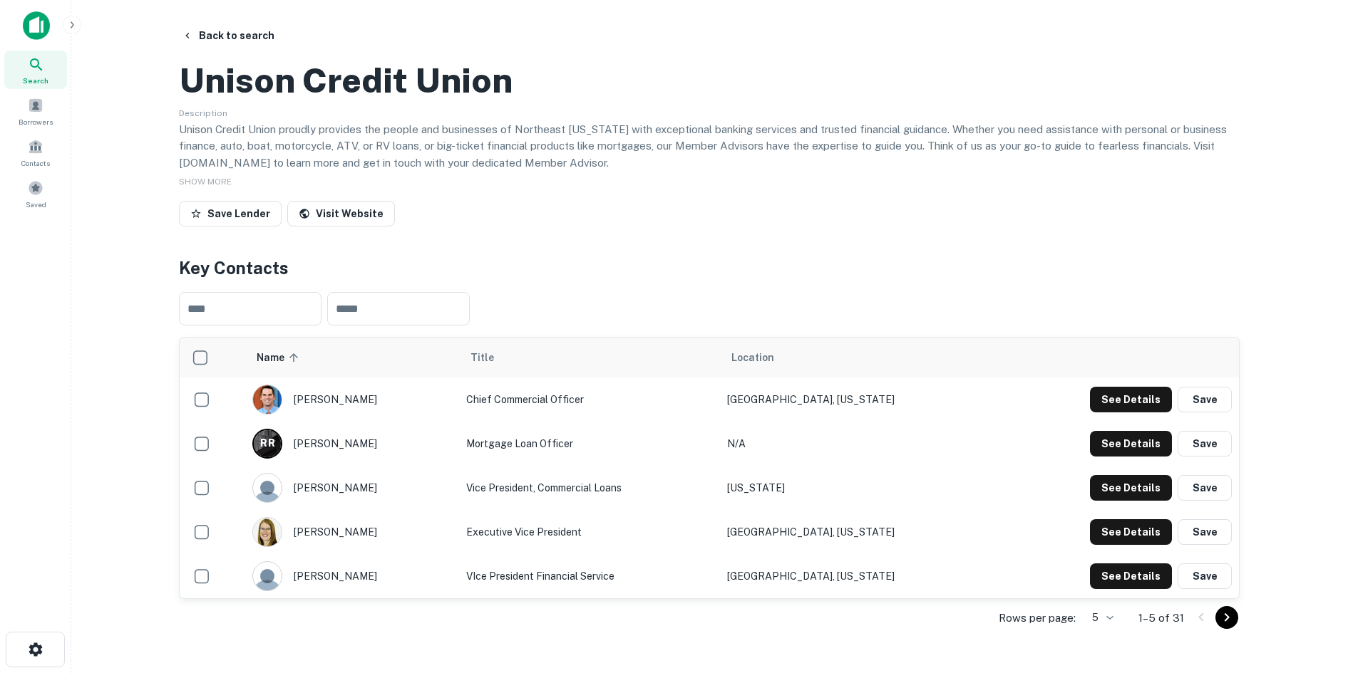
click at [395, 101] on h2 "Unison Credit Union" at bounding box center [346, 80] width 334 height 41
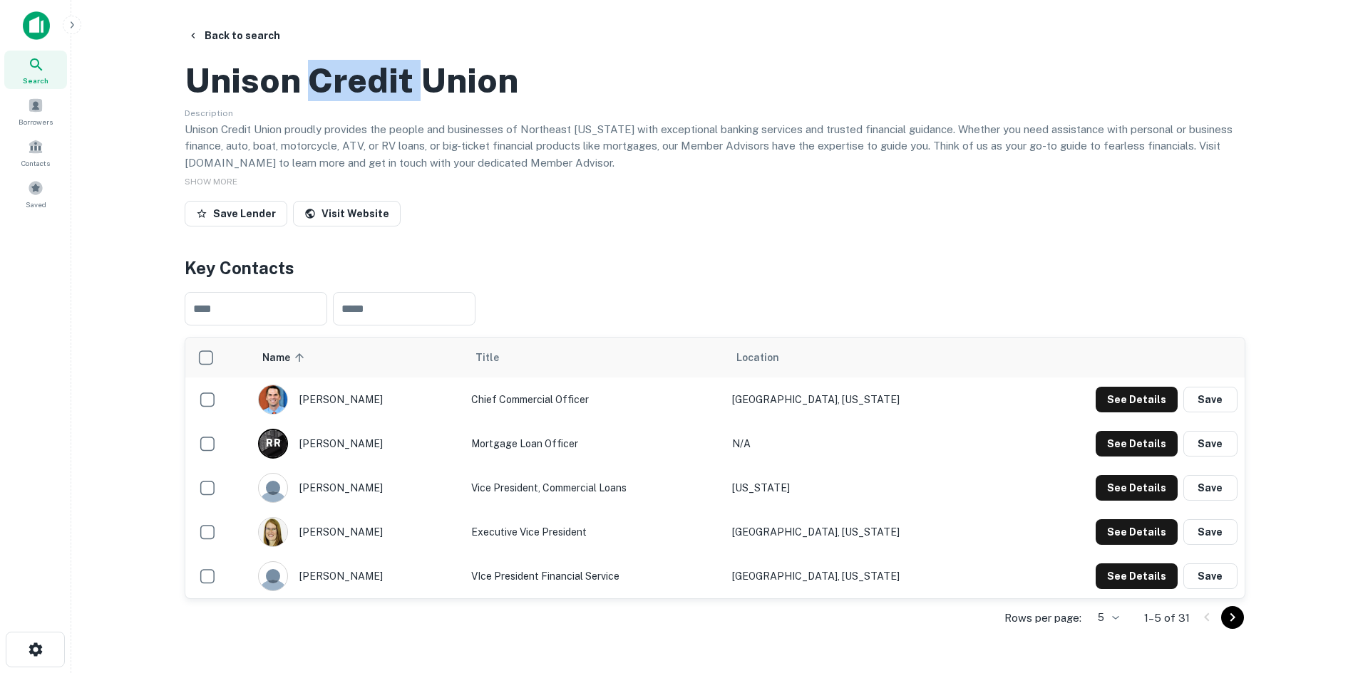
click at [395, 101] on h2 "Unison Credit Union" at bounding box center [352, 80] width 334 height 41
click at [209, 36] on button "Back to search" at bounding box center [234, 36] width 104 height 26
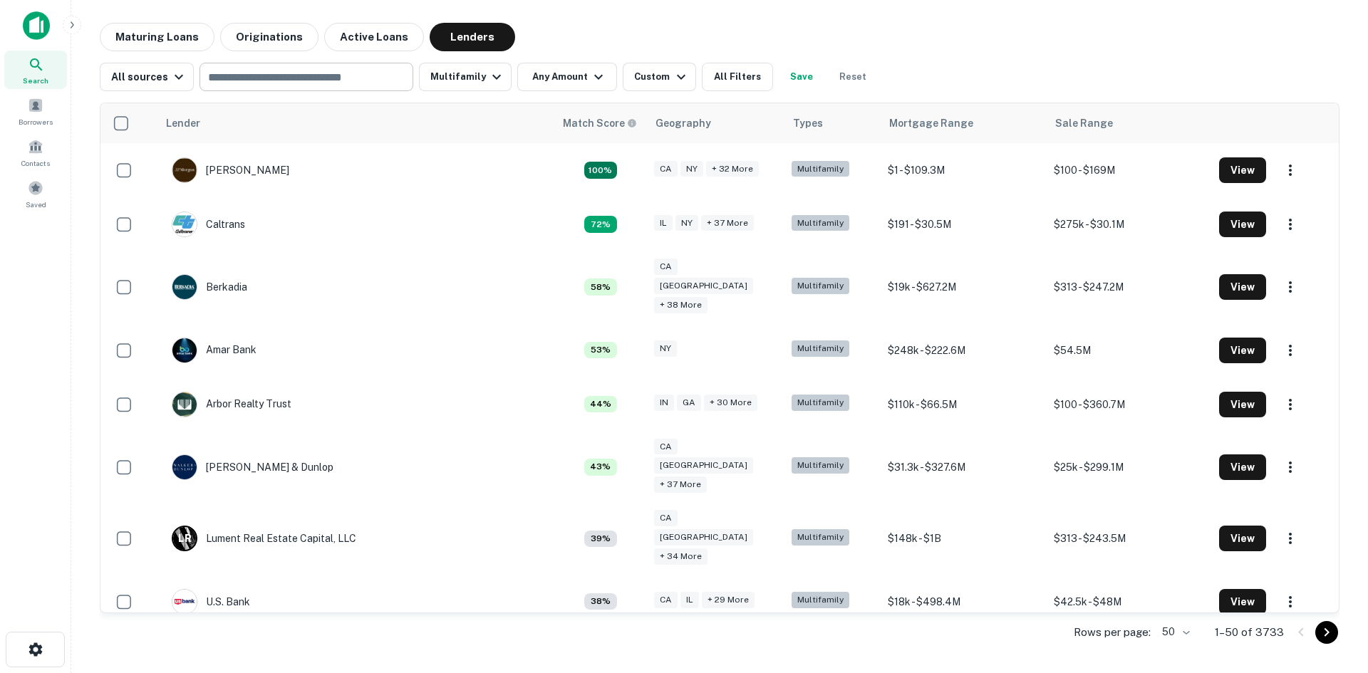
click at [257, 74] on input "text" at bounding box center [305, 77] width 203 height 20
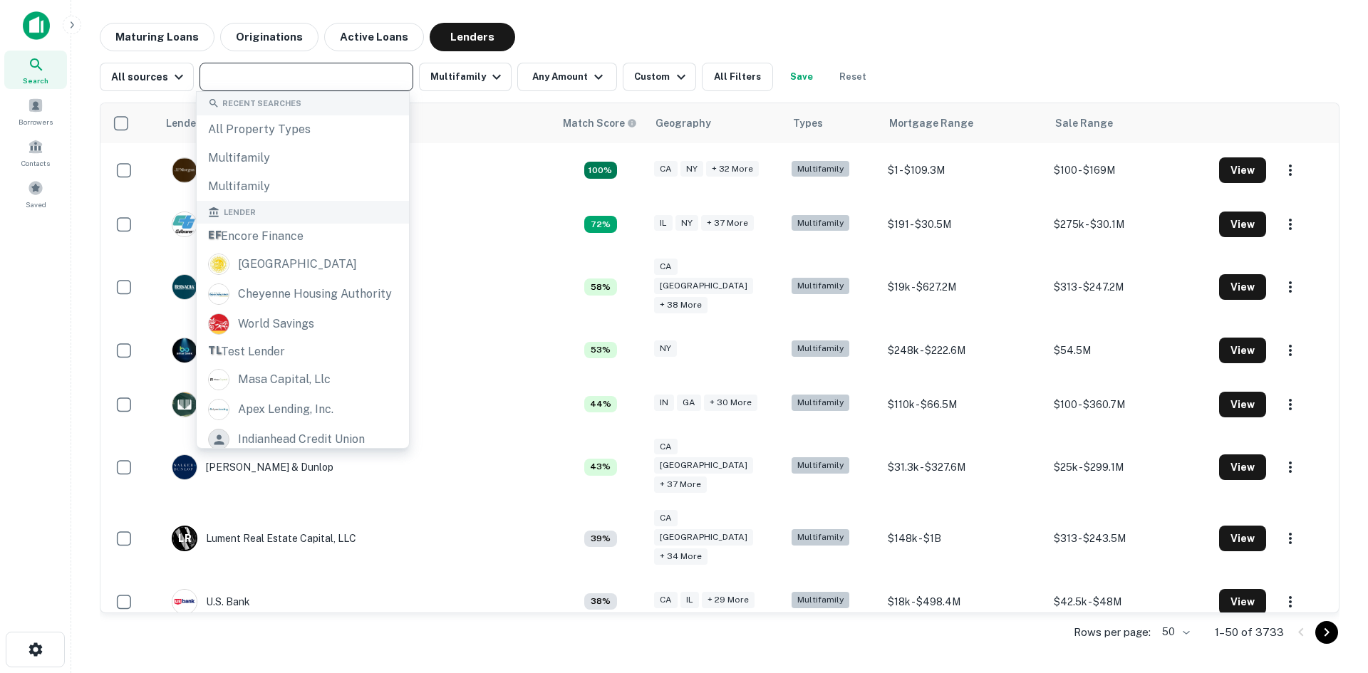
paste input "**********"
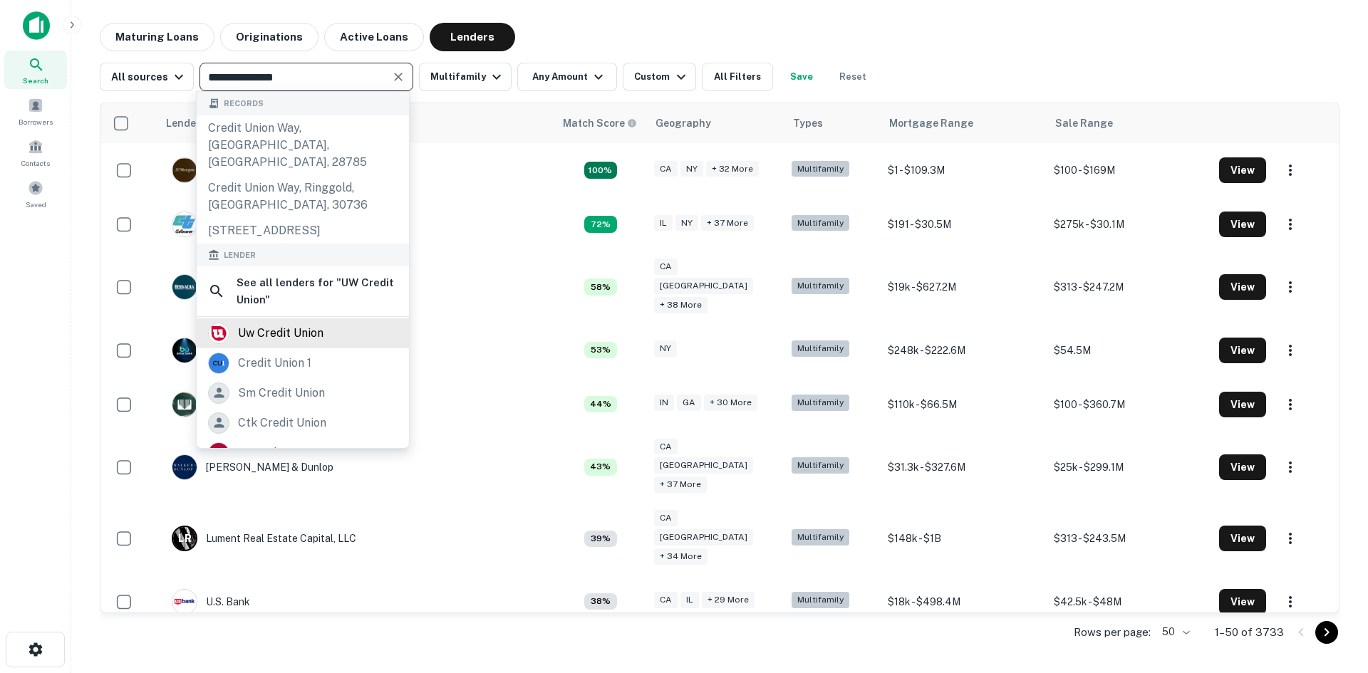
type input "**********"
click at [319, 340] on div "uw credit union" at bounding box center [281, 333] width 86 height 21
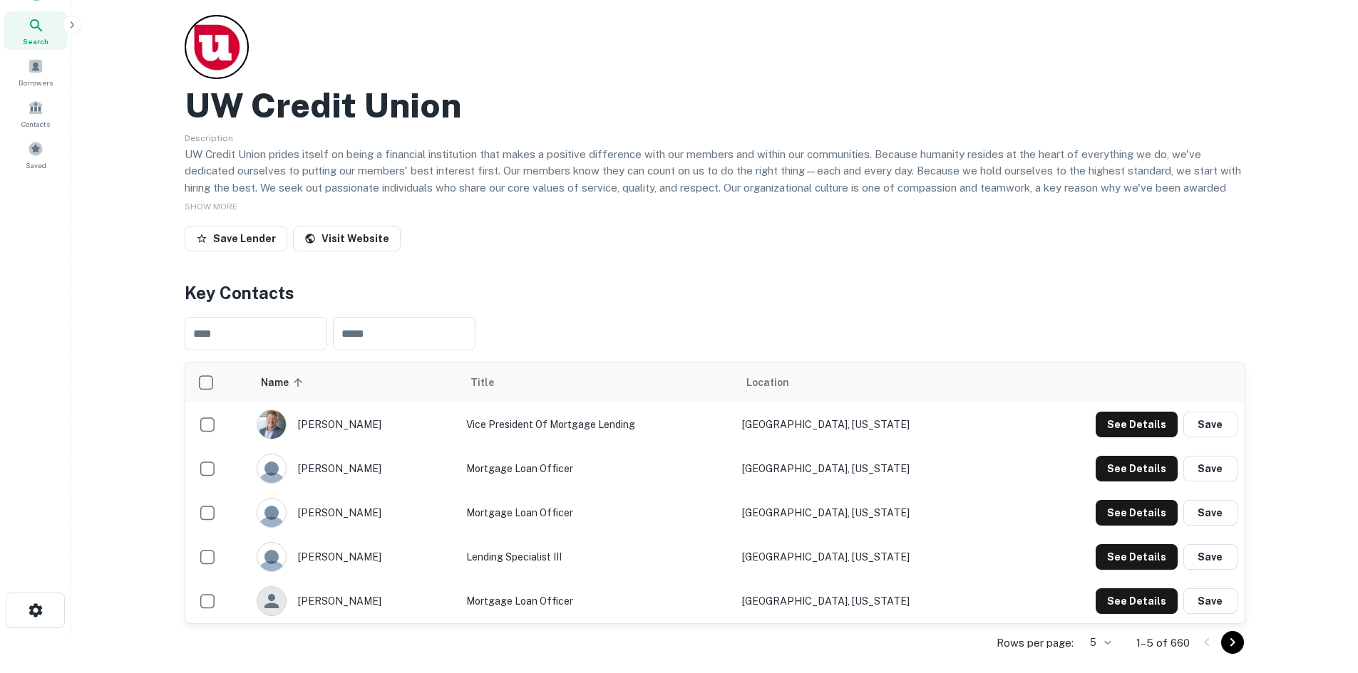
scroll to position [71, 0]
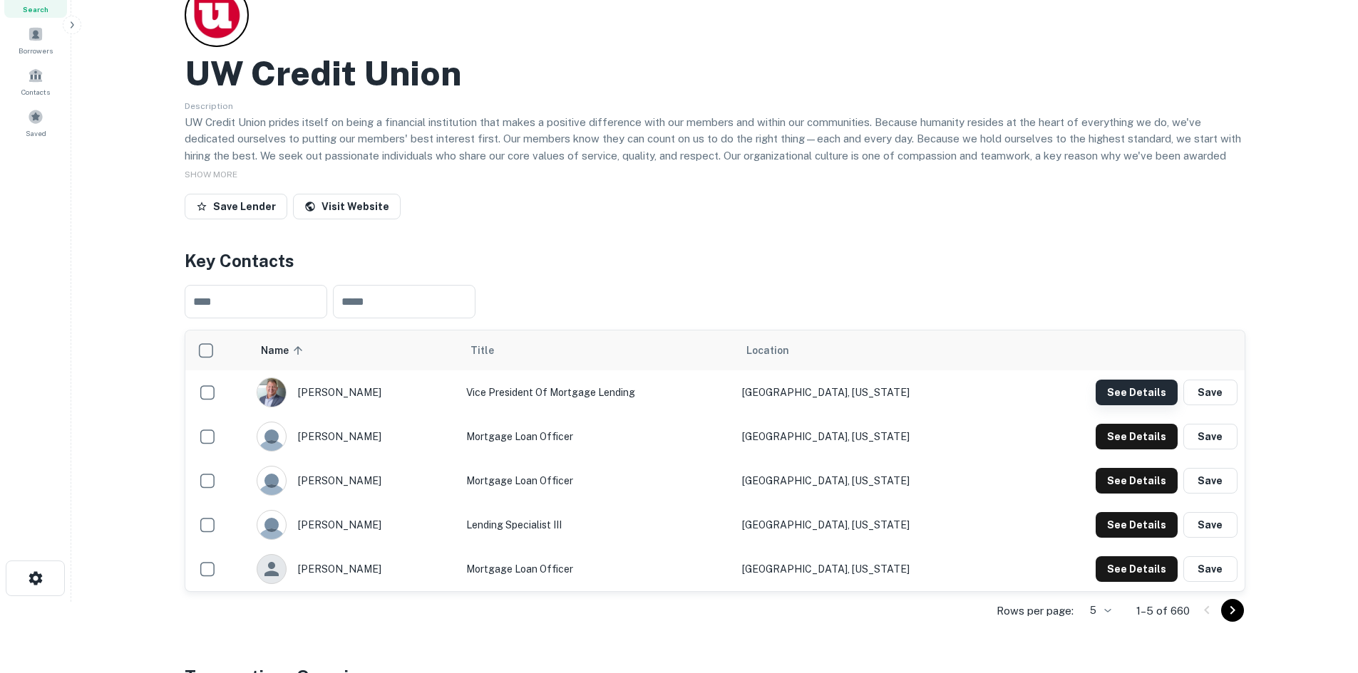
click at [1124, 391] on button "See Details" at bounding box center [1136, 393] width 82 height 26
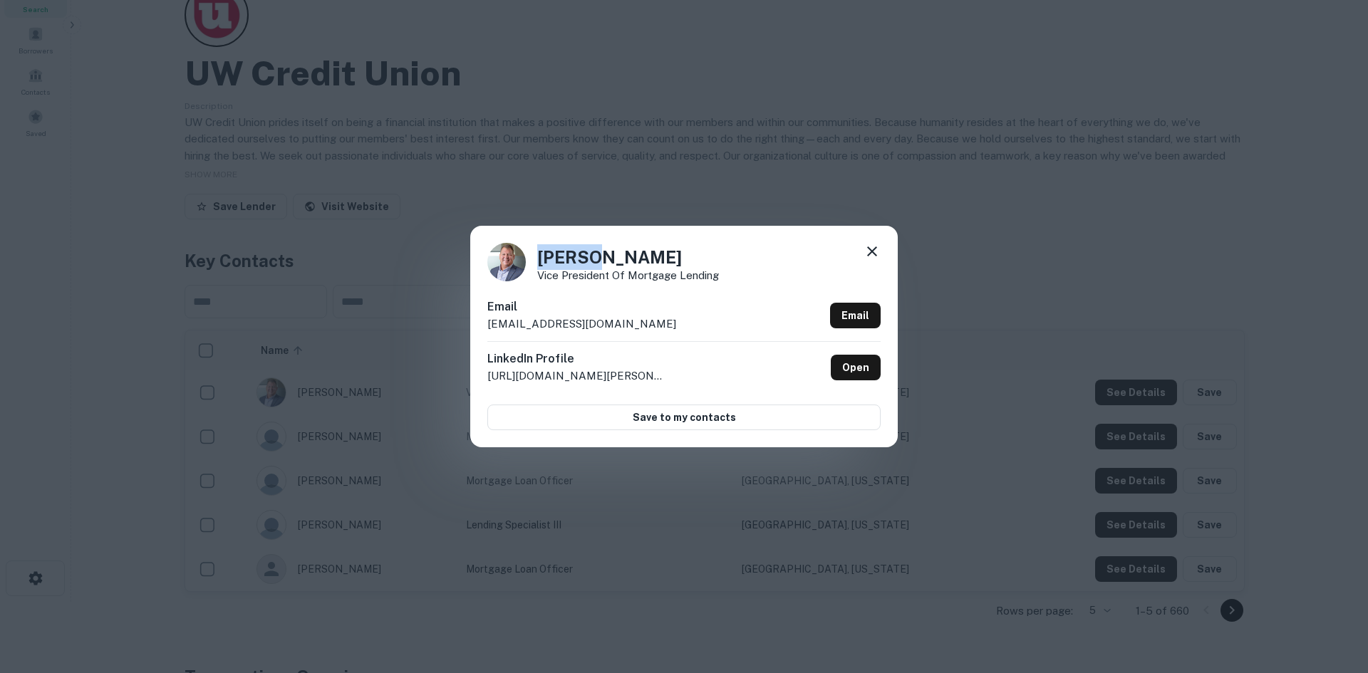
drag, startPoint x: 537, startPoint y: 258, endPoint x: 577, endPoint y: 262, distance: 39.4
click at [577, 262] on h4 "[PERSON_NAME]" at bounding box center [628, 257] width 182 height 26
copy h4 "[PERSON_NAME]"
click at [546, 323] on p "[EMAIL_ADDRESS][DOMAIN_NAME]" at bounding box center [581, 324] width 189 height 17
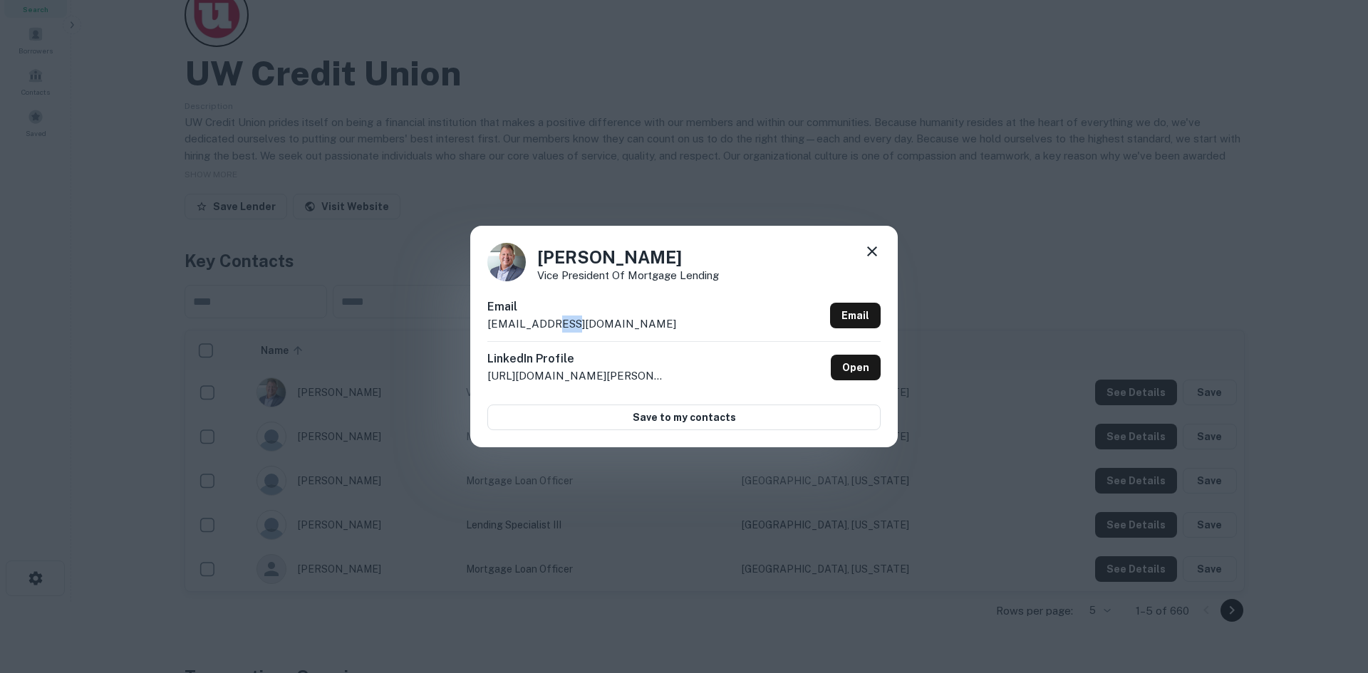
click at [546, 323] on p "[EMAIL_ADDRESS][DOMAIN_NAME]" at bounding box center [581, 324] width 189 height 17
copy div "[EMAIL_ADDRESS][DOMAIN_NAME] Email"
drag, startPoint x: 752, startPoint y: 279, endPoint x: 539, endPoint y: 271, distance: 213.2
click at [539, 271] on div "Julio Rios Vice President of Mortgage Lending" at bounding box center [683, 262] width 393 height 38
copy p "Vice President of Mortgage Lending"
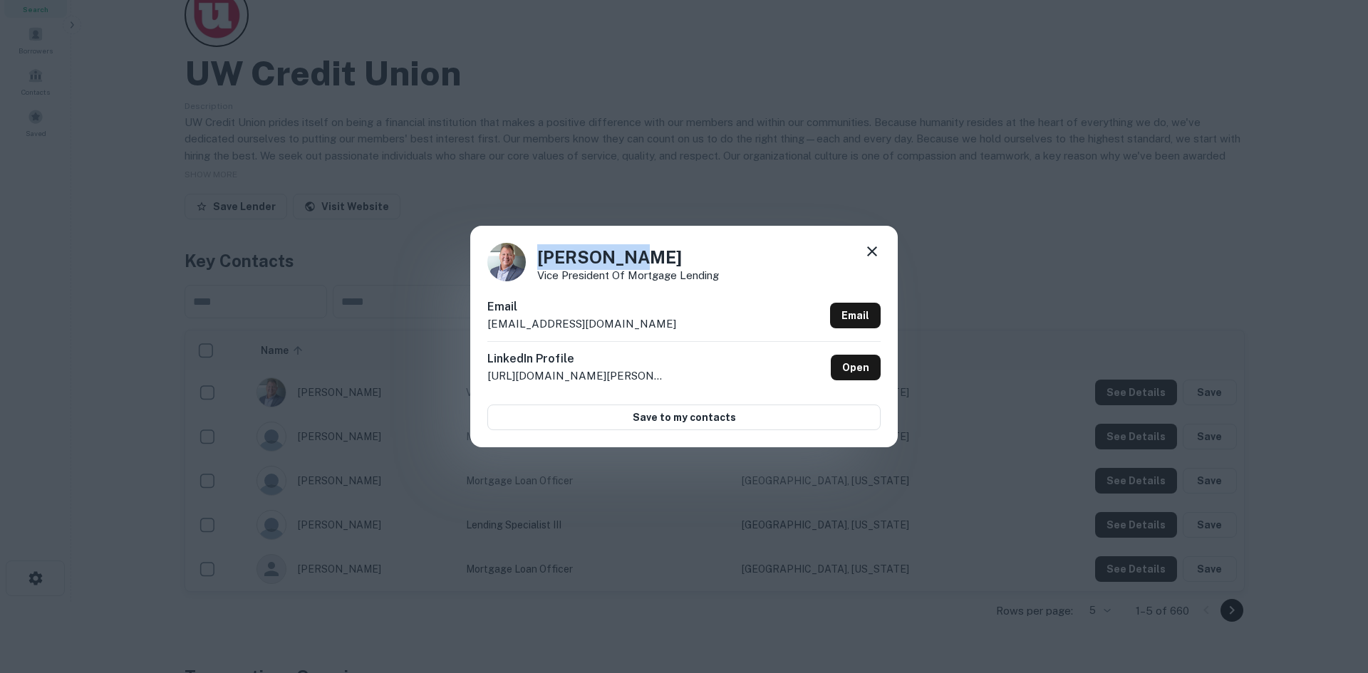
drag, startPoint x: 612, startPoint y: 259, endPoint x: 540, endPoint y: 257, distance: 72.7
click at [540, 257] on h4 "Julio Rios" at bounding box center [628, 257] width 182 height 26
copy h4 "Julio Rios"
drag, startPoint x: 572, startPoint y: 324, endPoint x: 481, endPoint y: 325, distance: 90.5
click at [481, 325] on div "Julio Rios Vice President of Mortgage Lending Email jrios@uwcu.org Email Linked…" at bounding box center [684, 336] width 428 height 221
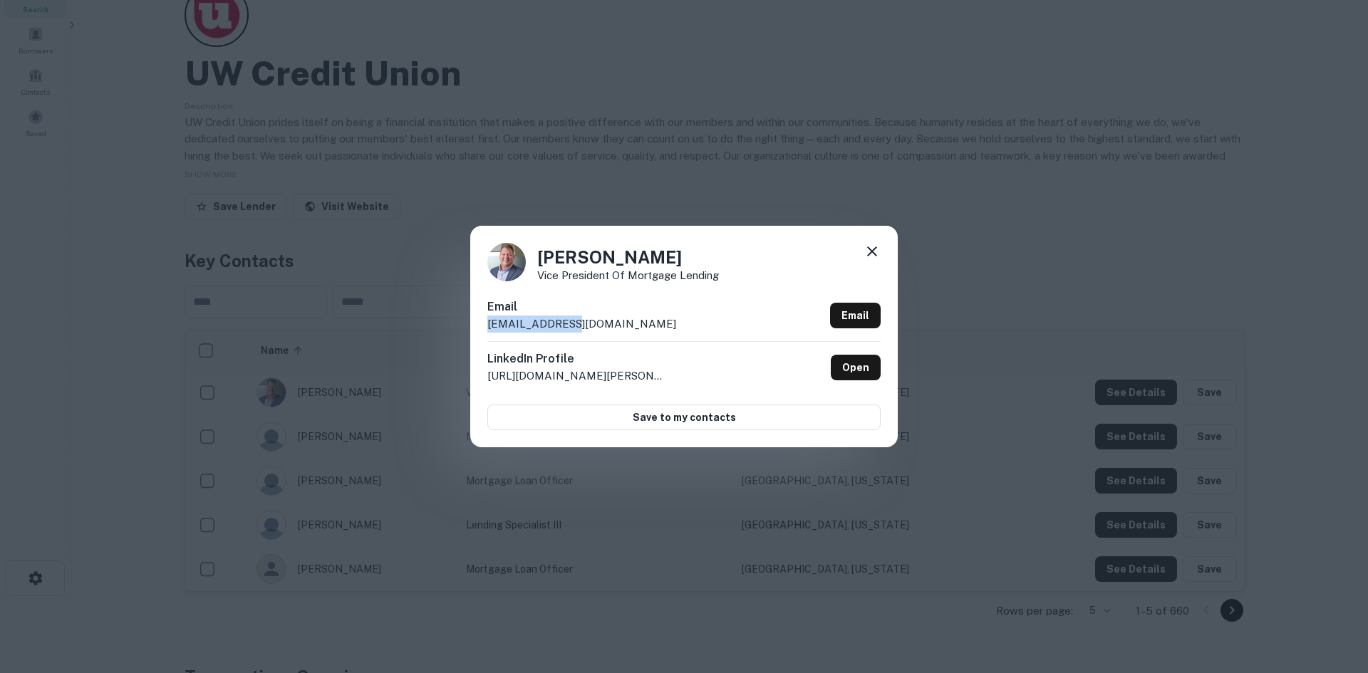
copy p "jrios@uwcu.org"
drag, startPoint x: 703, startPoint y: 171, endPoint x: 665, endPoint y: 165, distance: 38.9
click at [703, 171] on div "Julio Rios Vice President of Mortgage Lending Email jrios@uwcu.org Email Linked…" at bounding box center [684, 336] width 1368 height 673
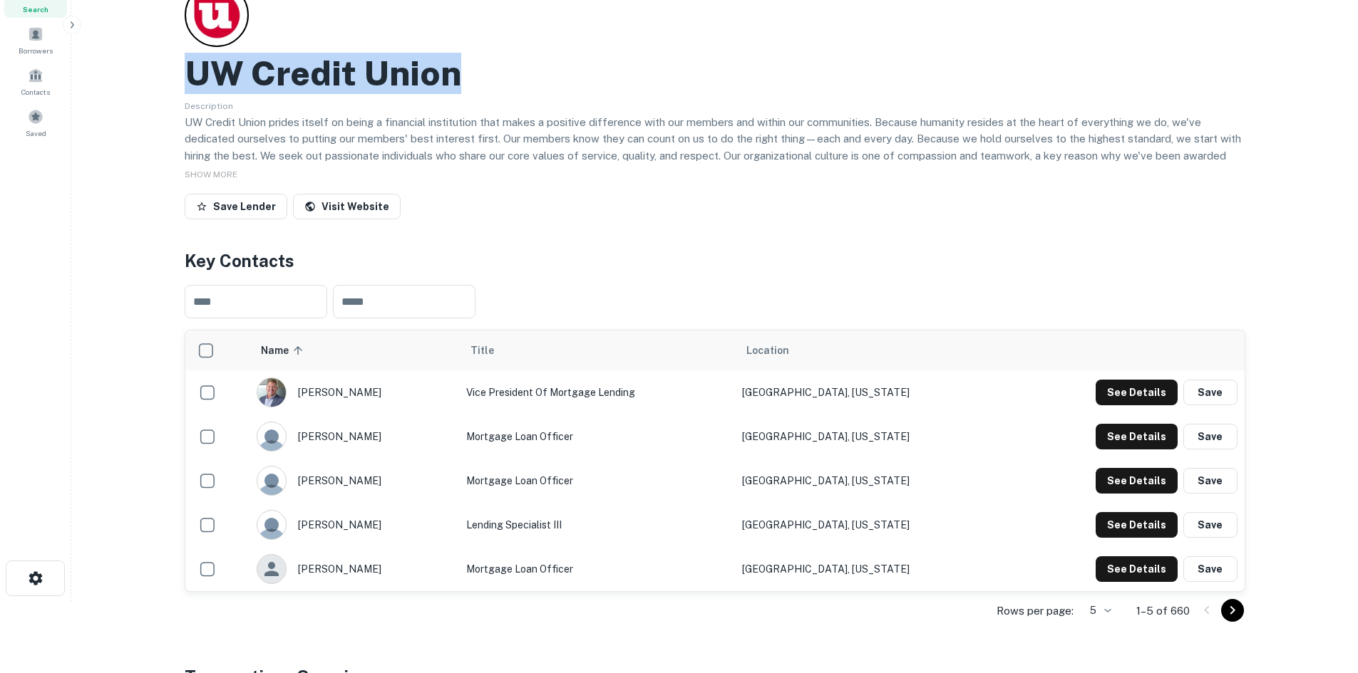
drag, startPoint x: 492, startPoint y: 78, endPoint x: 179, endPoint y: 81, distance: 313.6
click at [179, 81] on div "Back to search UW Credit Union Description UW Credit Union prides itself on bei…" at bounding box center [714, 610] width 1095 height 1316
copy h2 "UW Credit Union"
click at [823, 223] on div "Save Lender Visit Website" at bounding box center [715, 209] width 1060 height 31
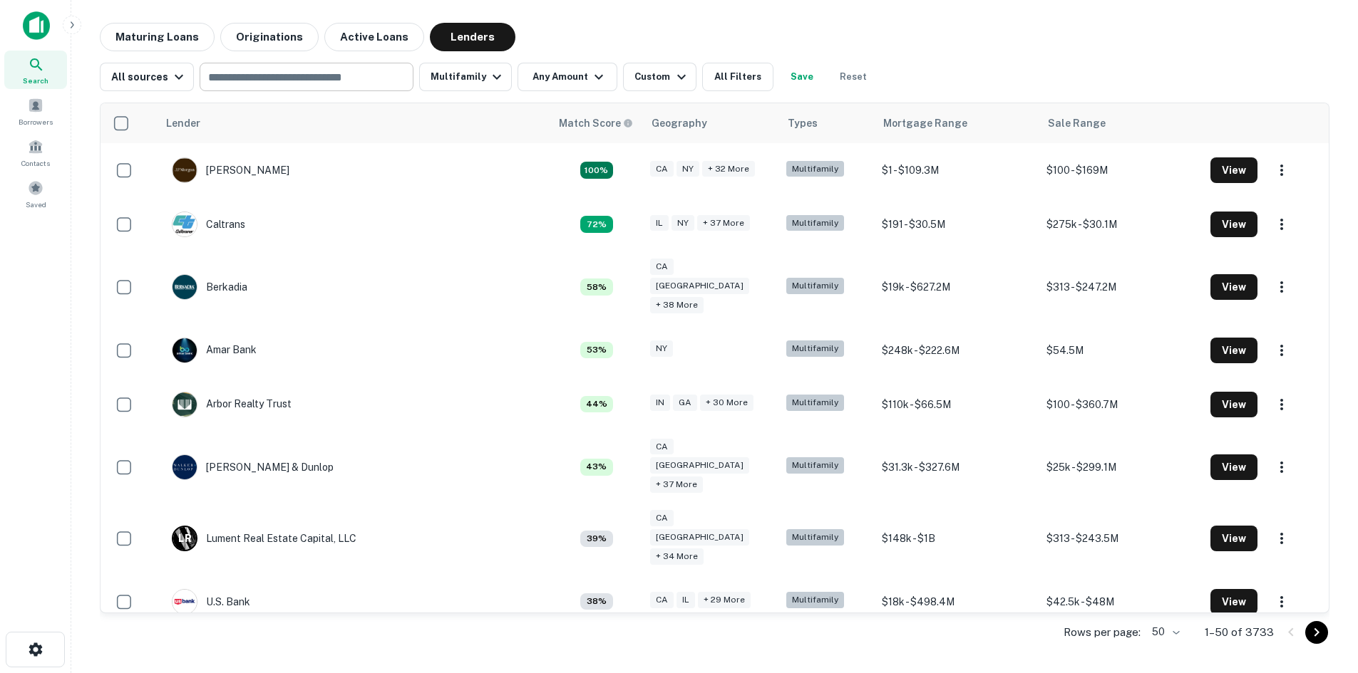
click at [328, 69] on input "text" at bounding box center [305, 77] width 203 height 20
paste input "**********"
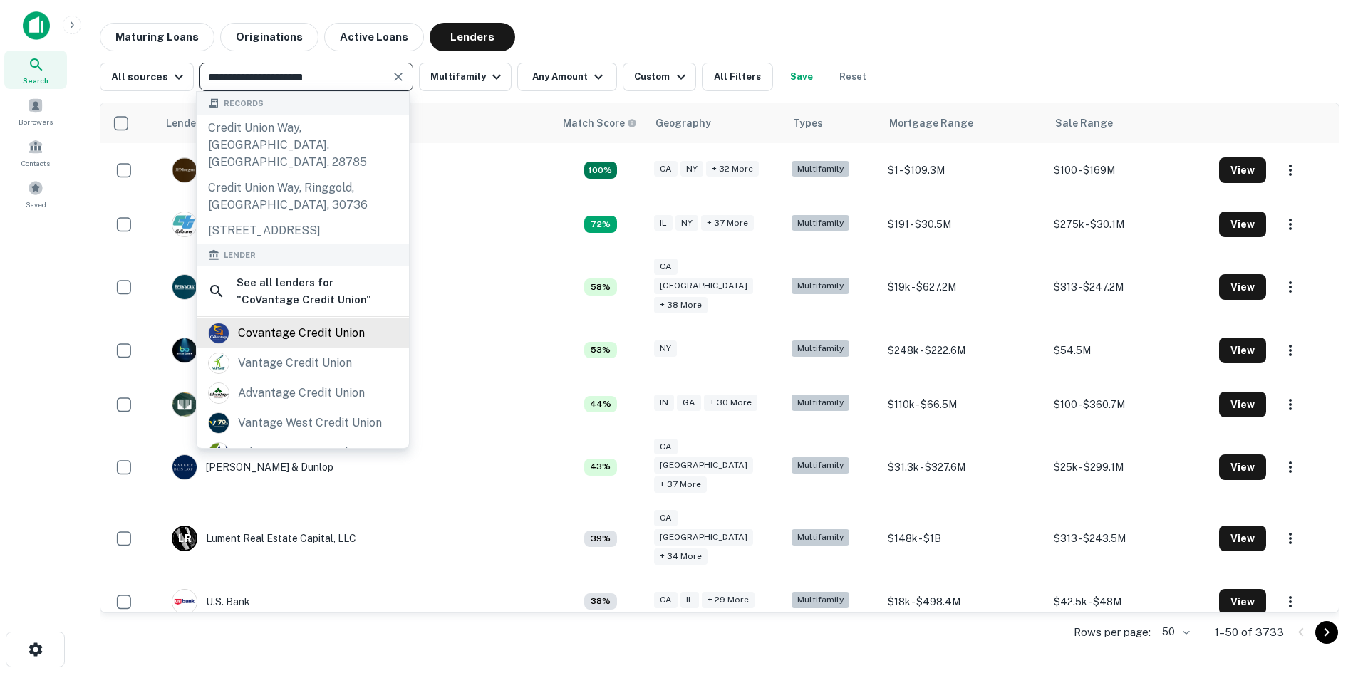
type input "**********"
click at [292, 332] on div "covantage credit union" at bounding box center [301, 333] width 127 height 21
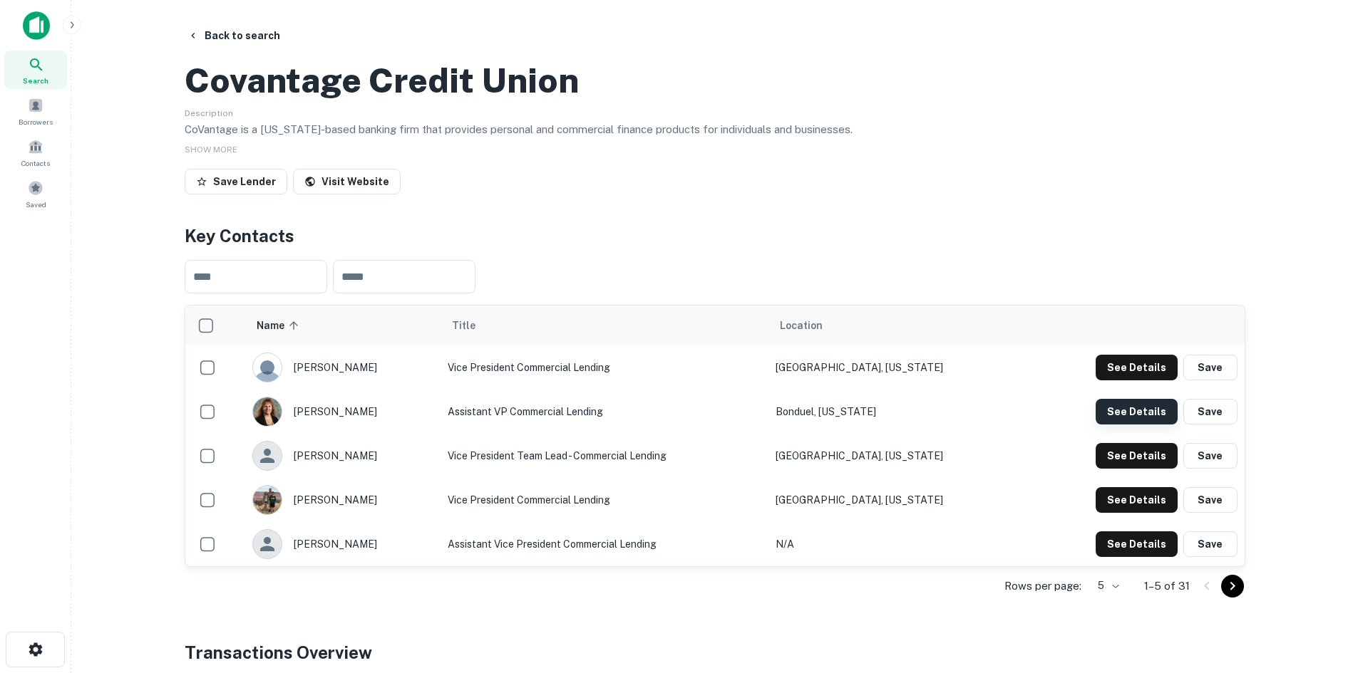
click at [1118, 381] on button "See Details" at bounding box center [1136, 368] width 82 height 26
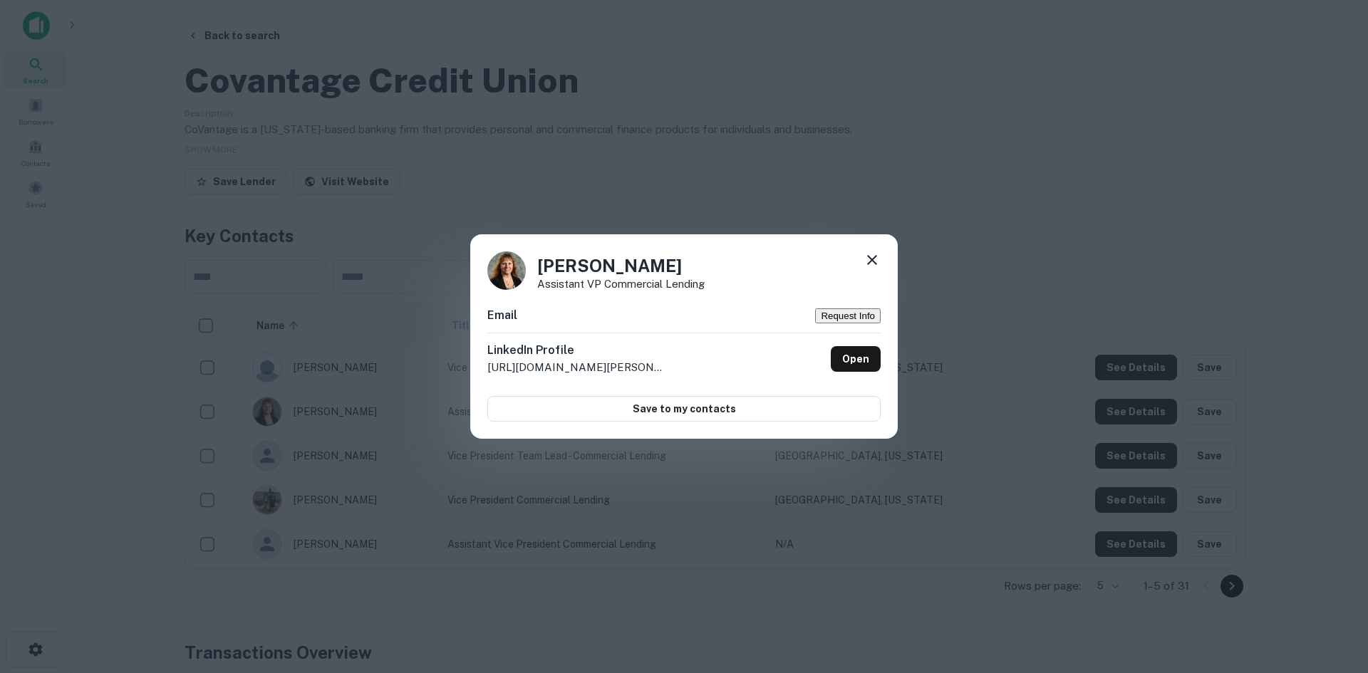
click at [874, 255] on icon at bounding box center [872, 260] width 10 height 10
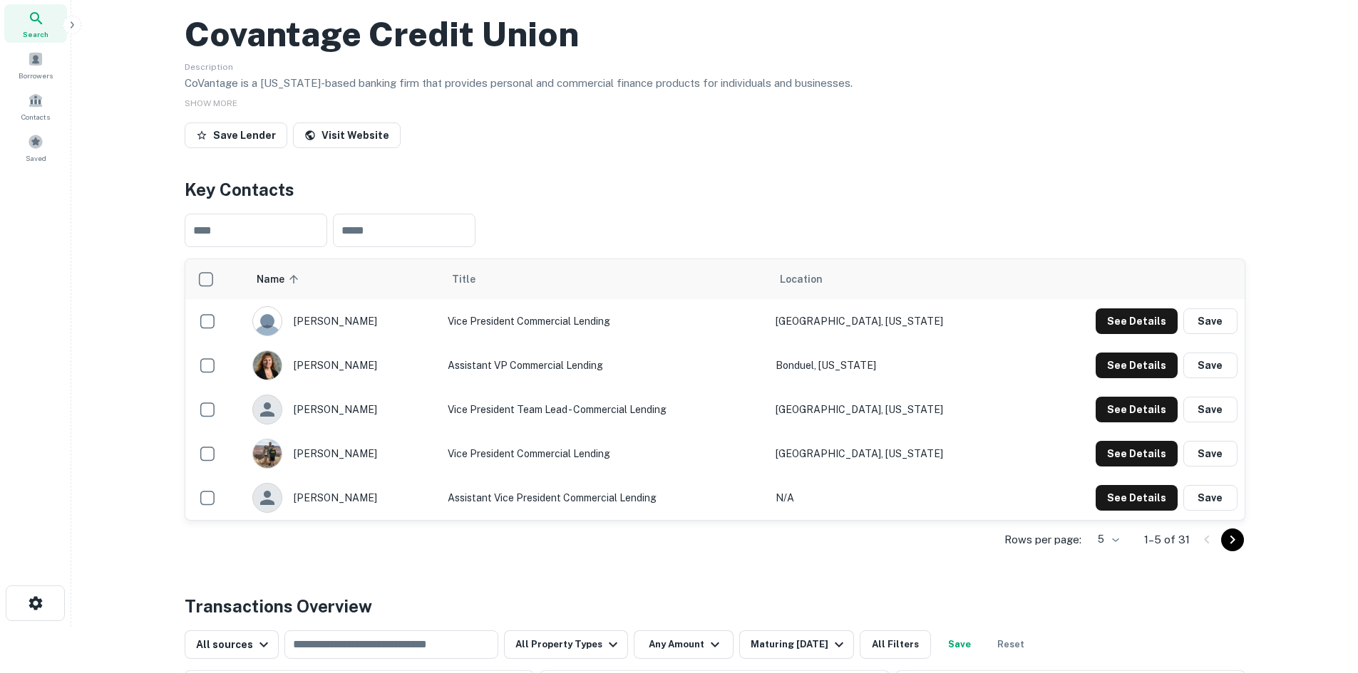
scroll to position [71, 0]
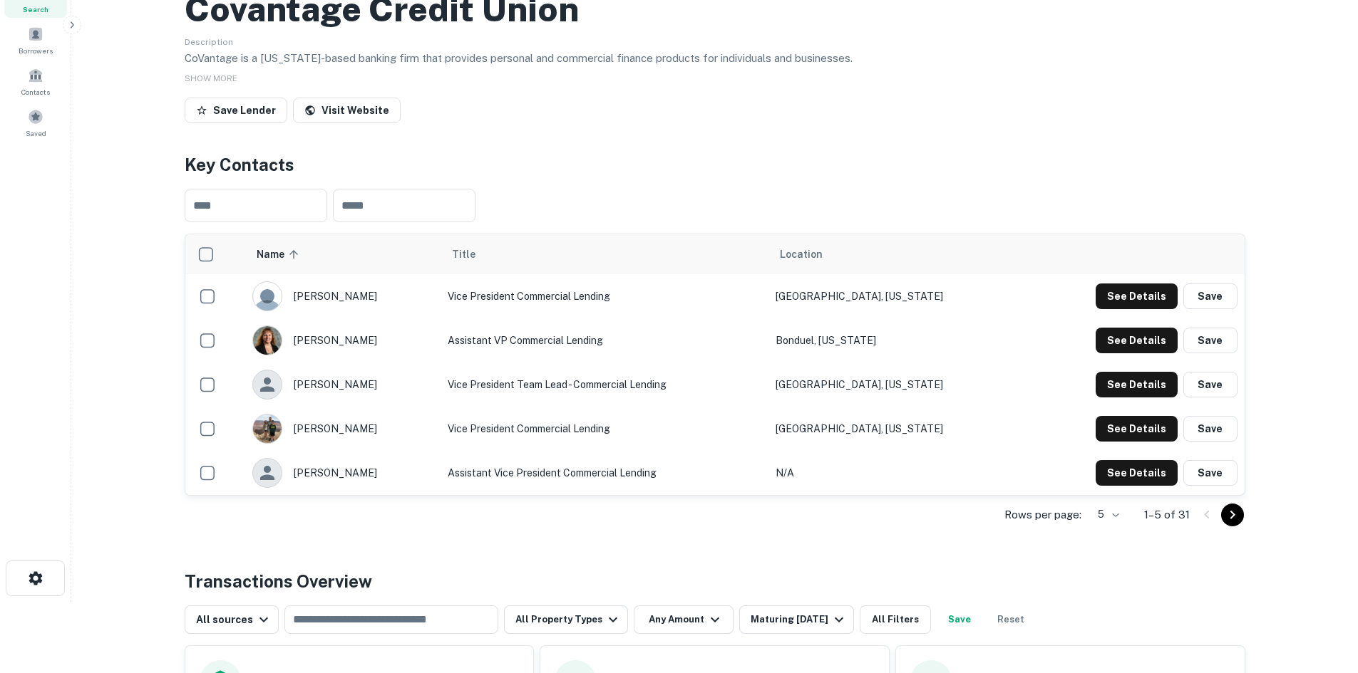
click at [1229, 524] on icon "Go to next page" at bounding box center [1232, 515] width 17 height 17
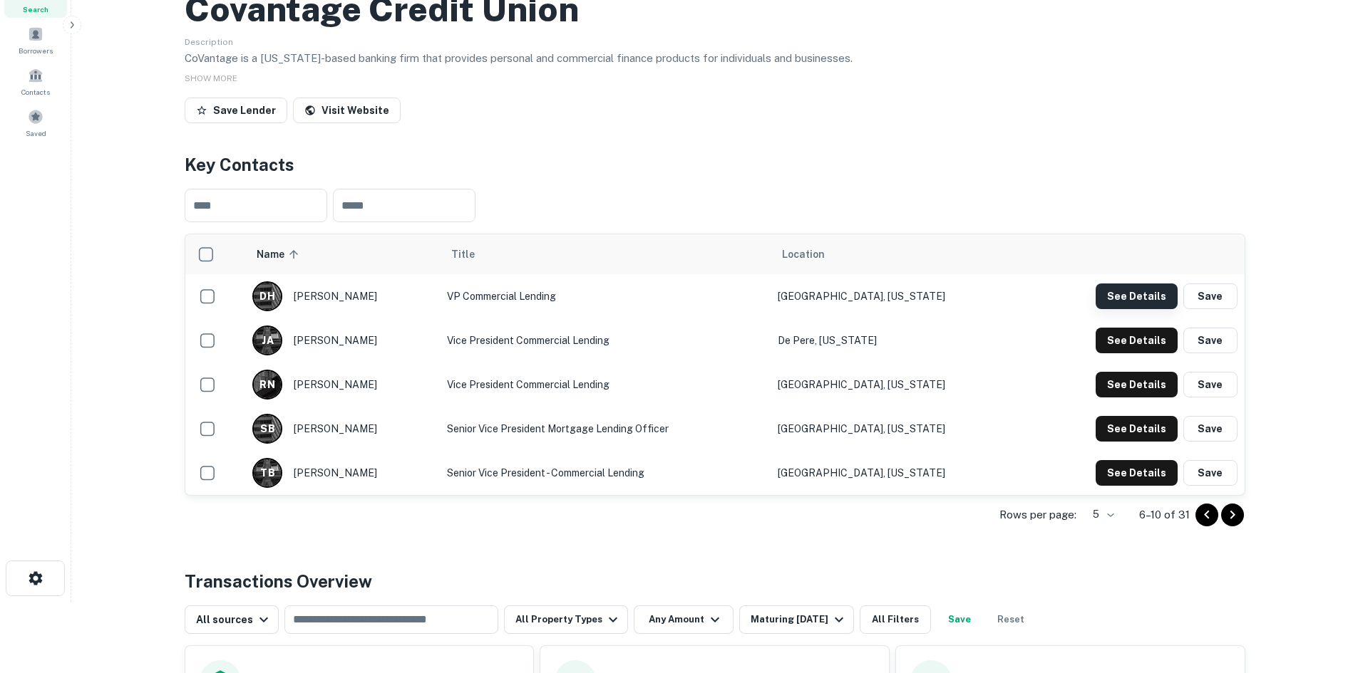
click at [1132, 309] on button "See Details" at bounding box center [1136, 297] width 82 height 26
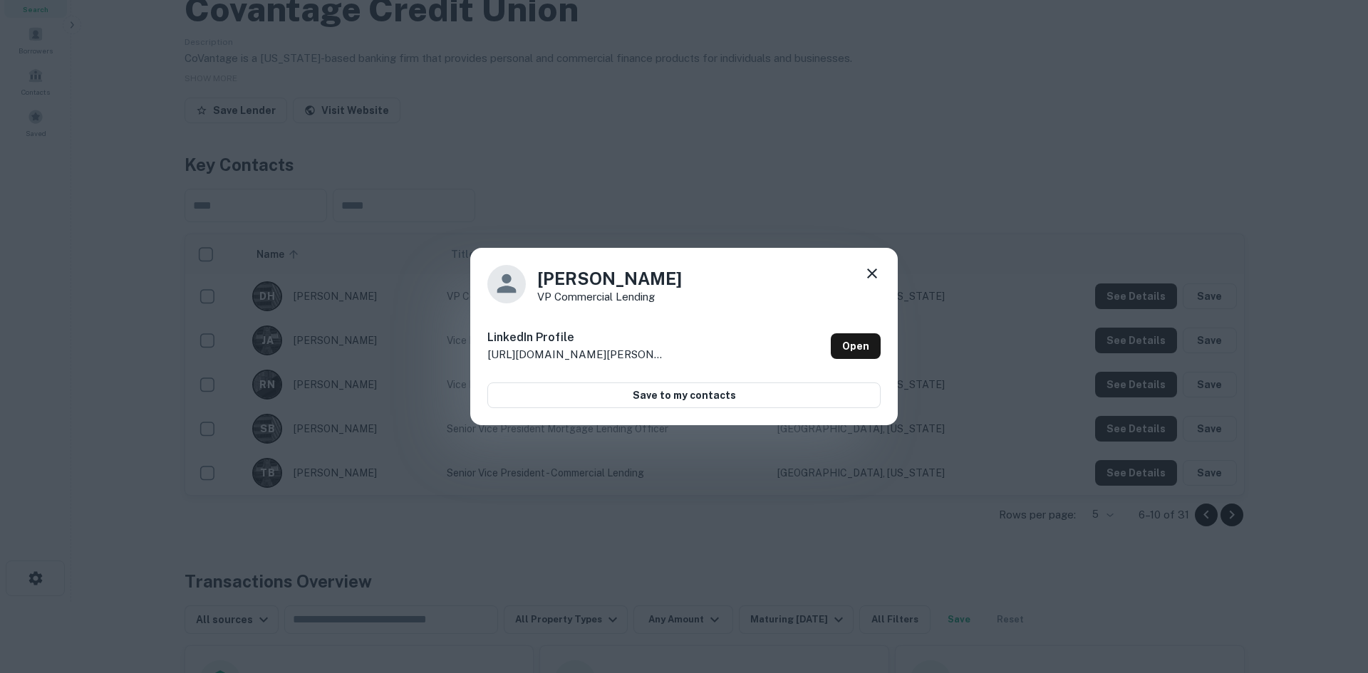
click at [835, 202] on div "Dan Hanson VP Commercial Lending LinkedIn Profile http://www.linkedin.com/in/da…" at bounding box center [684, 336] width 1368 height 673
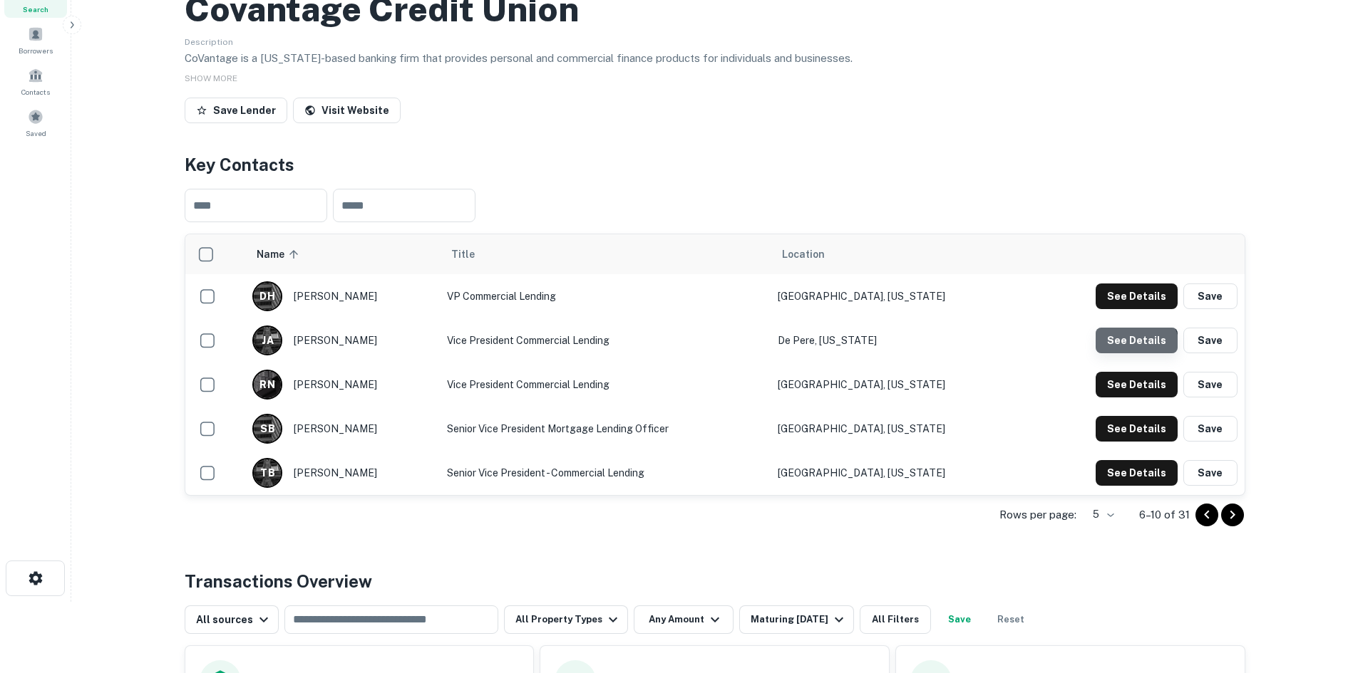
click at [1137, 309] on button "See Details" at bounding box center [1136, 297] width 82 height 26
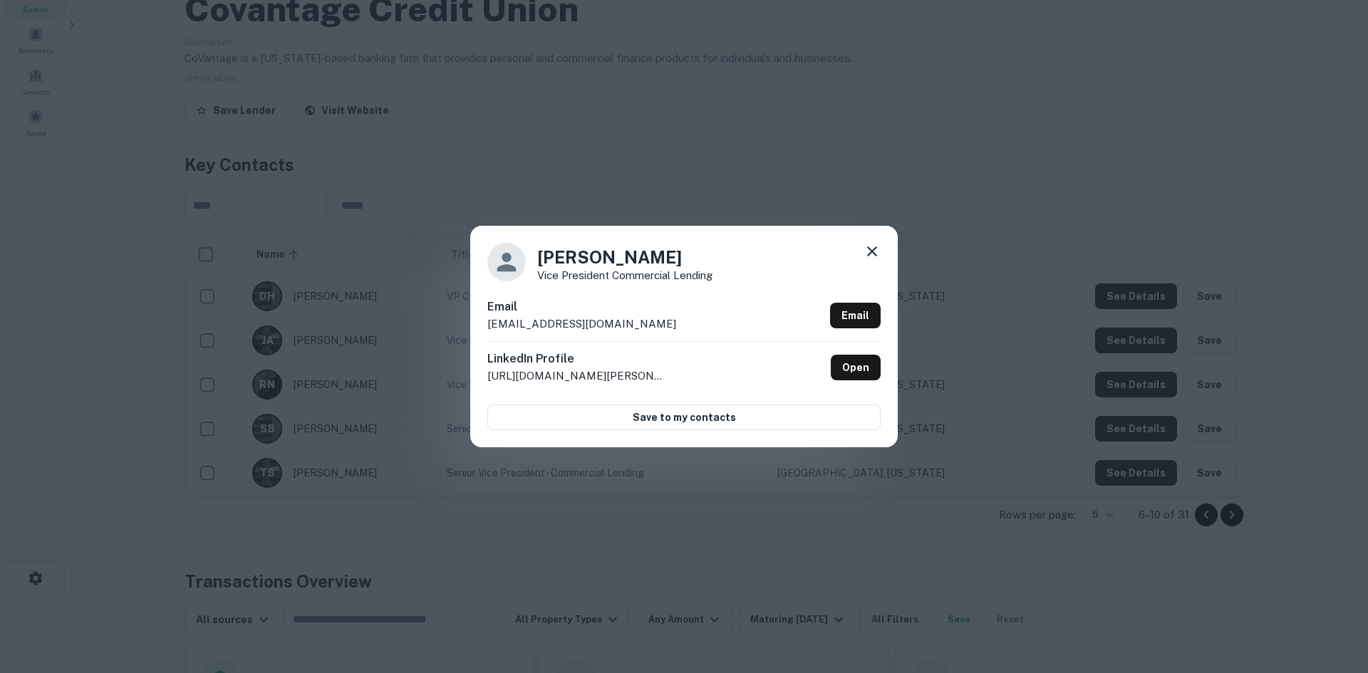
drag, startPoint x: 703, startPoint y: 328, endPoint x: 473, endPoint y: 331, distance: 230.2
click at [473, 331] on div "Joseph Ackerman Vice President Commercial Lending Email josephackerman@landmark…" at bounding box center [684, 336] width 428 height 221
copy p "josephackerman@landmarkcu.com"
drag, startPoint x: 732, startPoint y: 270, endPoint x: 537, endPoint y: 281, distance: 194.9
click at [537, 281] on div "Joseph Ackerman Vice President Commercial Lending" at bounding box center [683, 262] width 393 height 38
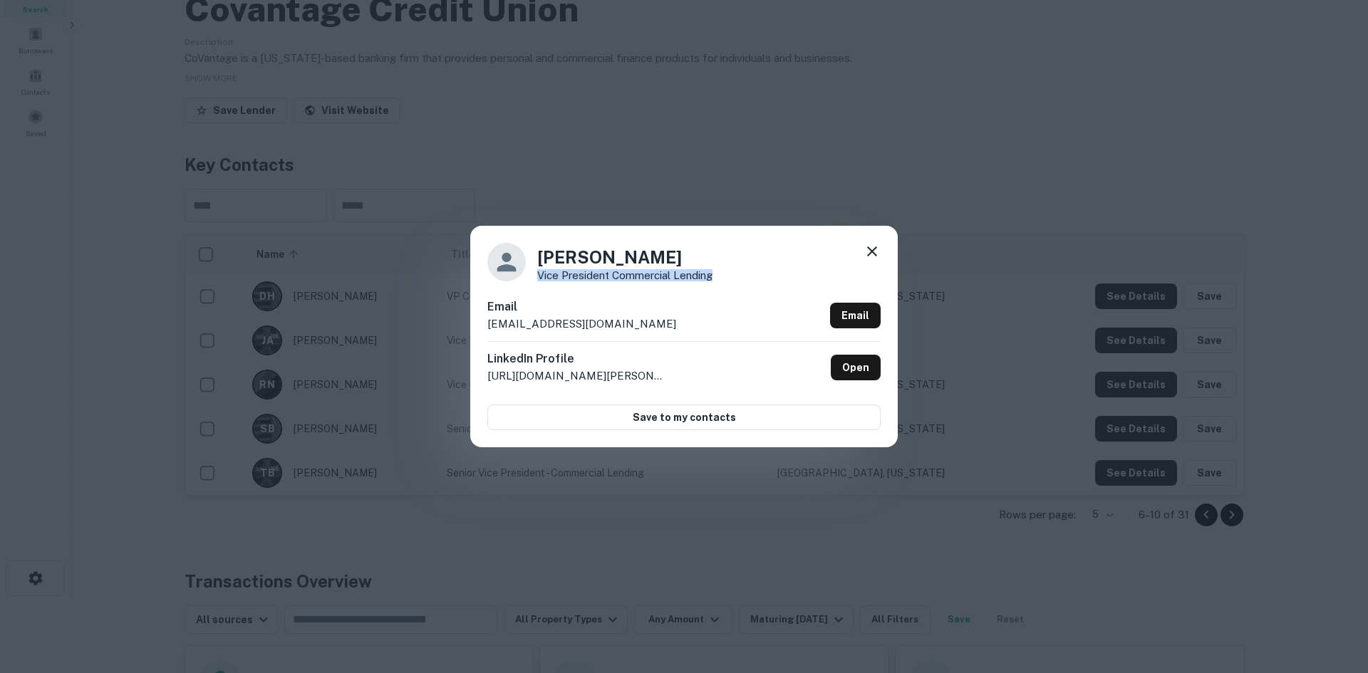
copy p "Vice President Commercial Lending"
drag, startPoint x: 693, startPoint y: 249, endPoint x: 539, endPoint y: 258, distance: 154.2
click at [539, 258] on h4 "Joseph Ackerman" at bounding box center [624, 257] width 175 height 26
copy h4 "Joseph Ackerman"
click at [1030, 294] on div "Joseph Ackerman Vice President Commercial Lending Email josephackerman@landmark…" at bounding box center [684, 336] width 1368 height 673
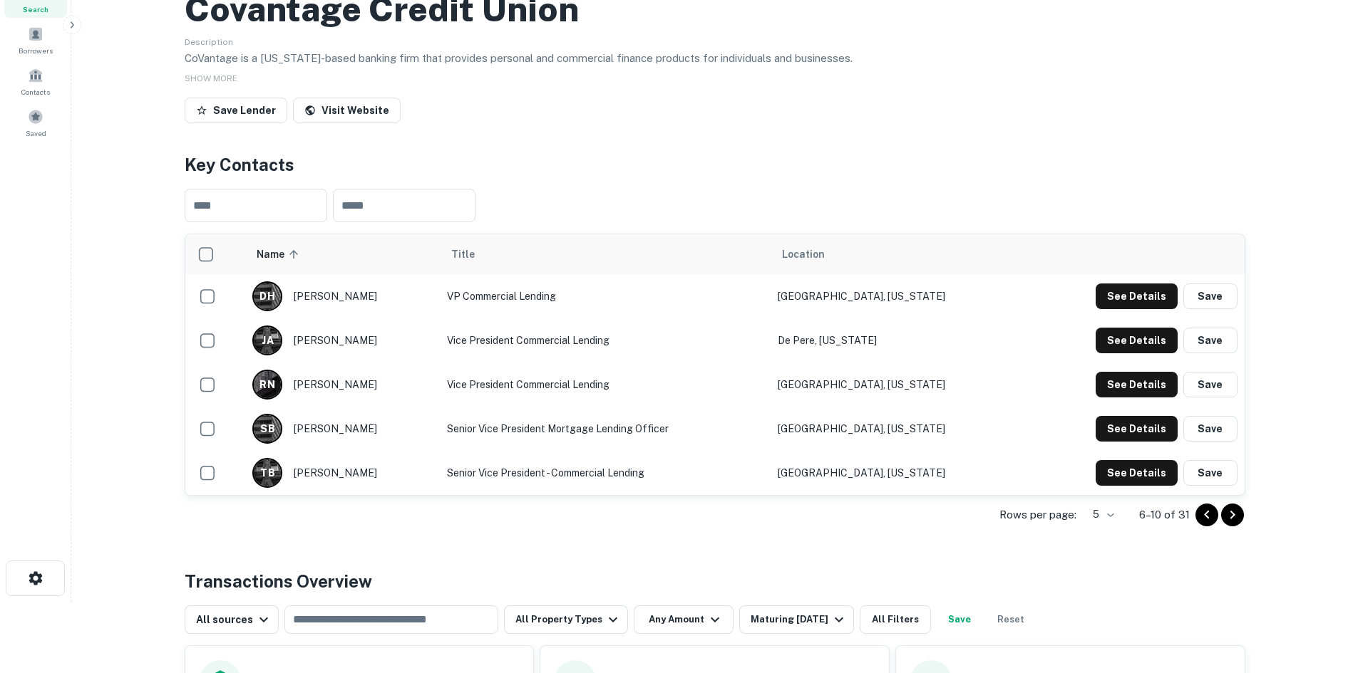
click at [484, 30] on h2 "Covantage Credit Union" at bounding box center [382, 9] width 394 height 41
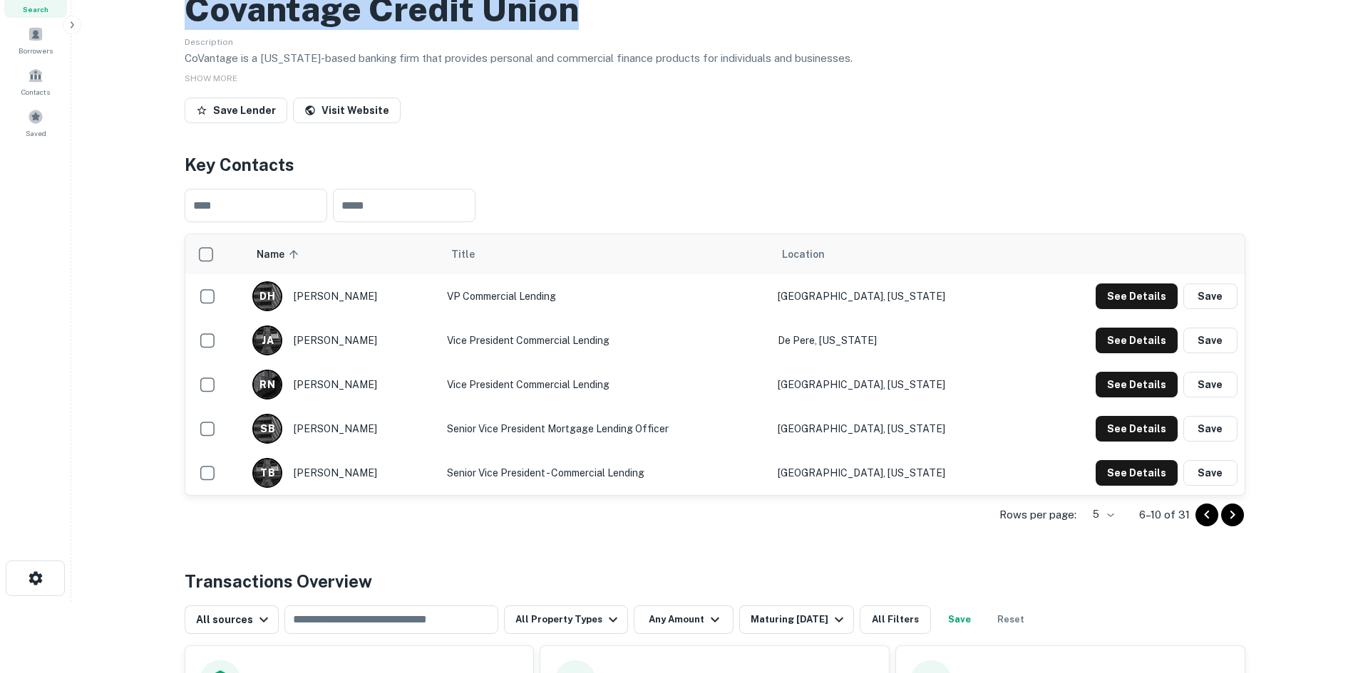
click at [484, 30] on h2 "Covantage Credit Union" at bounding box center [382, 9] width 394 height 41
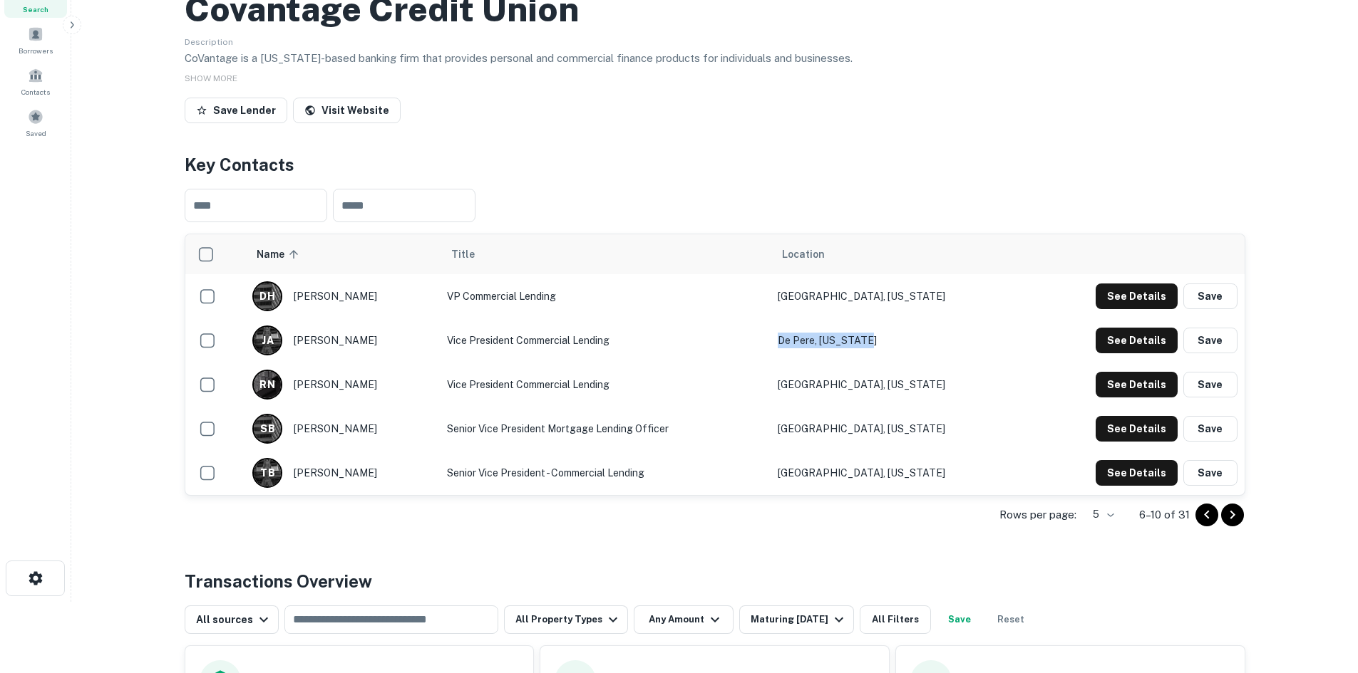
drag, startPoint x: 847, startPoint y: 403, endPoint x: 922, endPoint y: 403, distance: 74.1
click at [922, 363] on td "De Pere, [US_STATE]" at bounding box center [897, 341] width 254 height 44
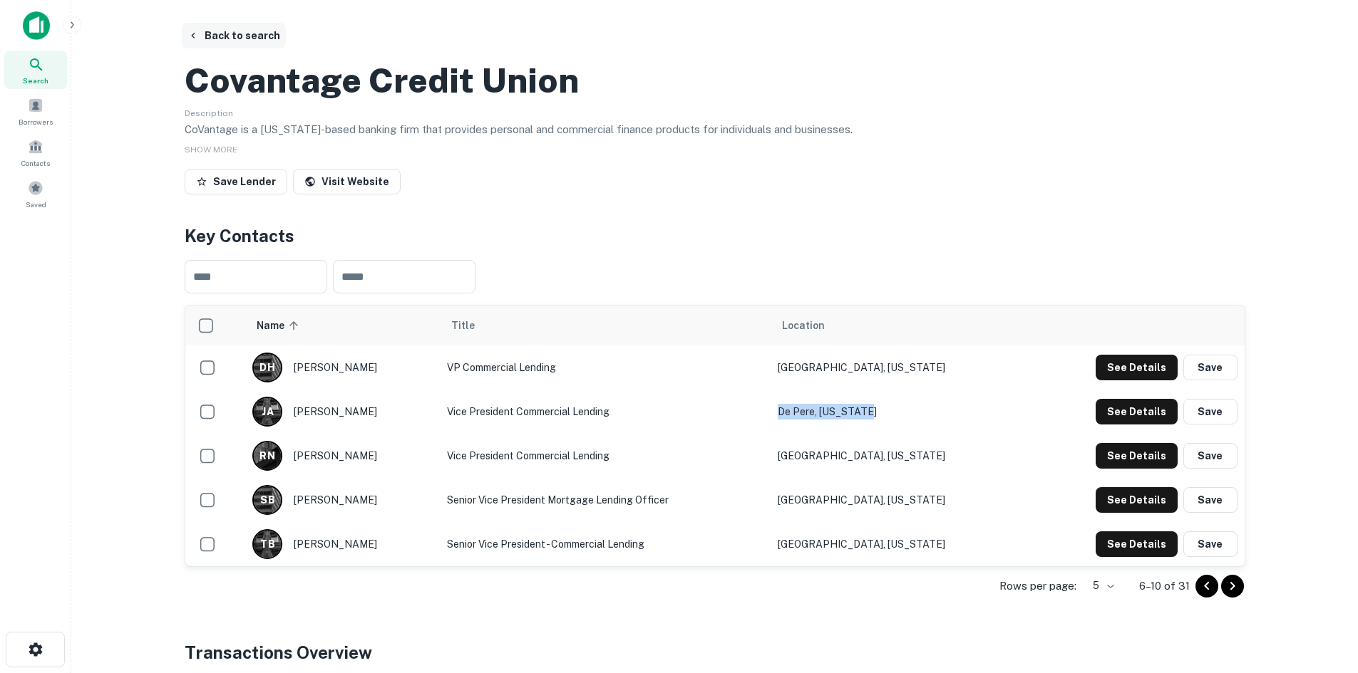
click at [221, 41] on button "Back to search" at bounding box center [234, 36] width 104 height 26
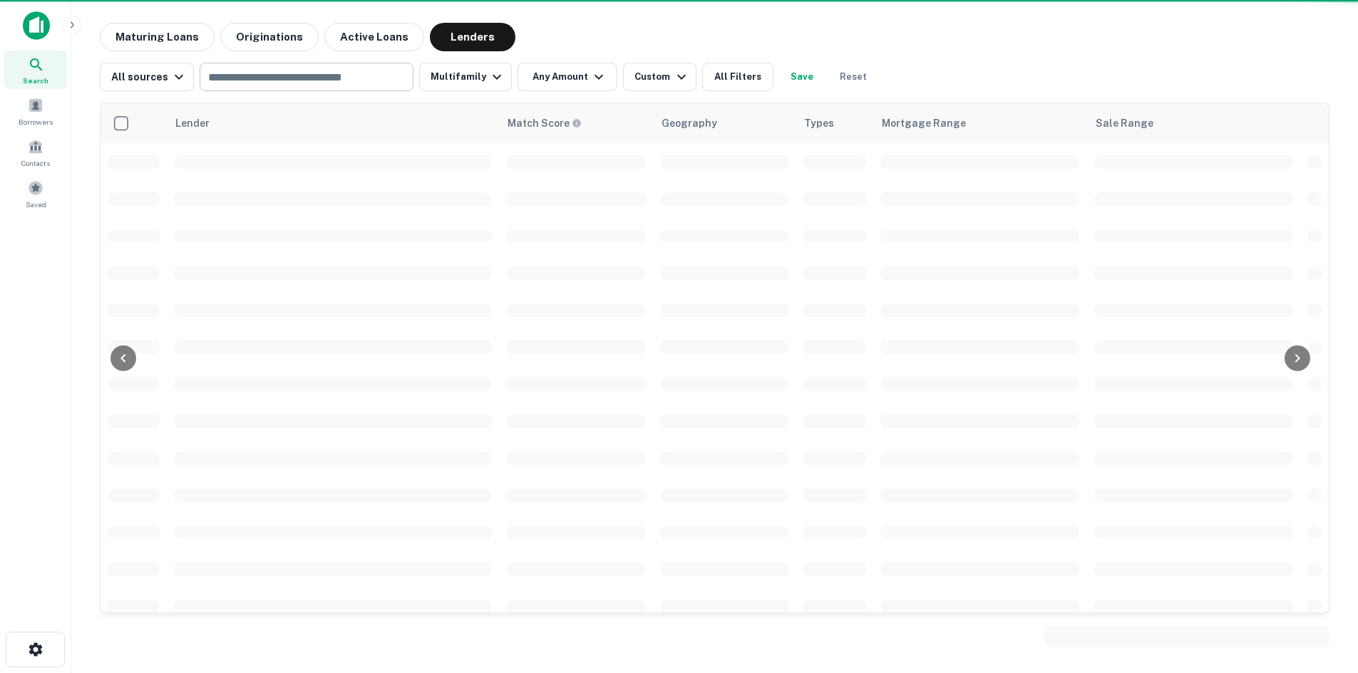
click at [257, 78] on input "text" at bounding box center [305, 77] width 203 height 20
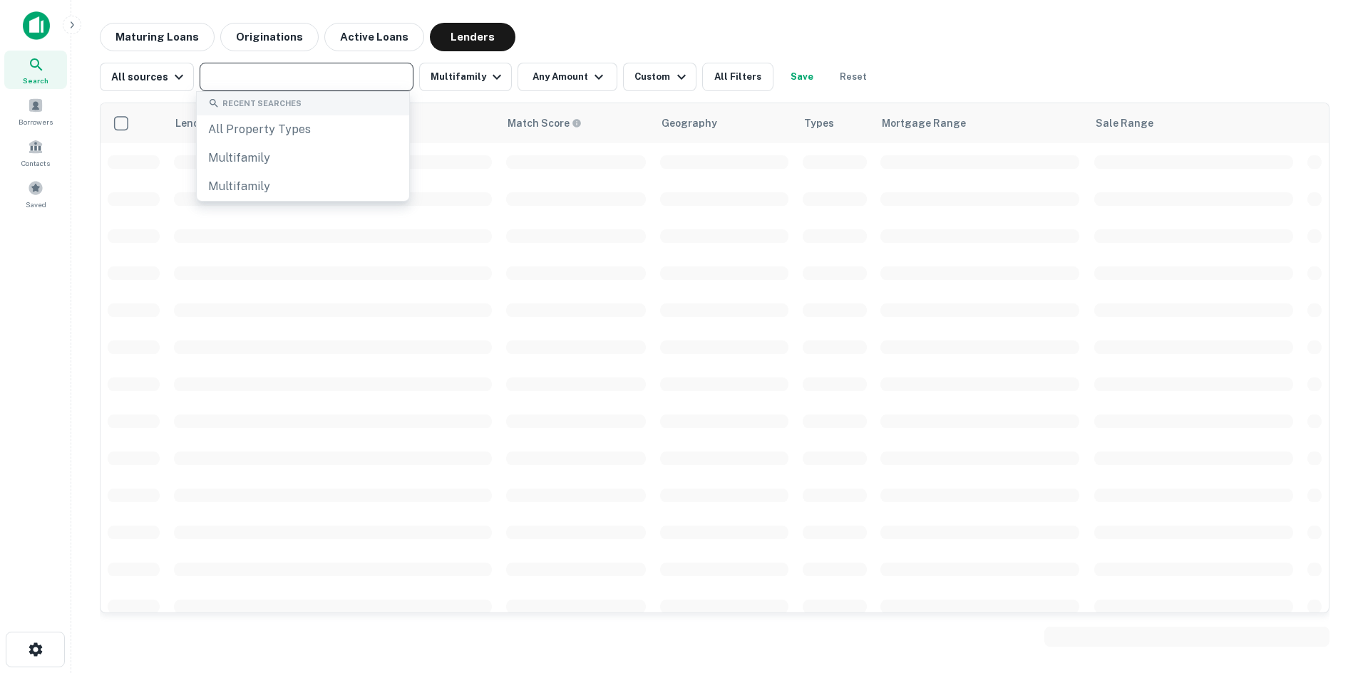
paste input "**********"
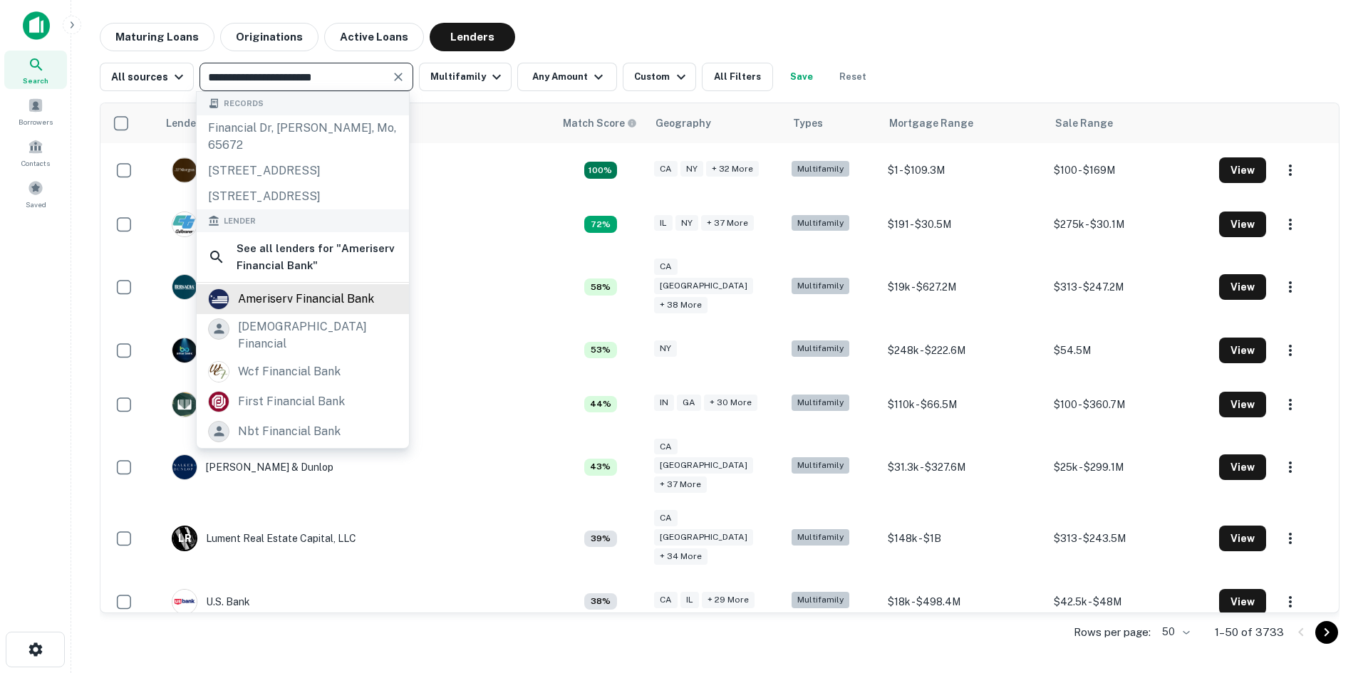
type input "**********"
click at [306, 310] on div "ameriserv financial bank" at bounding box center [306, 299] width 136 height 21
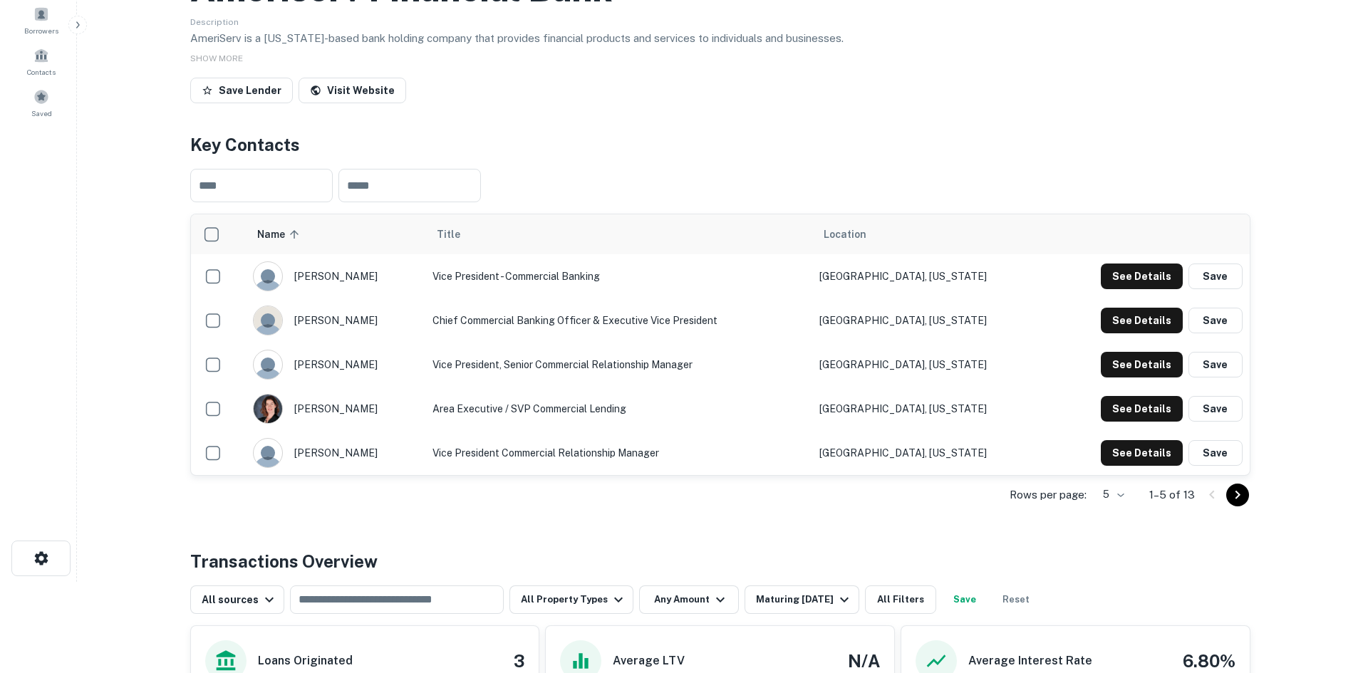
scroll to position [143, 0]
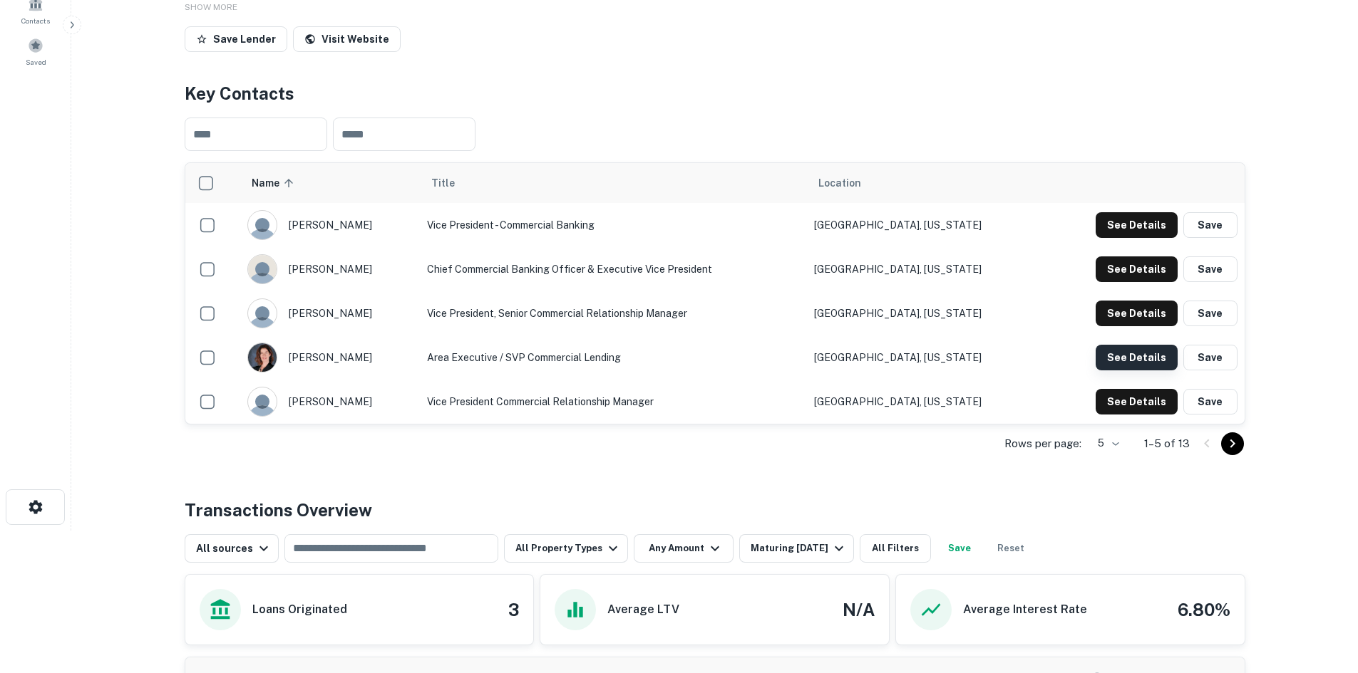
click at [1125, 238] on button "See Details" at bounding box center [1136, 225] width 82 height 26
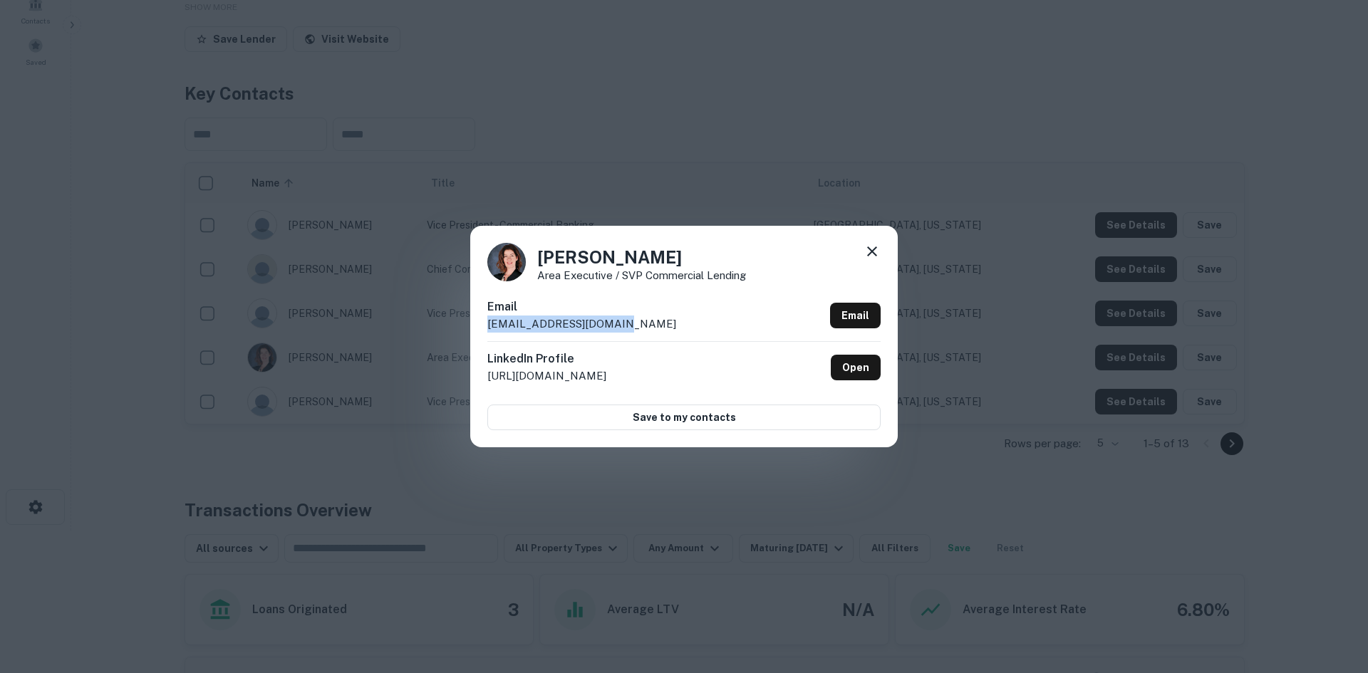
drag, startPoint x: 641, startPoint y: 323, endPoint x: 482, endPoint y: 324, distance: 158.9
click at [482, 324] on div "Tara Shaffer Area Executive / SVP Commercial Lending Email tshaffer@ameriserv.c…" at bounding box center [684, 336] width 428 height 221
drag, startPoint x: 647, startPoint y: 256, endPoint x: 527, endPoint y: 256, distance: 119.7
click at [527, 256] on div "Tara Shaffer Area Executive / SVP Commercial Lending" at bounding box center [683, 262] width 393 height 38
drag, startPoint x: 759, startPoint y: 277, endPoint x: 540, endPoint y: 279, distance: 218.8
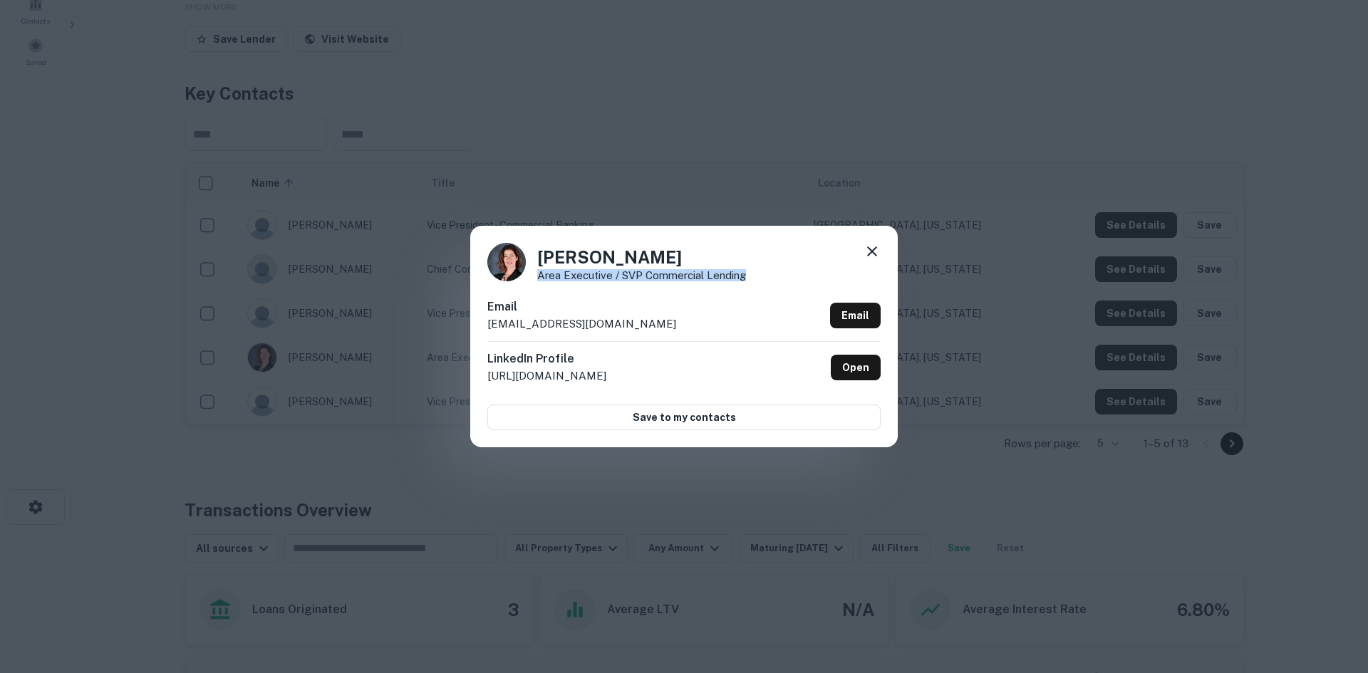
click at [540, 279] on div "Tara Shaffer Area Executive / SVP Commercial Lending" at bounding box center [683, 262] width 393 height 38
drag, startPoint x: 895, startPoint y: 171, endPoint x: 797, endPoint y: 172, distance: 97.6
click at [895, 171] on div "Tara Shaffer Area Executive / SVP Commercial Lending Email tshaffer@ameriserv.c…" at bounding box center [684, 336] width 1368 height 673
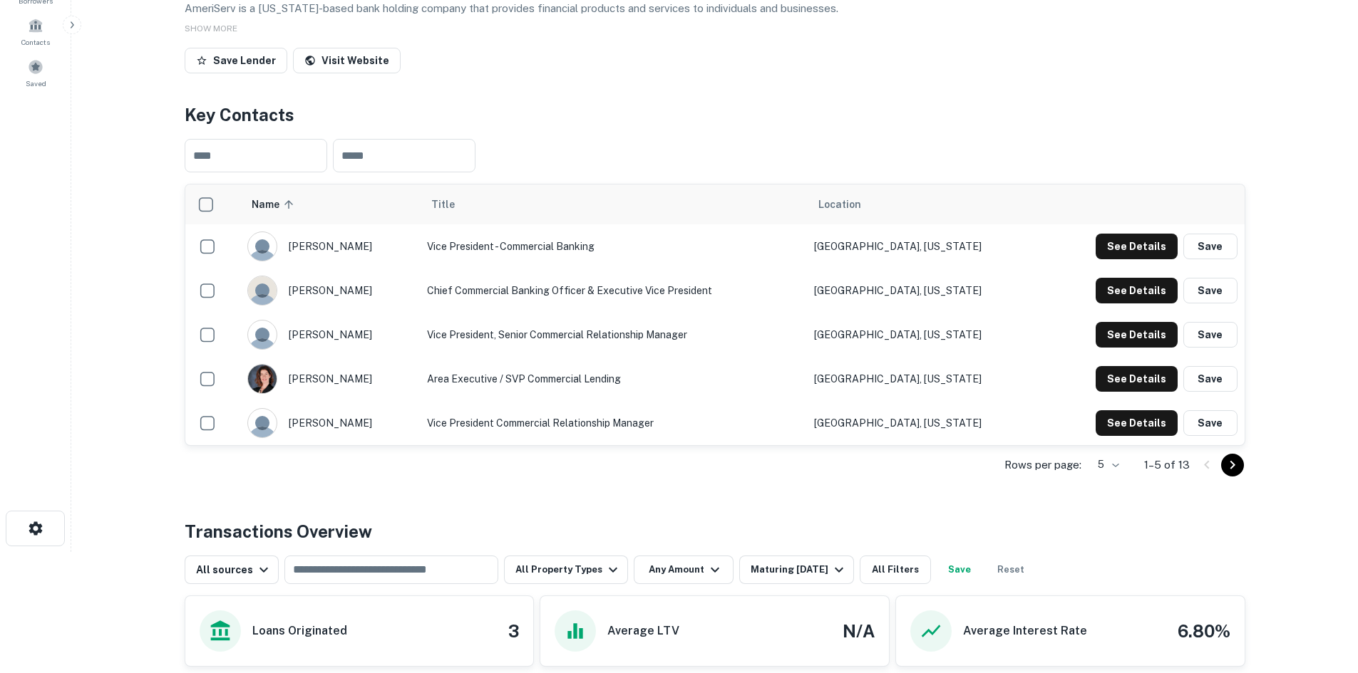
drag, startPoint x: 598, startPoint y: 11, endPoint x: 182, endPoint y: 26, distance: 415.8
click at [182, 26] on div "Back to search Ameriserv Financial Bank Description AmeriServ is a Pennsylvania…" at bounding box center [714, 466] width 1095 height 1128
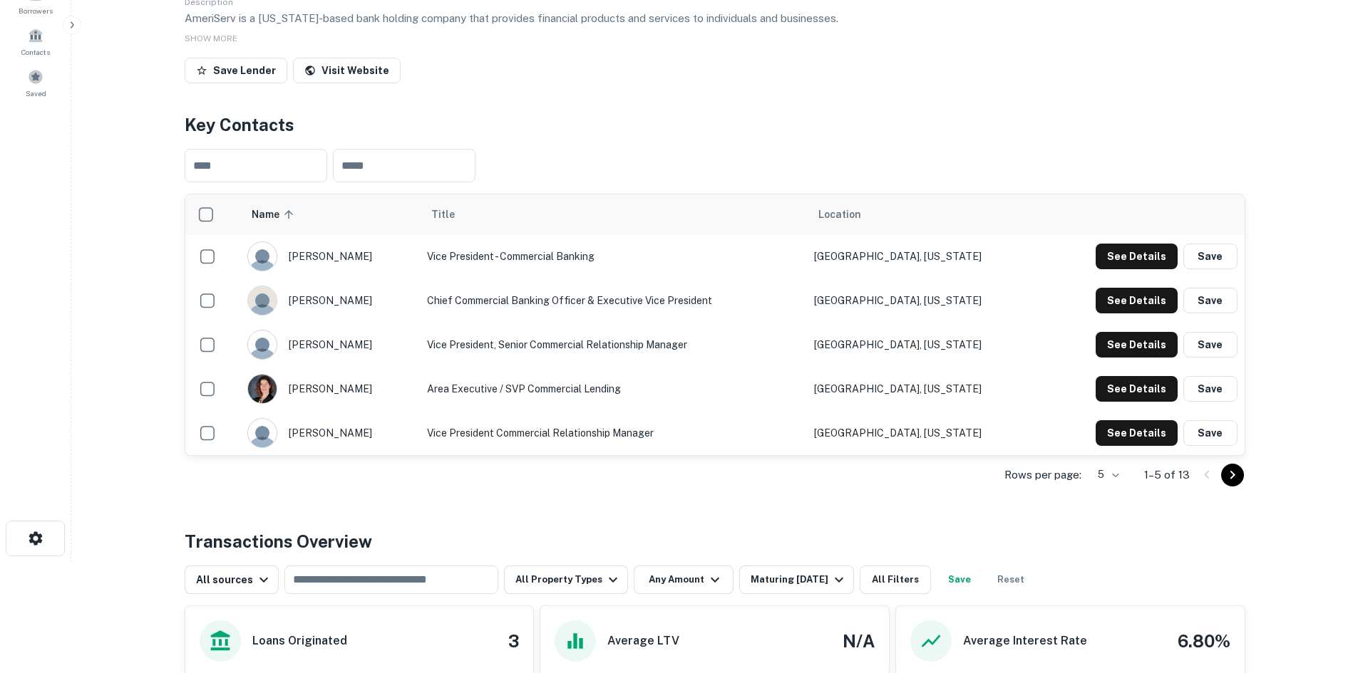
click at [1008, 27] on div "Description AmeriServ is a Pennsylvania-based bank holding company that provide…" at bounding box center [715, 10] width 1060 height 34
